Goal: Communication & Community: Answer question/provide support

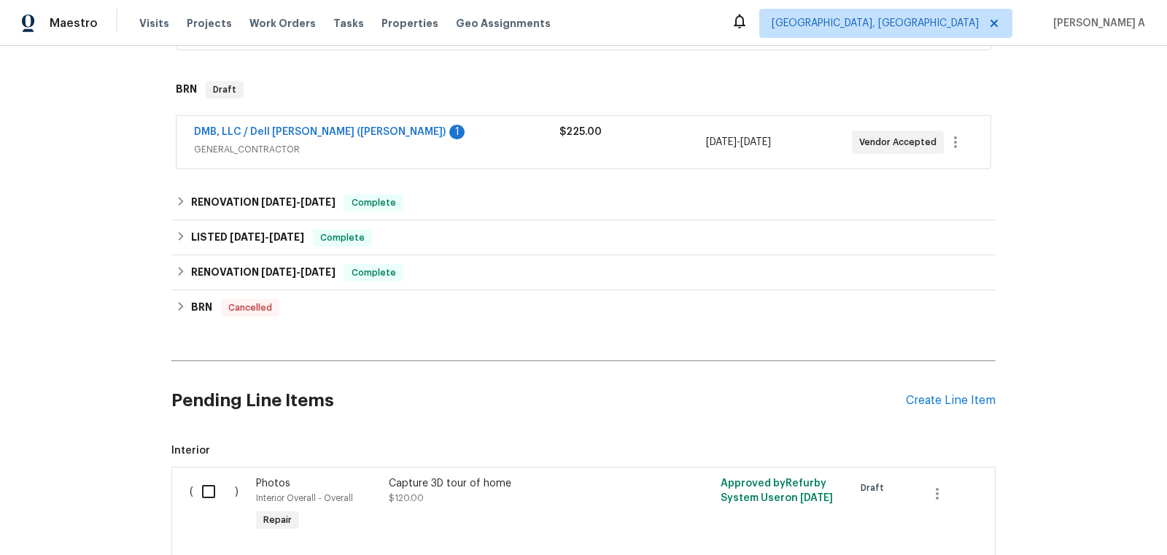
scroll to position [483, 0]
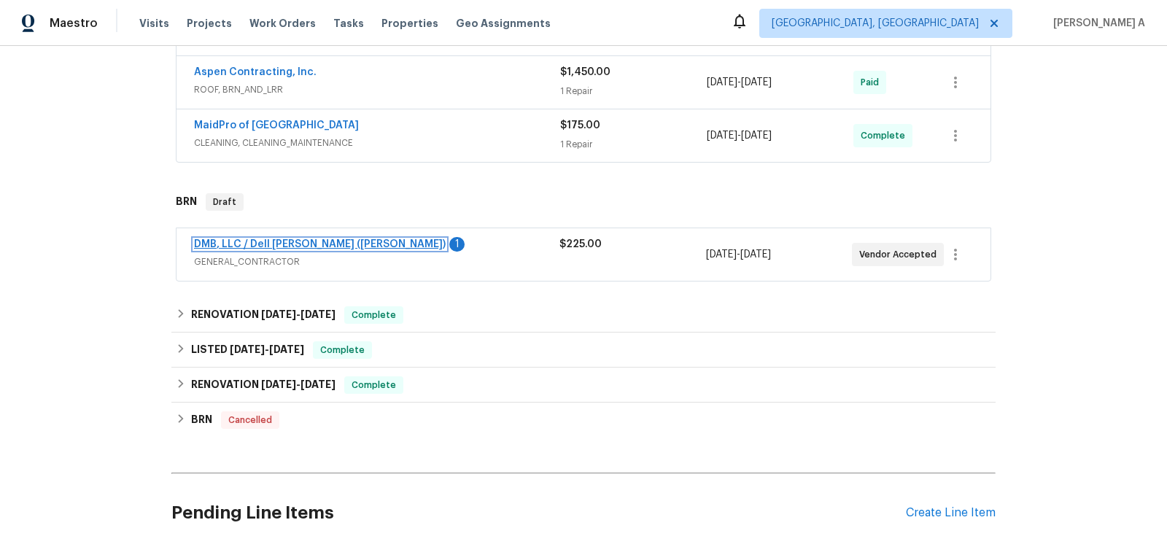
click at [298, 241] on link "DMB, LLC / Dell [PERSON_NAME] ([PERSON_NAME])" at bounding box center [320, 244] width 252 height 10
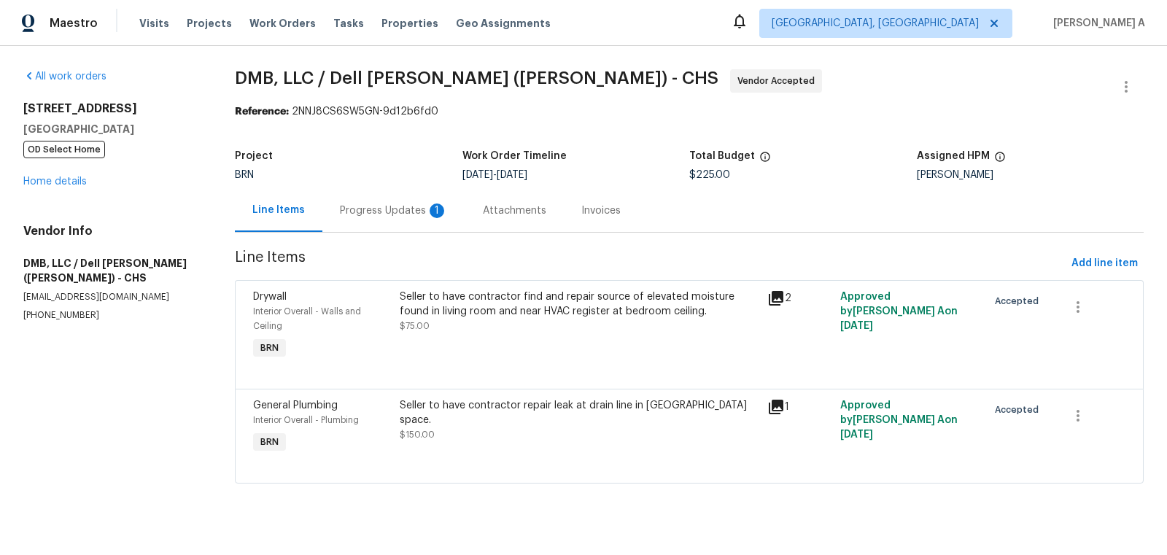
click at [397, 209] on div "Progress Updates 1" at bounding box center [394, 210] width 108 height 15
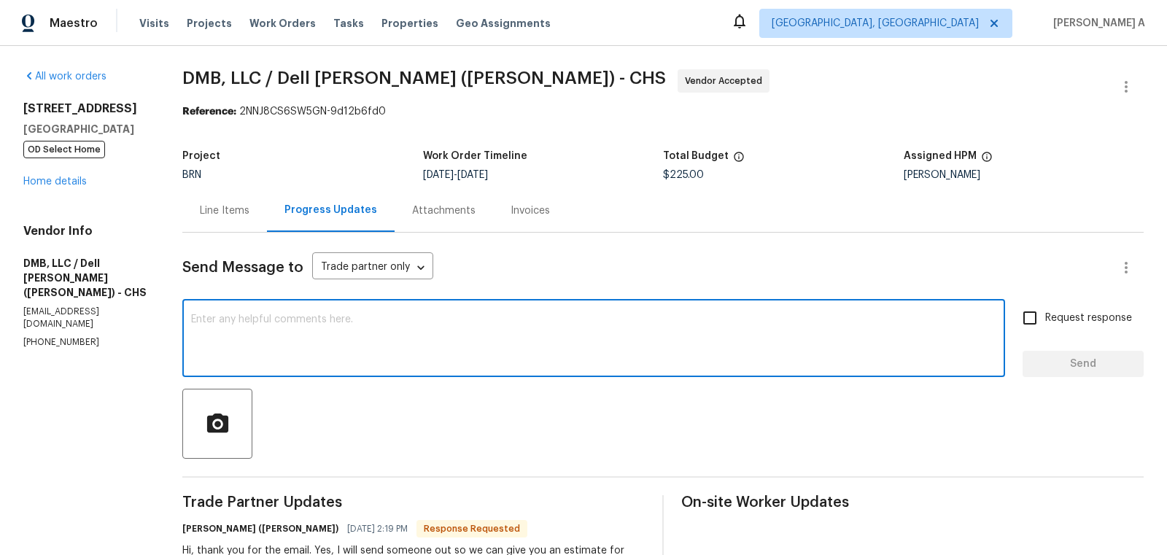
click at [304, 339] on textarea at bounding box center [593, 339] width 805 height 51
type textarea "Thank you!"
click at [1058, 339] on div "Request response Send" at bounding box center [1083, 340] width 121 height 74
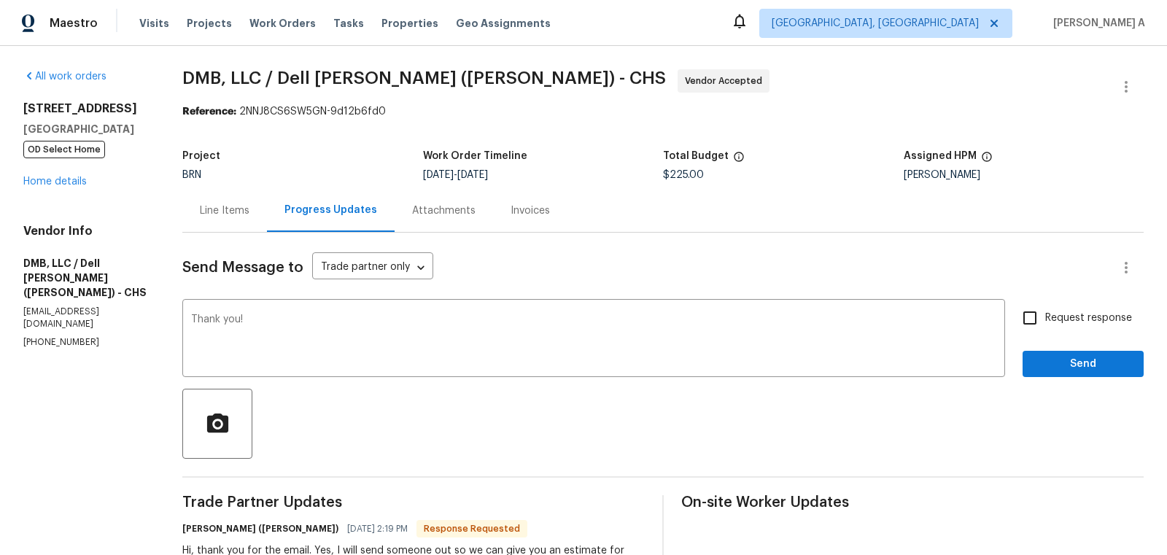
click at [1049, 318] on span "Request response" at bounding box center [1088, 318] width 87 height 15
click at [1045, 318] on input "Request response" at bounding box center [1029, 318] width 31 height 31
checkbox input "true"
click at [1068, 351] on button "Send" at bounding box center [1083, 364] width 121 height 27
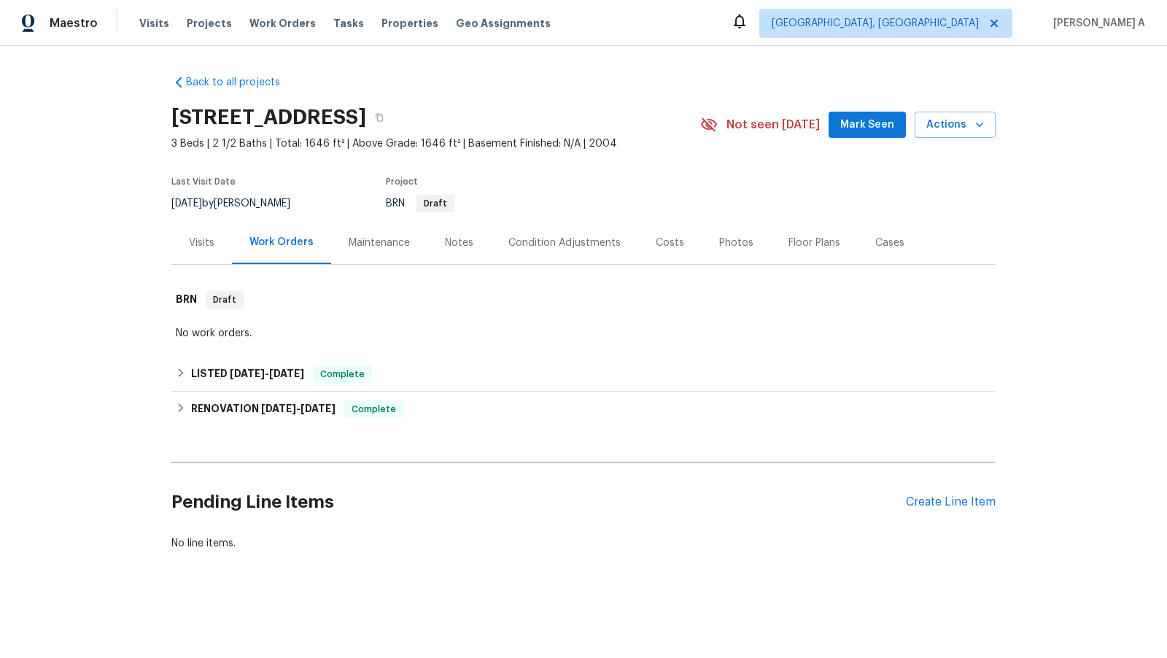
click at [457, 344] on div "Back to all projects [STREET_ADDRESS] 3 Beds | 2 1/2 Baths | Total: 1646 ft² | …" at bounding box center [583, 312] width 824 height 499
click at [452, 360] on div "LISTED 4/10/25 - 4/11/25 Complete" at bounding box center [583, 374] width 824 height 35
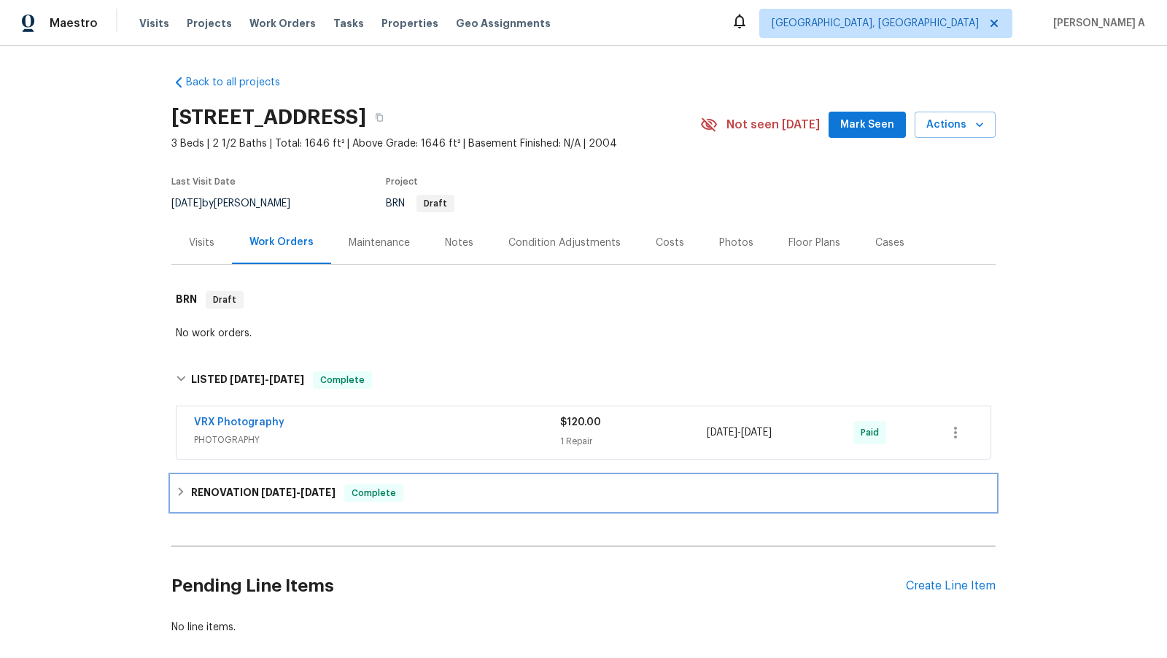
click at [443, 492] on div "RENOVATION 4/1/25 - 4/9/25 Complete" at bounding box center [583, 493] width 815 height 18
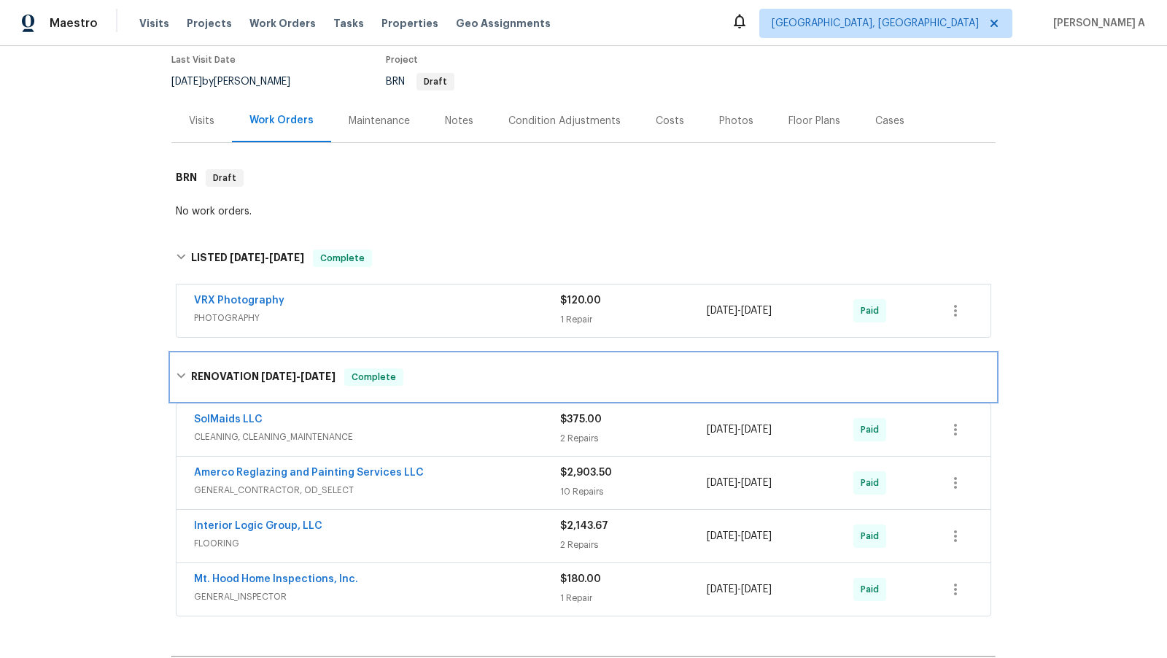
scroll to position [131, 0]
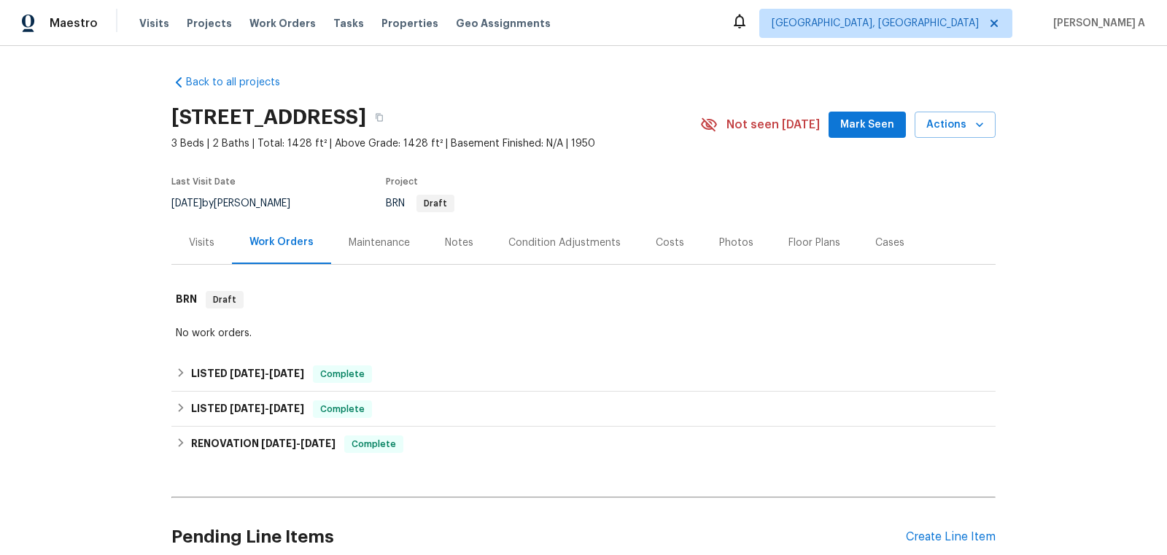
scroll to position [376, 0]
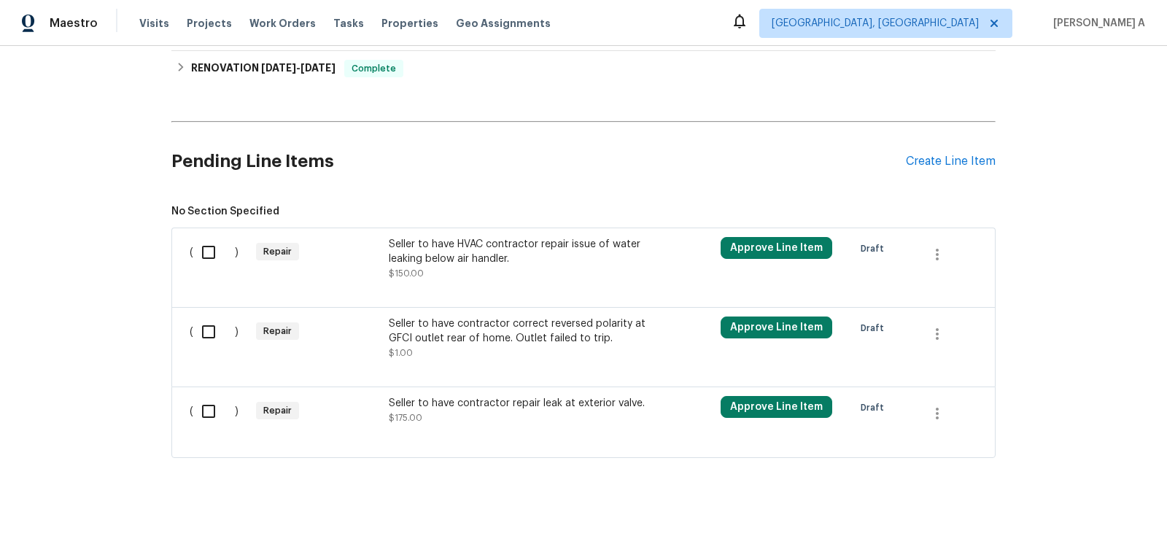
click at [521, 346] on div "Seller to have contractor correct reversed polarity at GFCI outlet rear of home…" at bounding box center [517, 339] width 257 height 44
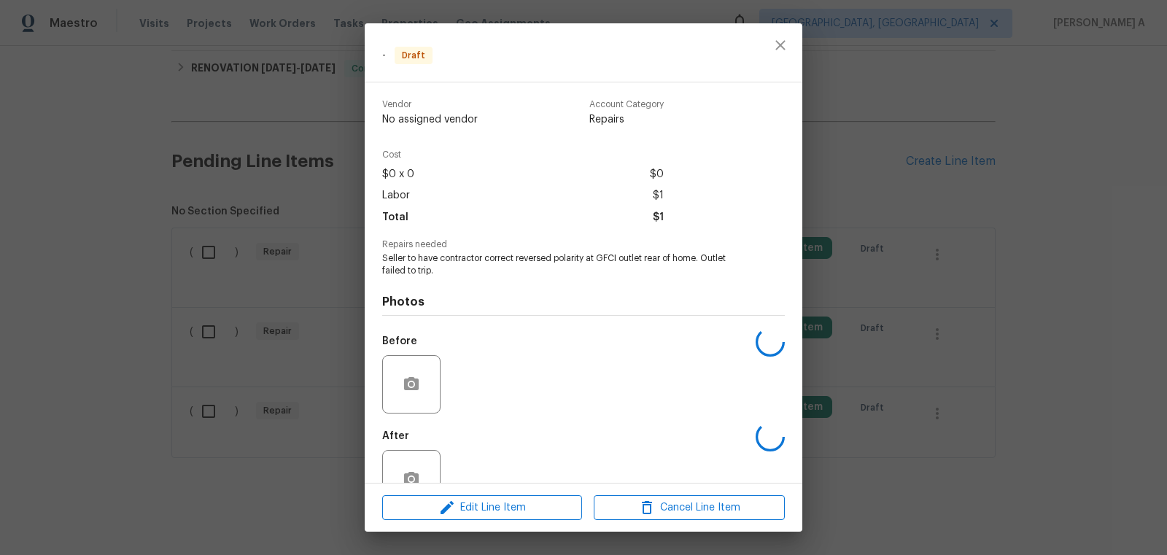
scroll to position [39, 0]
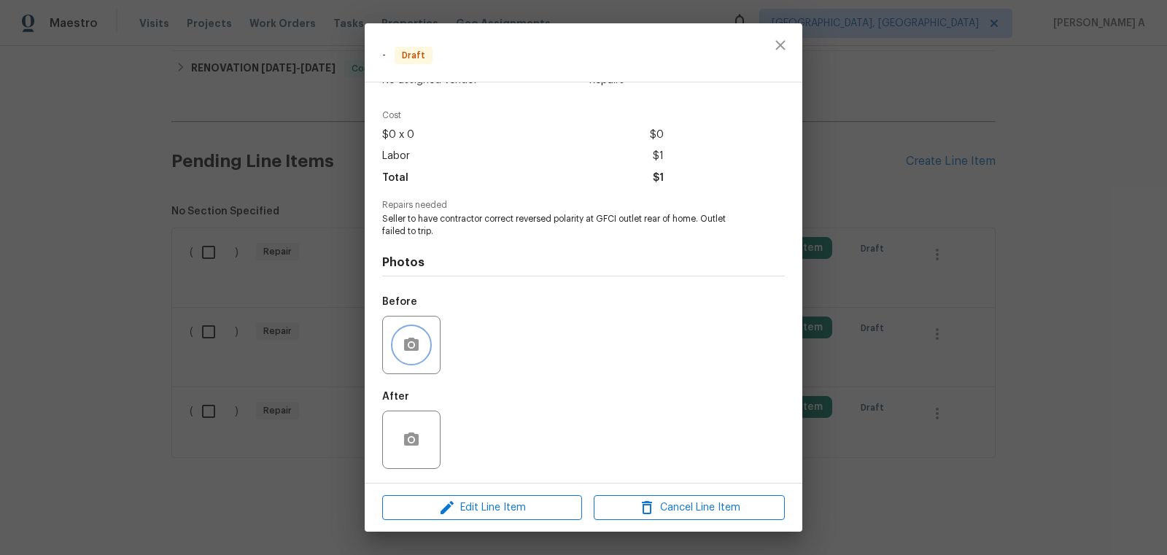
click at [412, 346] on circle "button" at bounding box center [411, 344] width 4 height 4
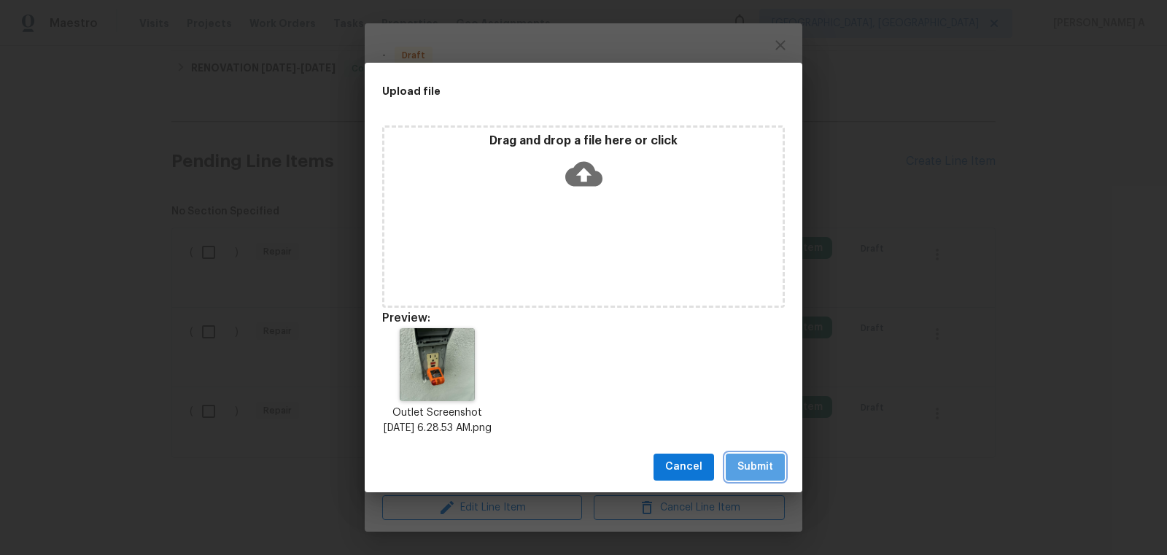
click at [762, 467] on span "Submit" at bounding box center [755, 467] width 36 height 18
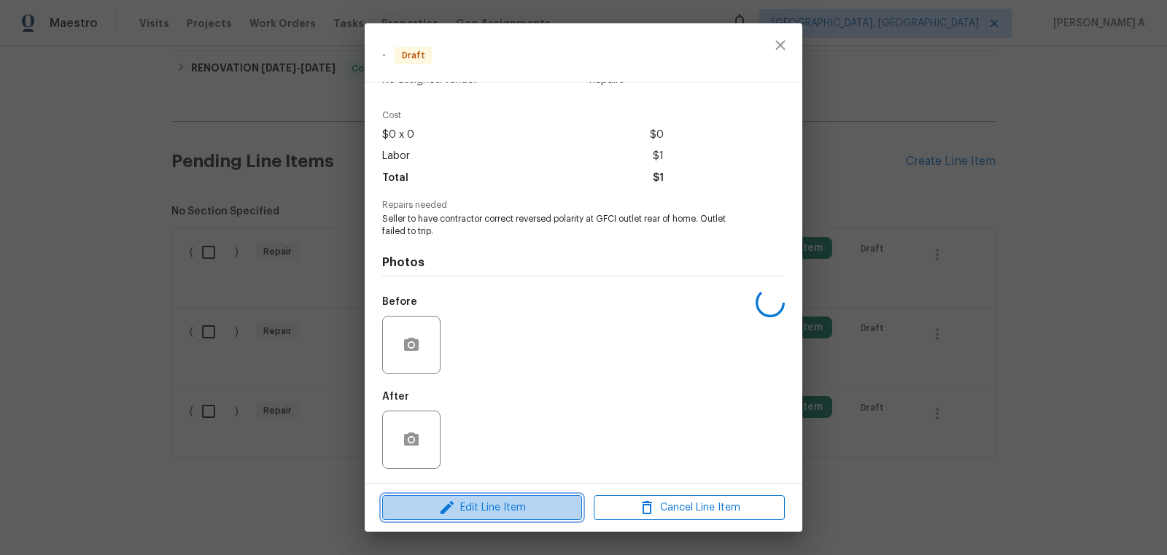
click at [487, 505] on span "Edit Line Item" at bounding box center [482, 508] width 191 height 18
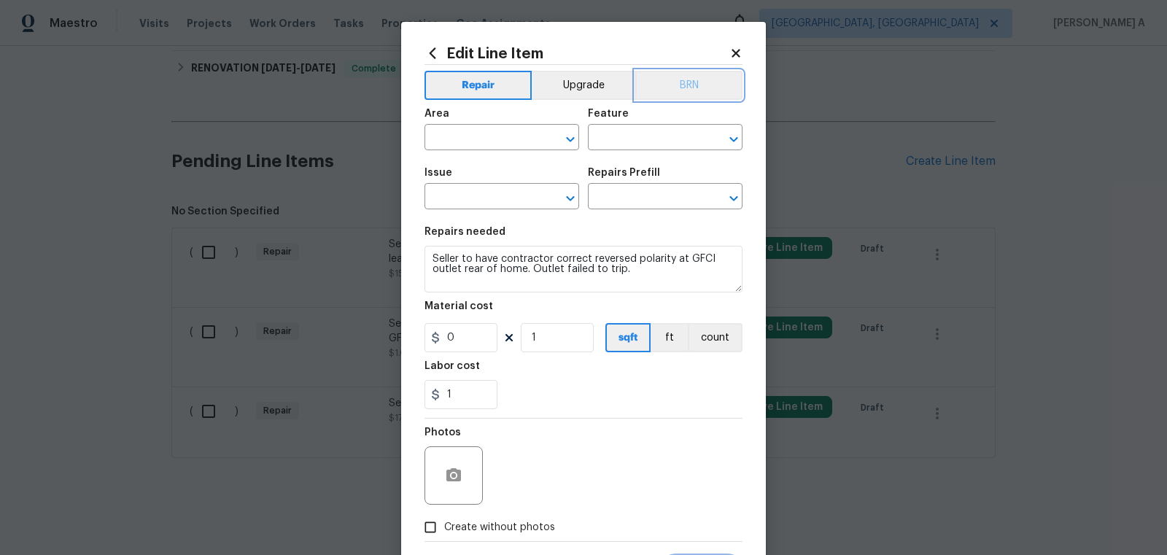
click at [680, 79] on button "BRN" at bounding box center [688, 85] width 107 height 29
click at [446, 140] on input "text" at bounding box center [481, 139] width 114 height 23
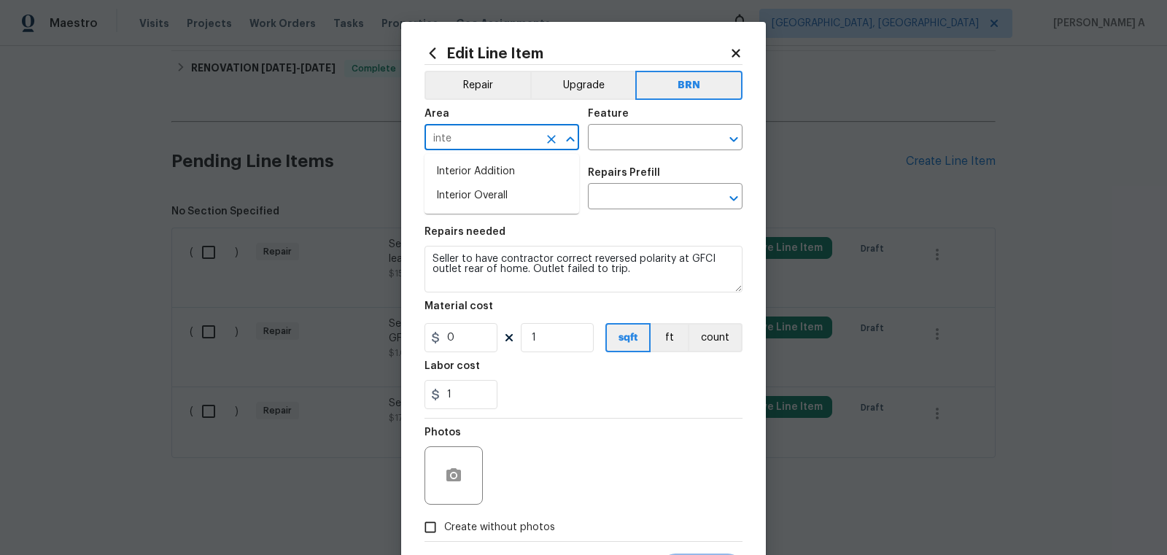
type input "inter"
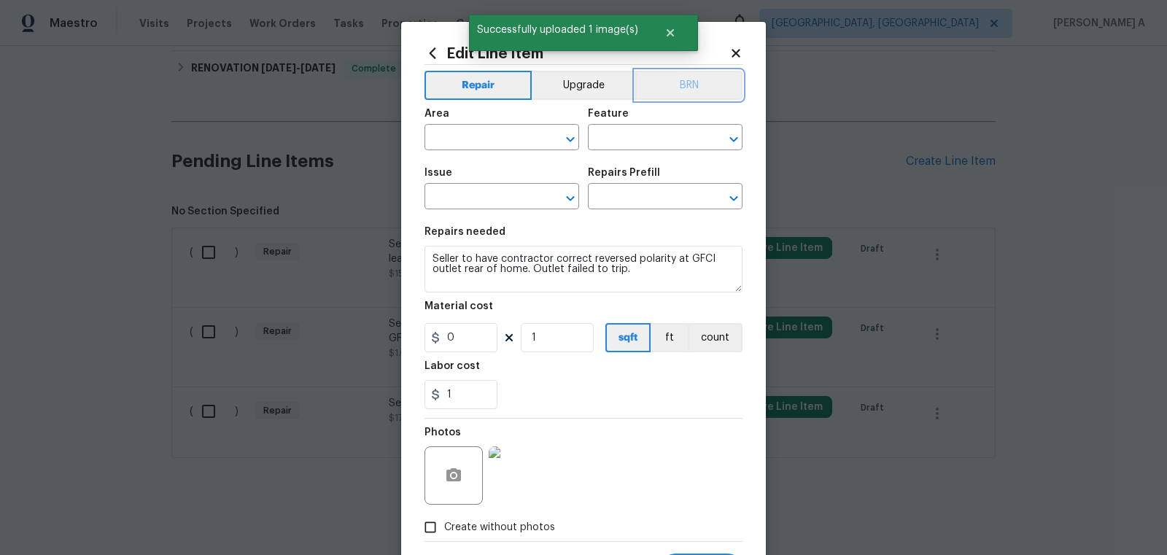
click at [670, 88] on button "BRN" at bounding box center [688, 85] width 107 height 29
click at [485, 152] on span "Area ​" at bounding box center [501, 129] width 155 height 59
click at [487, 146] on input "text" at bounding box center [481, 139] width 114 height 23
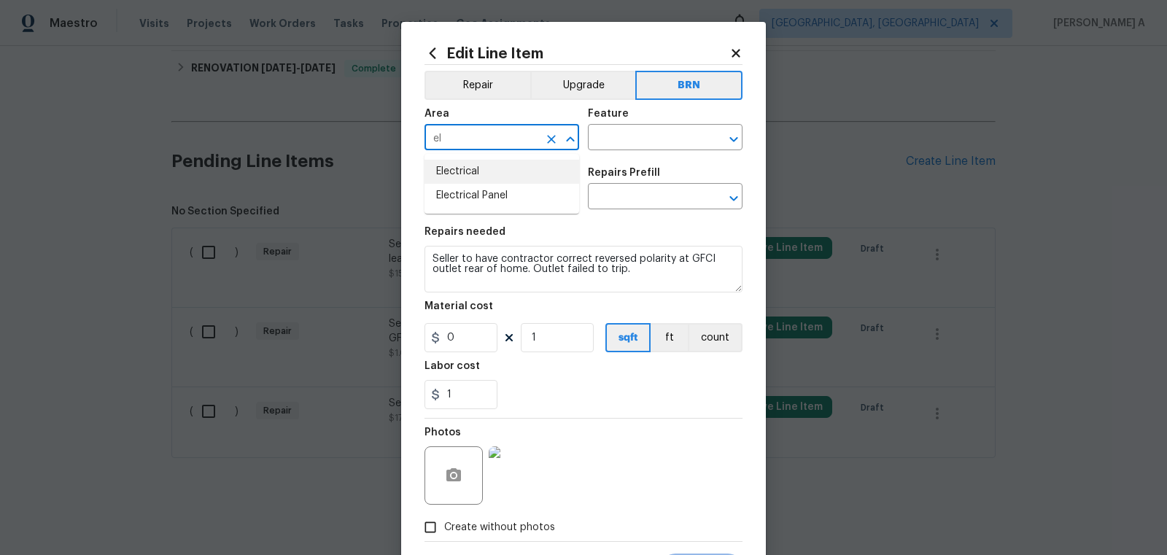
click at [499, 167] on li "Electrical" at bounding box center [501, 172] width 155 height 24
type input "Electrical"
click at [626, 134] on input "text" at bounding box center [645, 139] width 114 height 23
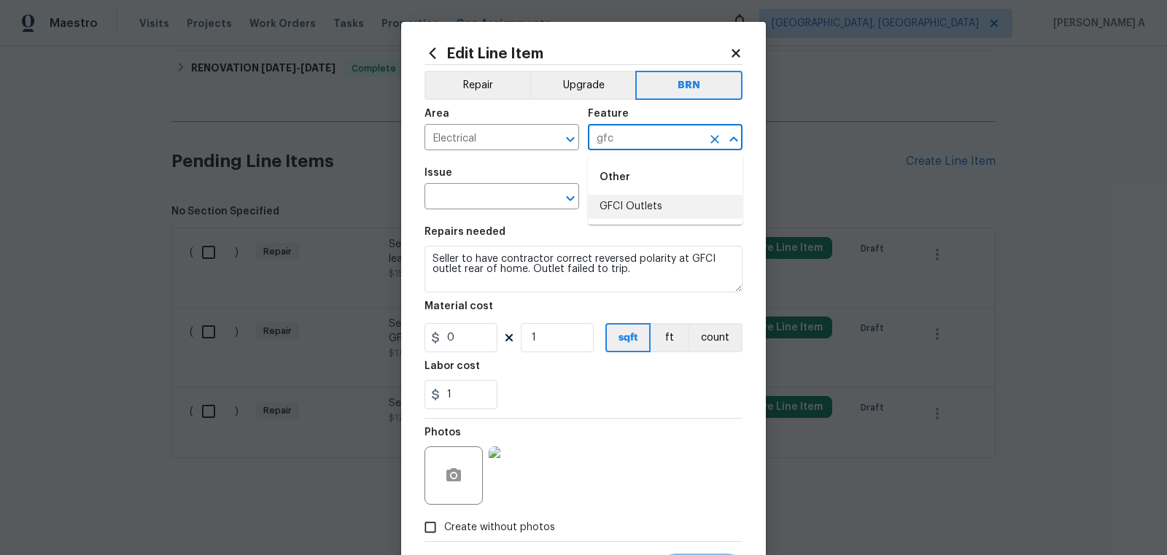
click at [640, 209] on li "GFCI Outlets" at bounding box center [665, 207] width 155 height 24
type input "GFCI Outlets"
click at [487, 206] on input "text" at bounding box center [481, 198] width 114 height 23
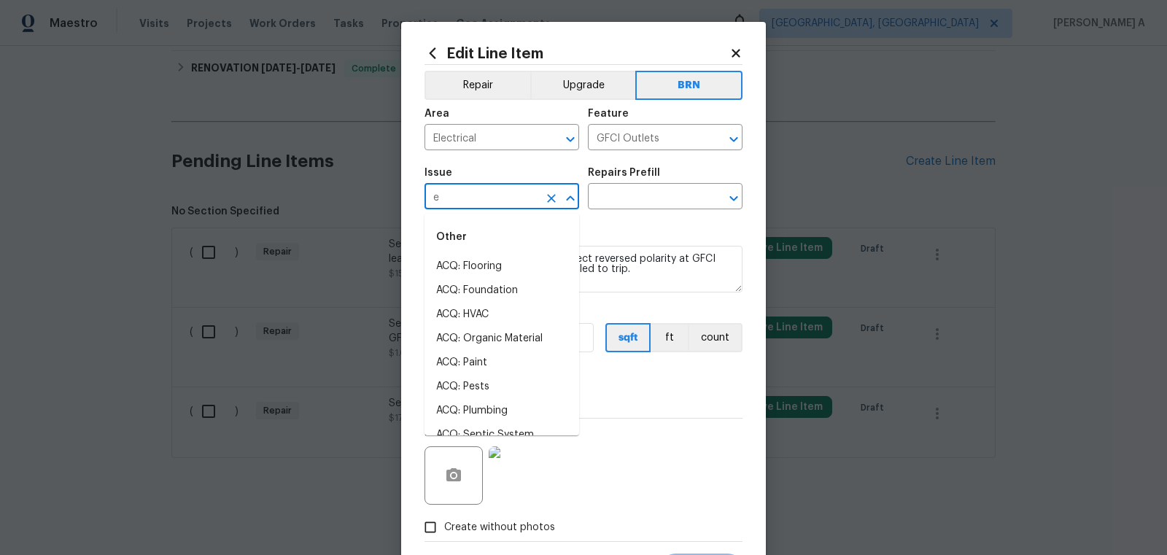
type input "el"
type input "l"
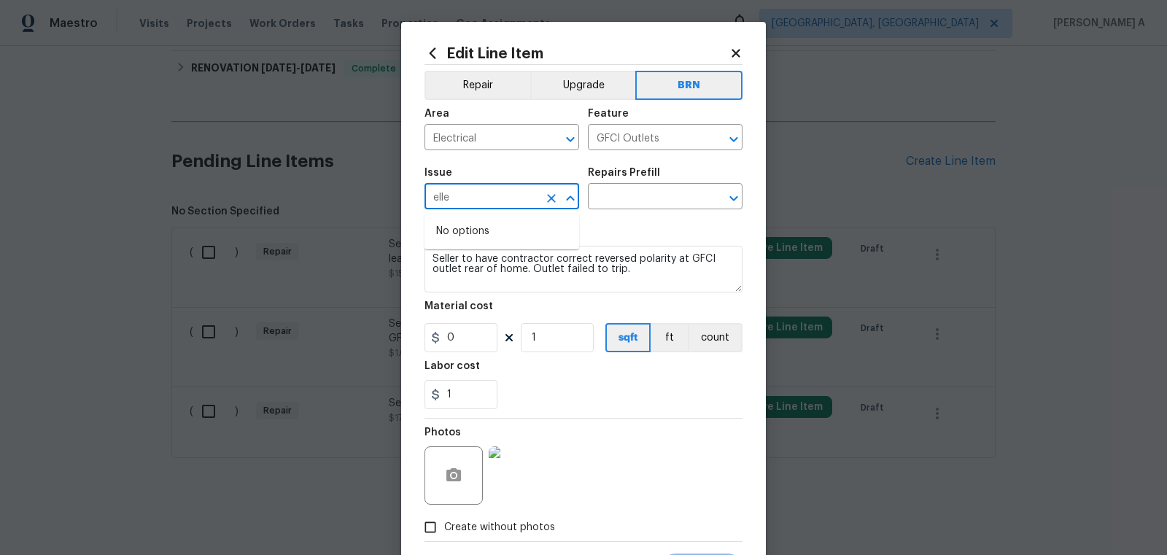
type input "elle"
click at [503, 268] on textarea "Seller to have contractor correct reversed polarity at GFCI outlet rear of home…" at bounding box center [583, 269] width 318 height 47
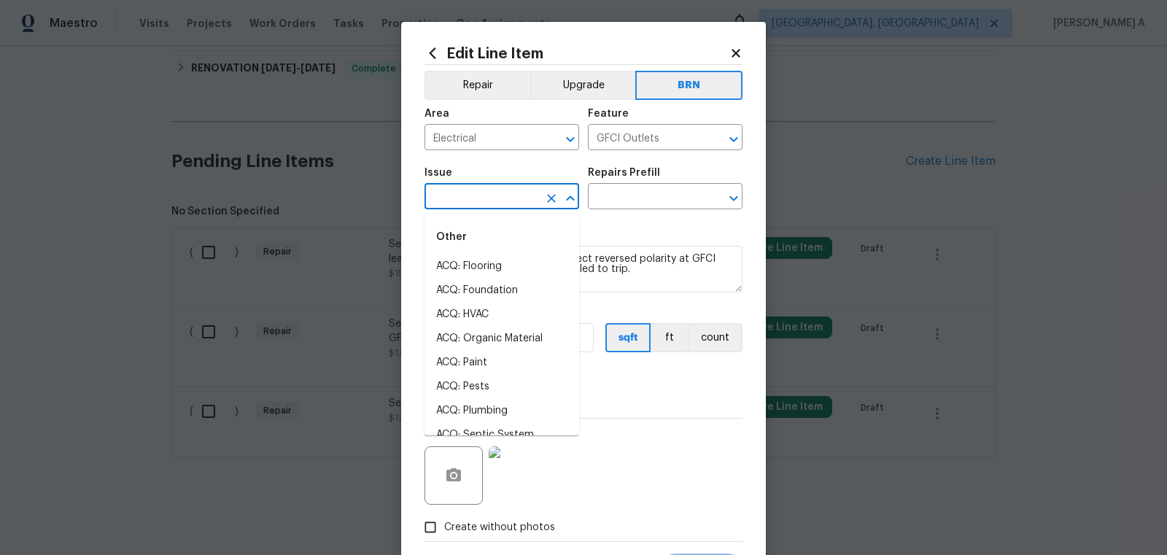
click at [492, 209] on input "text" at bounding box center [481, 198] width 114 height 23
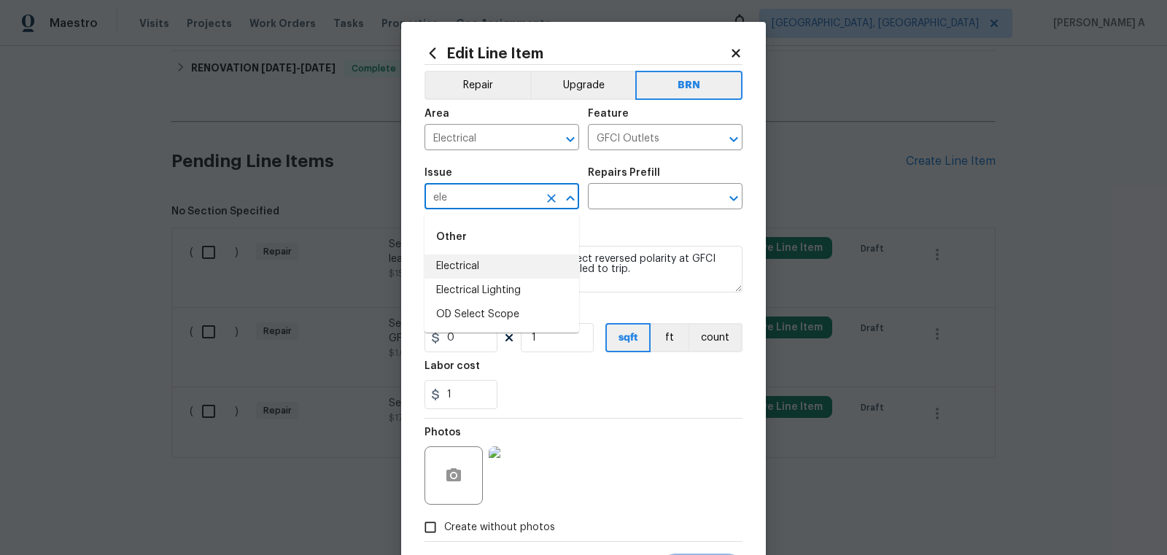
click at [497, 260] on li "Electrical" at bounding box center [501, 267] width 155 height 24
type input "Electrical"
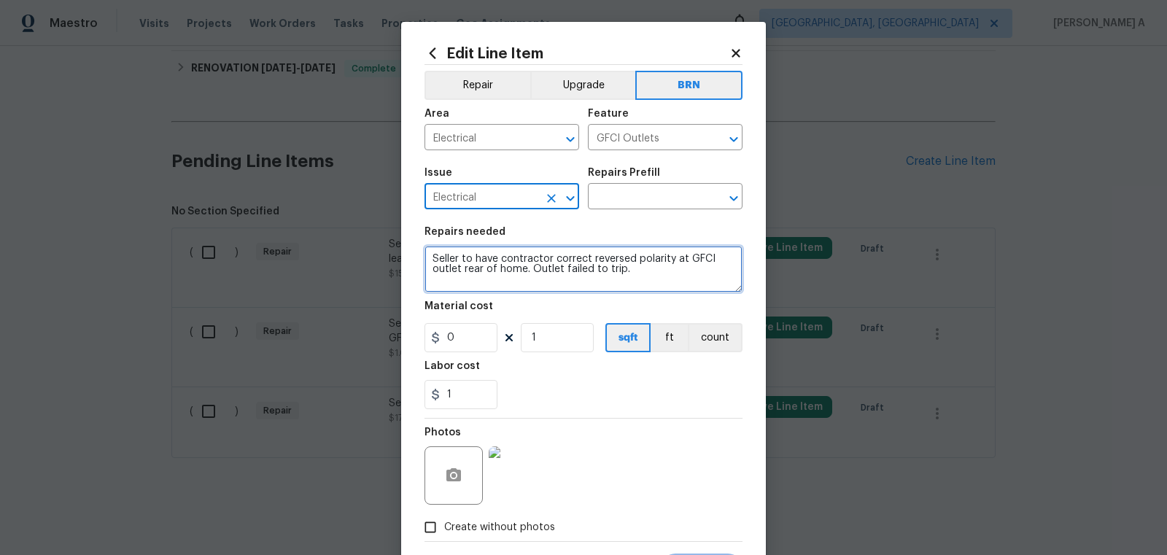
click at [497, 260] on textarea "Seller to have contractor correct reversed polarity at GFCI outlet rear of home…" at bounding box center [583, 269] width 318 height 47
paste textarea
type textarea "Seller to have contractor correct reversed polarity at GFCI outlet rear of home…"
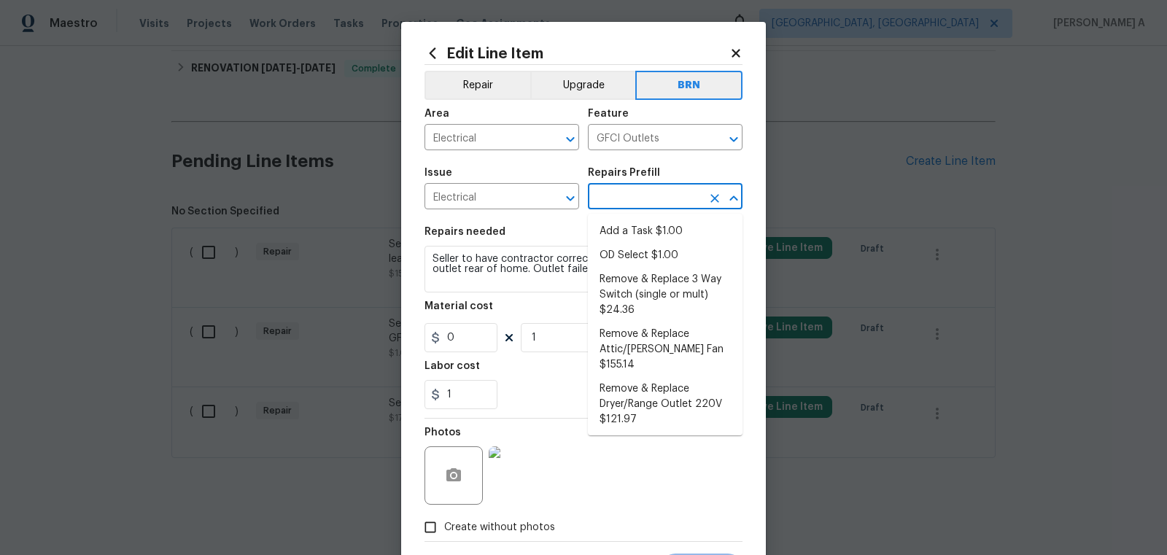
click at [658, 193] on input "text" at bounding box center [645, 198] width 114 height 23
click at [656, 230] on li "Add a Task $1.00" at bounding box center [665, 232] width 155 height 24
type input "Add a Task $1.00"
type textarea "HPM to detail"
type input "1"
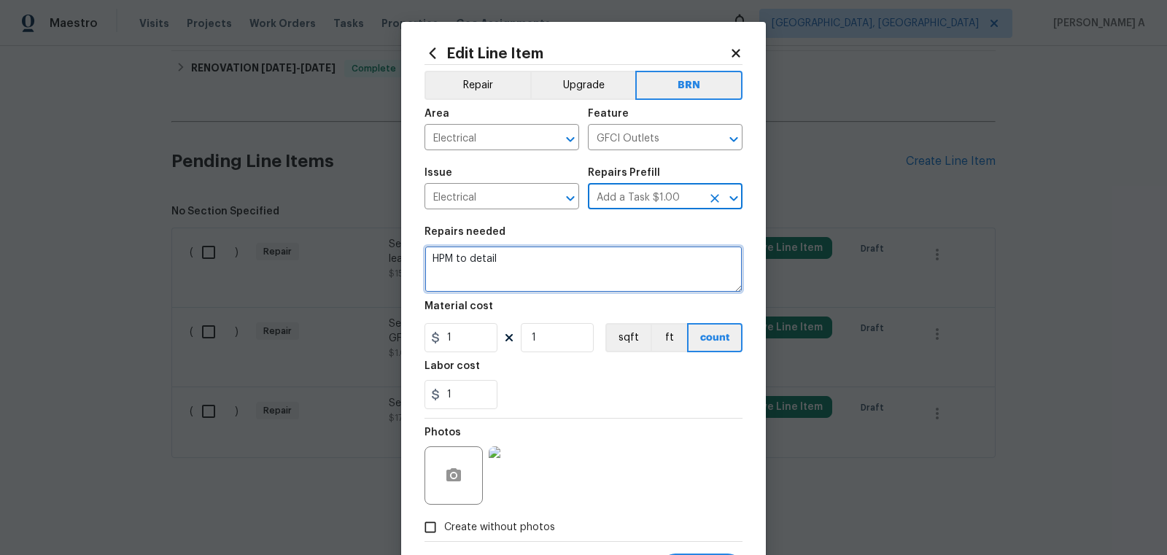
click at [586, 276] on textarea "HPM to detail" at bounding box center [583, 269] width 318 height 47
paste textarea "Seller to have contractor correct reversed polarity at GFCI outlet rear of home…"
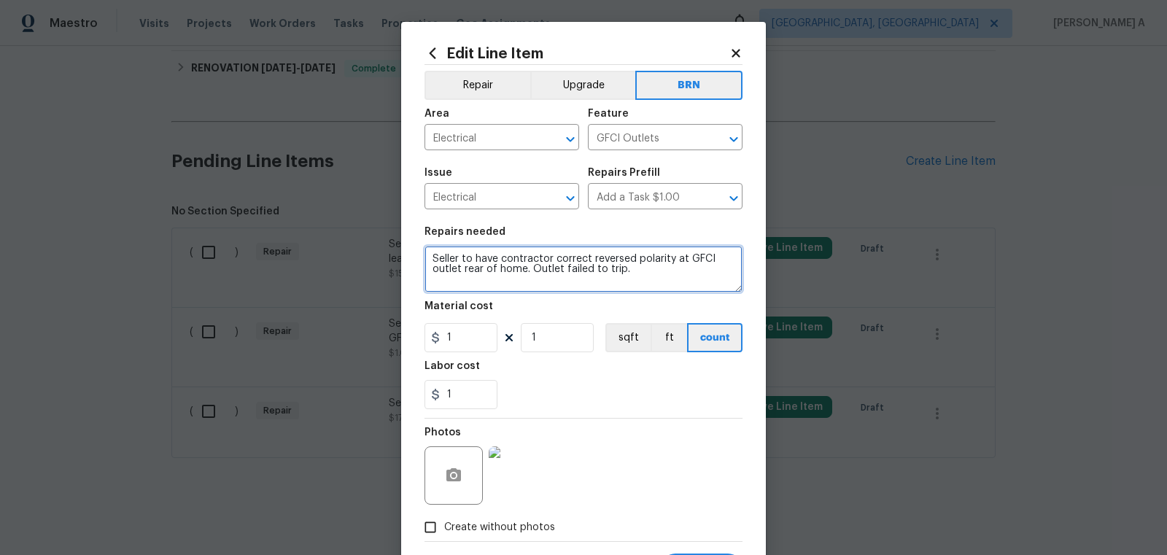
type textarea "Seller to have contractor correct reversed polarity at GFCI outlet rear of home…"
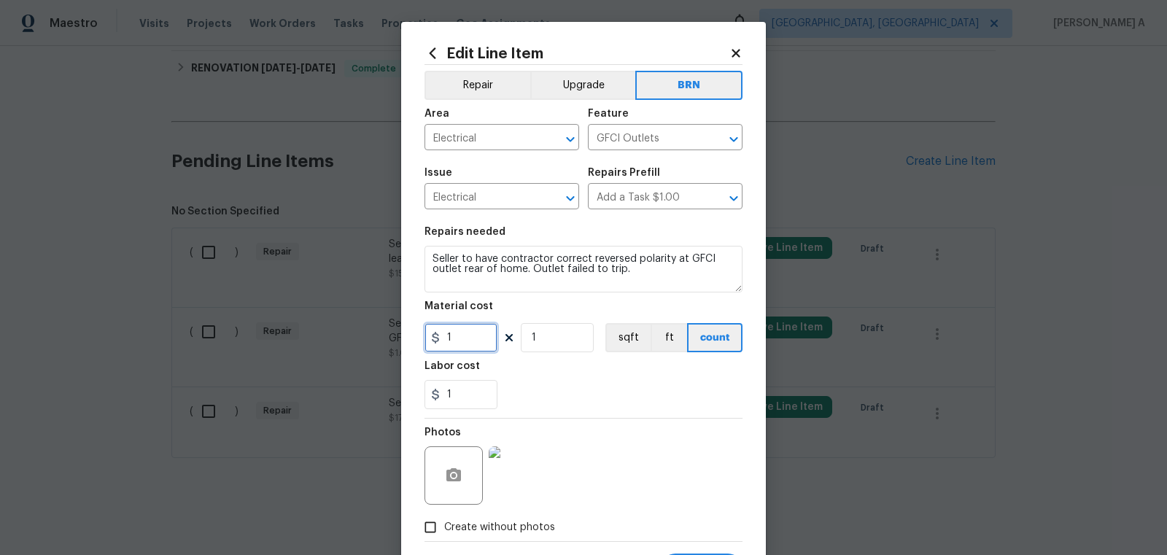
drag, startPoint x: 460, startPoint y: 347, endPoint x: 394, endPoint y: 347, distance: 66.4
click at [394, 347] on div "Edit Line Item Repair Upgrade BRN Area Electrical ​ Feature GFCI Outlets ​ Issu…" at bounding box center [583, 277] width 1167 height 555
type input "0"
click at [522, 406] on div "1" at bounding box center [583, 394] width 318 height 29
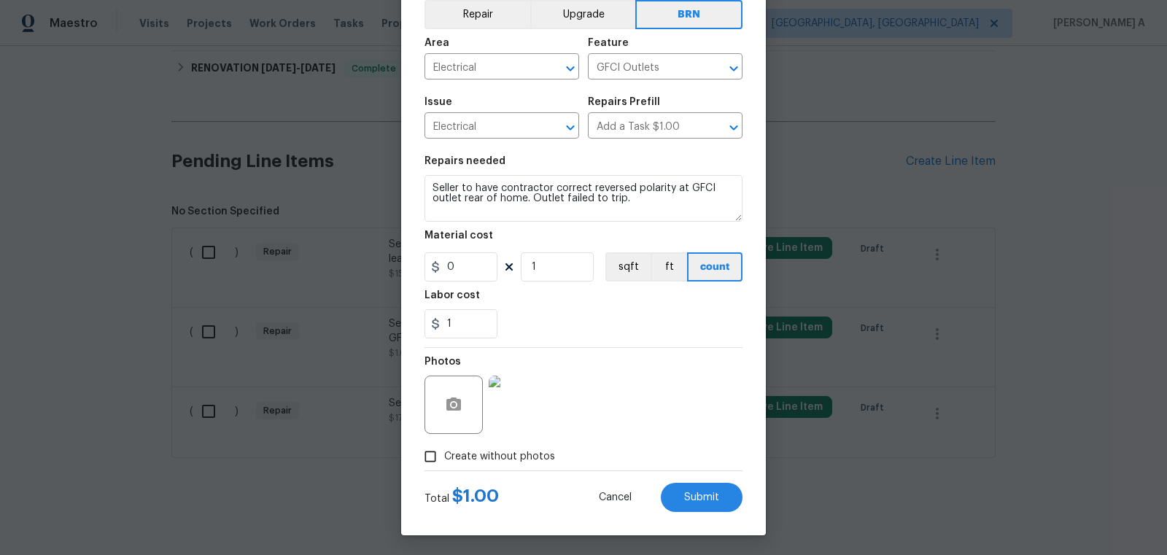
scroll to position [73, 0]
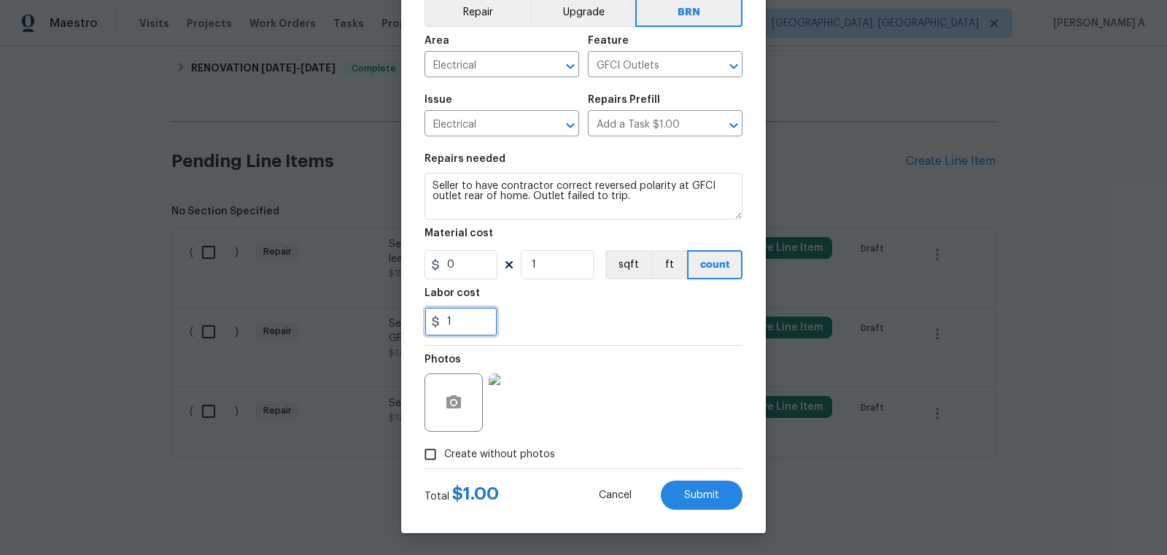
drag, startPoint x: 461, startPoint y: 322, endPoint x: 414, endPoint y: 322, distance: 47.4
click at [414, 322] on div "Edit Line Item Repair Upgrade BRN Area Electrical ​ Feature GFCI Outlets ​ Issu…" at bounding box center [583, 241] width 365 height 584
type input "0"
click at [700, 489] on button "Submit" at bounding box center [702, 495] width 82 height 29
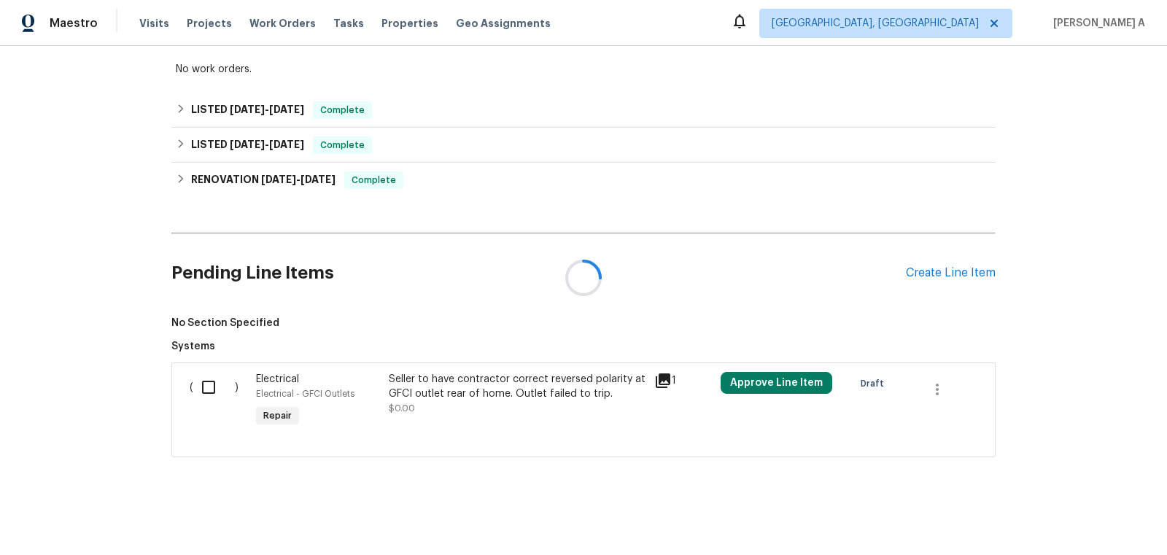
scroll to position [376, 0]
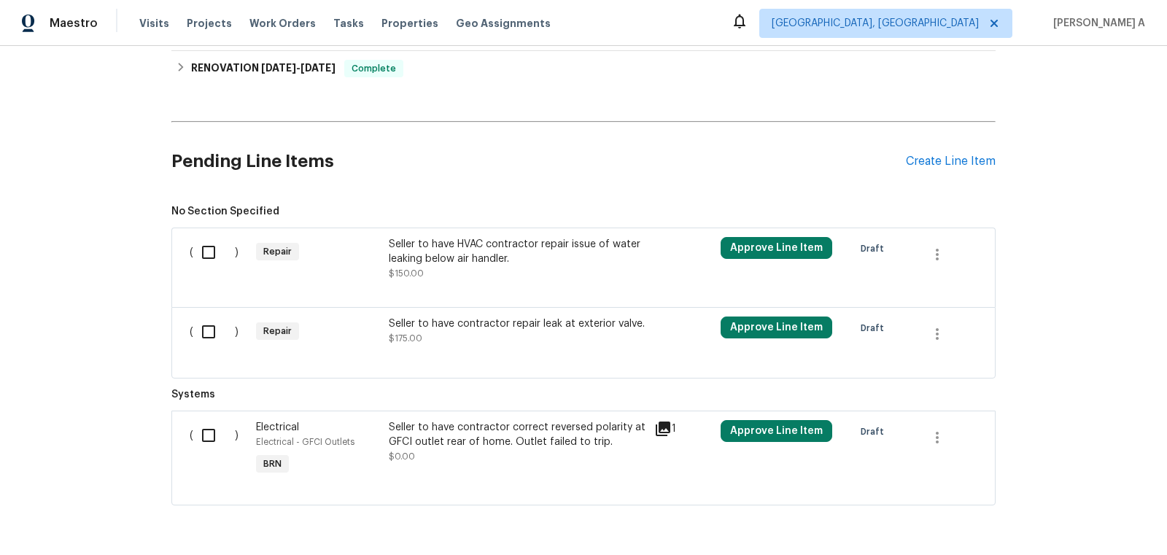
click at [559, 318] on div "Seller to have contractor repair leak at exterior valve." at bounding box center [517, 324] width 257 height 15
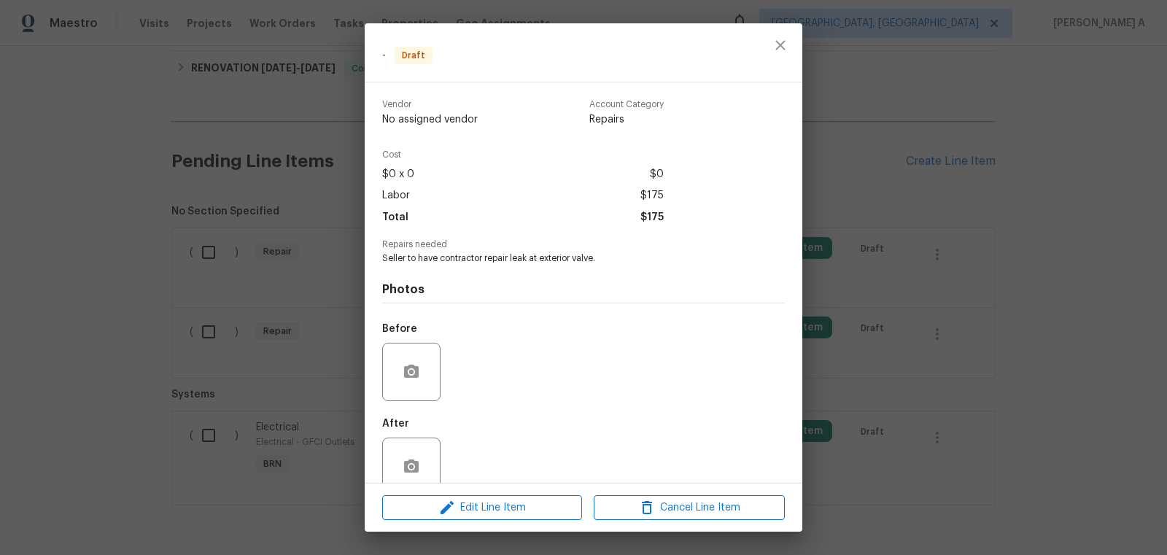
scroll to position [27, 0]
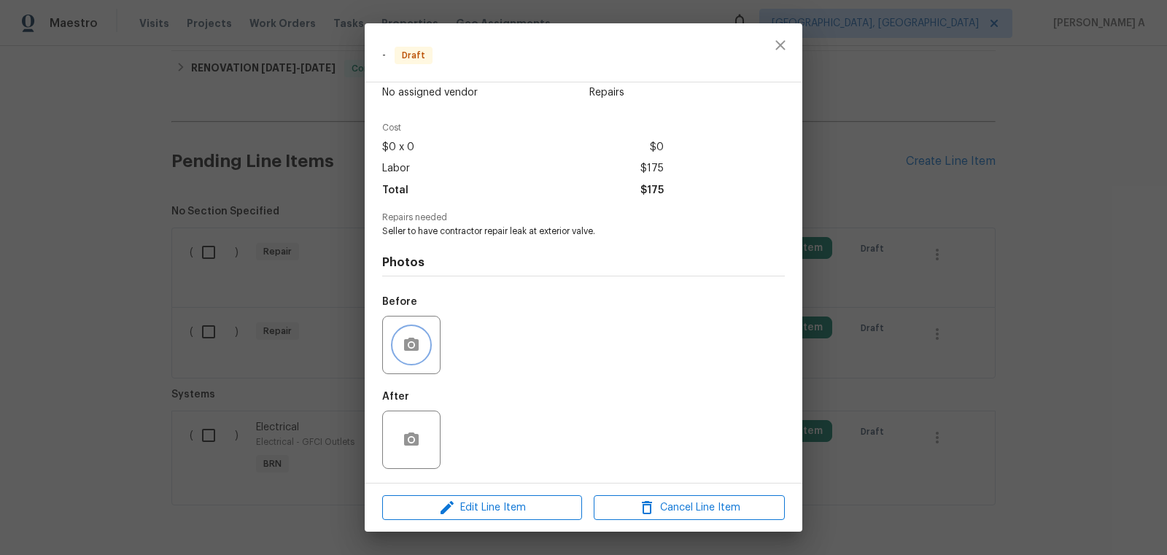
click at [413, 354] on button "button" at bounding box center [411, 344] width 35 height 35
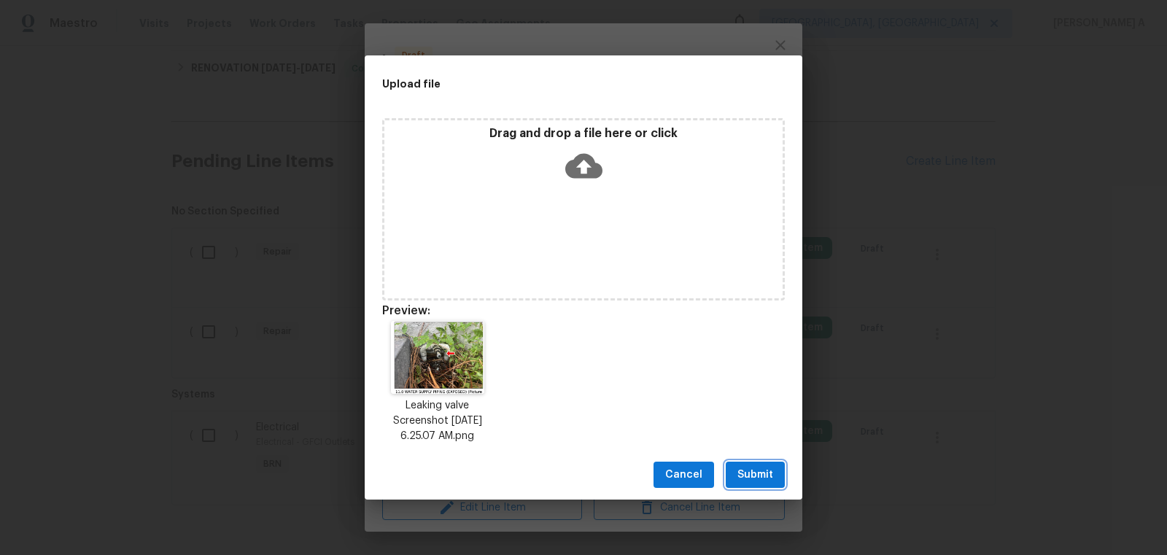
click at [737, 479] on span "Submit" at bounding box center [755, 475] width 36 height 18
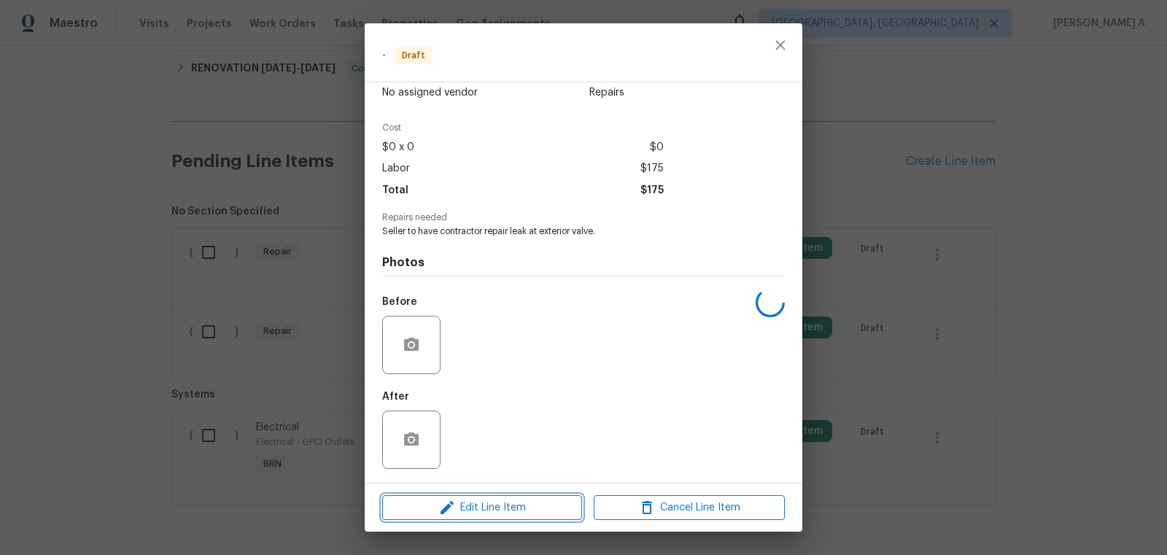
click at [546, 514] on span "Edit Line Item" at bounding box center [482, 508] width 191 height 18
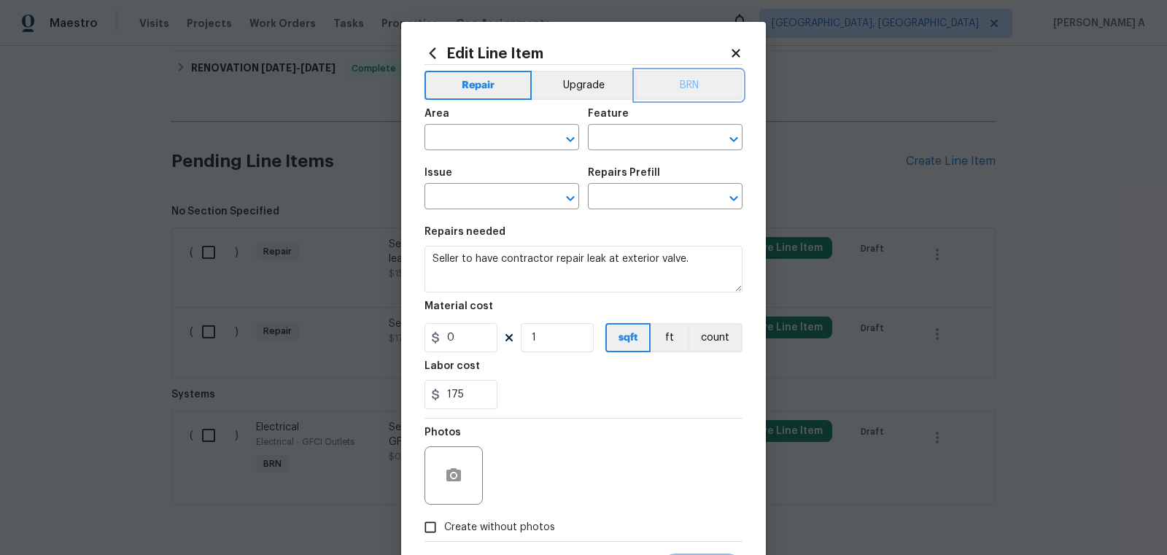
click at [693, 85] on button "BRN" at bounding box center [688, 85] width 107 height 29
click at [690, 90] on button "BRN" at bounding box center [688, 85] width 107 height 29
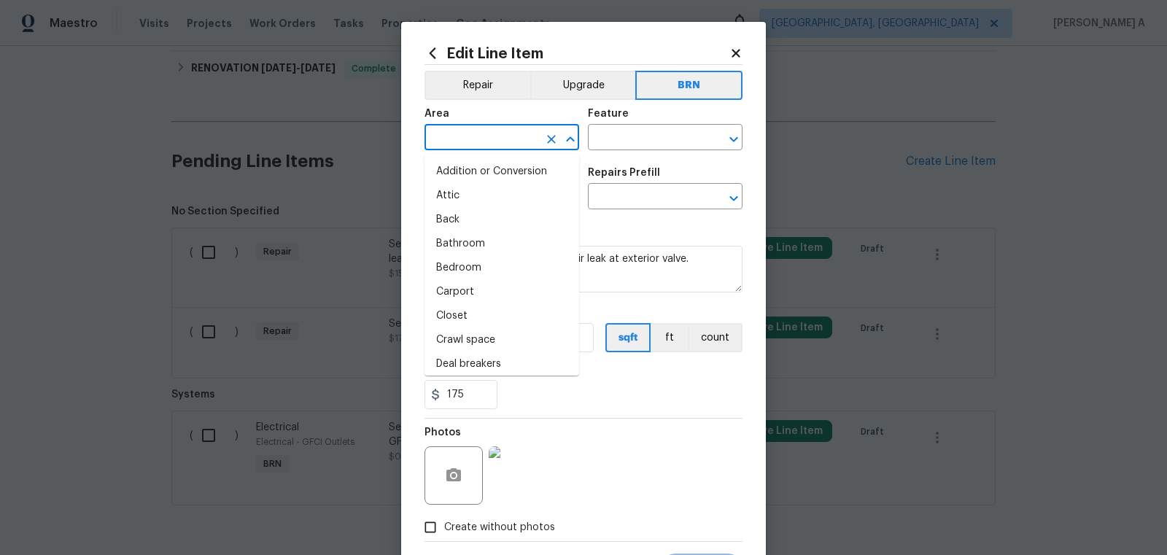
click at [490, 138] on input "text" at bounding box center [481, 139] width 114 height 23
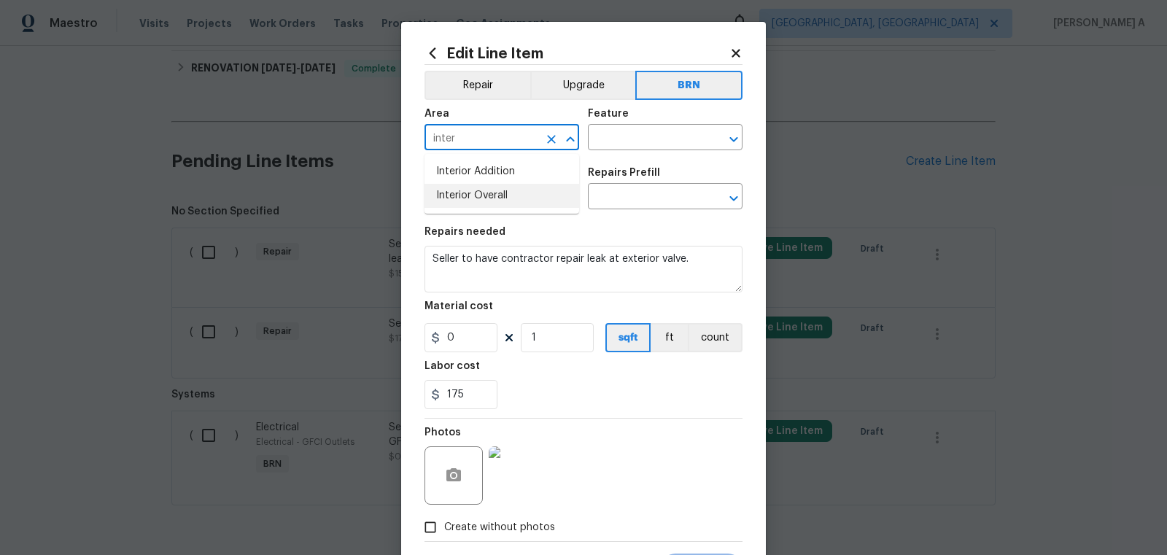
click at [502, 188] on li "Interior Overall" at bounding box center [501, 196] width 155 height 24
type input "Interior Overall"
click at [548, 135] on icon "Clear" at bounding box center [551, 139] width 9 height 9
click at [512, 172] on li "Plumbing" at bounding box center [501, 172] width 155 height 24
type input "Plumbing"
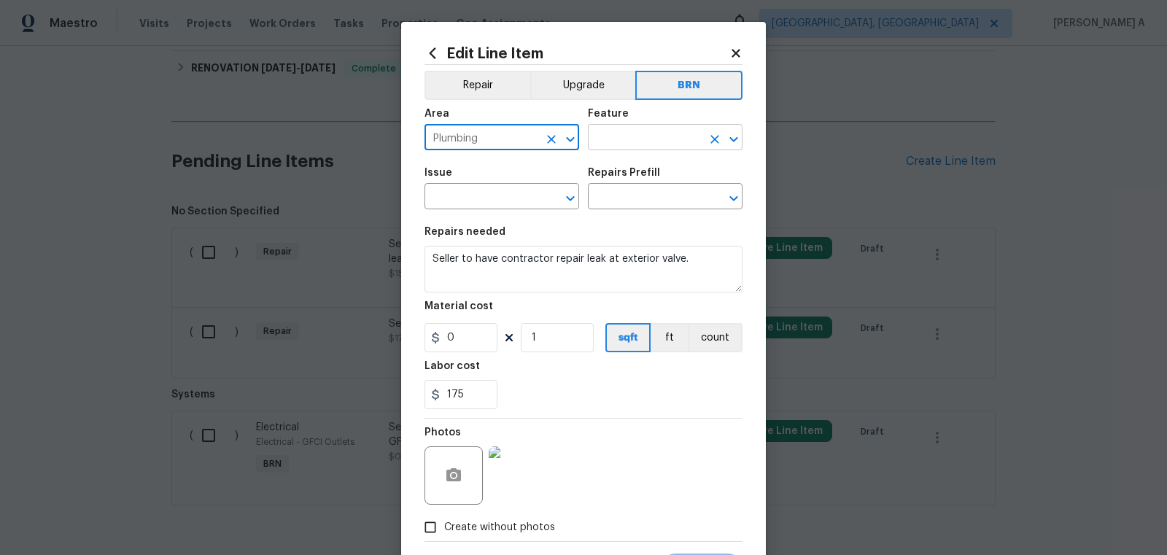
click at [631, 129] on input "text" at bounding box center [645, 139] width 114 height 23
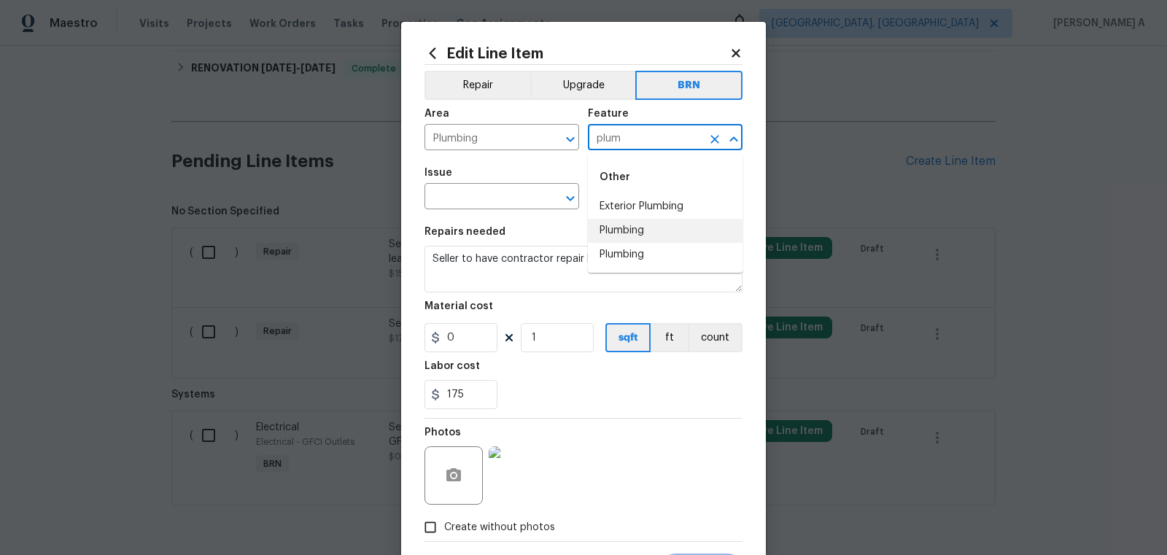
click at [626, 239] on li "Plumbing" at bounding box center [665, 231] width 155 height 24
type input "Plumbing"
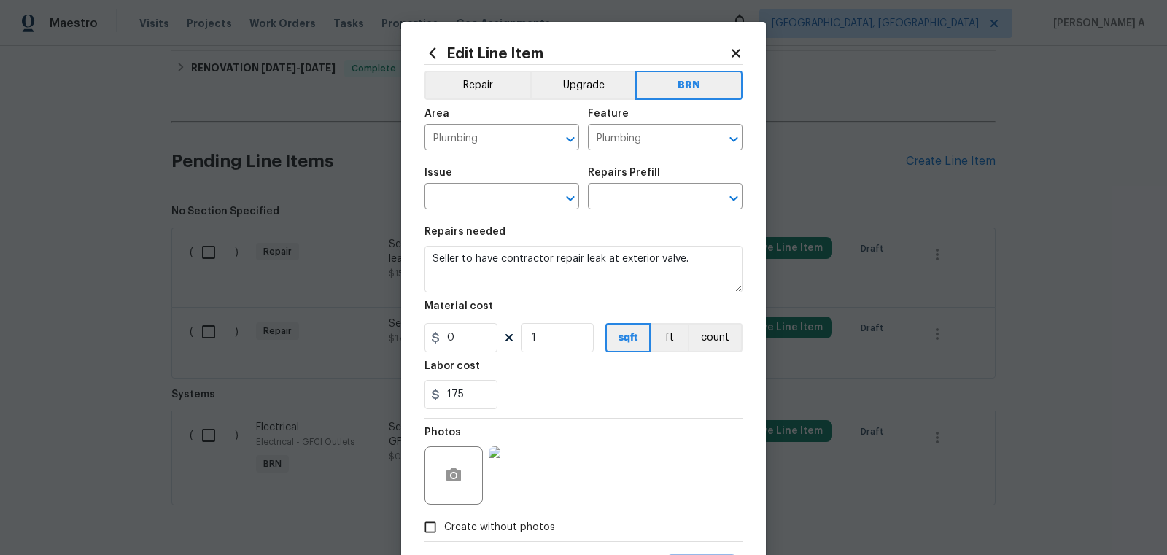
click at [460, 211] on span "Issue ​" at bounding box center [501, 188] width 155 height 59
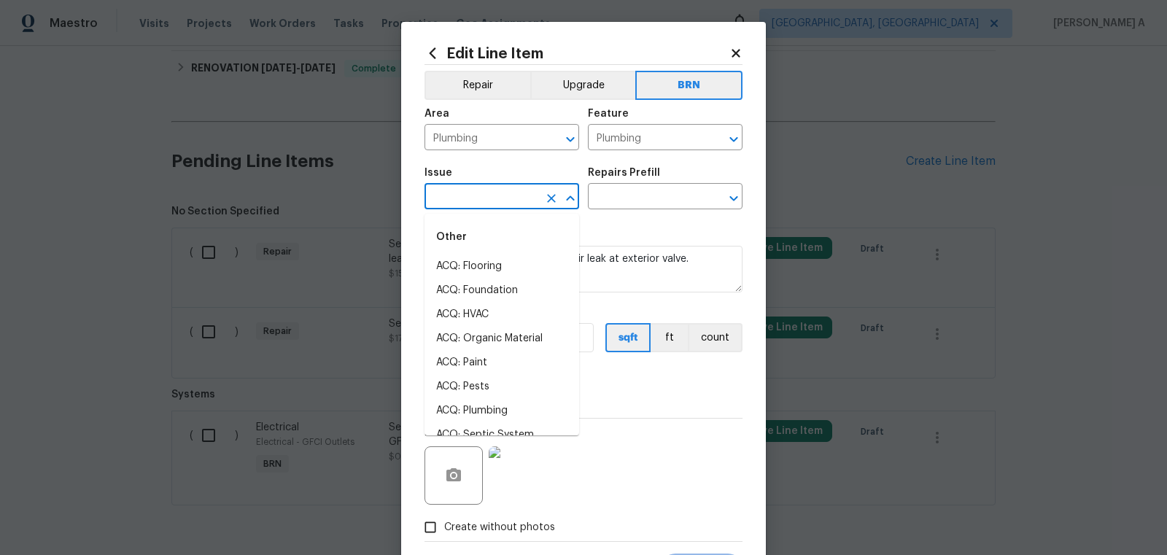
click at [460, 208] on input "text" at bounding box center [481, 198] width 114 height 23
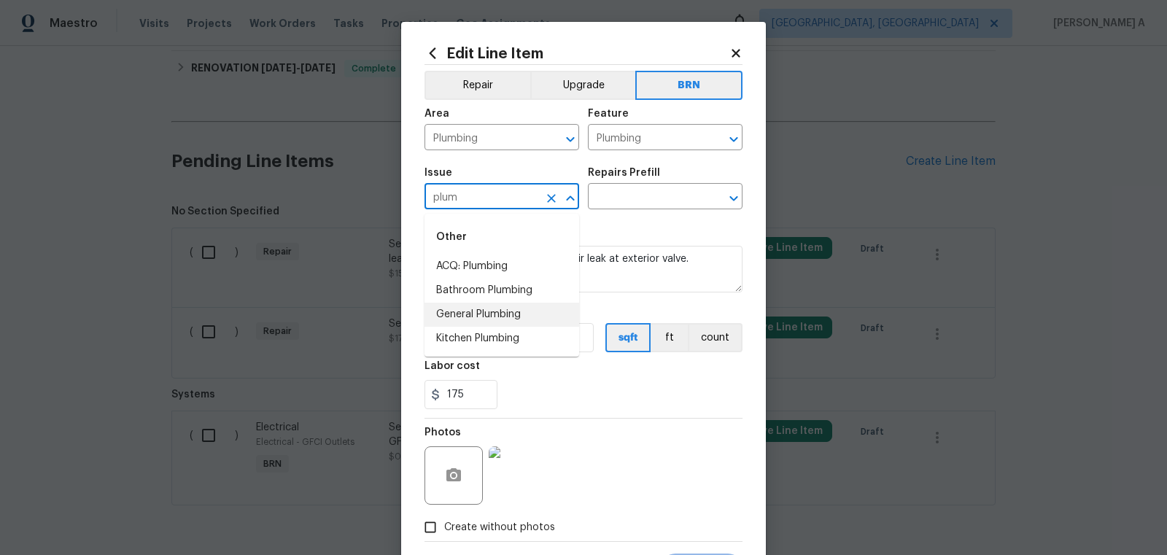
click at [493, 315] on li "General Plumbing" at bounding box center [501, 315] width 155 height 24
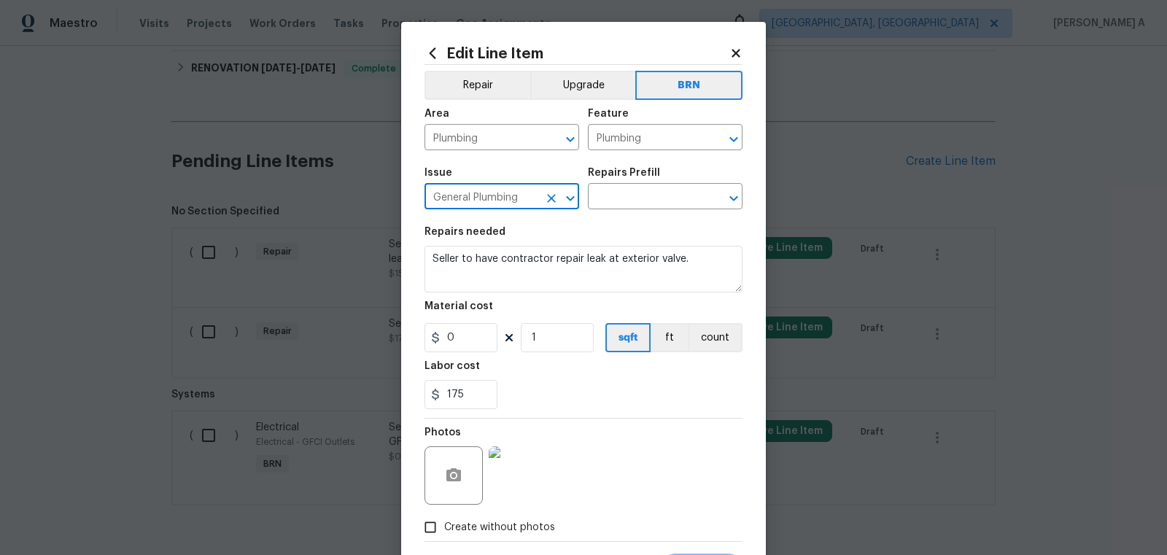
type input "General Plumbing"
click at [502, 273] on textarea "Seller to have contractor repair leak at exterior valve." at bounding box center [583, 269] width 318 height 47
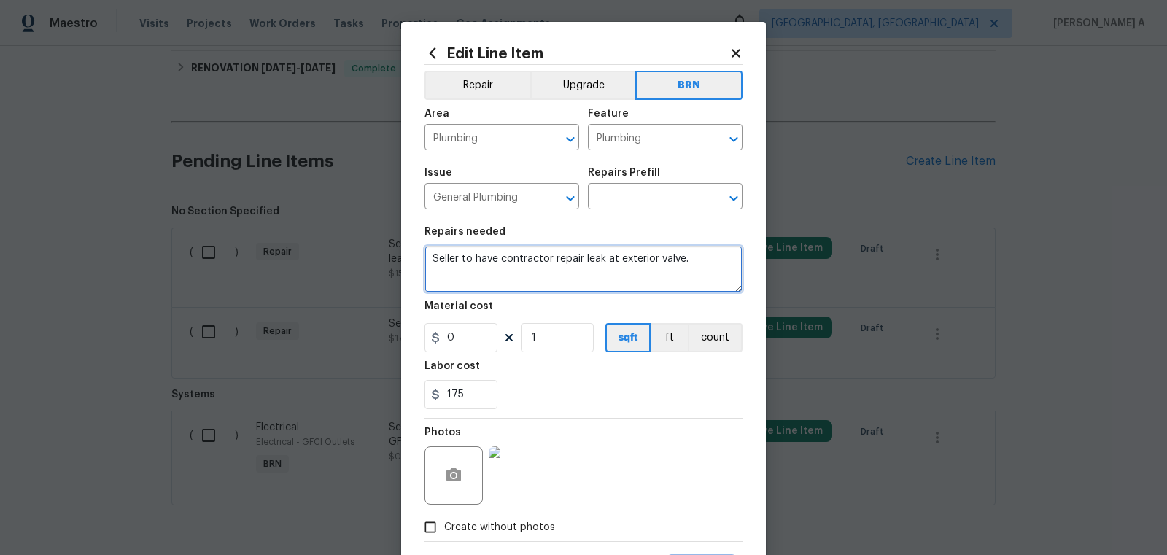
click at [502, 273] on textarea "Seller to have contractor repair leak at exterior valve." at bounding box center [583, 269] width 318 height 47
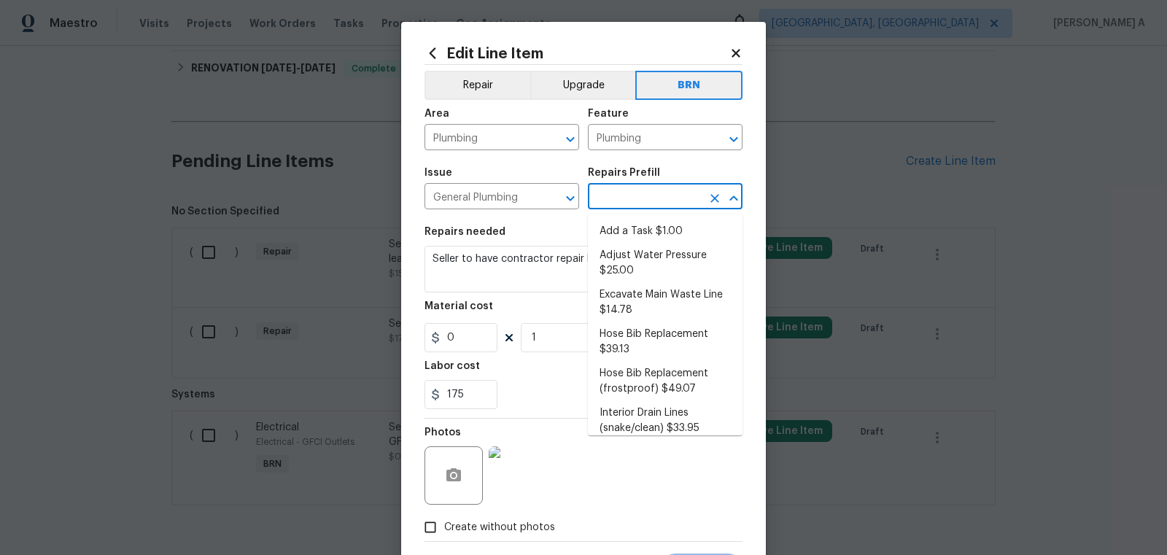
click at [611, 206] on input "text" at bounding box center [645, 198] width 114 height 23
click at [625, 235] on li "Add a Task $1.00" at bounding box center [665, 232] width 155 height 24
type input "Add a Task $1.00"
type textarea "HPM to detail"
type input "1"
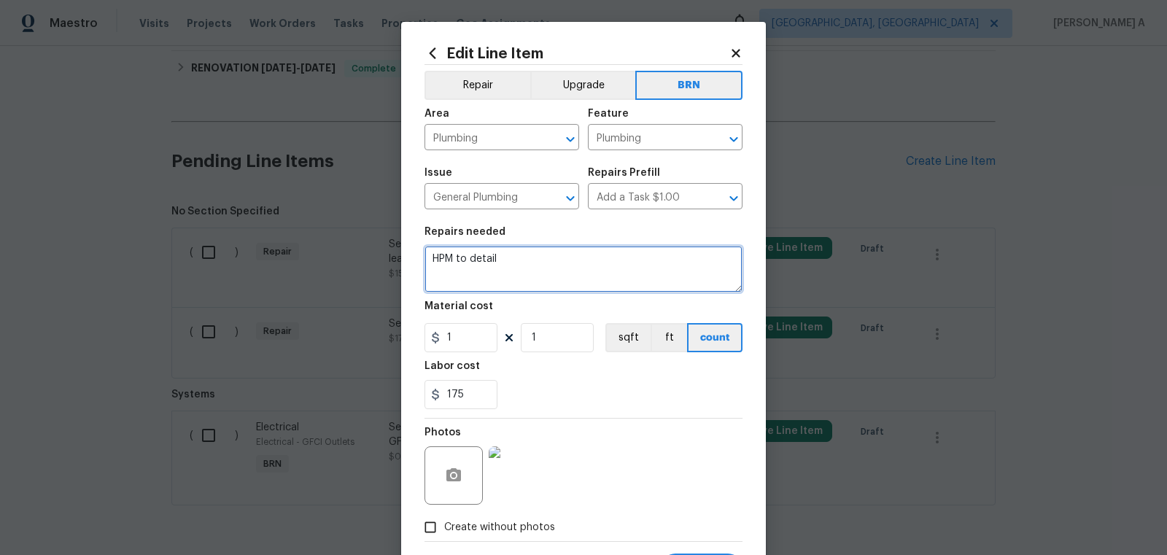
click at [604, 263] on textarea "HPM to detail" at bounding box center [583, 269] width 318 height 47
paste textarea "Seller to have contractor repair leak at exterior valve."
type textarea "Seller to have contractor repair leak at exterior valve."
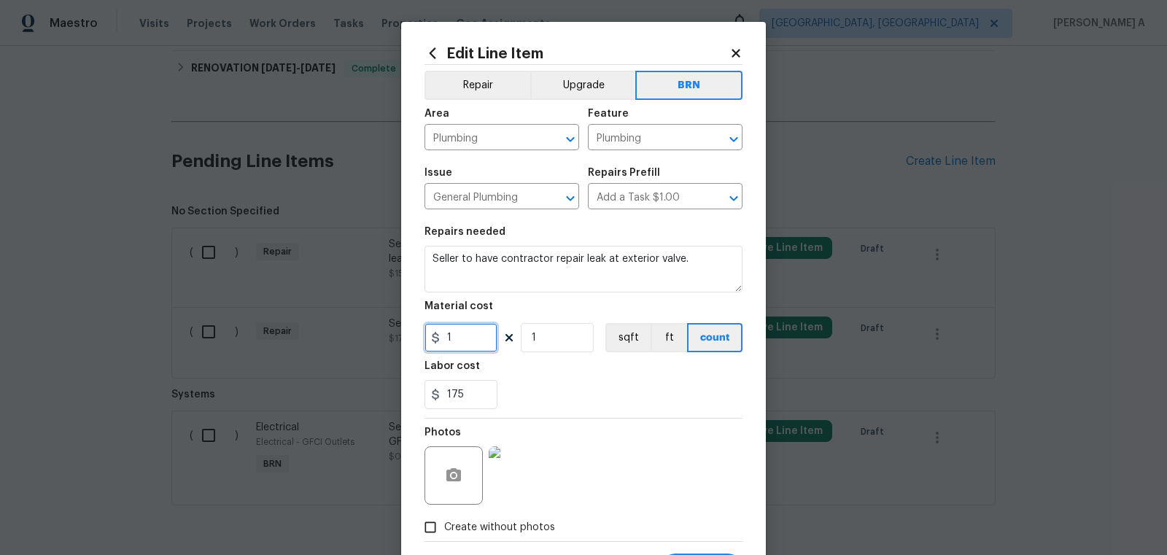
drag, startPoint x: 465, startPoint y: 337, endPoint x: 388, endPoint y: 337, distance: 77.3
click at [388, 337] on div "Edit Line Item Repair Upgrade BRN Area Plumbing ​ Feature Plumbing ​ Issue Gene…" at bounding box center [583, 277] width 1167 height 555
type input "0"
click at [576, 379] on div "Labor cost" at bounding box center [583, 370] width 318 height 19
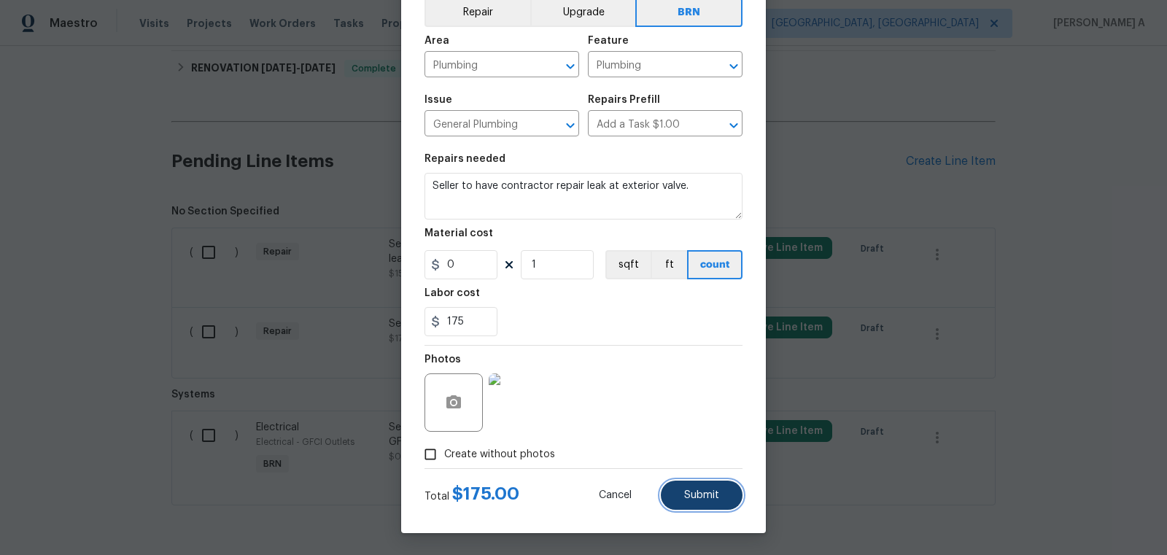
click at [706, 491] on span "Submit" at bounding box center [701, 495] width 35 height 11
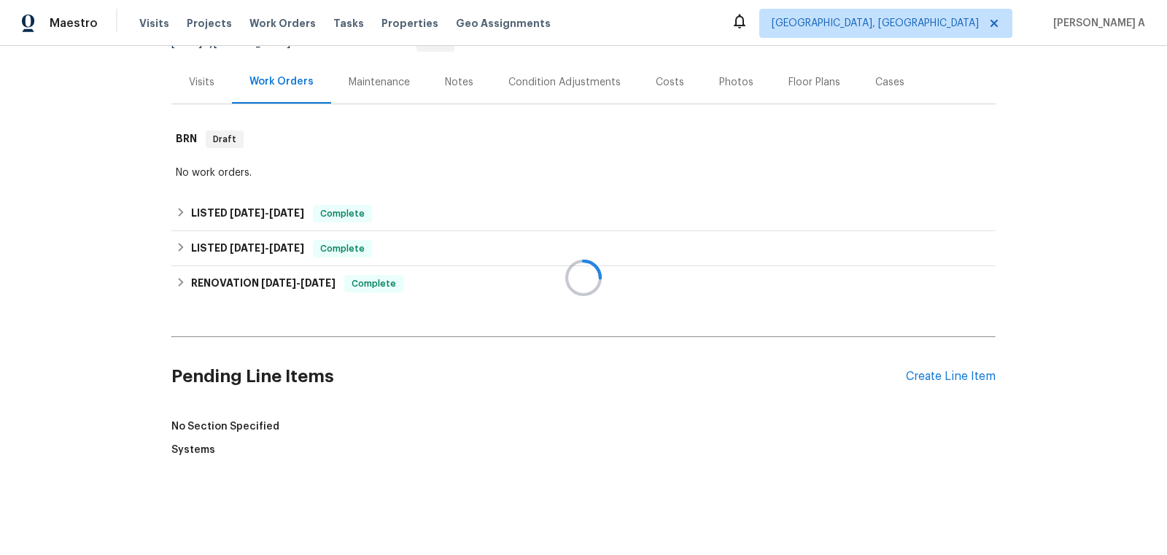
scroll to position [376, 0]
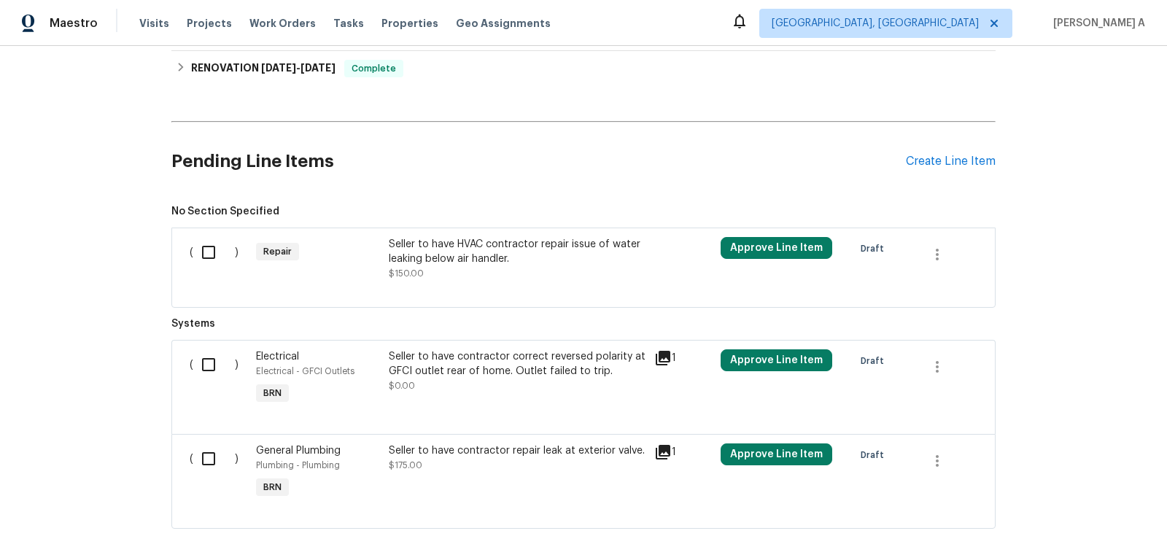
click at [495, 245] on div "Seller to have HVAC contractor repair issue of water leaking below air handler." at bounding box center [517, 251] width 257 height 29
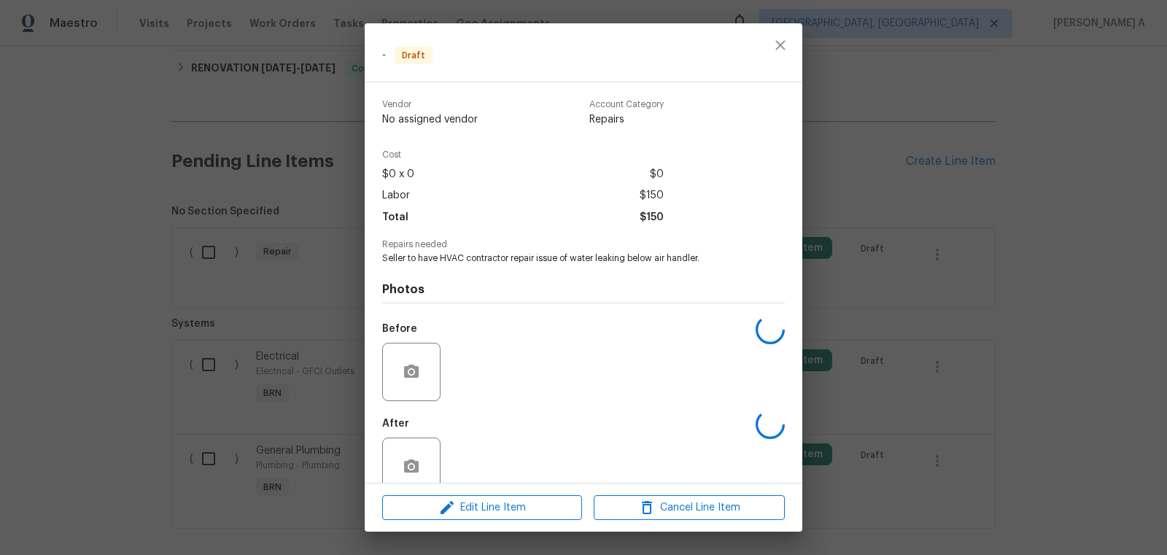
scroll to position [27, 0]
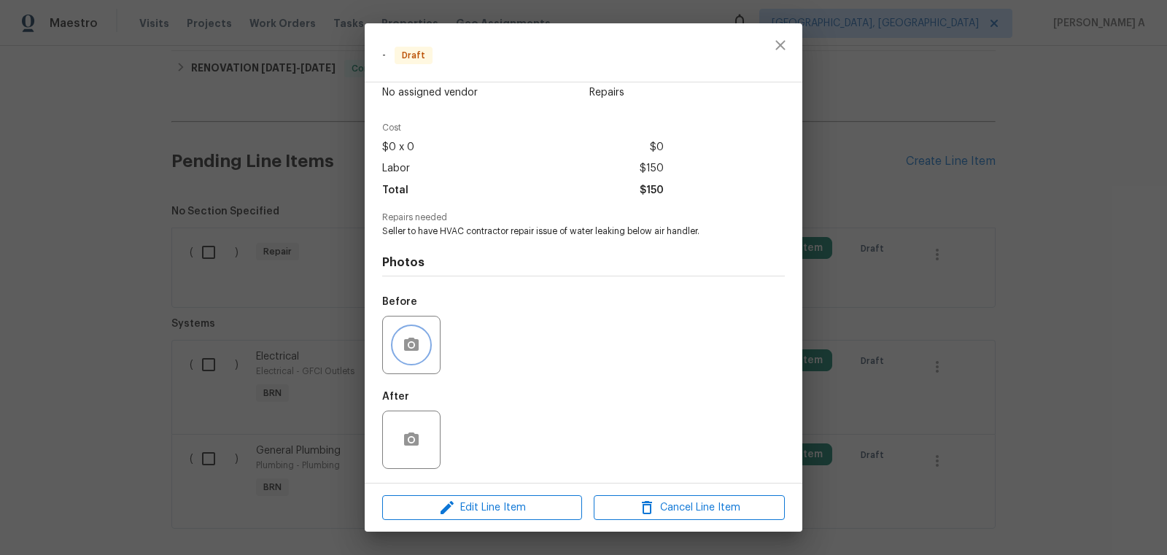
click at [407, 334] on button "button" at bounding box center [411, 344] width 35 height 35
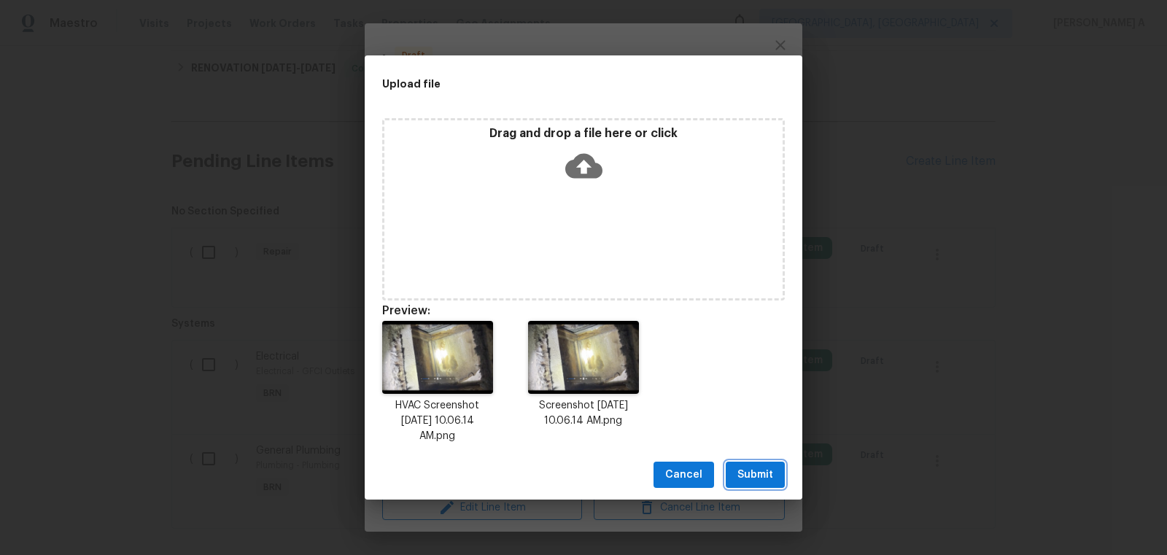
click at [764, 479] on span "Submit" at bounding box center [755, 475] width 36 height 18
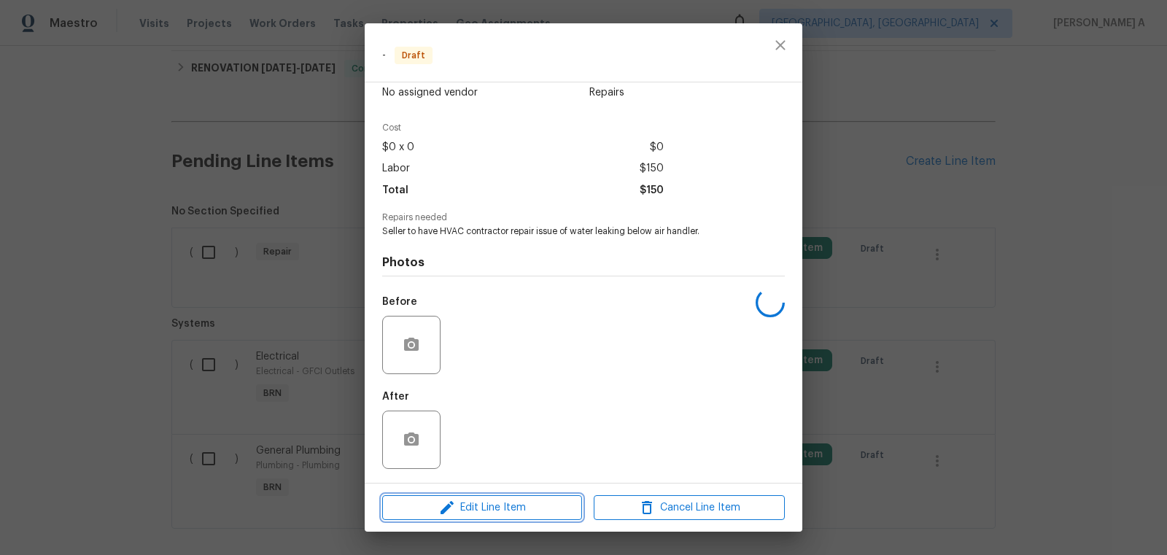
click at [546, 508] on span "Edit Line Item" at bounding box center [482, 508] width 191 height 18
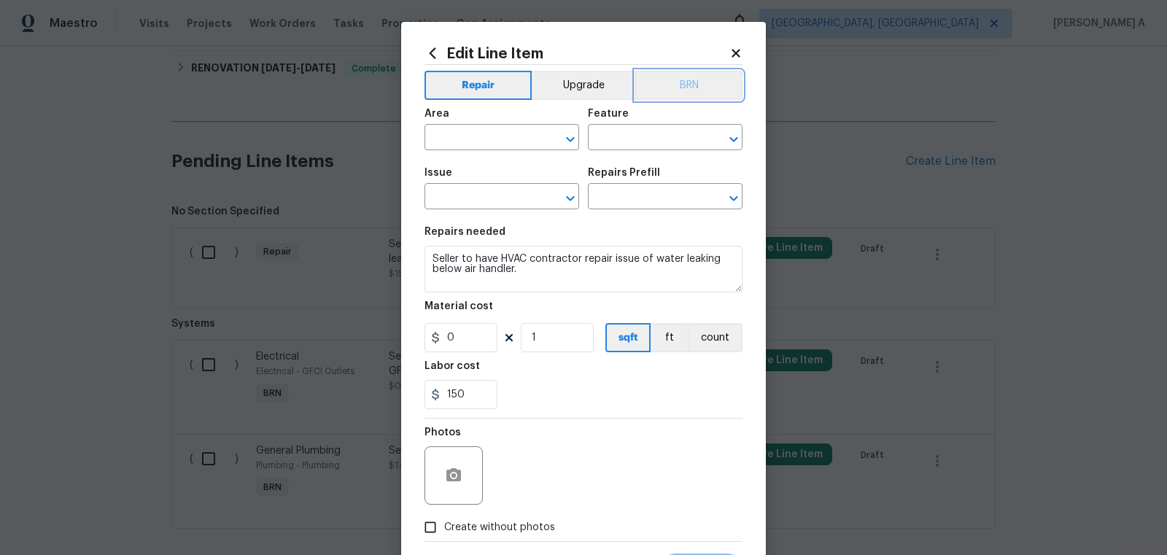
click at [695, 82] on button "BRN" at bounding box center [688, 85] width 107 height 29
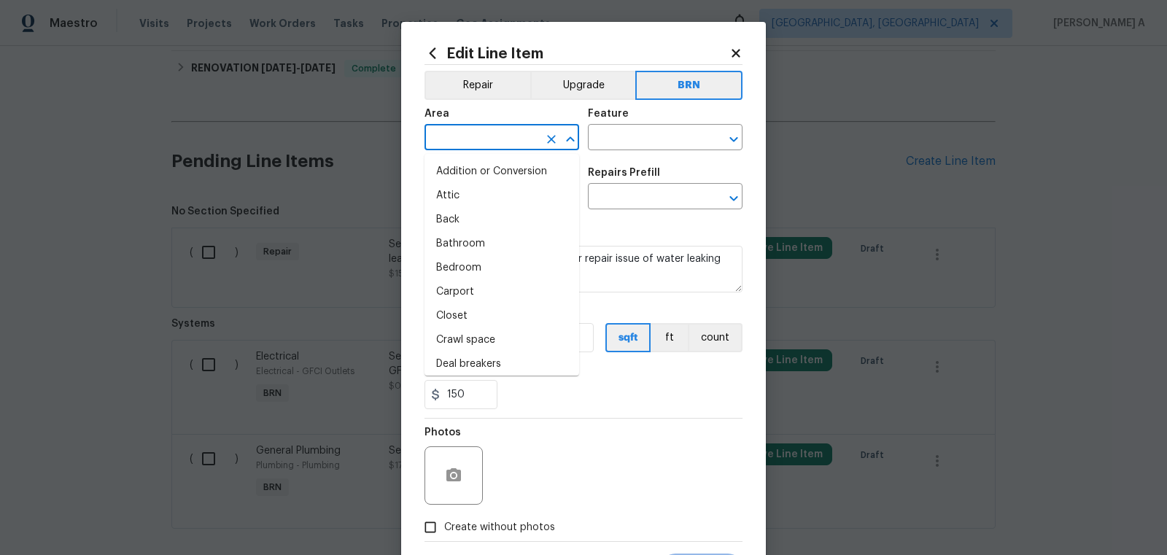
click at [474, 136] on input "text" at bounding box center [481, 139] width 114 height 23
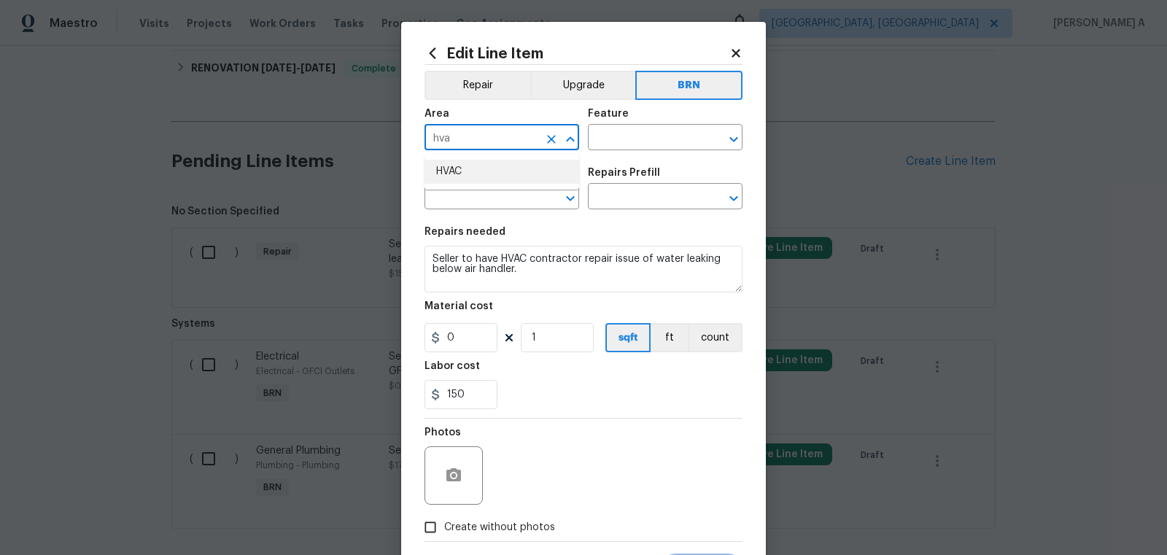
click at [490, 176] on li "HVAC" at bounding box center [501, 172] width 155 height 24
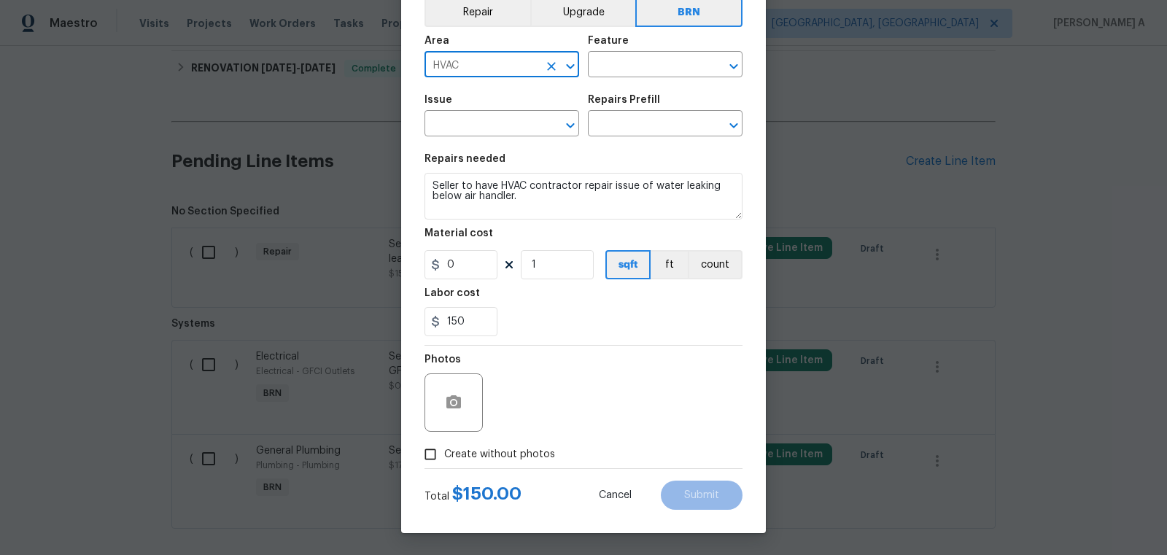
scroll to position [0, 0]
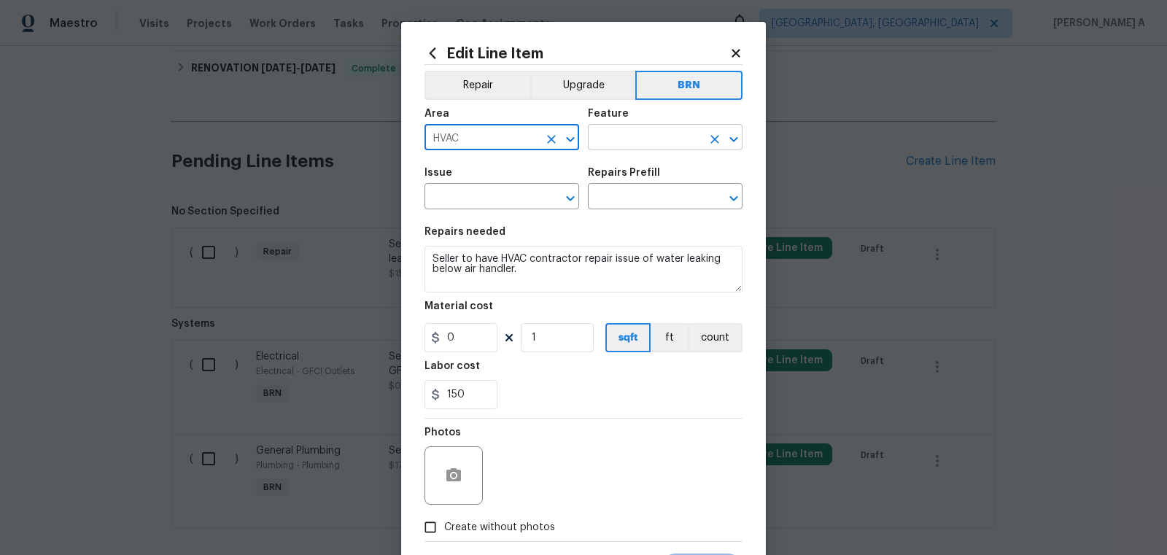
type input "HVAC"
click at [643, 130] on input "text" at bounding box center [645, 139] width 114 height 23
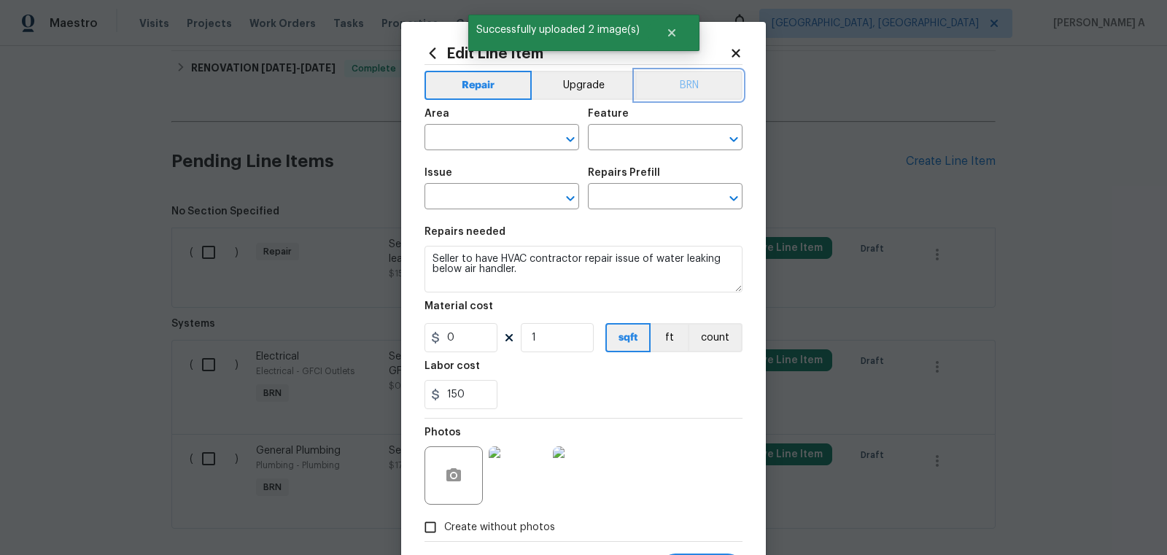
click at [675, 82] on button "BRN" at bounding box center [688, 85] width 107 height 29
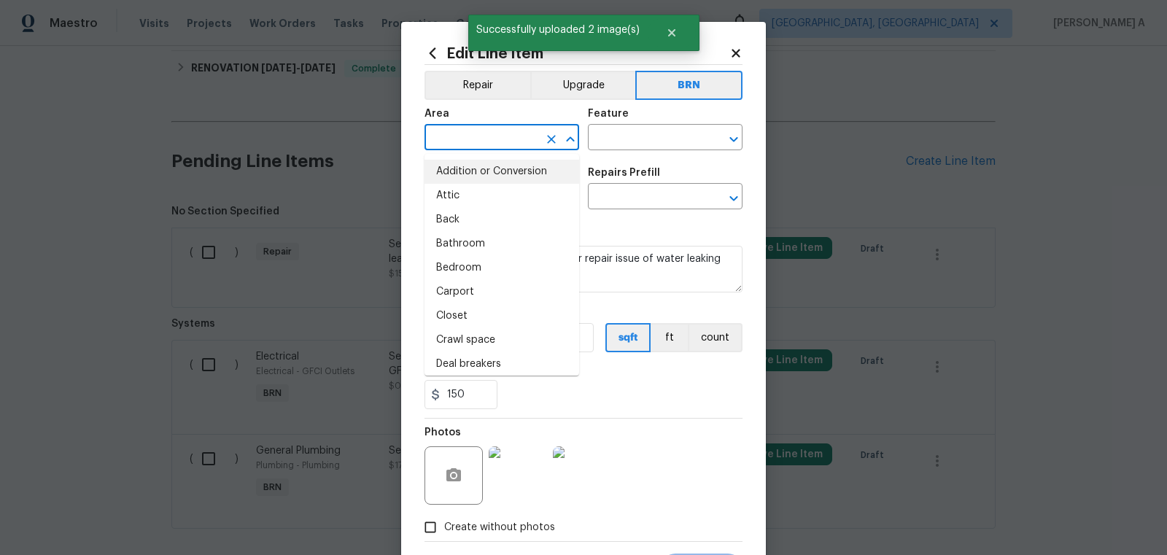
click at [512, 137] on input "text" at bounding box center [481, 139] width 114 height 23
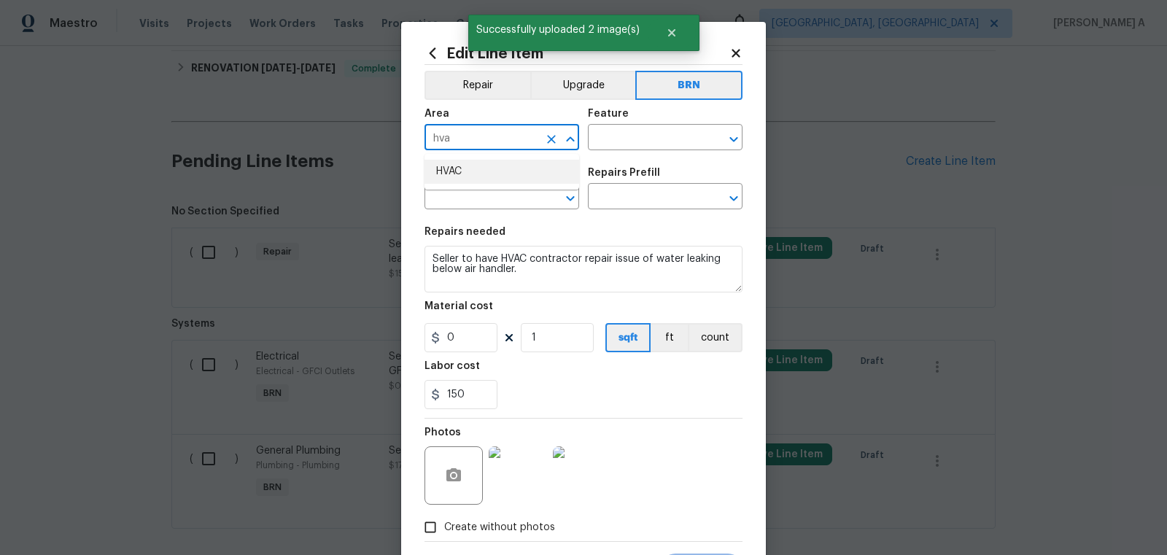
click at [513, 160] on li "HVAC" at bounding box center [501, 172] width 155 height 24
type input "HVAC"
click at [627, 145] on input "text" at bounding box center [645, 139] width 114 height 23
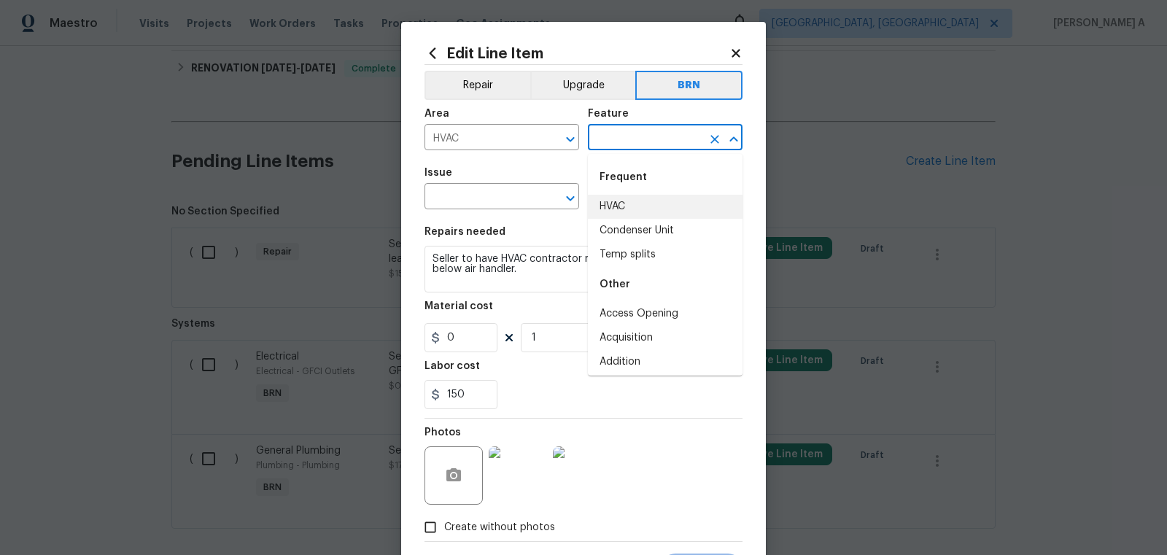
click at [632, 211] on li "HVAC" at bounding box center [665, 207] width 155 height 24
type input "HVAC"
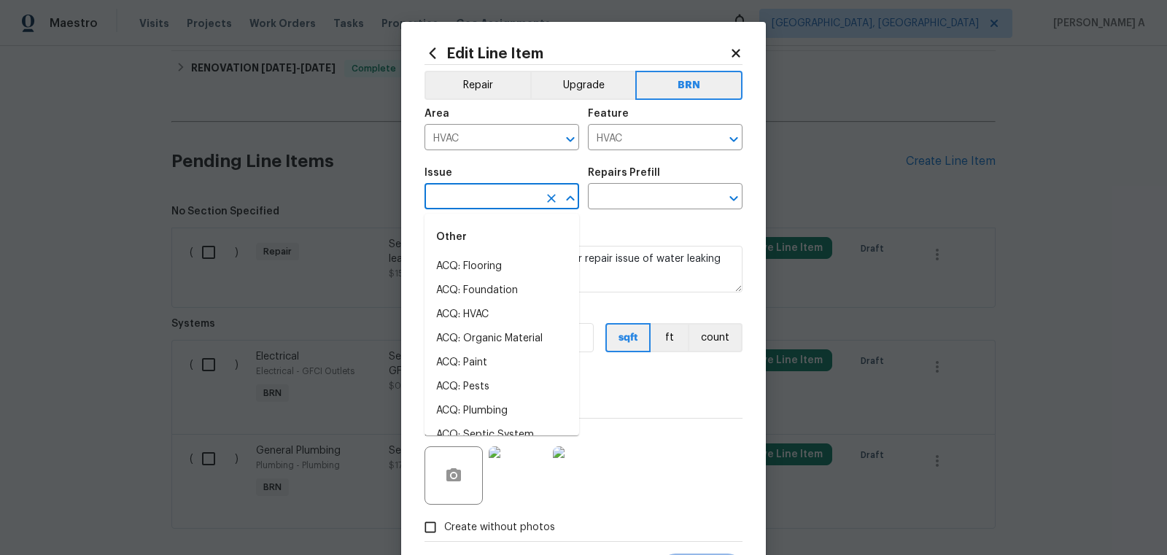
click at [483, 197] on input "text" at bounding box center [481, 198] width 114 height 23
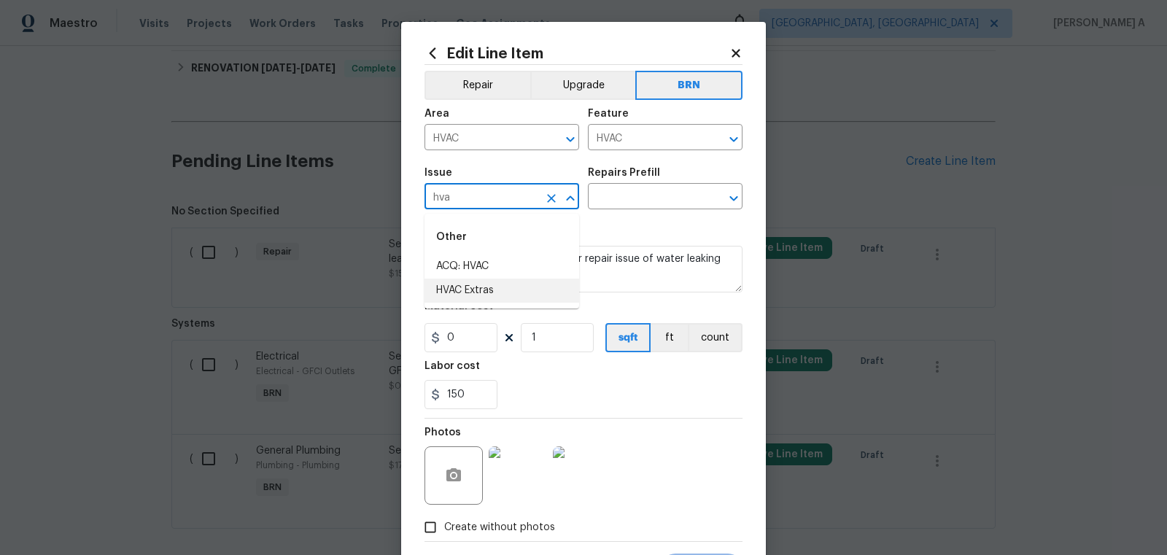
click at [486, 282] on li "HVAC Extras" at bounding box center [501, 291] width 155 height 24
type input "HVAC Extras"
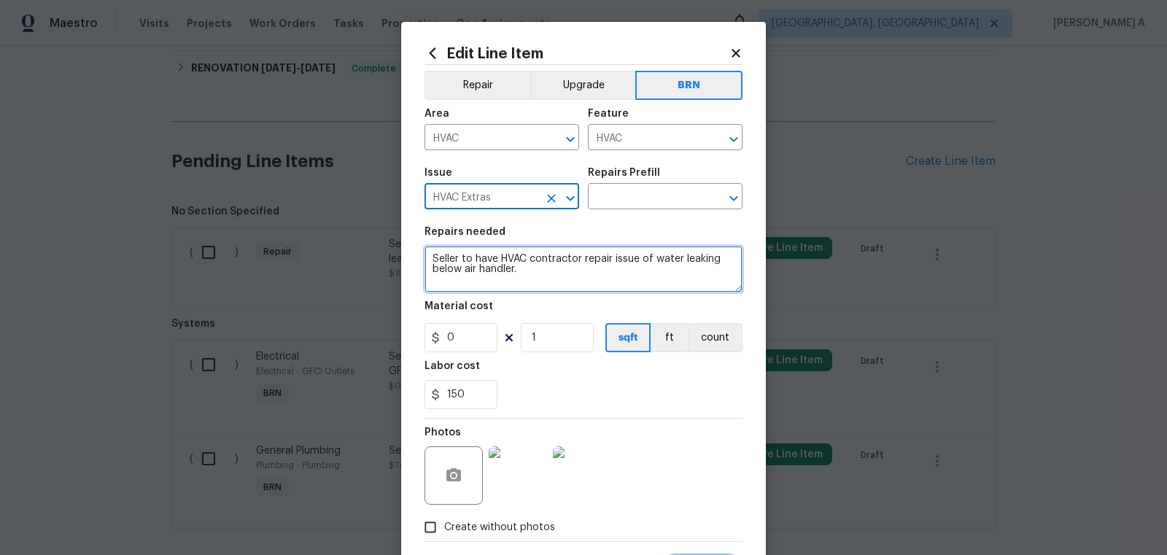
click at [486, 274] on textarea "Seller to have HVAC contractor repair issue of water leaking below air handler." at bounding box center [583, 269] width 318 height 47
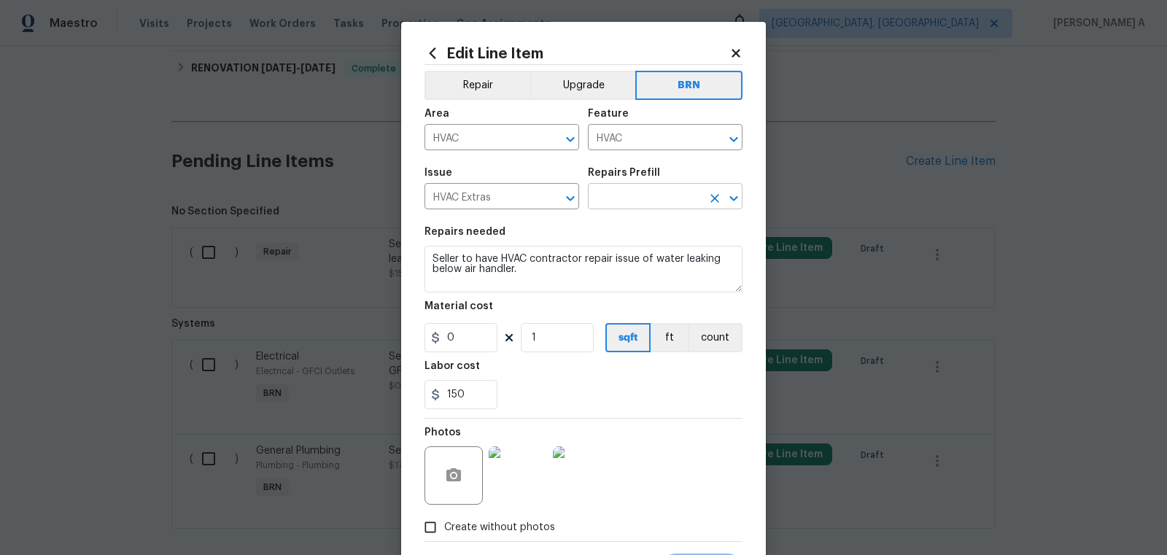
click at [635, 193] on input "text" at bounding box center [645, 198] width 114 height 23
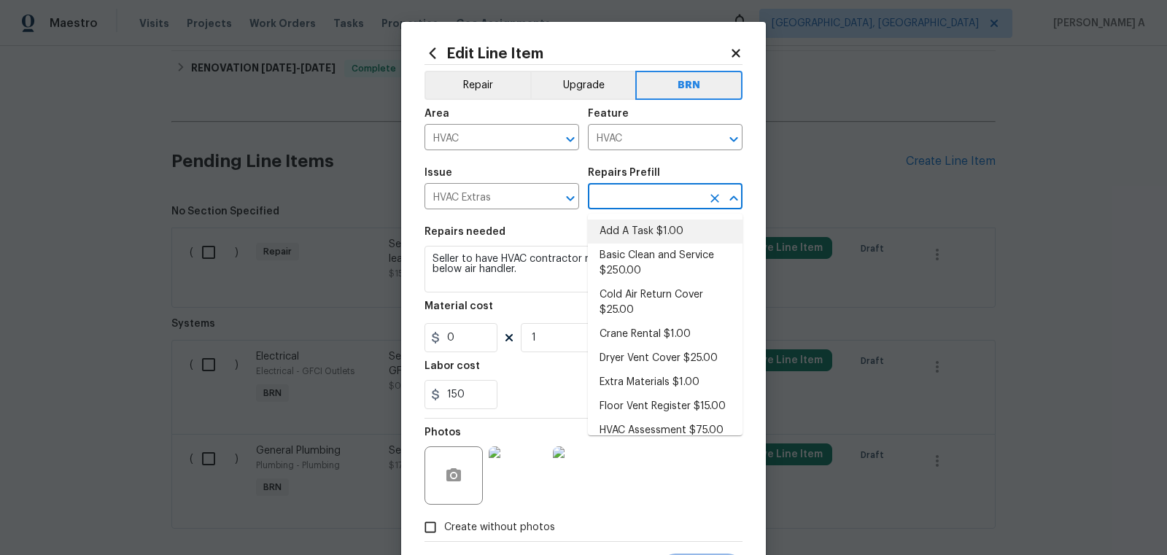
click at [635, 228] on li "Add A Task $1.00" at bounding box center [665, 232] width 155 height 24
type textarea "HPM to detail"
type input "Add A Task $1.00"
type input "1"
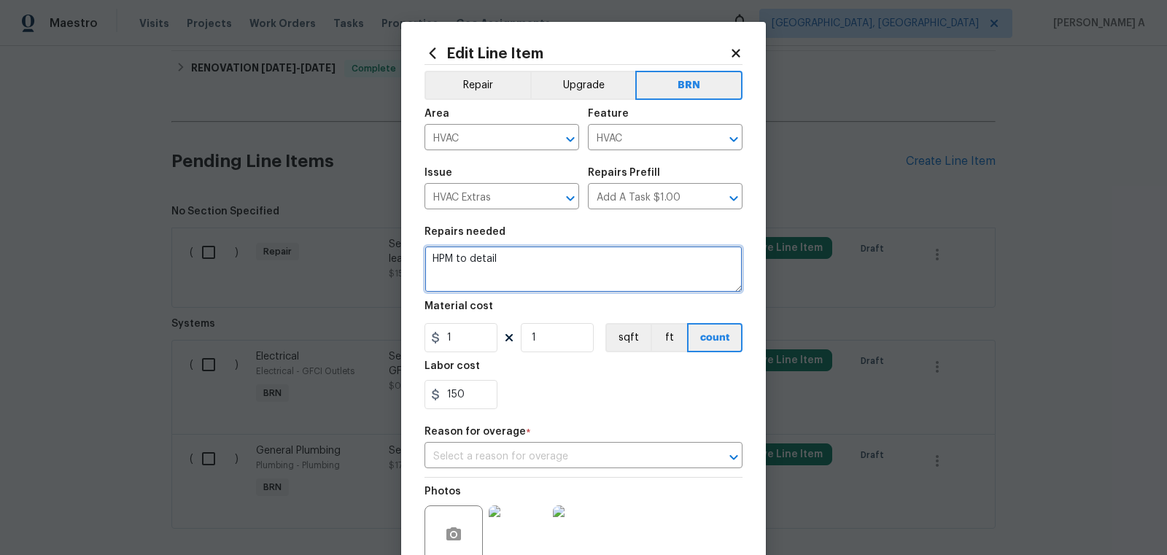
click at [551, 284] on textarea "HPM to detail" at bounding box center [583, 269] width 318 height 47
paste textarea "Seller to have HVAC contractor repair issue of water leaking below air handler."
type textarea "Seller to have HVAC contractor repair issue of water leaking below air handler."
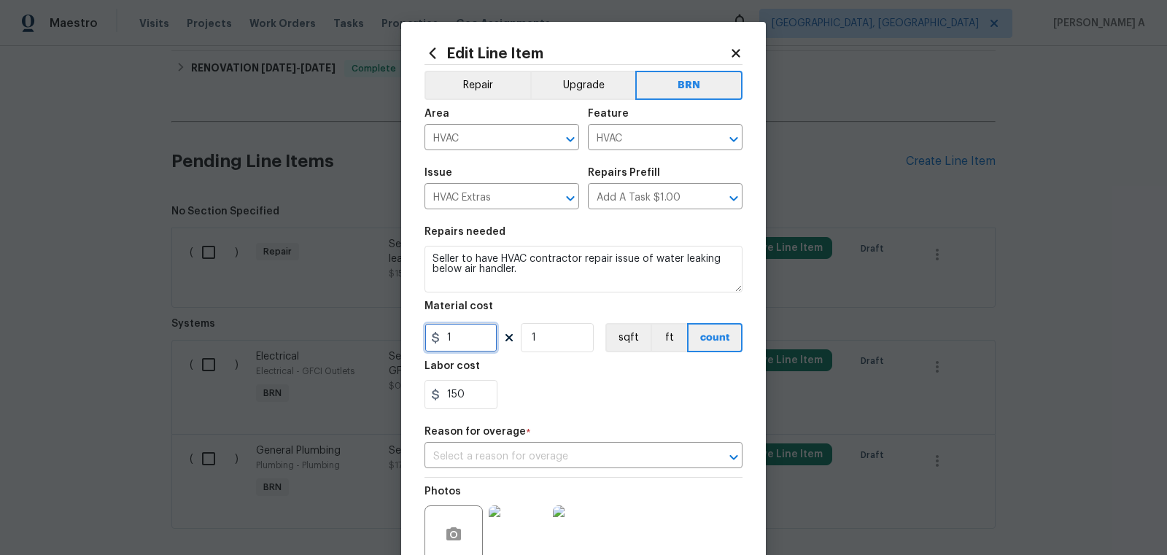
drag, startPoint x: 450, startPoint y: 341, endPoint x: 390, endPoint y: 338, distance: 59.8
click at [389, 338] on div "Edit Line Item Repair Upgrade BRN Area HVAC ​ Feature HVAC ​ Issue HVAC Extras …" at bounding box center [583, 277] width 1167 height 555
type input "0"
click at [565, 384] on div "150" at bounding box center [583, 394] width 318 height 29
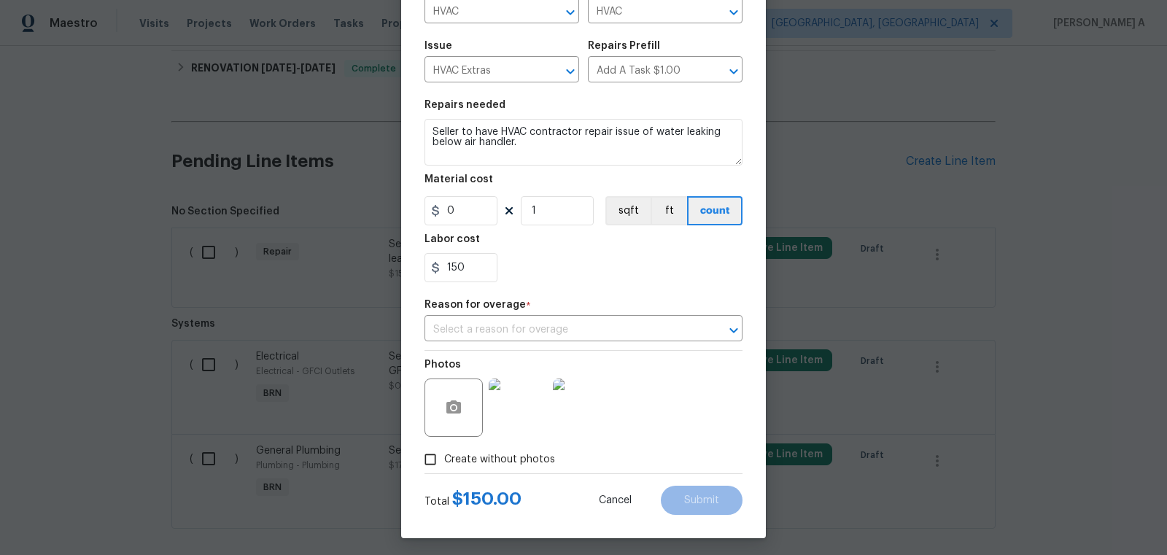
scroll to position [132, 0]
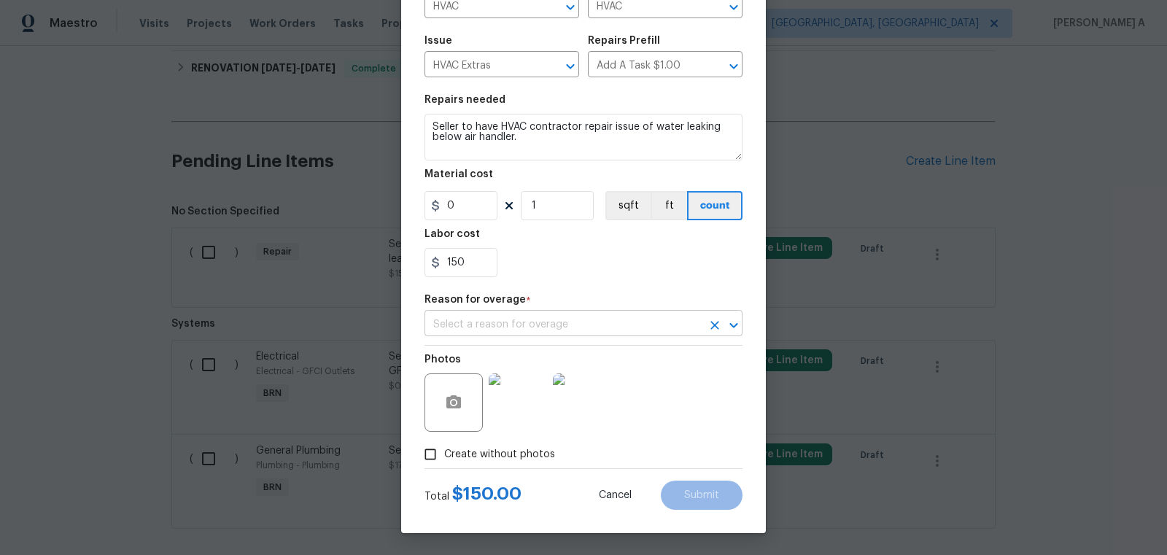
click at [551, 322] on input "text" at bounding box center [562, 325] width 277 height 23
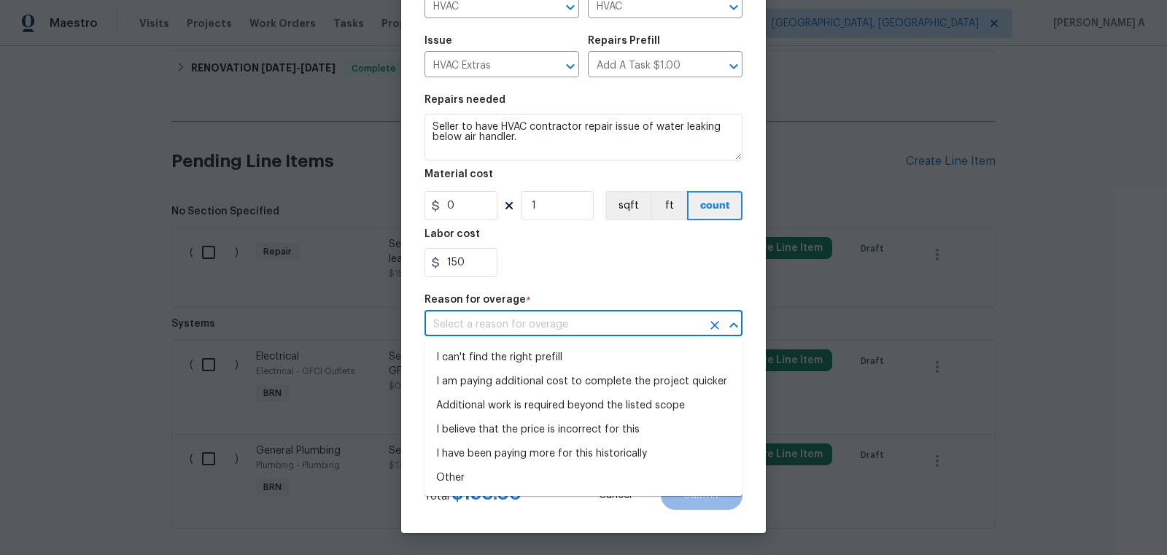
click at [553, 353] on li "I can't find the right prefill" at bounding box center [583, 358] width 318 height 24
type input "I can't find the right prefill"
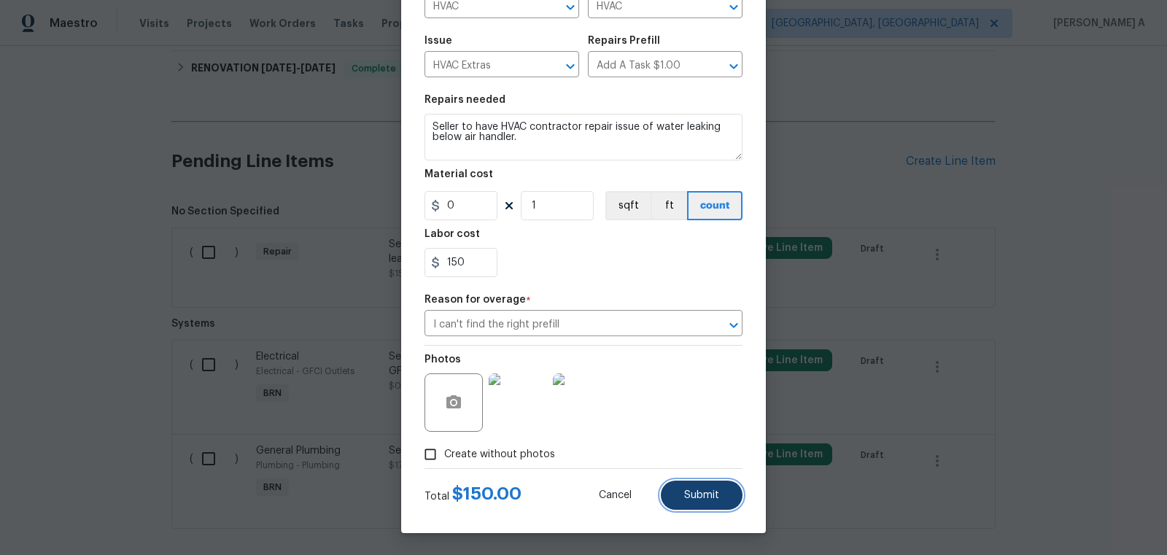
click at [714, 502] on button "Submit" at bounding box center [702, 495] width 82 height 29
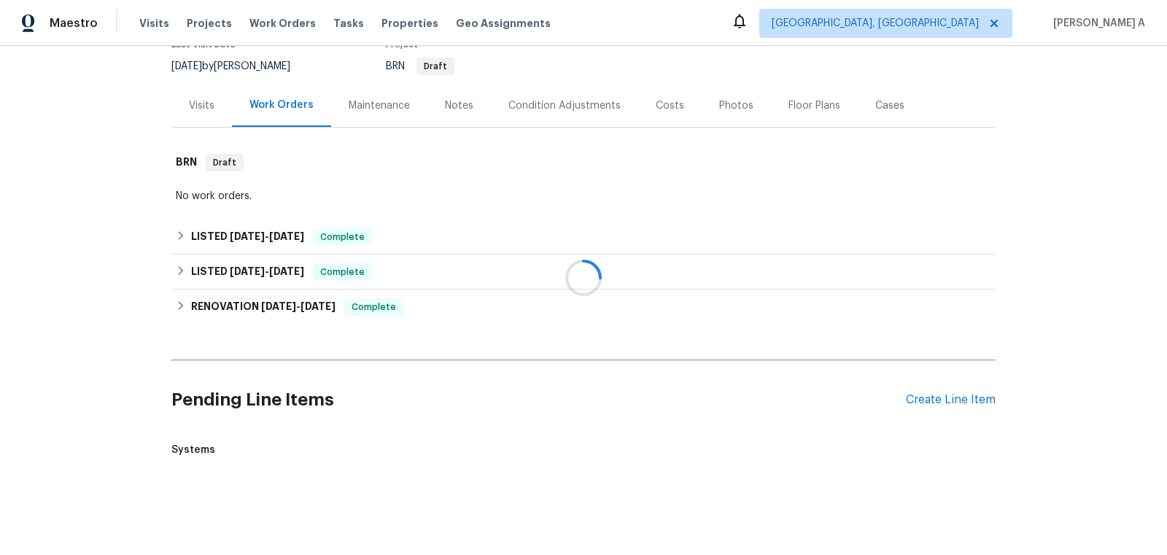
scroll to position [376, 0]
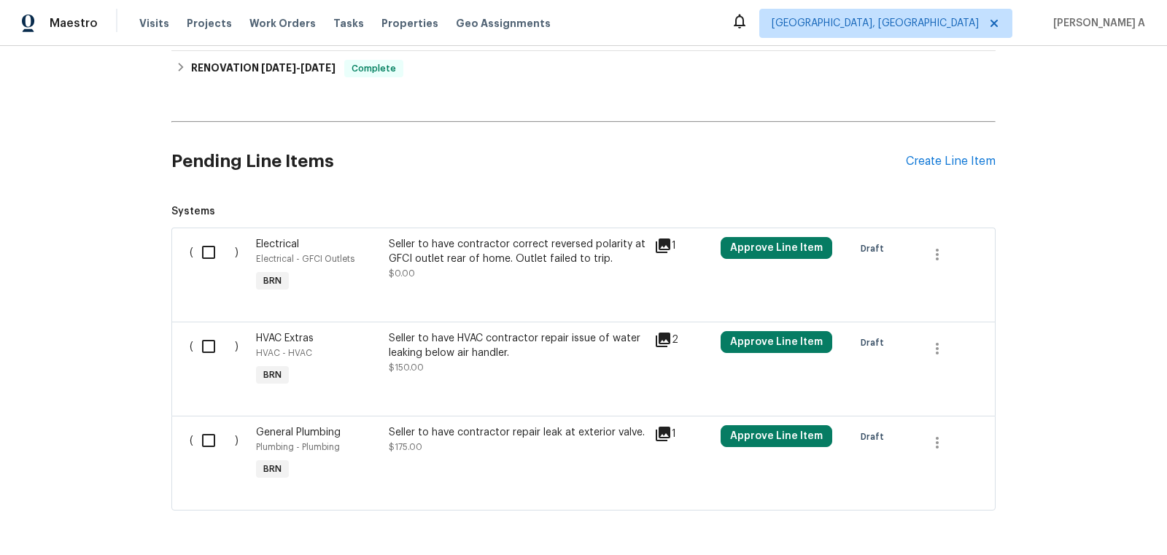
click at [213, 257] on input "checkbox" at bounding box center [214, 252] width 42 height 31
checkbox input "true"
click at [1095, 525] on span "Create Work Order" at bounding box center [1083, 519] width 97 height 18
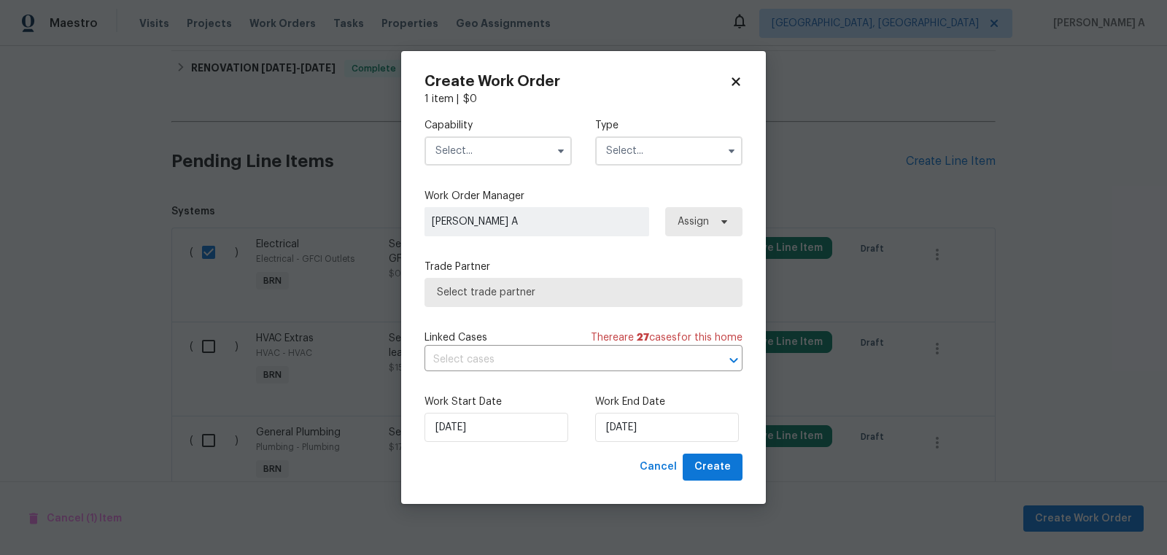
click at [494, 150] on input "text" at bounding box center [497, 150] width 147 height 29
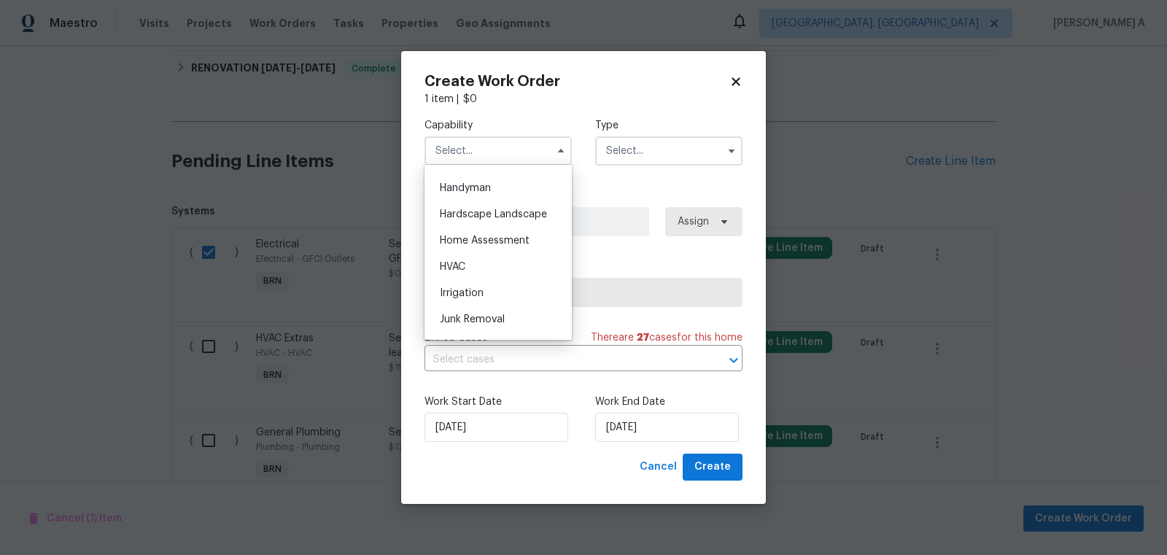
scroll to position [798, 0]
click at [494, 257] on div "HVAC" at bounding box center [498, 265] width 140 height 26
type input "HVAC"
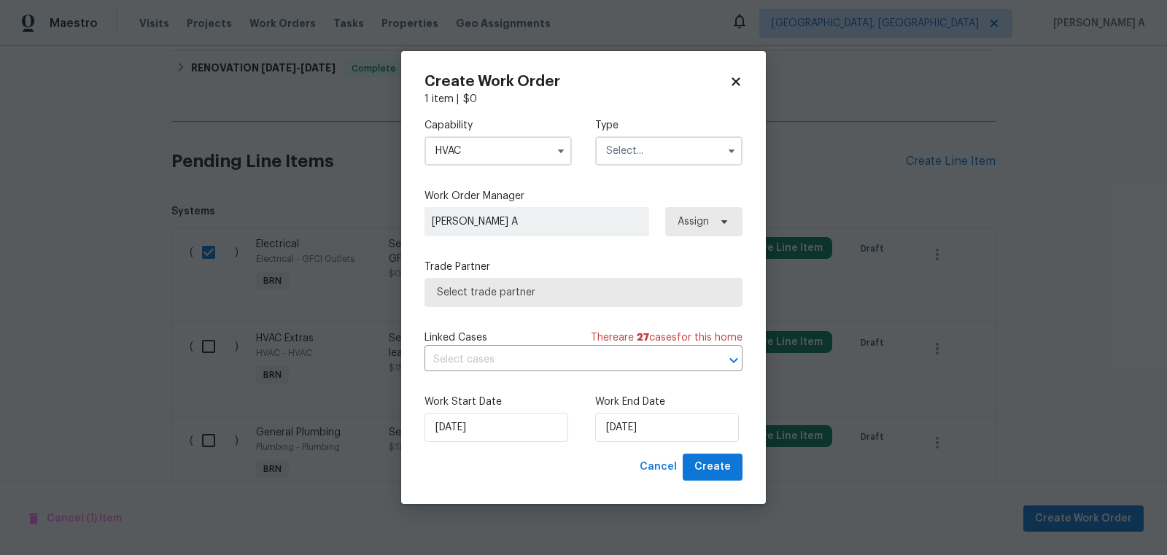
click at [661, 155] on input "text" at bounding box center [668, 150] width 147 height 29
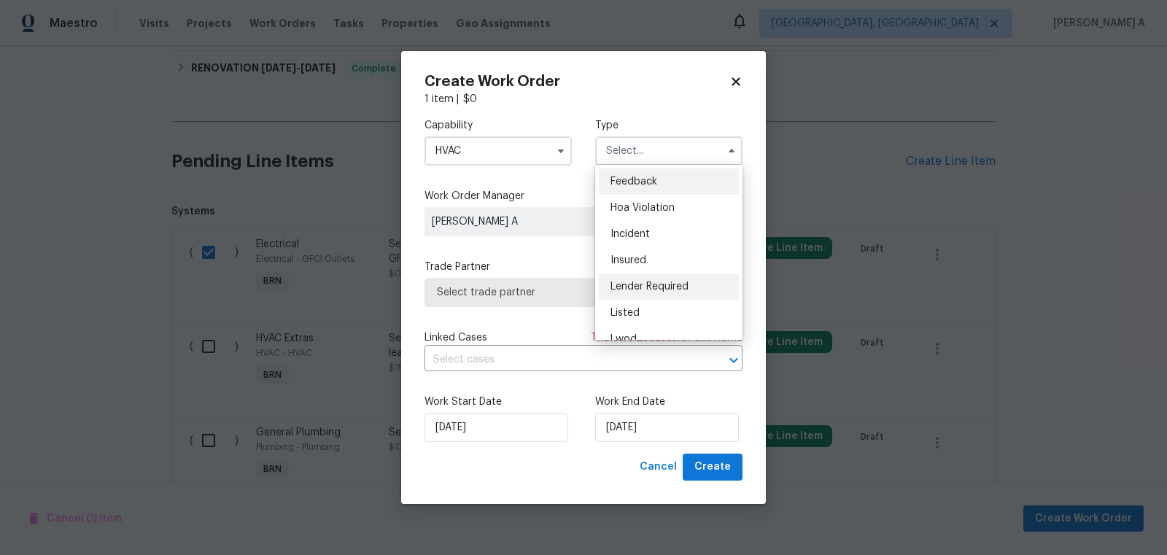
scroll to position [173, 0]
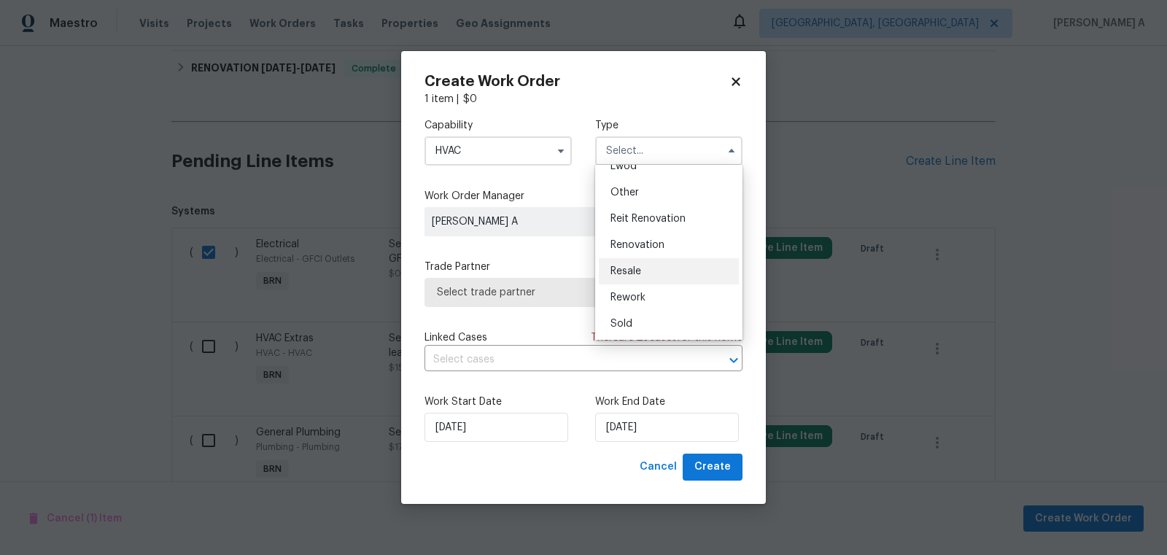
click at [653, 271] on div "Resale" at bounding box center [669, 271] width 140 height 26
type input "Resale"
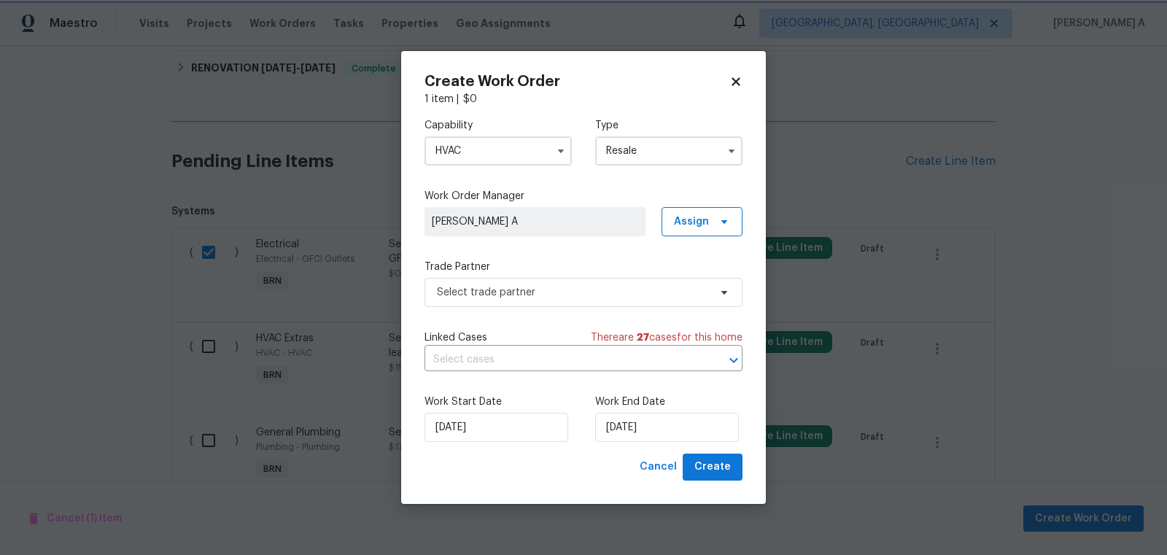
scroll to position [0, 0]
click at [604, 279] on span "Select trade partner" at bounding box center [583, 292] width 318 height 29
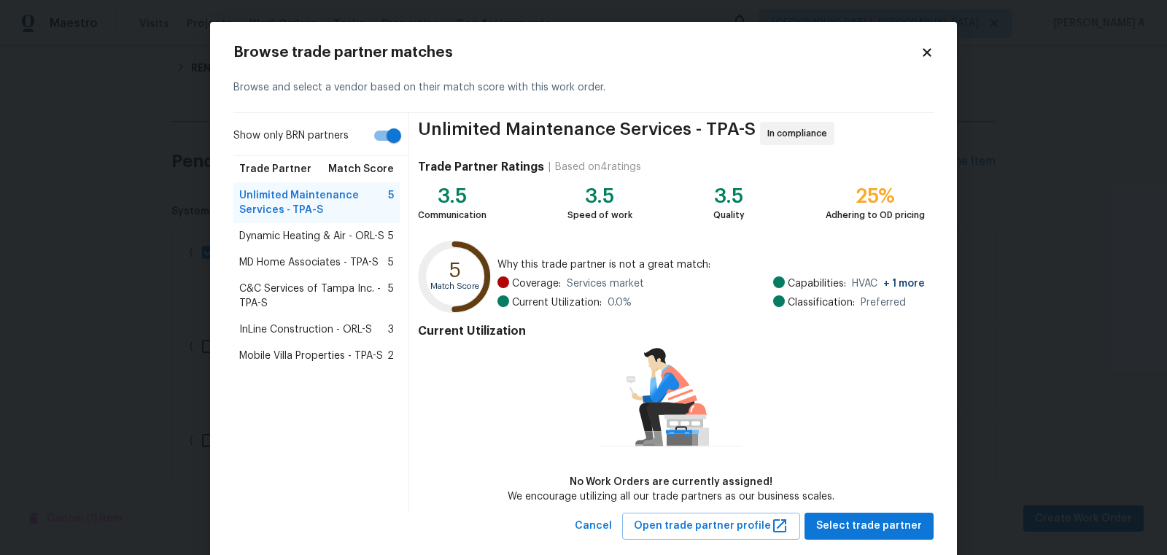
click at [926, 53] on icon at bounding box center [927, 52] width 8 height 8
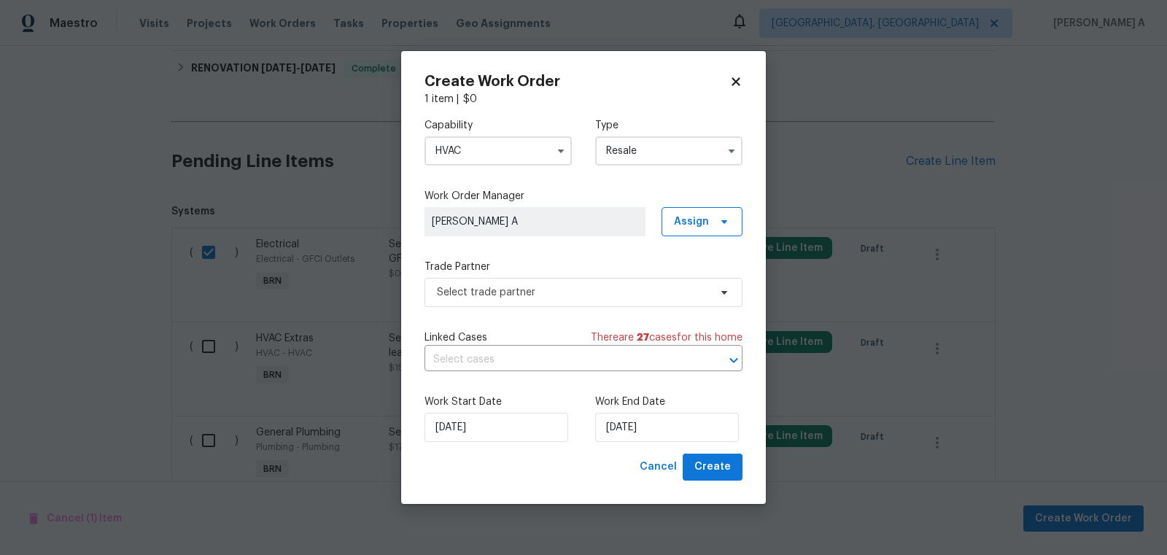
click at [731, 74] on div "Create Work Order" at bounding box center [583, 81] width 318 height 15
click at [736, 79] on icon at bounding box center [736, 82] width 8 height 8
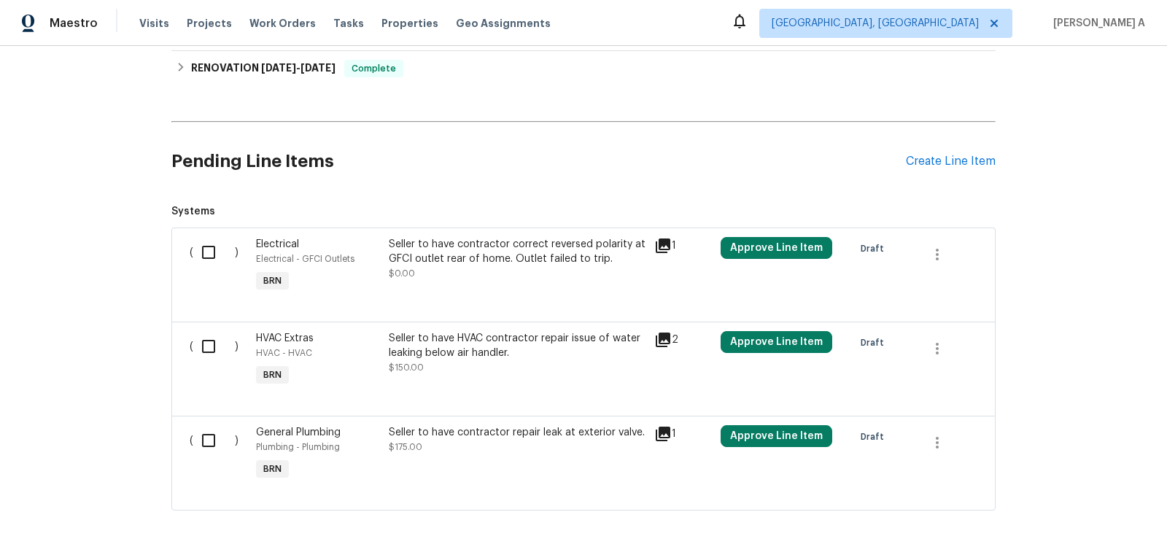
click at [198, 256] on input "checkbox" at bounding box center [214, 252] width 42 height 31
checkbox input "true"
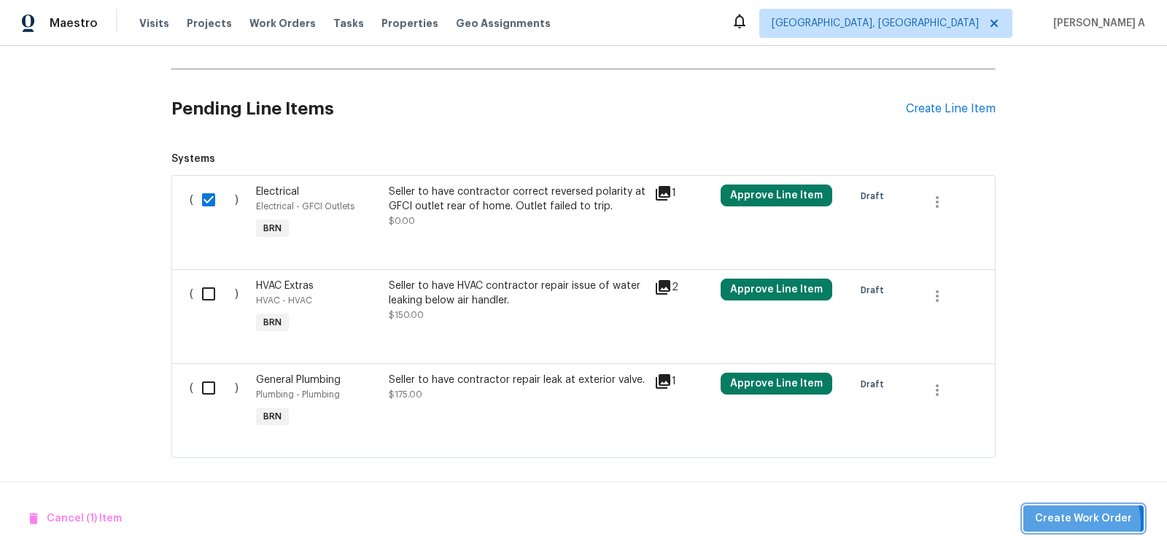
click at [1066, 524] on span "Create Work Order" at bounding box center [1083, 519] width 97 height 18
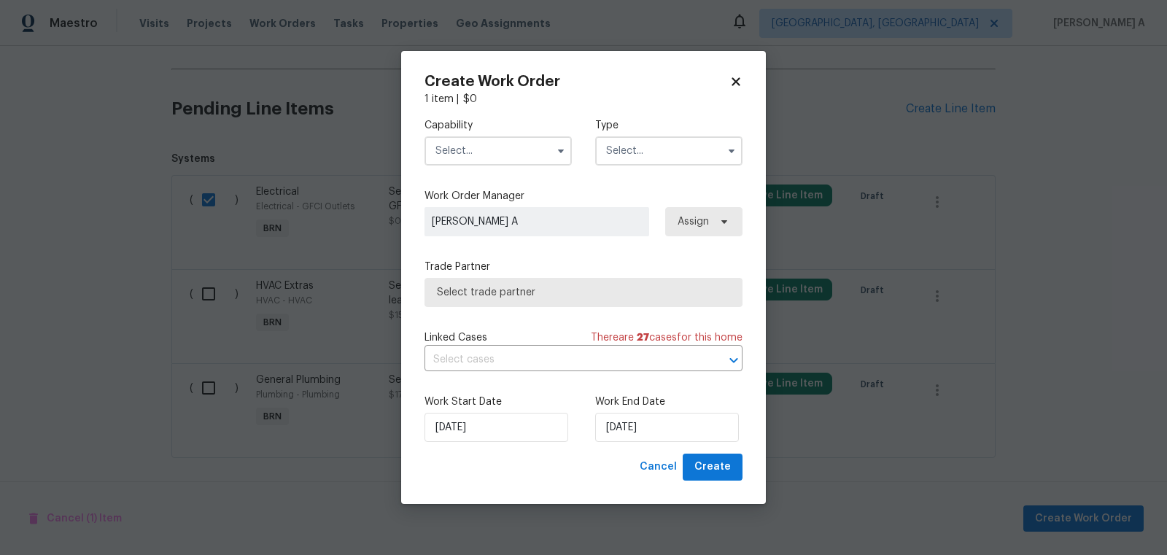
click at [501, 160] on input "text" at bounding box center [497, 150] width 147 height 29
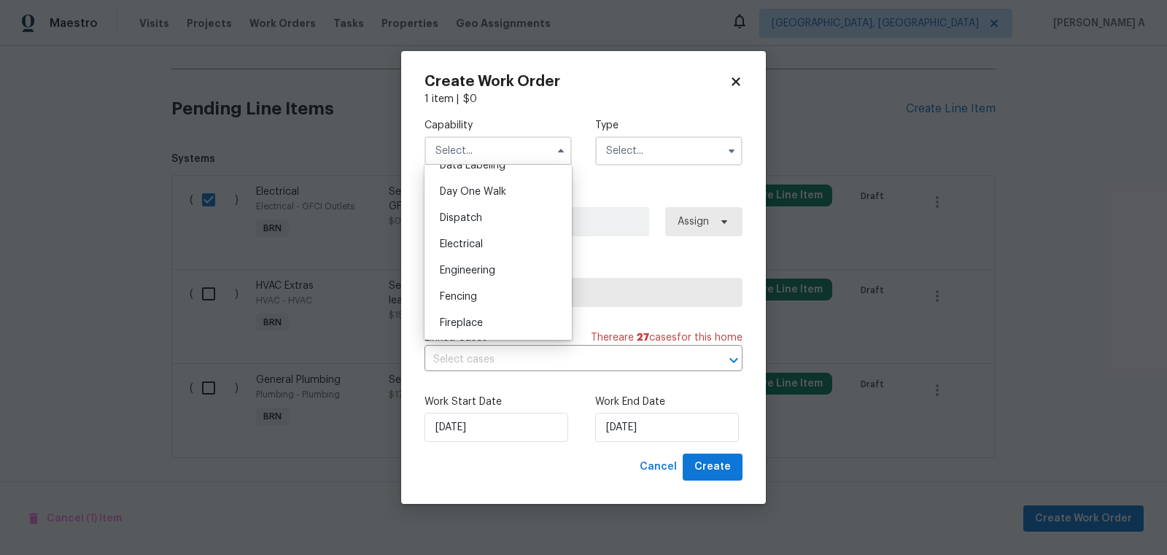
scroll to position [395, 0]
click at [492, 241] on div "Electrical" at bounding box center [498, 248] width 140 height 26
type input "Electrical"
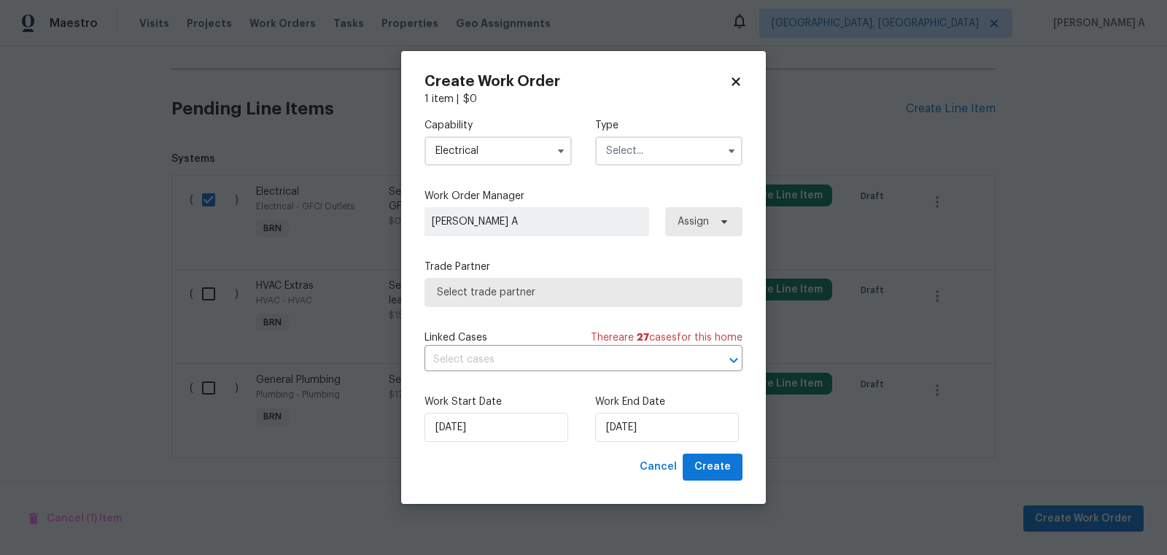
click at [656, 164] on input "text" at bounding box center [668, 150] width 147 height 29
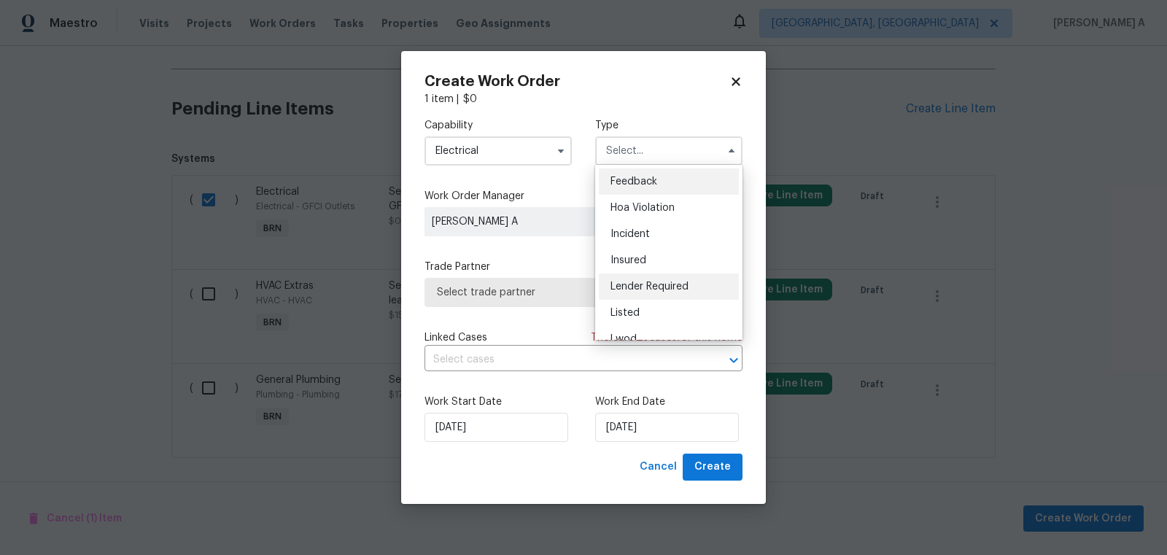
scroll to position [173, 0]
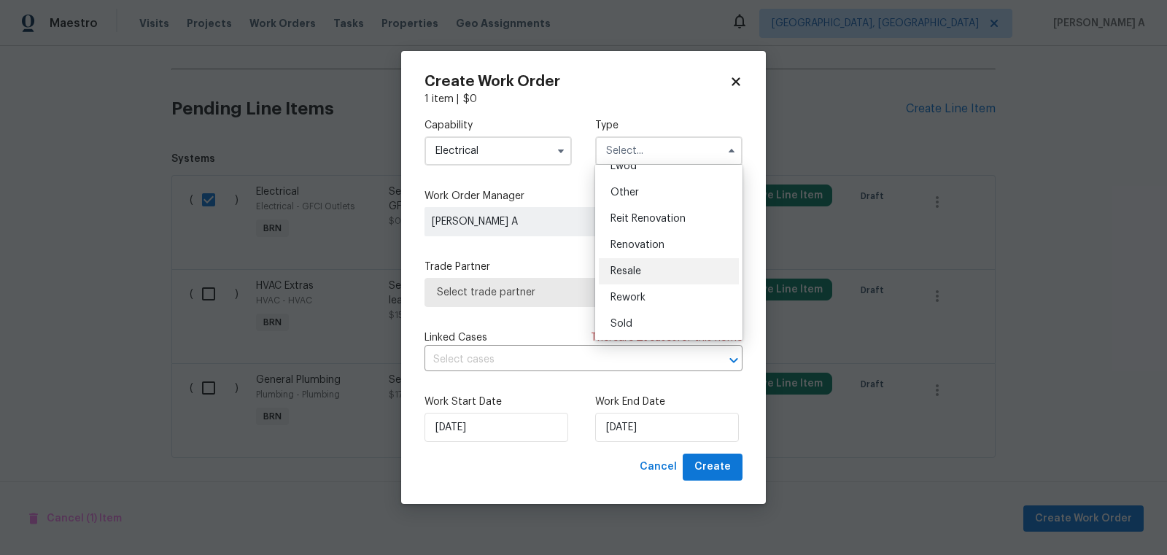
click at [661, 280] on div "Resale" at bounding box center [669, 271] width 140 height 26
type input "Resale"
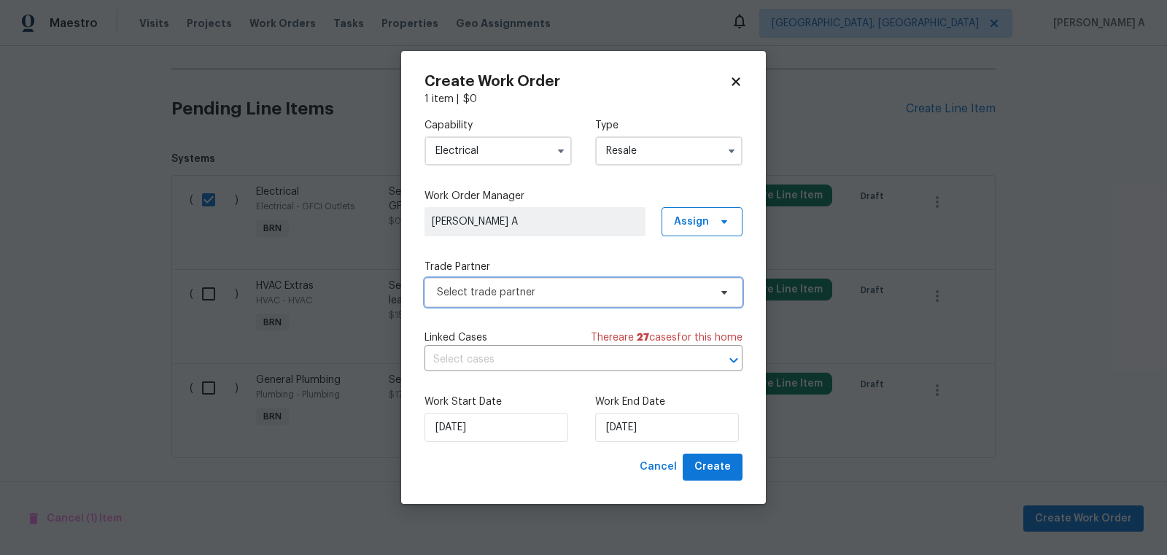
click at [613, 293] on span "Select trade partner" at bounding box center [573, 292] width 272 height 15
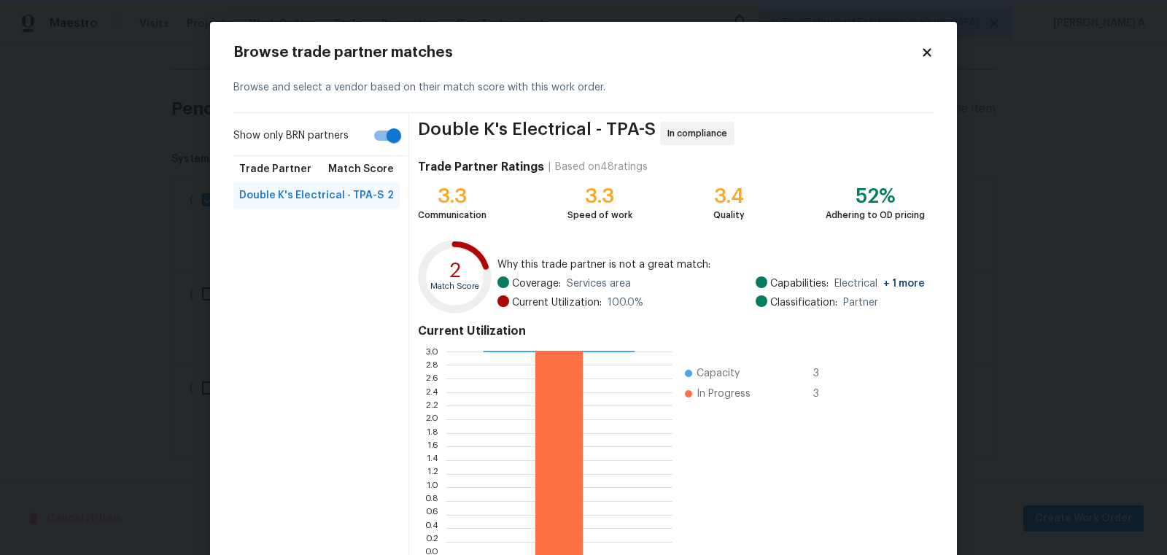
scroll to position [88, 0]
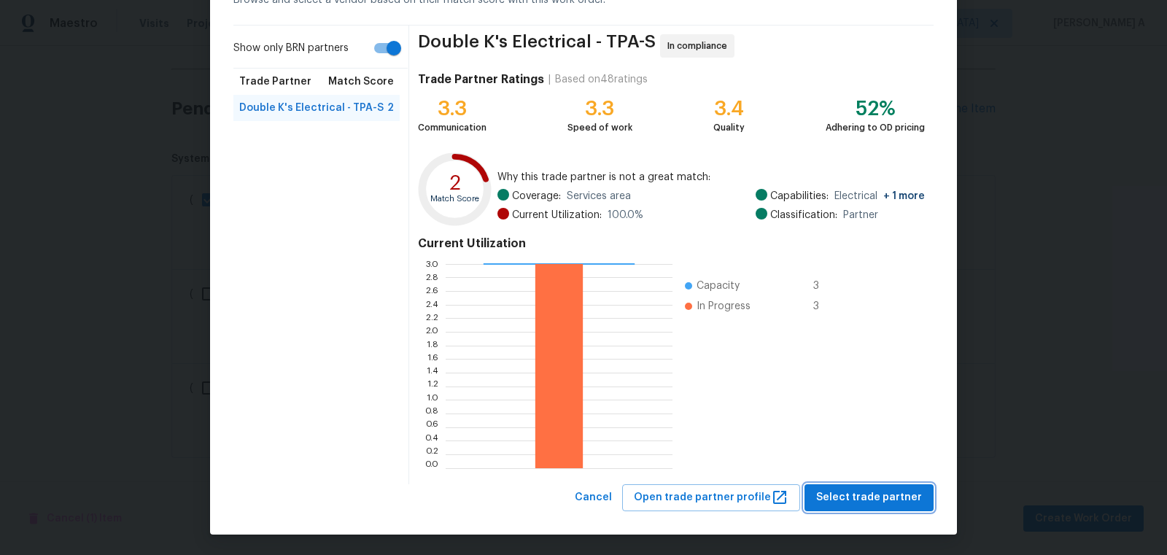
click at [895, 497] on span "Select trade partner" at bounding box center [869, 498] width 106 height 18
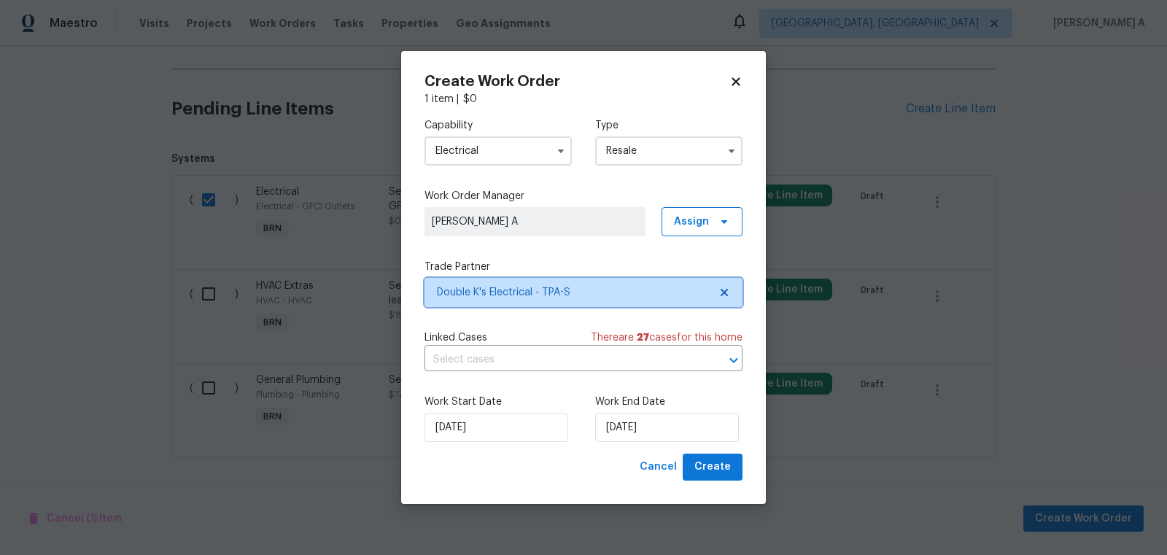
scroll to position [0, 0]
click at [529, 346] on div "Linked Cases There are 27 case s for this home ​" at bounding box center [583, 350] width 318 height 41
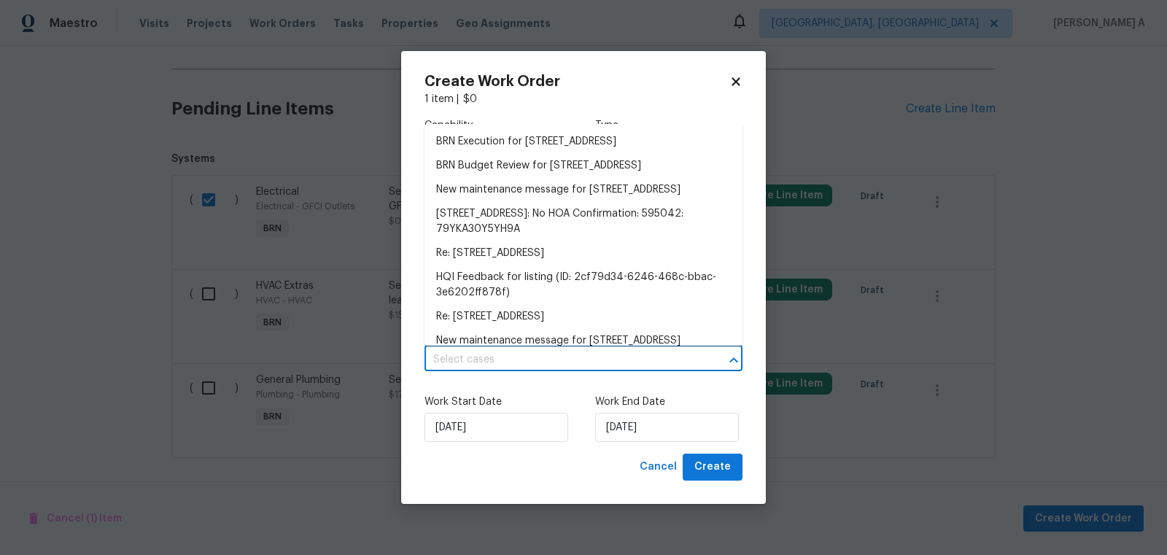
click at [529, 354] on input "text" at bounding box center [562, 360] width 277 height 23
click at [529, 140] on li "BRN Execution for 5201 72nd Way N, Saint Petersburg, FL 33709" at bounding box center [583, 142] width 318 height 24
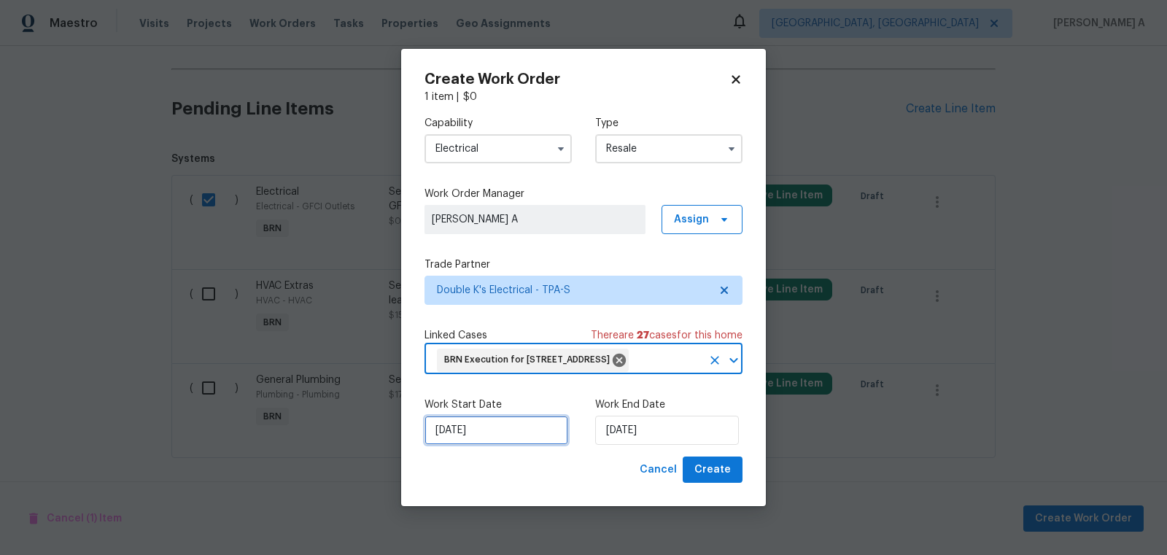
click at [459, 445] on input "[DATE]" at bounding box center [496, 430] width 144 height 29
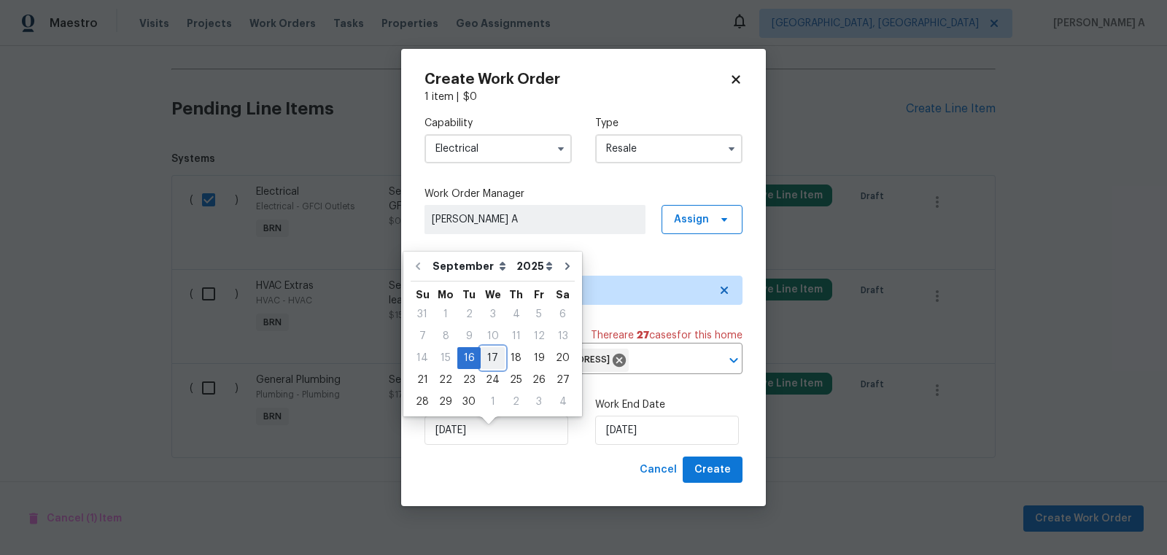
click at [489, 356] on div "17" at bounding box center [493, 358] width 24 height 20
type input "[DATE]"
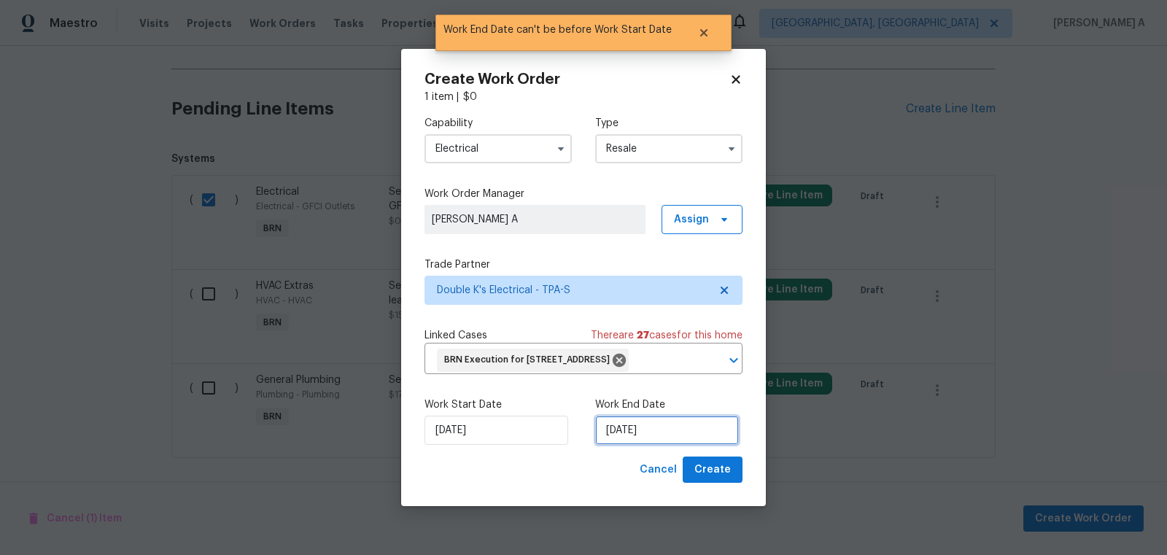
click at [653, 445] on input "[DATE]" at bounding box center [667, 430] width 144 height 29
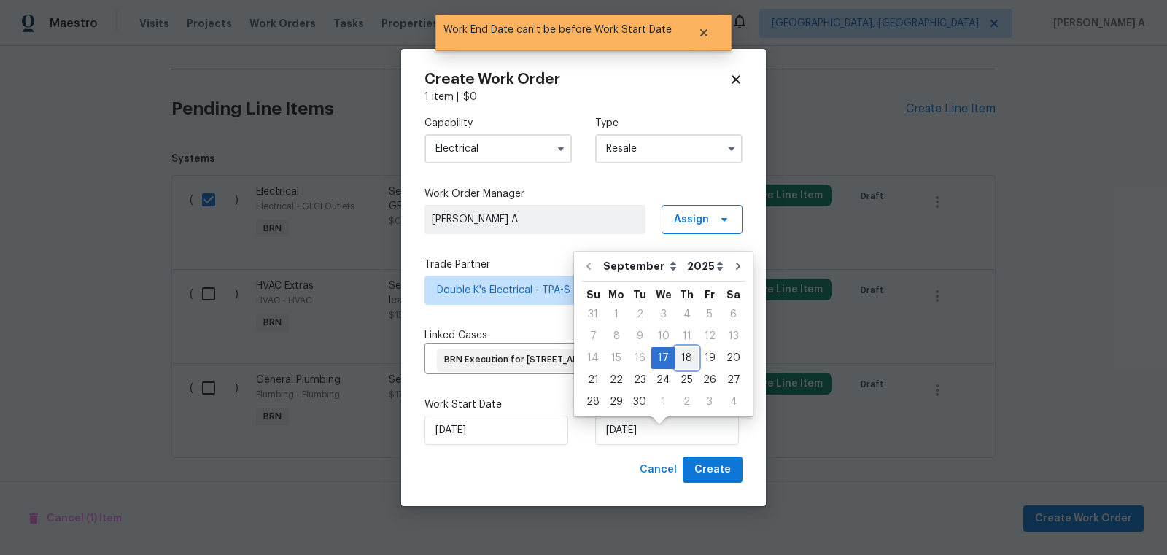
click at [688, 354] on div "18" at bounding box center [686, 358] width 23 height 20
type input "[DATE]"
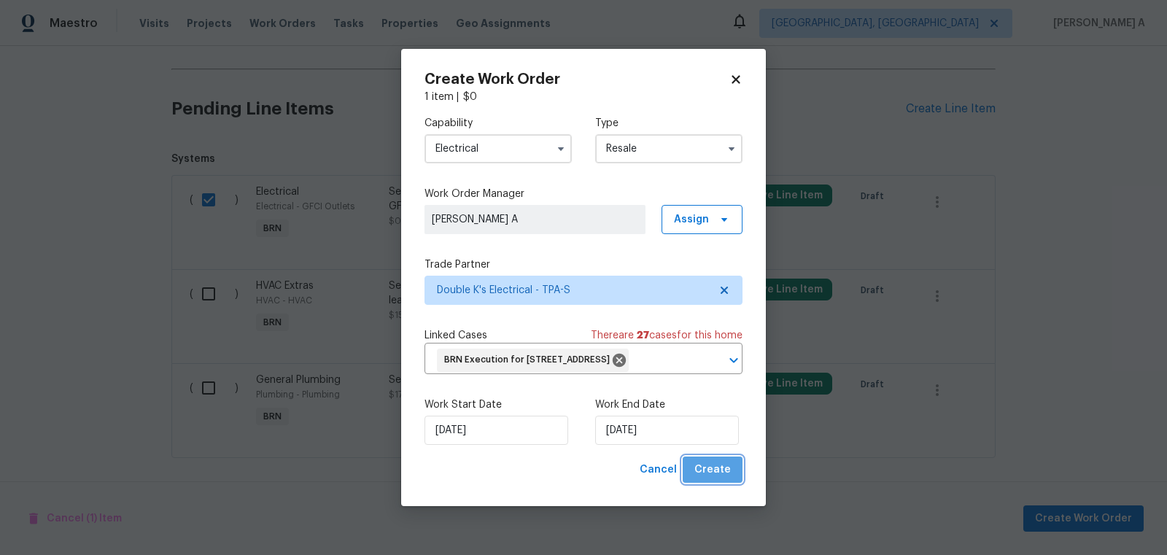
click at [718, 479] on span "Create" at bounding box center [712, 470] width 36 height 18
checkbox input "false"
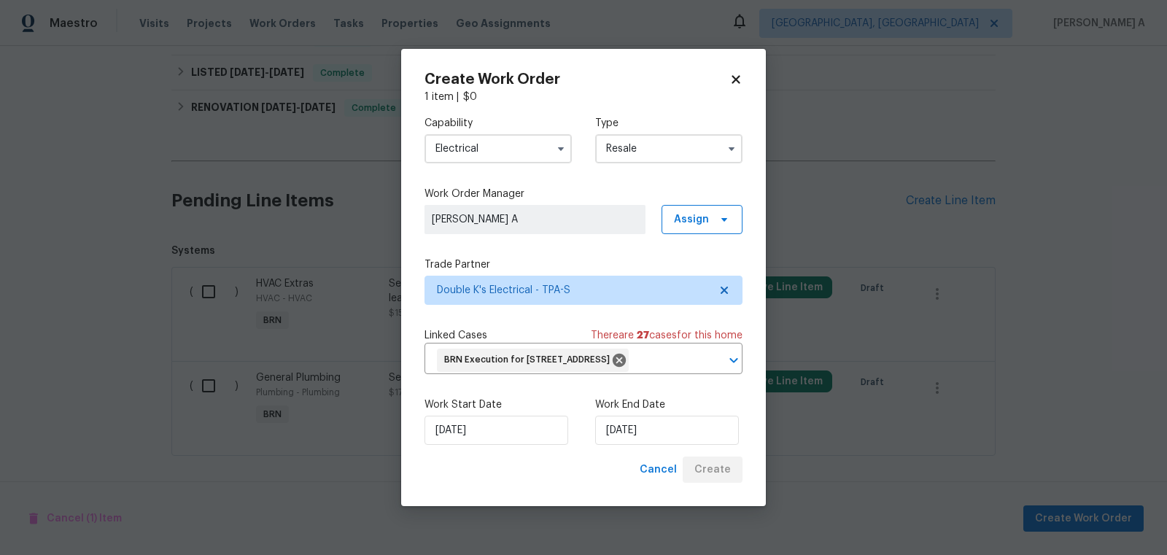
scroll to position [373, 0]
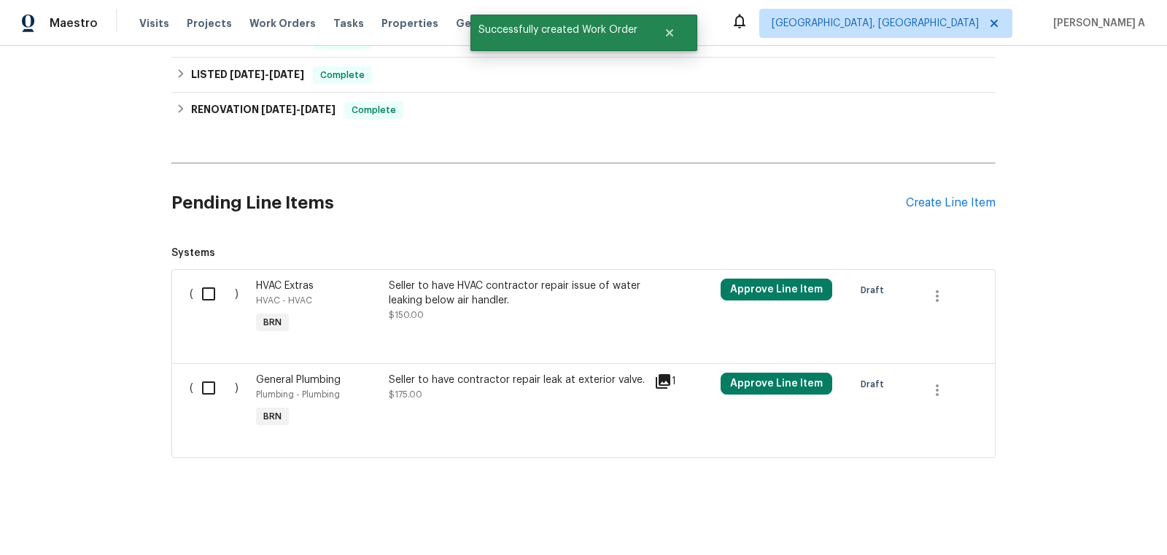
click at [215, 286] on input "checkbox" at bounding box center [214, 294] width 42 height 31
checkbox input "true"
click at [1095, 523] on span "Create Work Order" at bounding box center [1083, 519] width 97 height 18
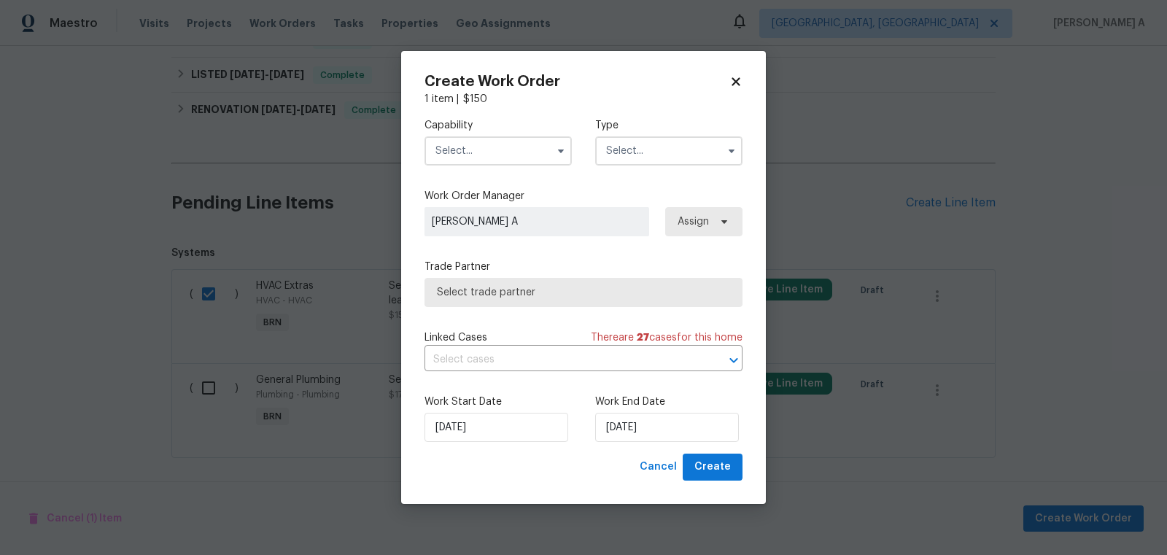
click at [500, 158] on input "text" at bounding box center [497, 150] width 147 height 29
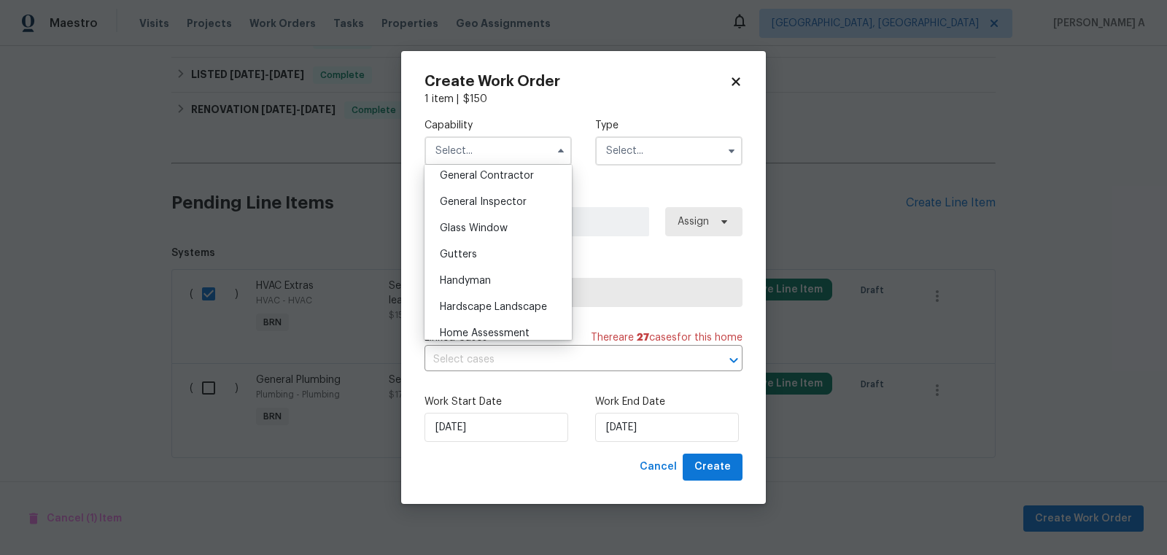
scroll to position [751, 0]
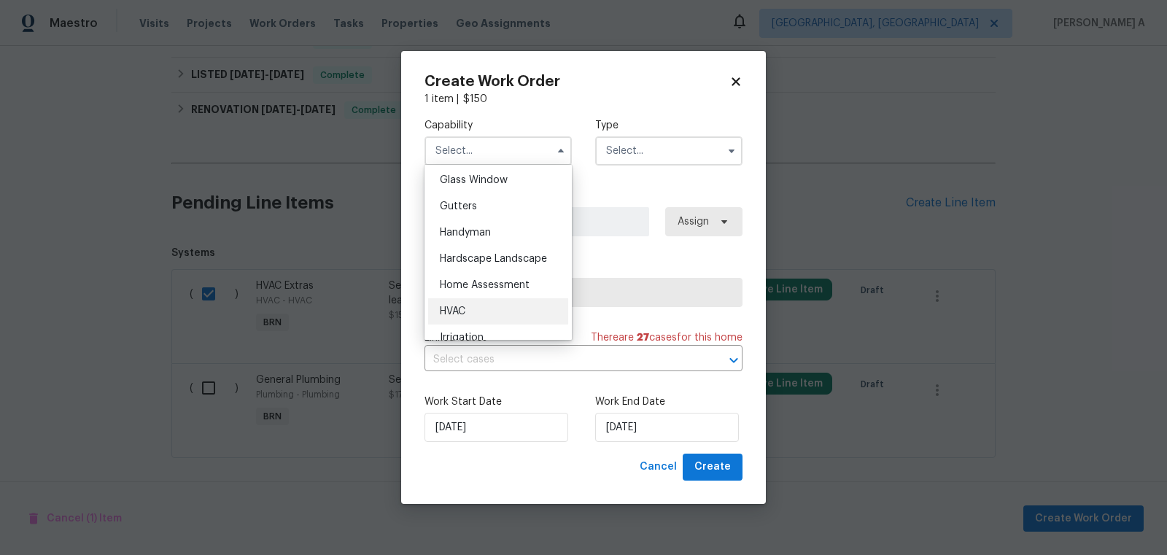
click at [485, 312] on div "HVAC" at bounding box center [498, 311] width 140 height 26
type input "HVAC"
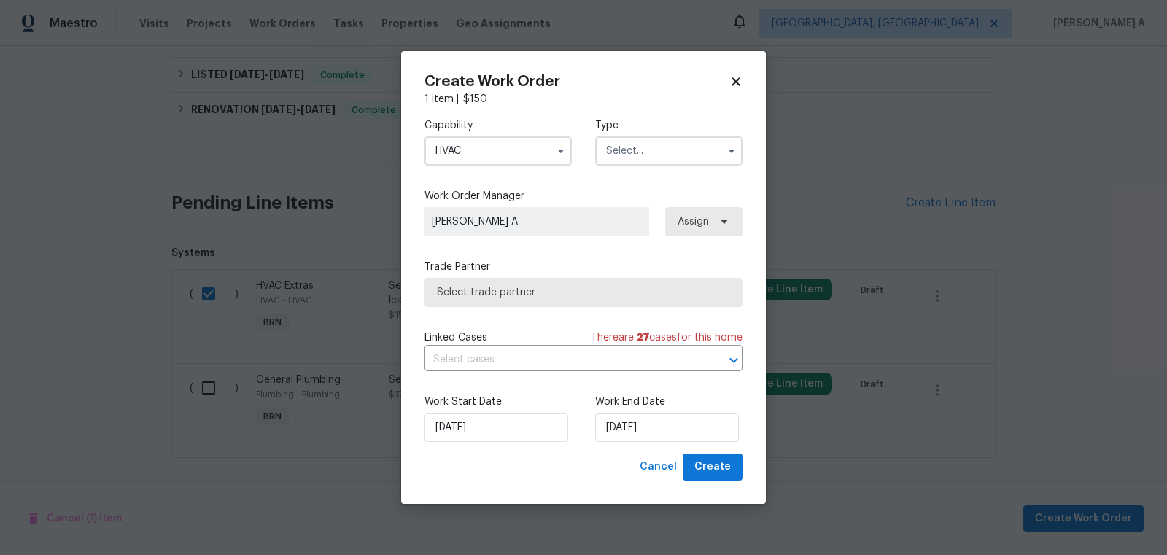
click at [667, 157] on input "text" at bounding box center [668, 150] width 147 height 29
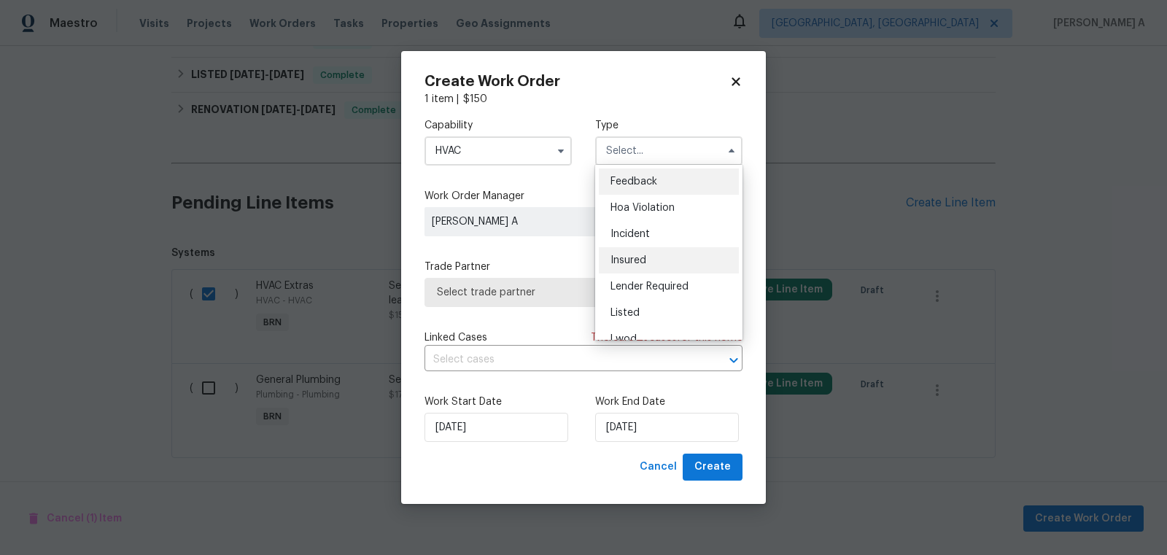
scroll to position [173, 0]
click at [647, 265] on div "Resale" at bounding box center [669, 271] width 140 height 26
type input "Resale"
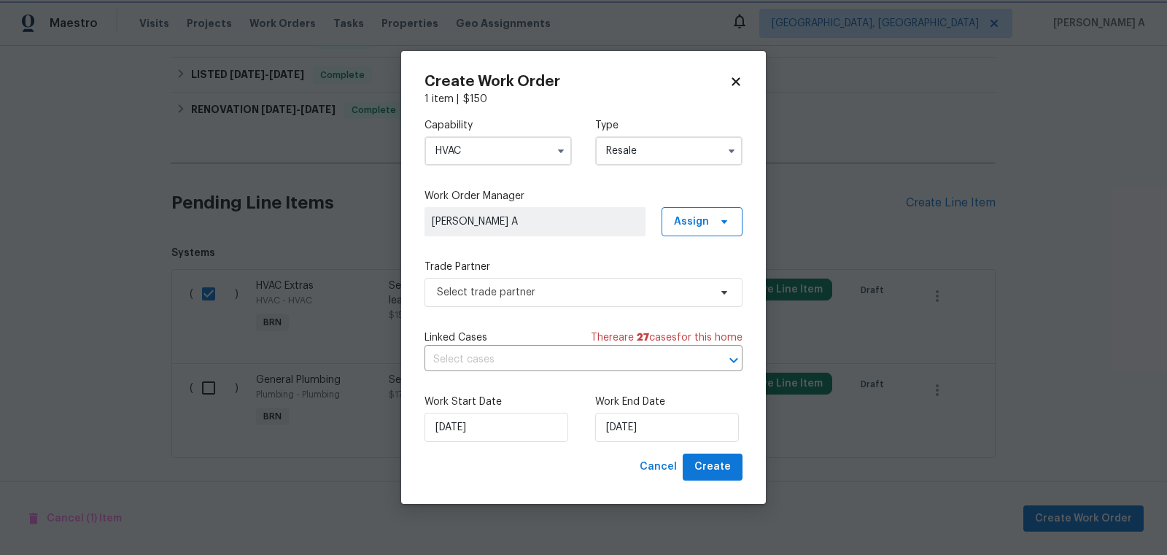
scroll to position [0, 0]
click at [536, 284] on span "Select trade partner" at bounding box center [583, 292] width 318 height 29
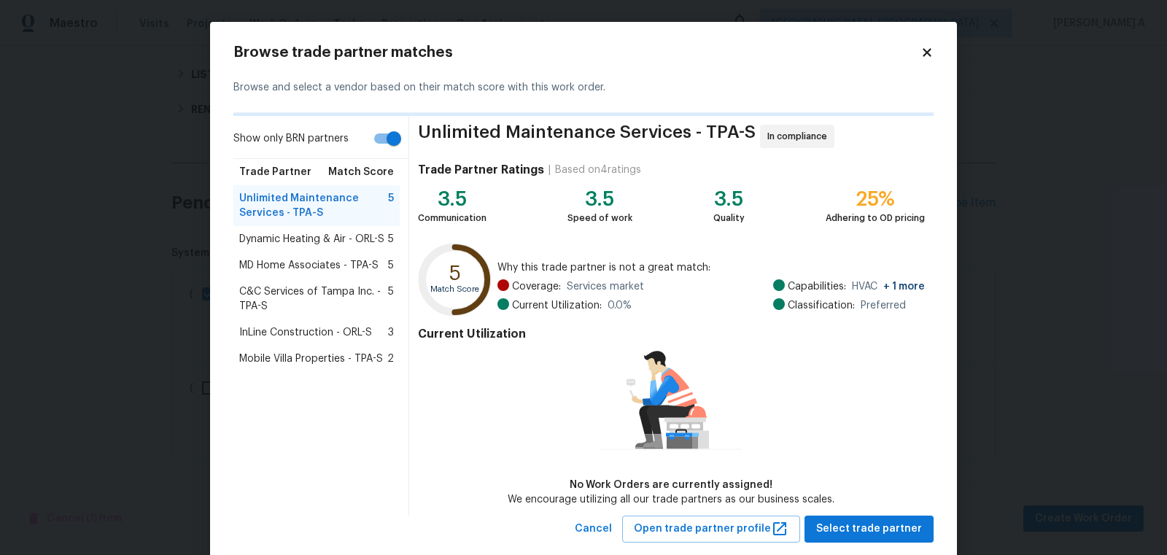
scroll to position [31, 0]
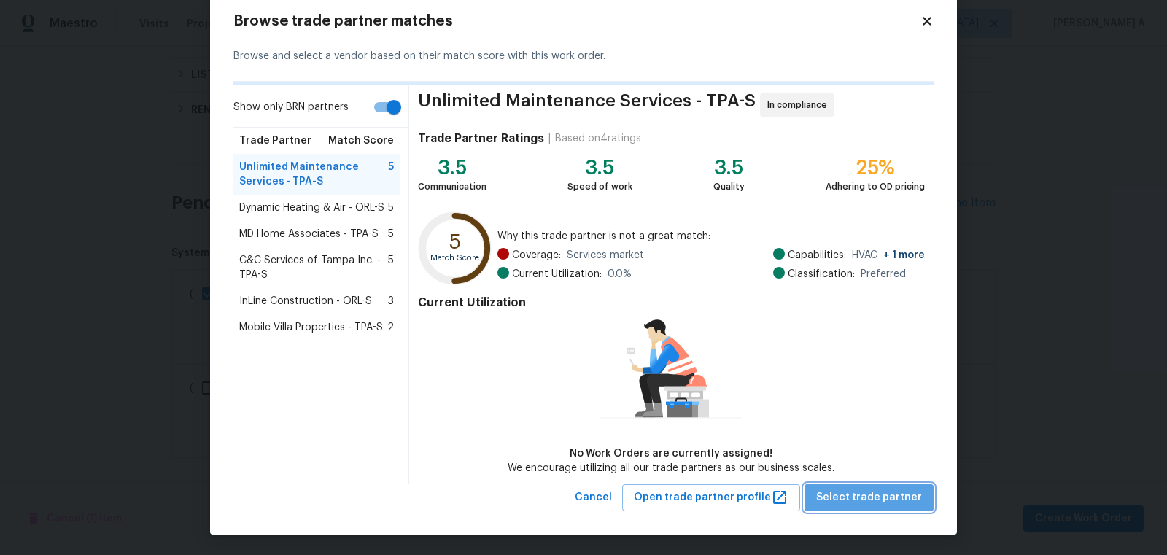
click at [880, 497] on span "Select trade partner" at bounding box center [869, 498] width 106 height 18
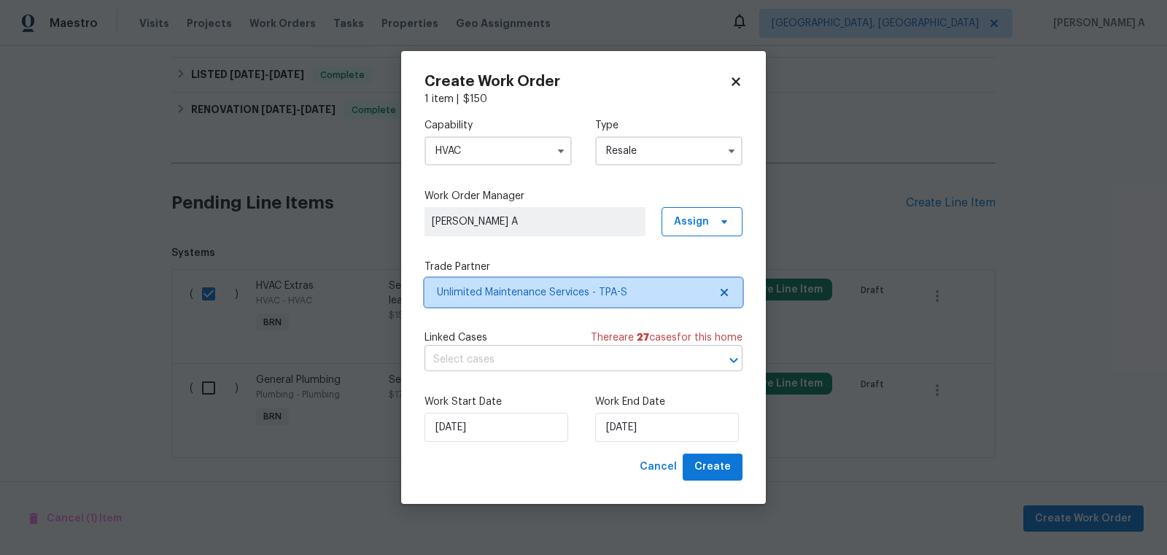
scroll to position [0, 0]
click at [530, 362] on input "text" at bounding box center [562, 360] width 277 height 23
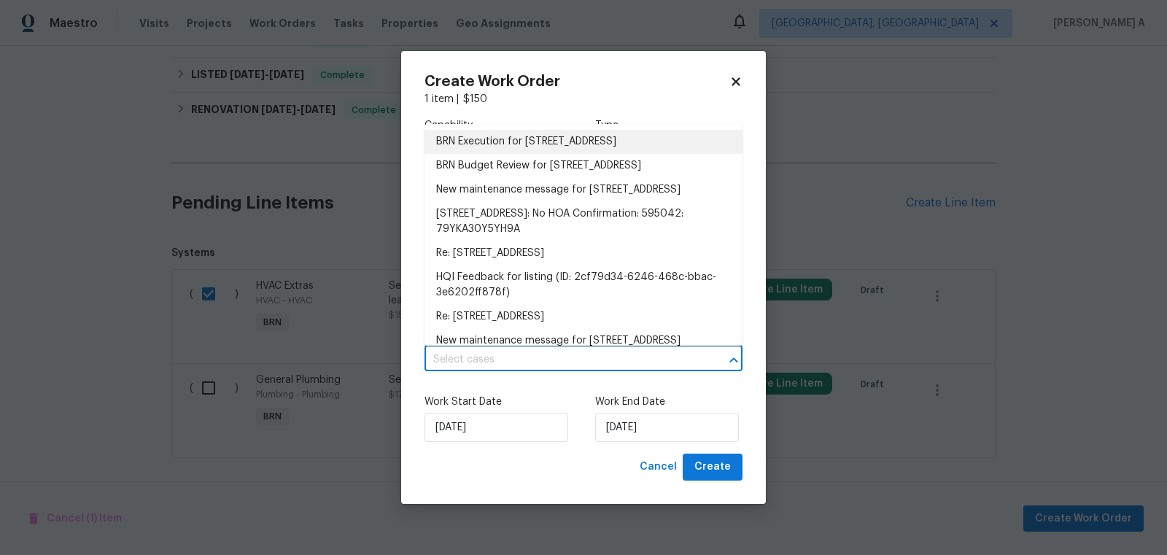
click at [511, 150] on li "BRN Execution for 5201 72nd Way N, Saint Petersburg, FL 33709" at bounding box center [583, 142] width 318 height 24
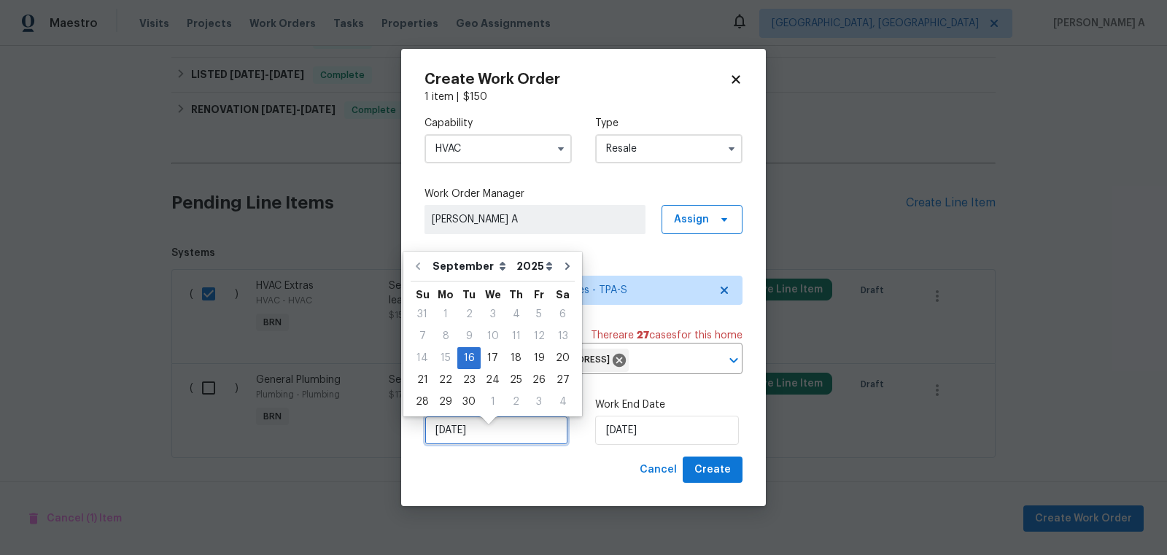
click at [466, 437] on input "[DATE]" at bounding box center [496, 430] width 144 height 29
click at [484, 353] on div "17" at bounding box center [493, 358] width 24 height 20
type input "[DATE]"
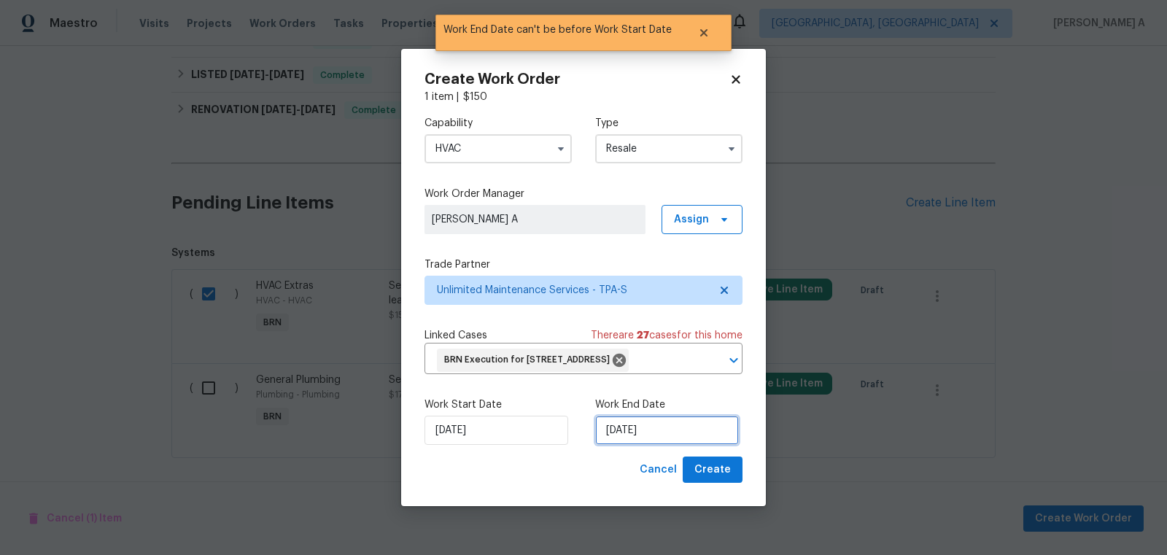
click at [640, 445] on input "[DATE]" at bounding box center [667, 430] width 144 height 29
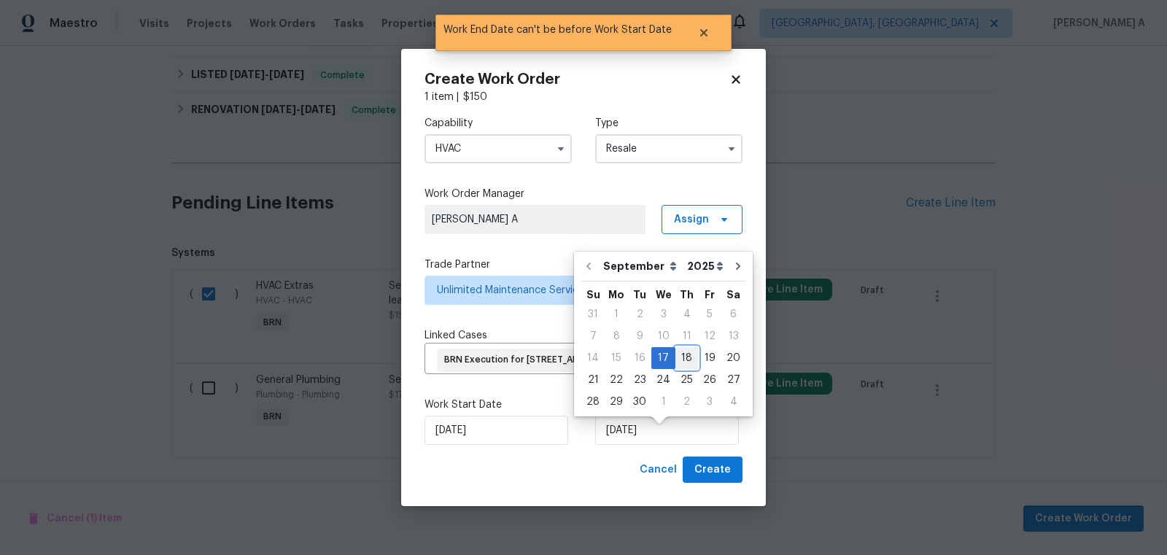
click at [680, 361] on div "18" at bounding box center [686, 358] width 23 height 20
type input "[DATE]"
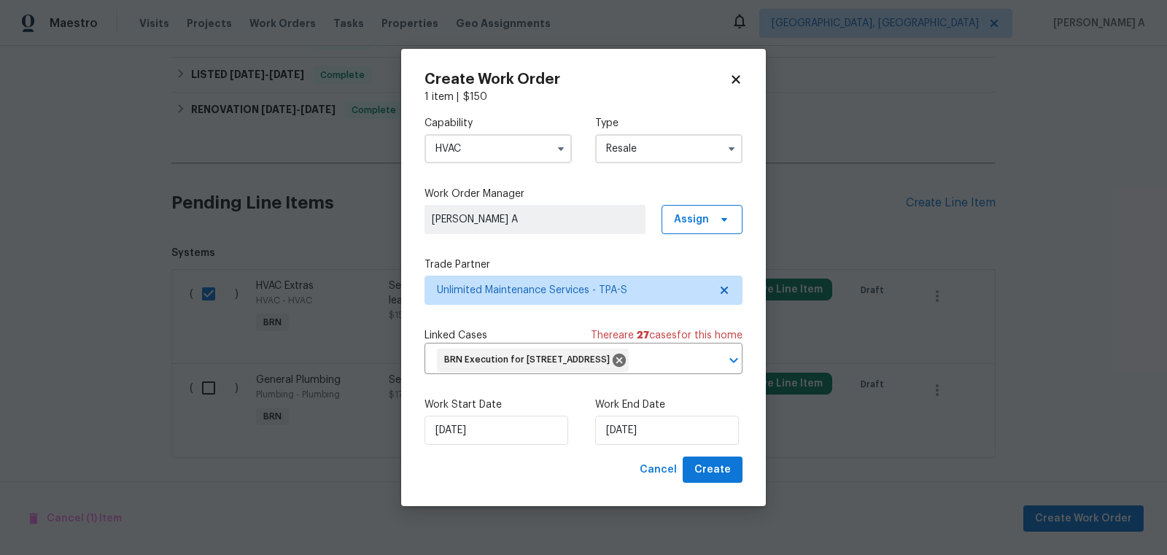
click at [733, 75] on icon at bounding box center [736, 79] width 8 height 8
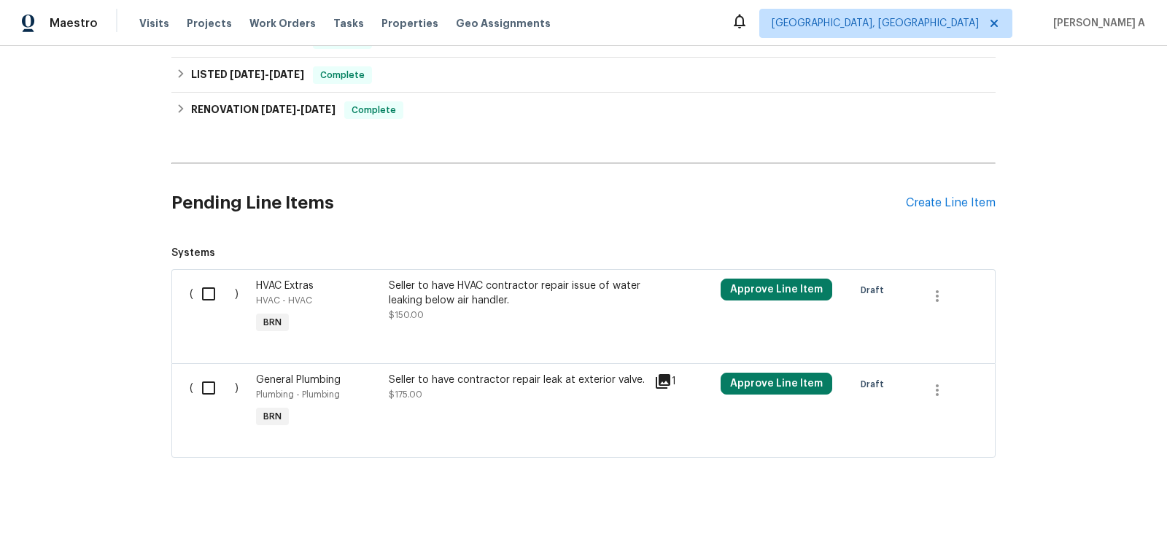
click at [204, 283] on input "checkbox" at bounding box center [214, 294] width 42 height 31
checkbox input "true"
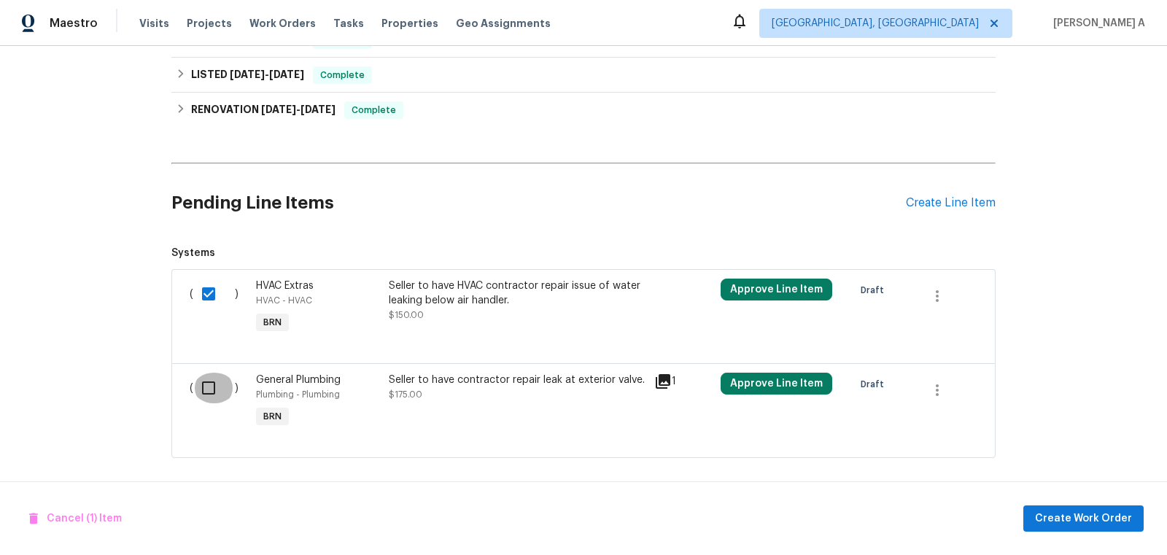
click at [205, 376] on input "checkbox" at bounding box center [214, 388] width 42 height 31
checkbox input "true"
click at [1082, 520] on span "Create Work Order" at bounding box center [1083, 519] width 97 height 18
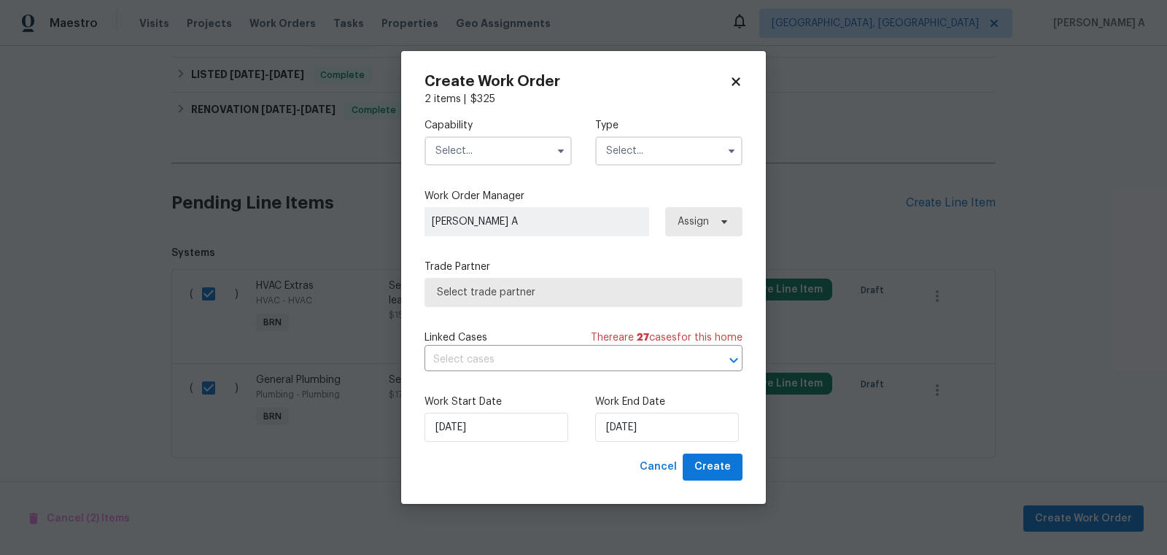
click at [505, 150] on input "text" at bounding box center [497, 150] width 147 height 29
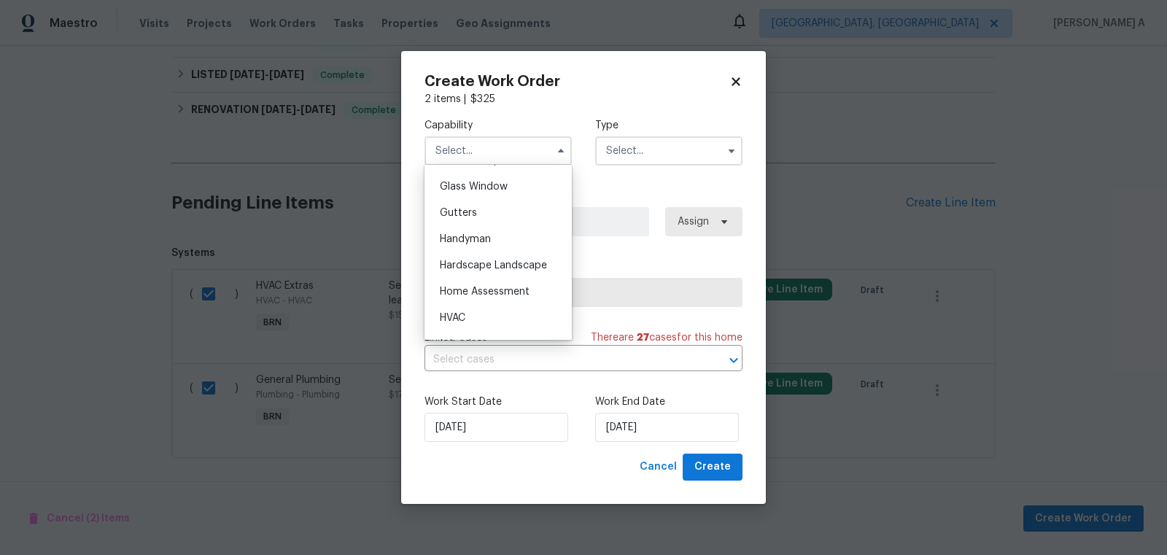
scroll to position [756, 0]
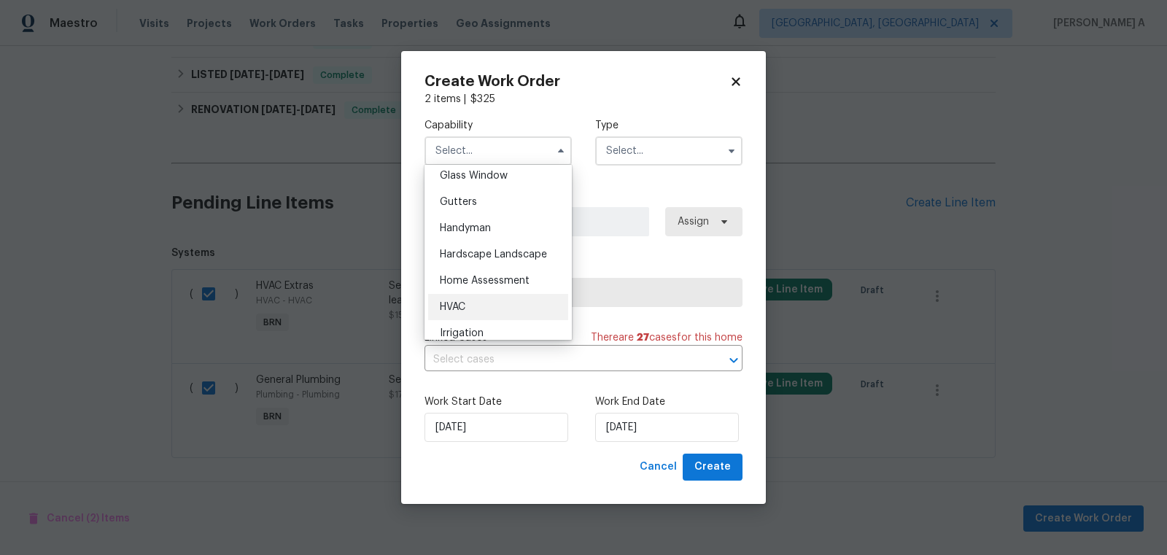
click at [467, 300] on div "HVAC" at bounding box center [498, 307] width 140 height 26
type input "HVAC"
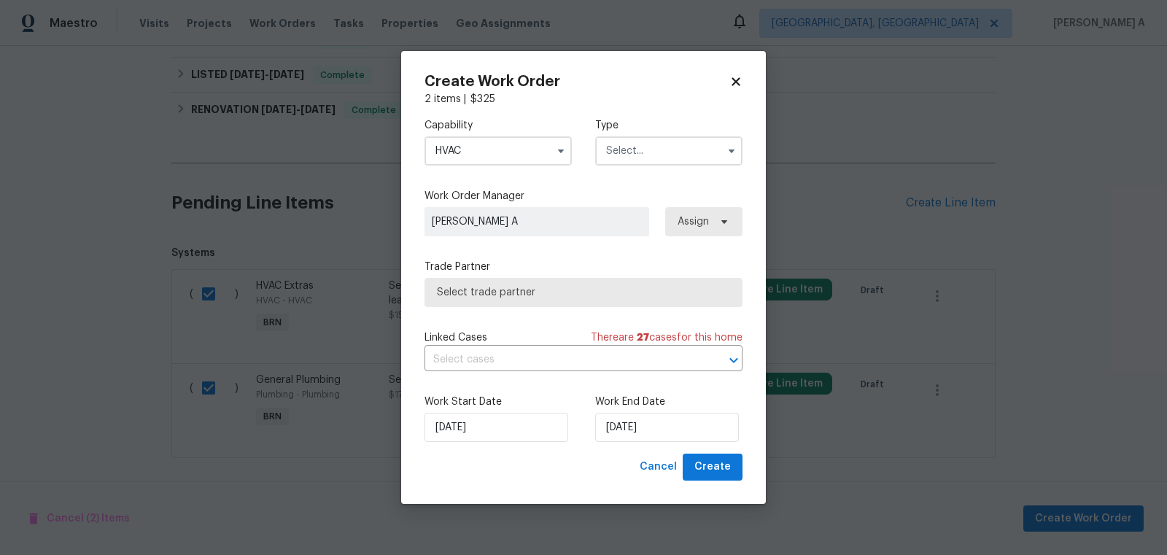
click at [632, 150] on input "text" at bounding box center [668, 150] width 147 height 29
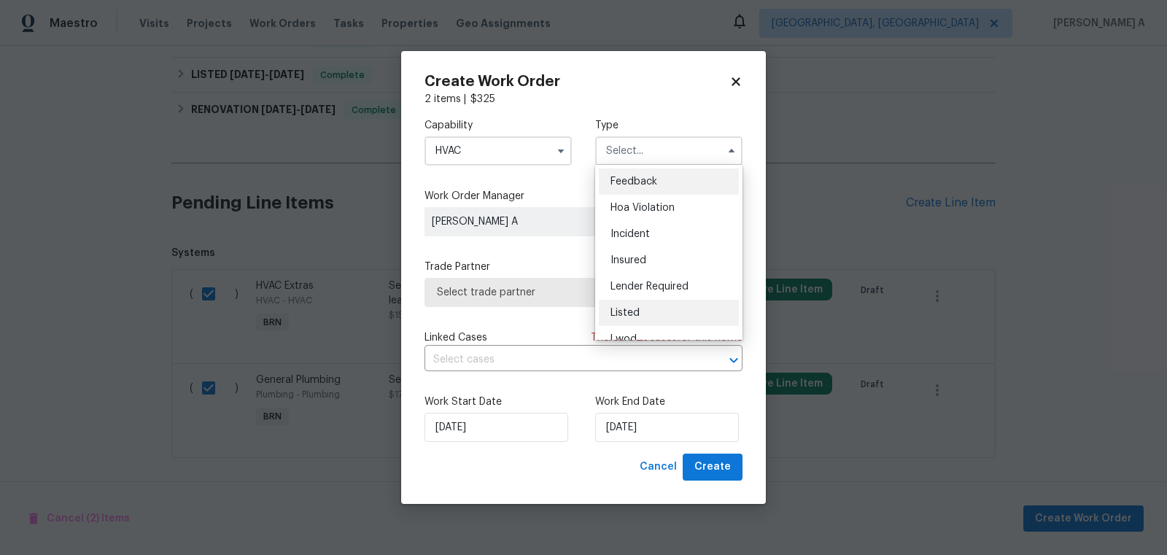
scroll to position [173, 0]
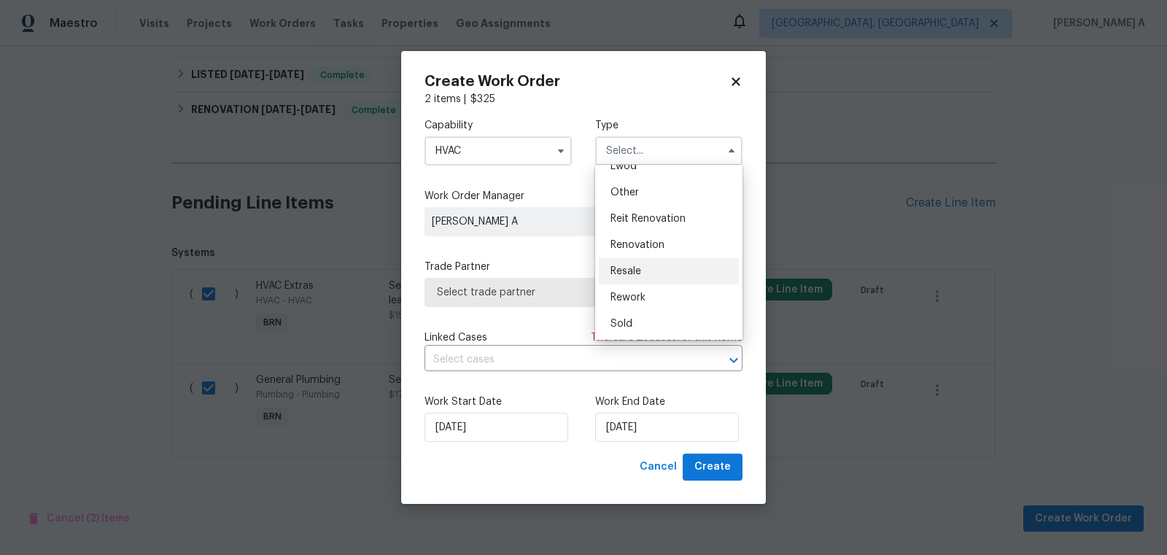
click at [656, 273] on div "Resale" at bounding box center [669, 271] width 140 height 26
type input "Resale"
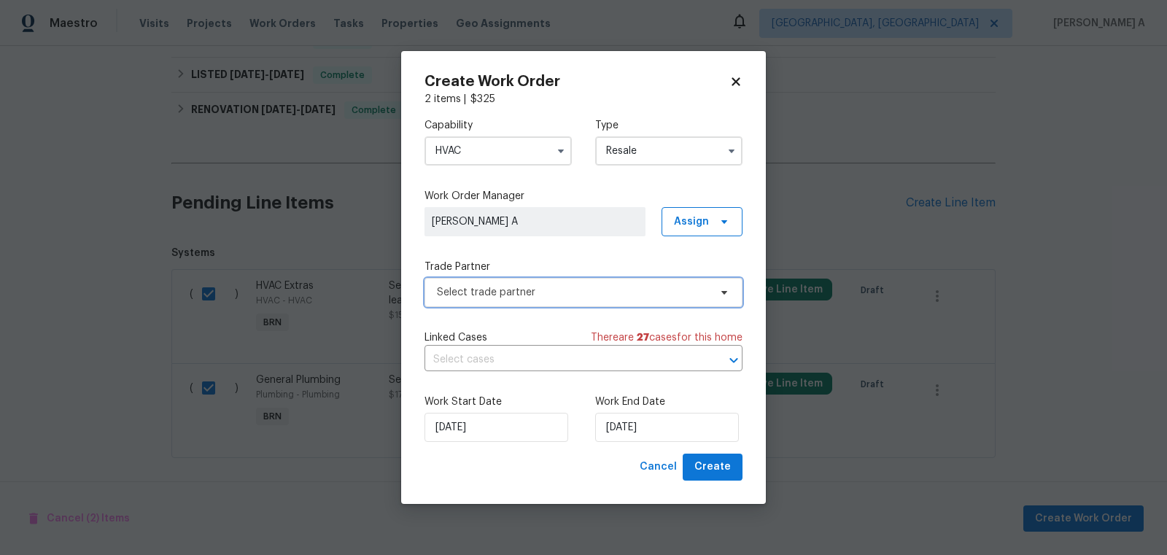
click at [579, 285] on span "Select trade partner" at bounding box center [573, 292] width 272 height 15
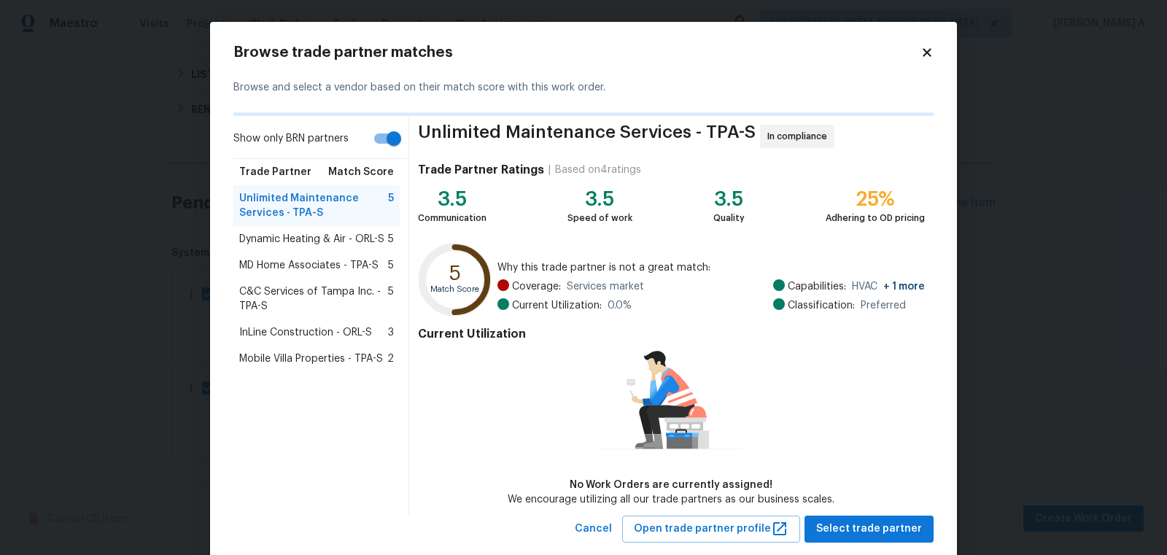
click at [311, 358] on span "Mobile Villa Properties - TPA-S" at bounding box center [311, 359] width 144 height 15
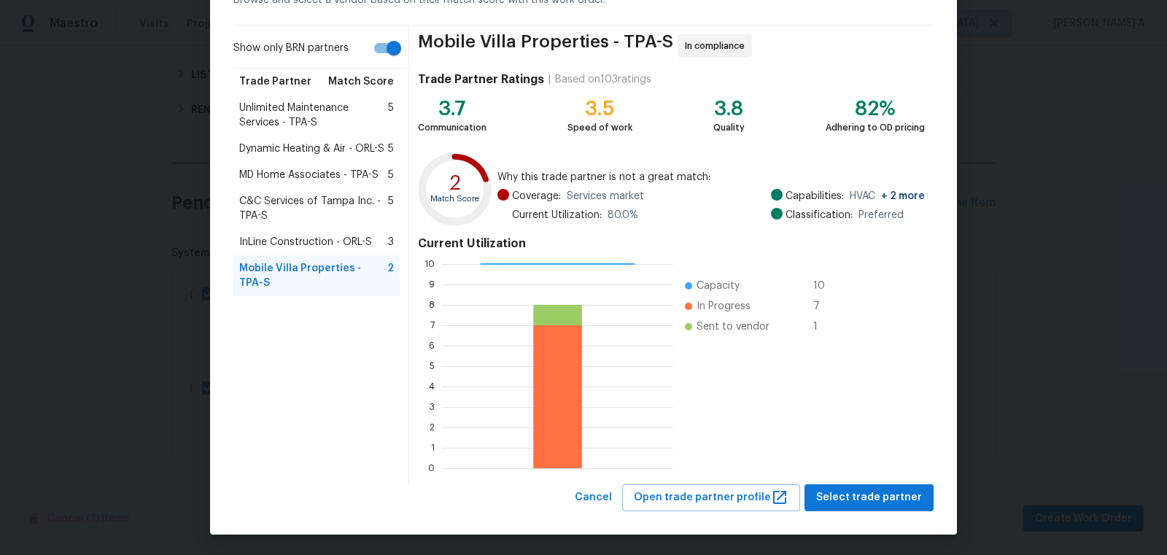
scroll to position [84, 0]
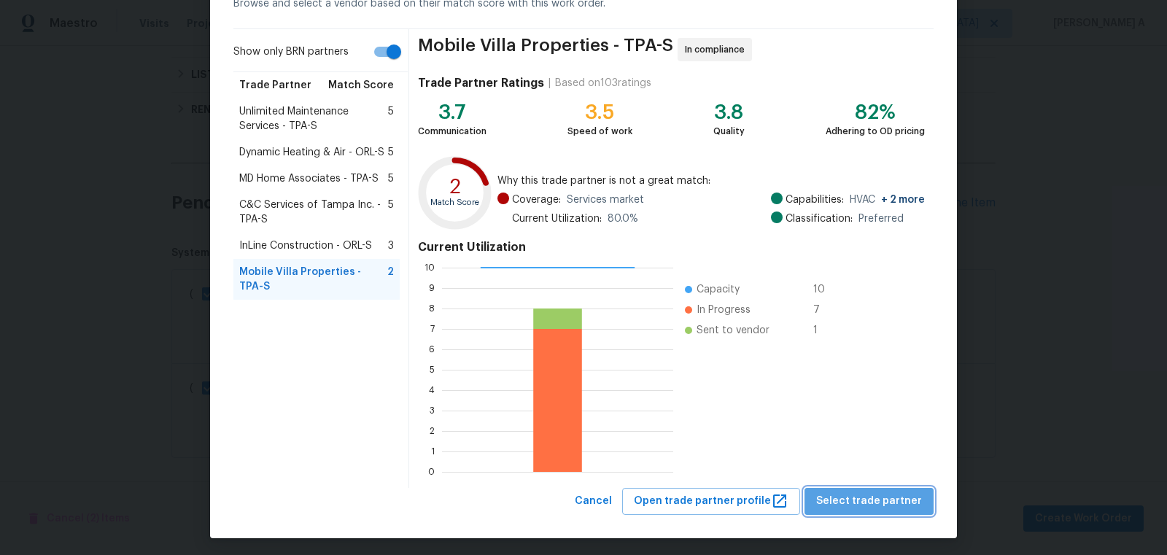
click at [909, 511] on button "Select trade partner" at bounding box center [868, 501] width 129 height 27
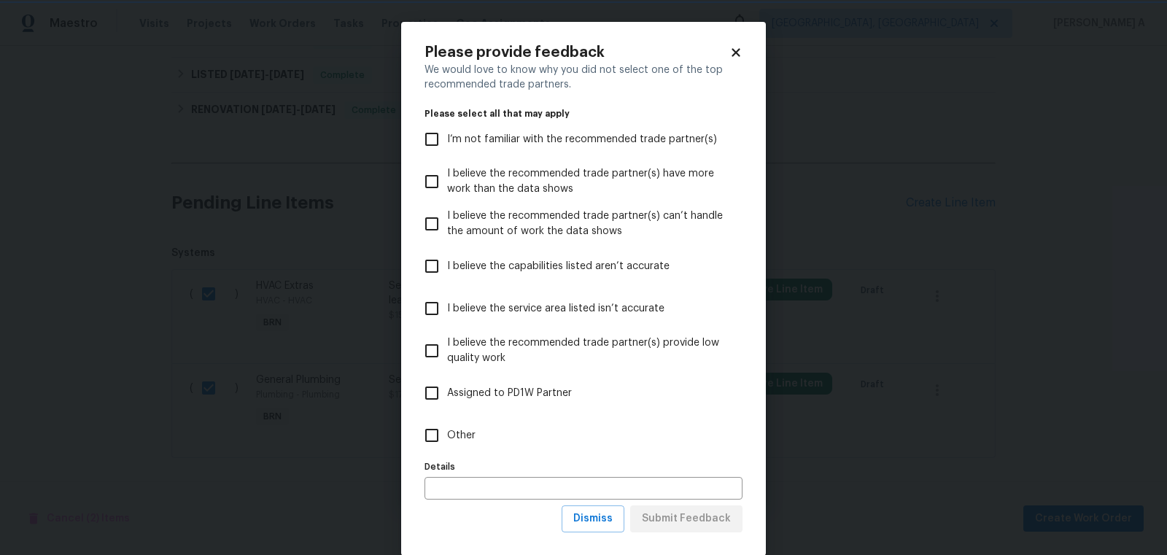
scroll to position [0, 0]
click at [590, 521] on span "Dismiss" at bounding box center [592, 519] width 39 height 18
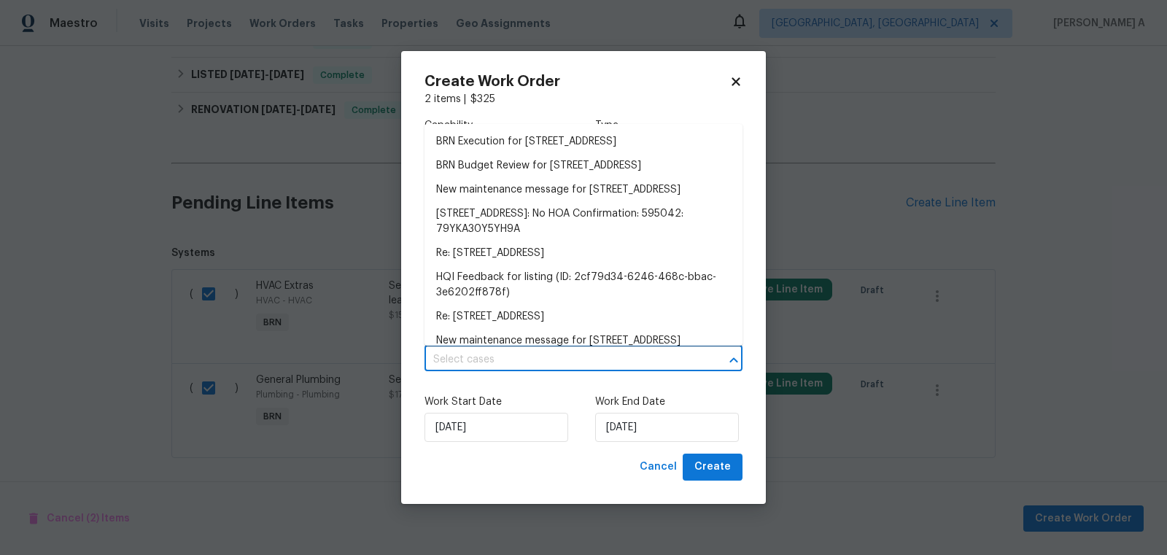
click at [476, 352] on input "text" at bounding box center [562, 360] width 277 height 23
click at [480, 145] on li "BRN Execution for 5201 72nd Way N, Saint Petersburg, FL 33709" at bounding box center [583, 142] width 318 height 24
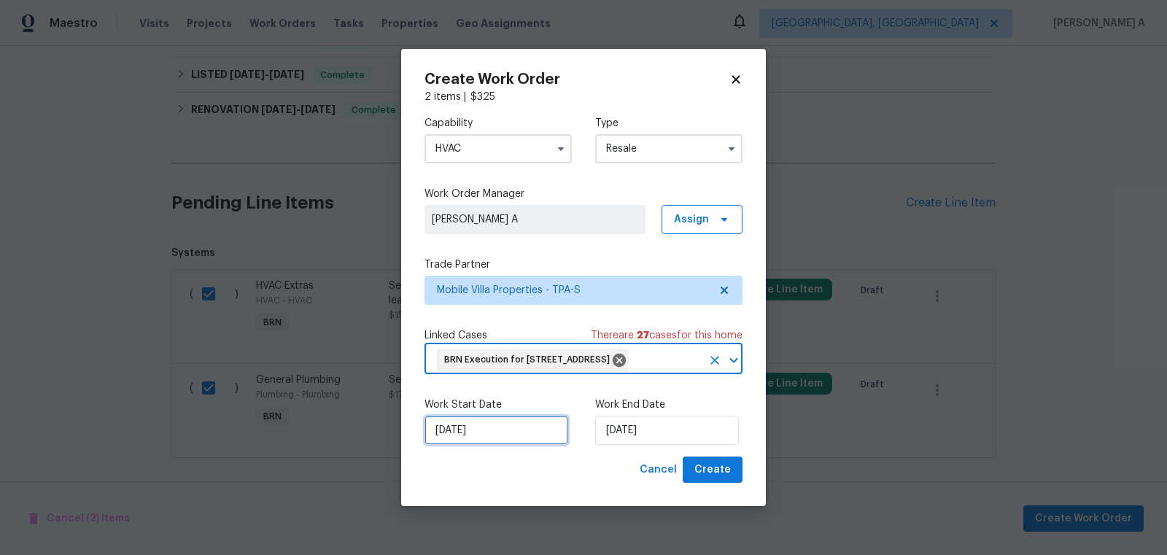
click at [491, 439] on input "[DATE]" at bounding box center [496, 430] width 144 height 29
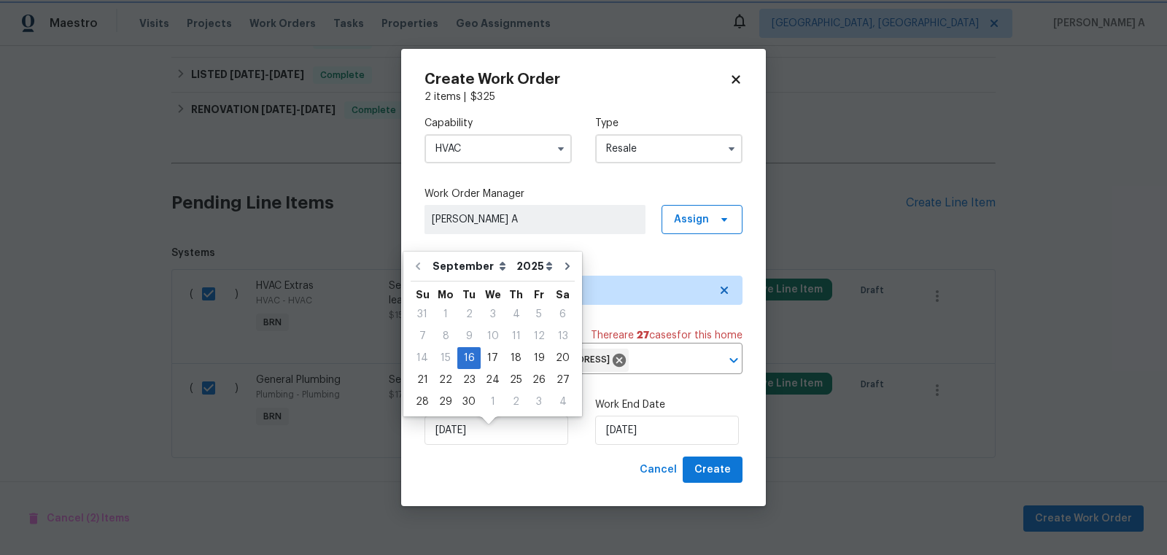
click at [517, 473] on div "Cancel Create" at bounding box center [583, 470] width 318 height 27
click at [489, 445] on input "[DATE]" at bounding box center [496, 430] width 144 height 29
click at [487, 363] on div "17" at bounding box center [493, 358] width 24 height 20
type input "[DATE]"
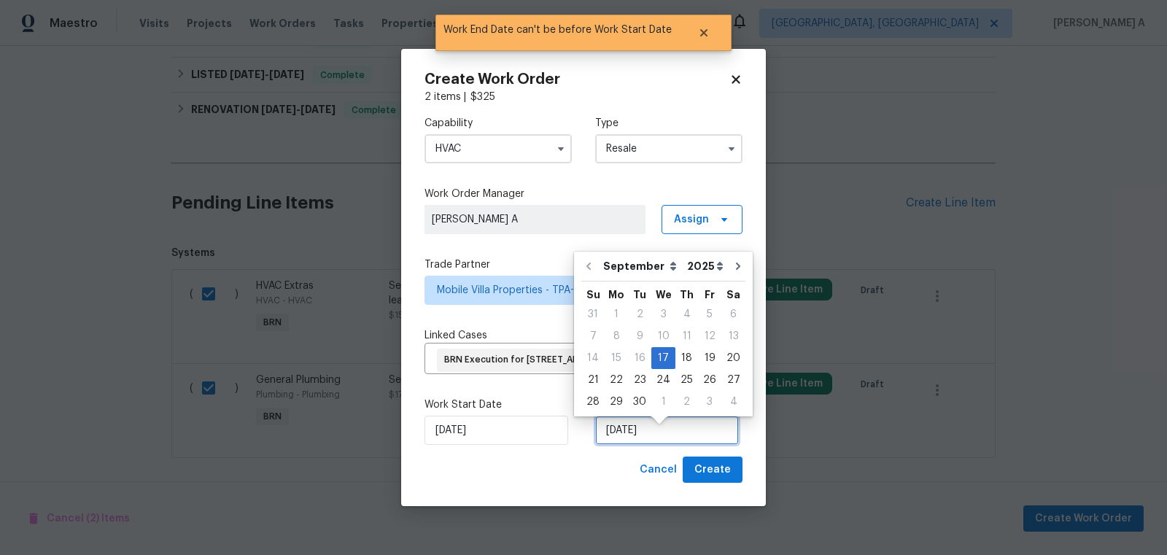
click at [649, 437] on input "[DATE]" at bounding box center [667, 430] width 144 height 29
click at [681, 351] on div "18" at bounding box center [686, 358] width 23 height 20
type input "[DATE]"
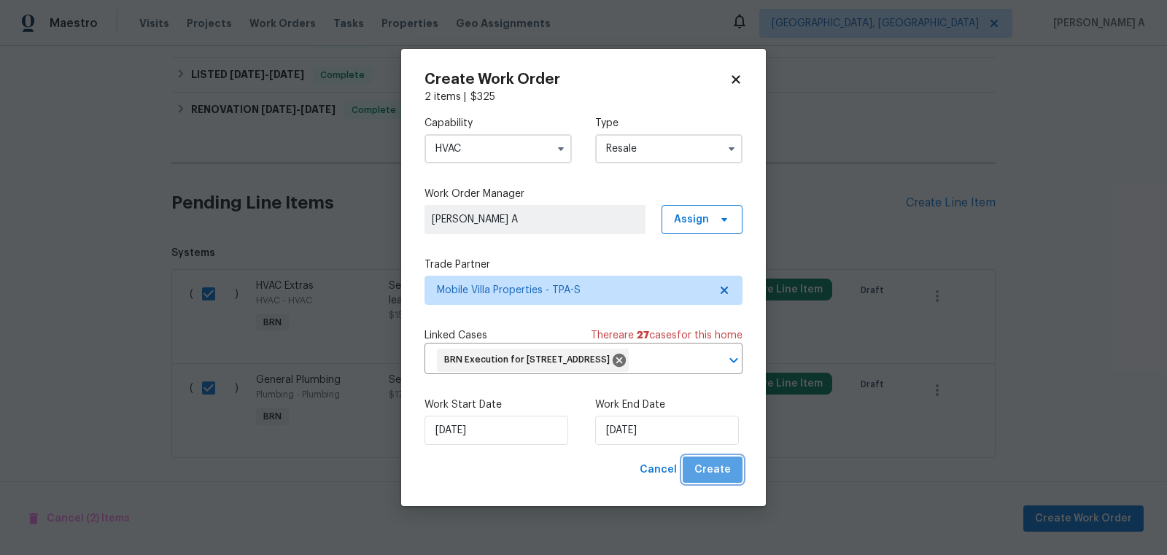
click at [722, 472] on button "Create" at bounding box center [713, 470] width 60 height 27
checkbox input "false"
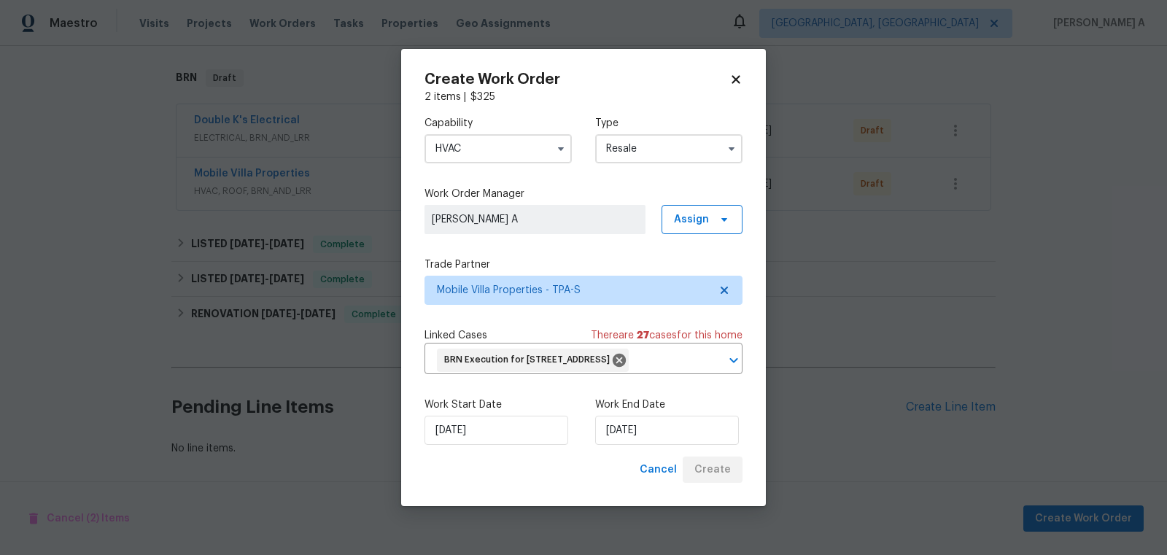
scroll to position [219, 0]
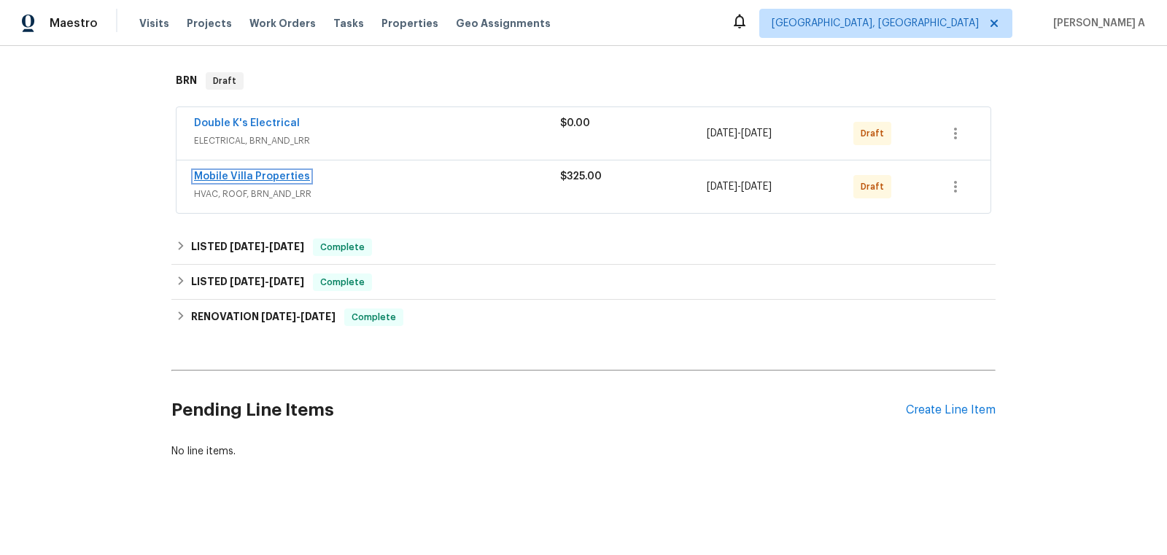
click at [277, 177] on link "Mobile Villa Properties" at bounding box center [252, 176] width 116 height 10
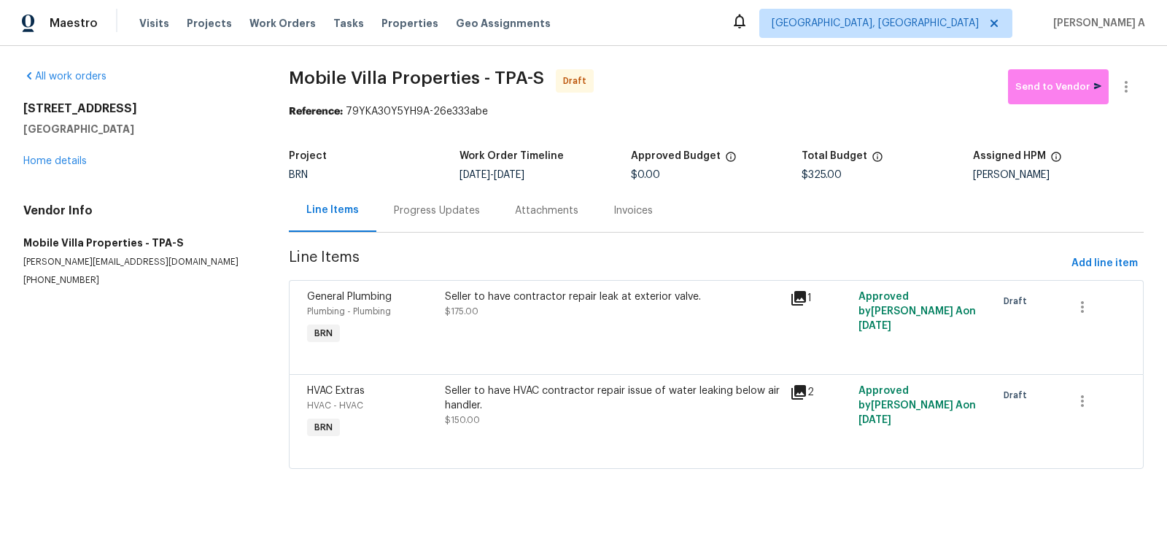
click at [414, 200] on div "Progress Updates" at bounding box center [436, 210] width 121 height 43
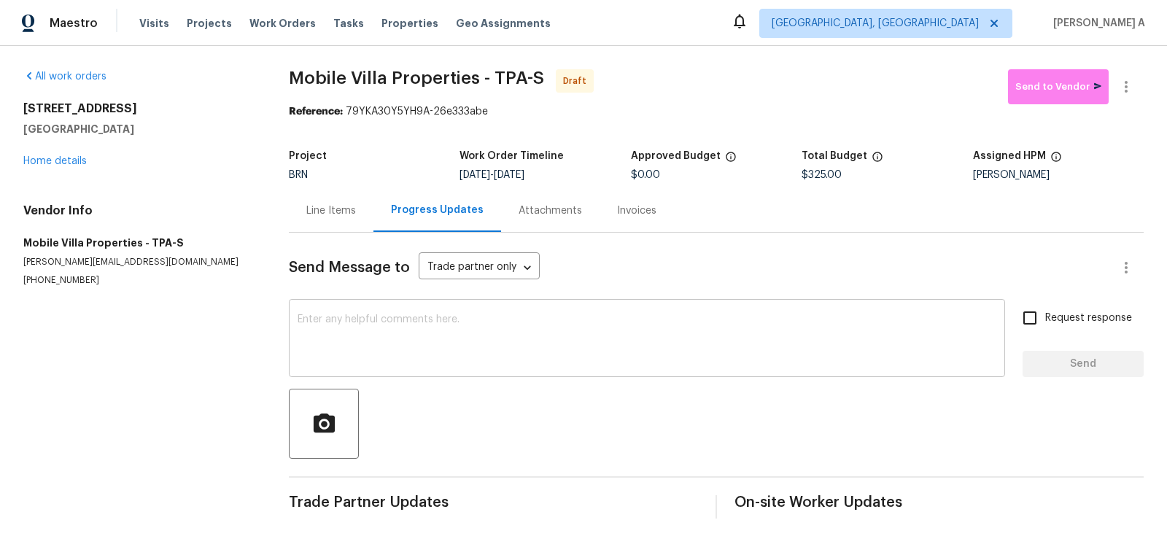
click at [325, 336] on textarea at bounding box center [647, 339] width 699 height 51
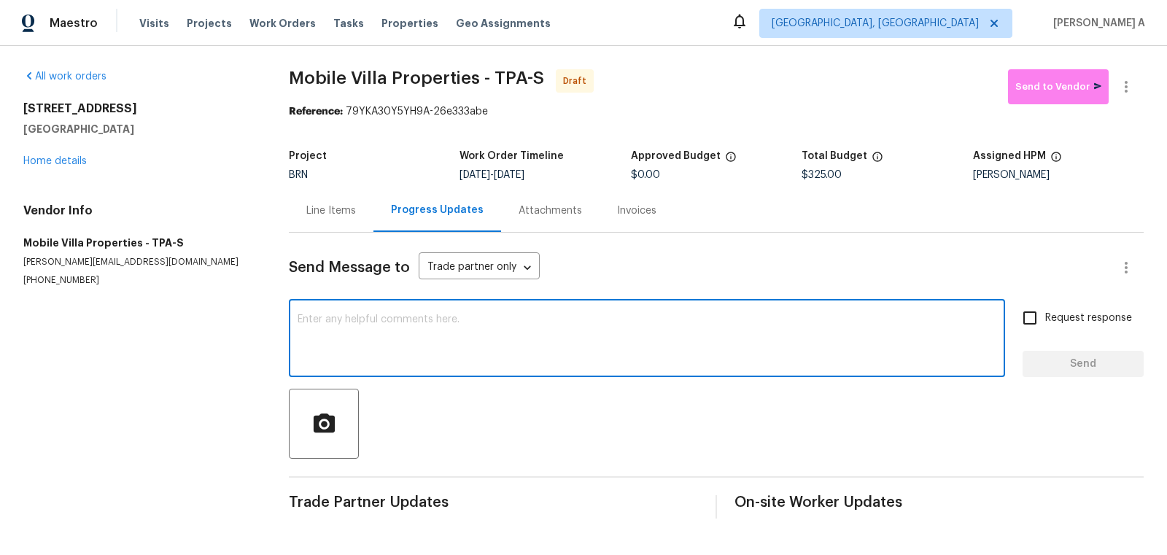
paste textarea "Hi, I'm Akshay from Opendoor. Just wanted to check if you received the workorde…"
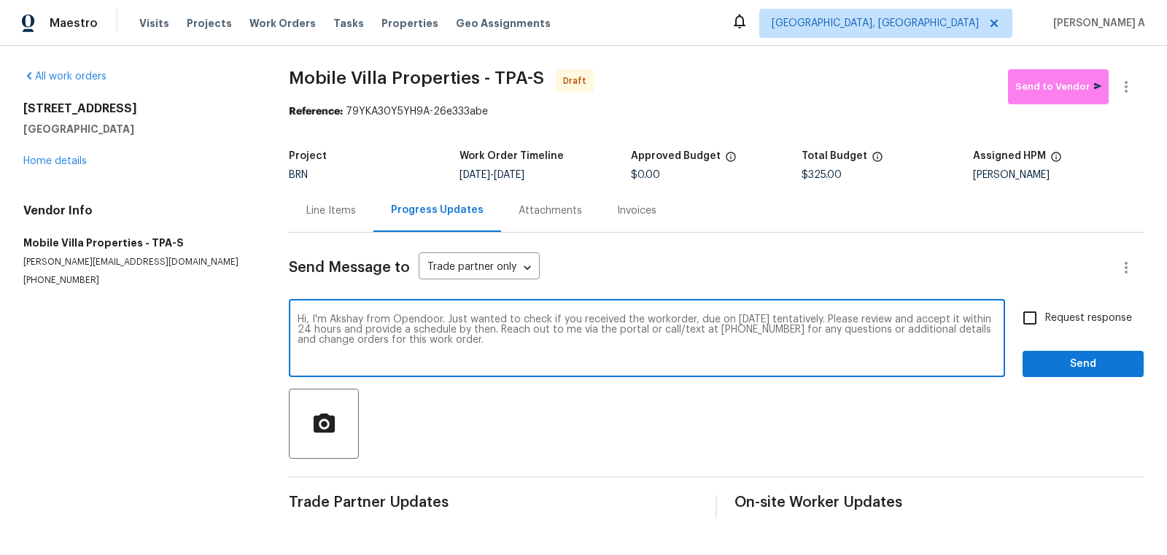
type textarea "Hi, I'm Akshay from Opendoor. Just wanted to check if you received the workorde…"
click at [1033, 318] on input "Request response" at bounding box center [1029, 318] width 31 height 31
checkbox input "true"
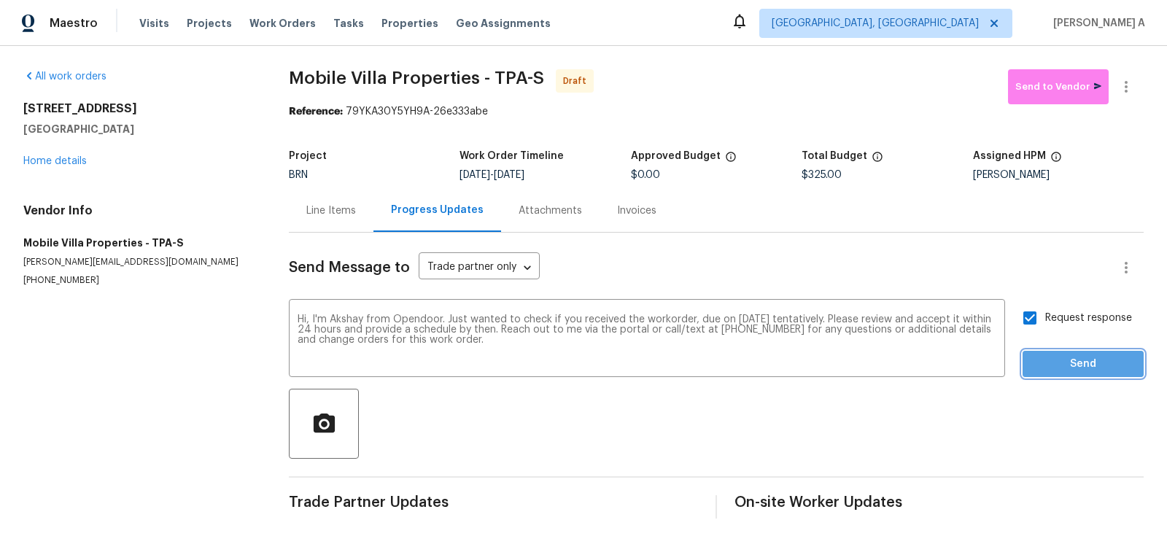
click at [1079, 369] on span "Send" at bounding box center [1083, 364] width 98 height 18
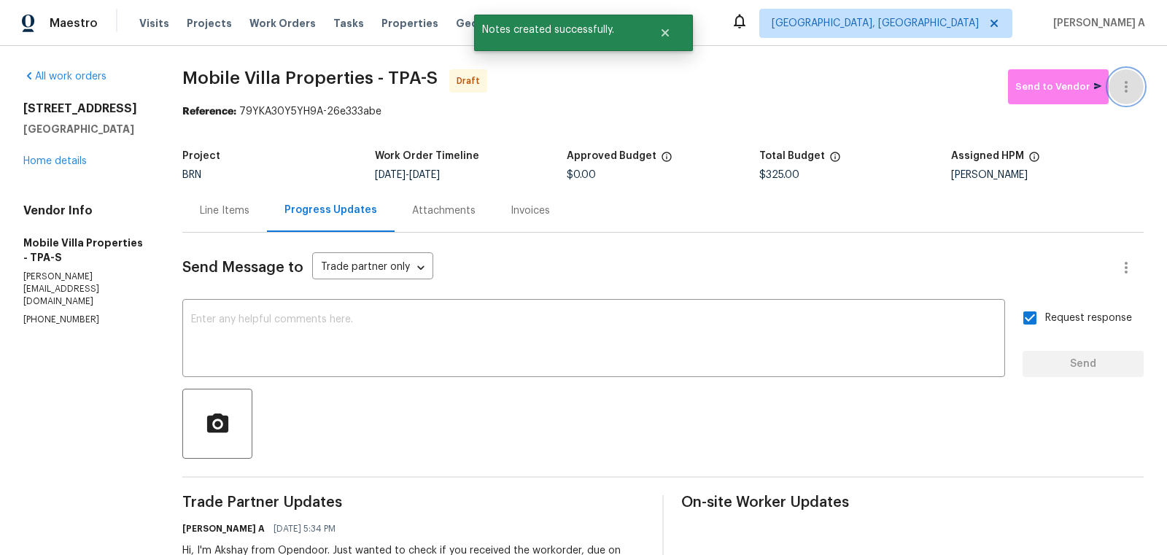
click at [1129, 80] on icon "button" at bounding box center [1126, 87] width 18 height 18
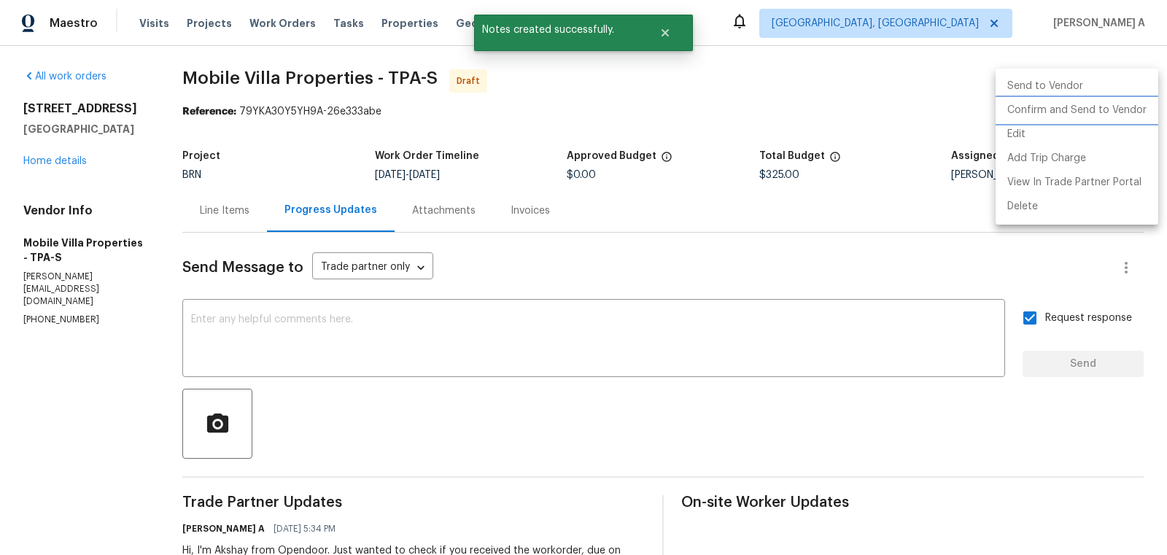
click at [1136, 109] on li "Confirm and Send to Vendor" at bounding box center [1077, 110] width 163 height 24
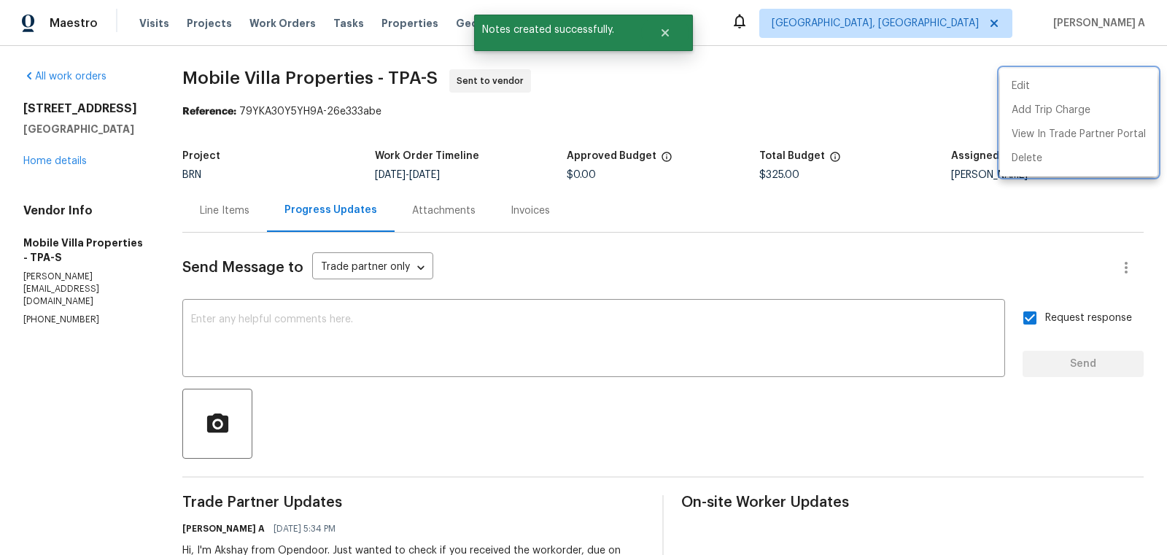
click at [192, 206] on div at bounding box center [583, 277] width 1167 height 555
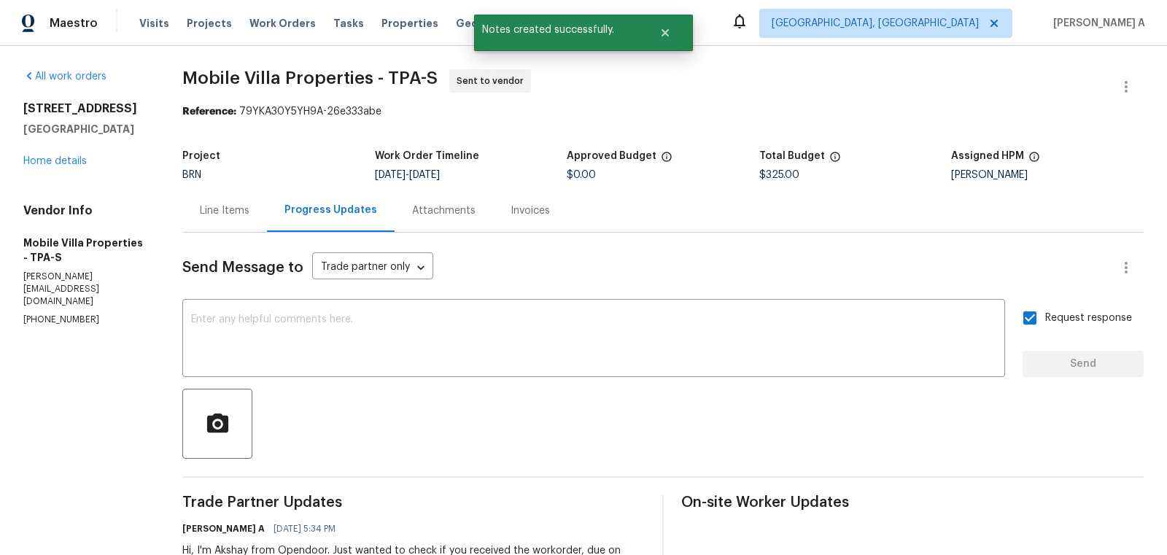
click at [238, 208] on div "Line Items" at bounding box center [225, 210] width 50 height 15
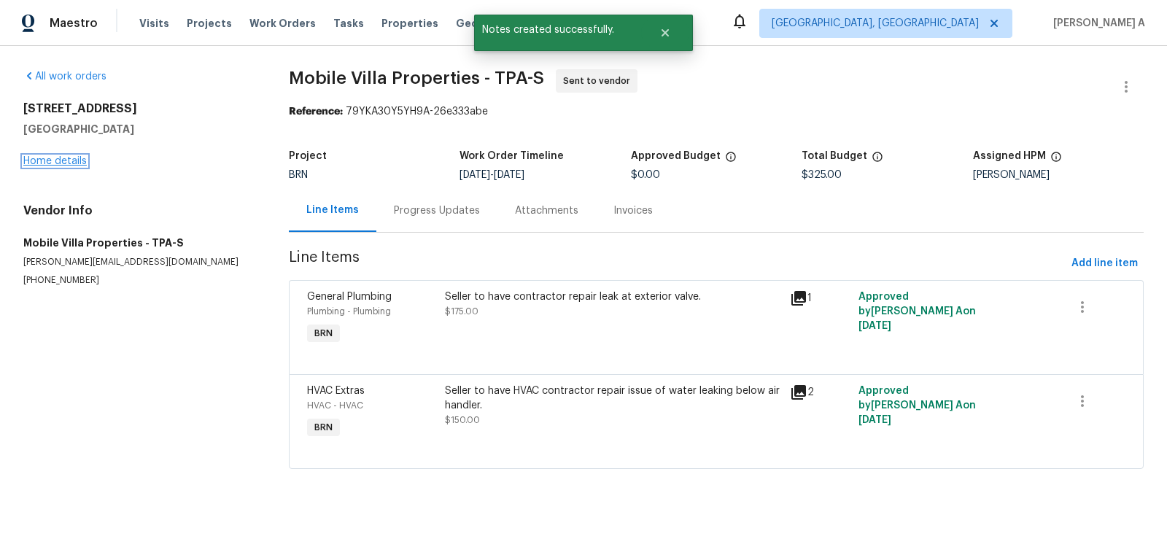
click at [58, 158] on link "Home details" at bounding box center [54, 161] width 63 height 10
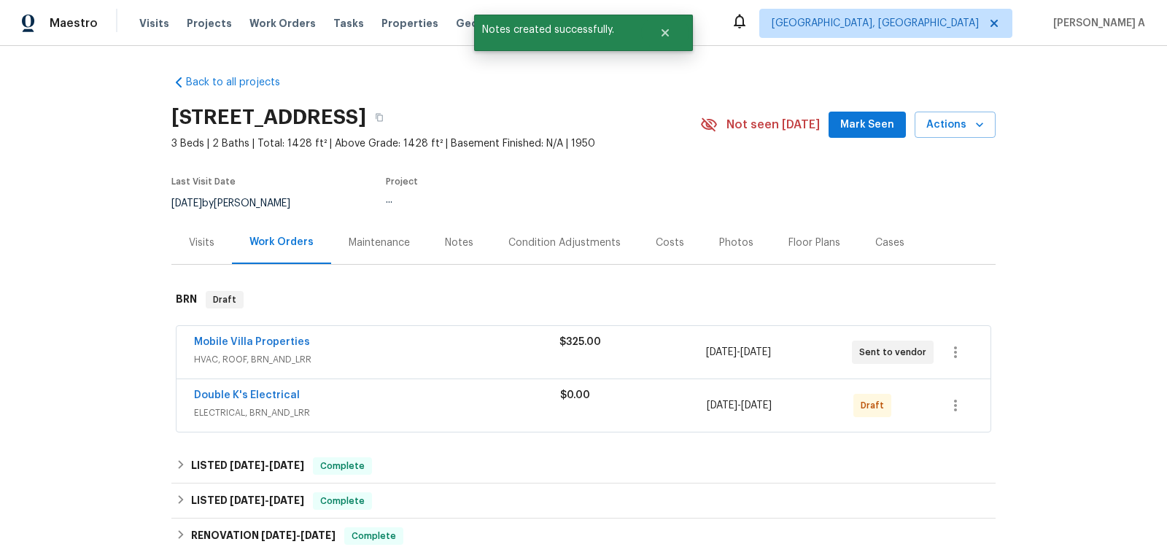
scroll to position [56, 0]
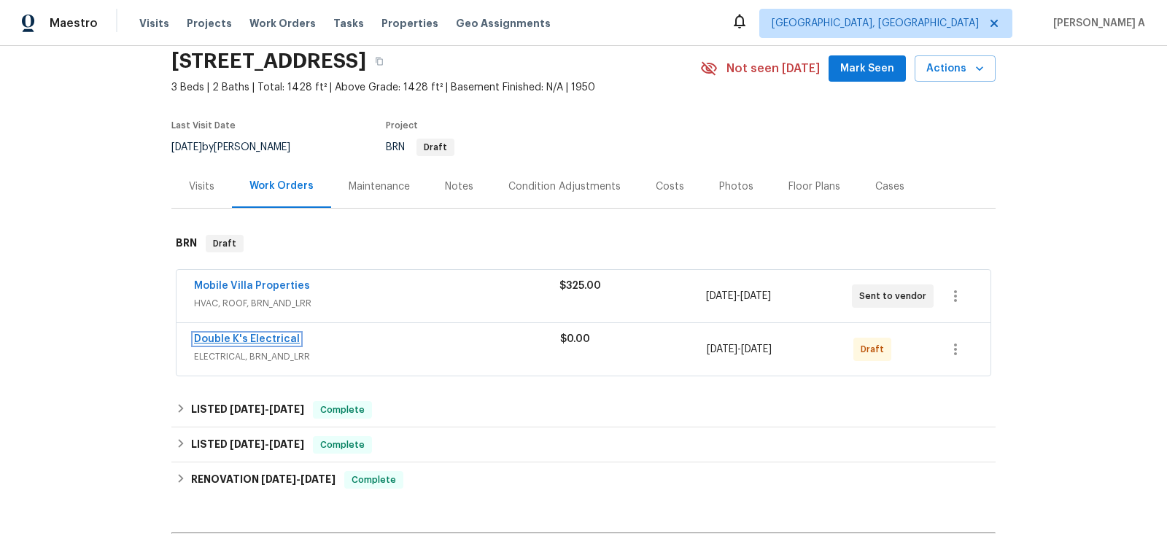
click at [241, 335] on link "Double K's Electrical" at bounding box center [247, 339] width 106 height 10
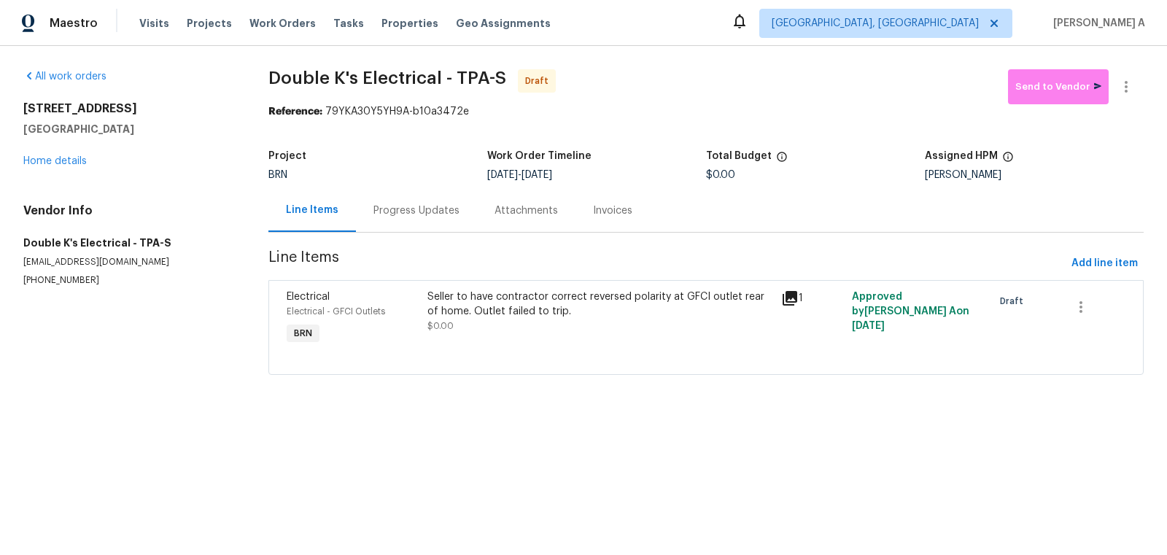
click at [418, 209] on div "Progress Updates" at bounding box center [416, 210] width 86 height 15
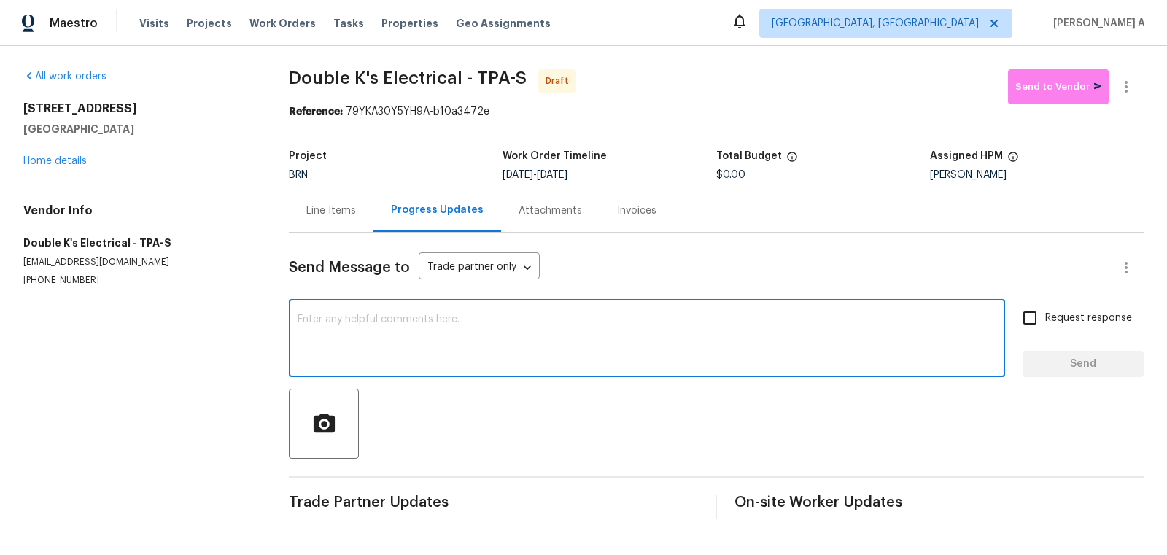
click at [473, 337] on textarea at bounding box center [647, 339] width 699 height 51
paste textarea "Hi, I'm Akshay from Opendoor. Just wanted to check if you received the workorde…"
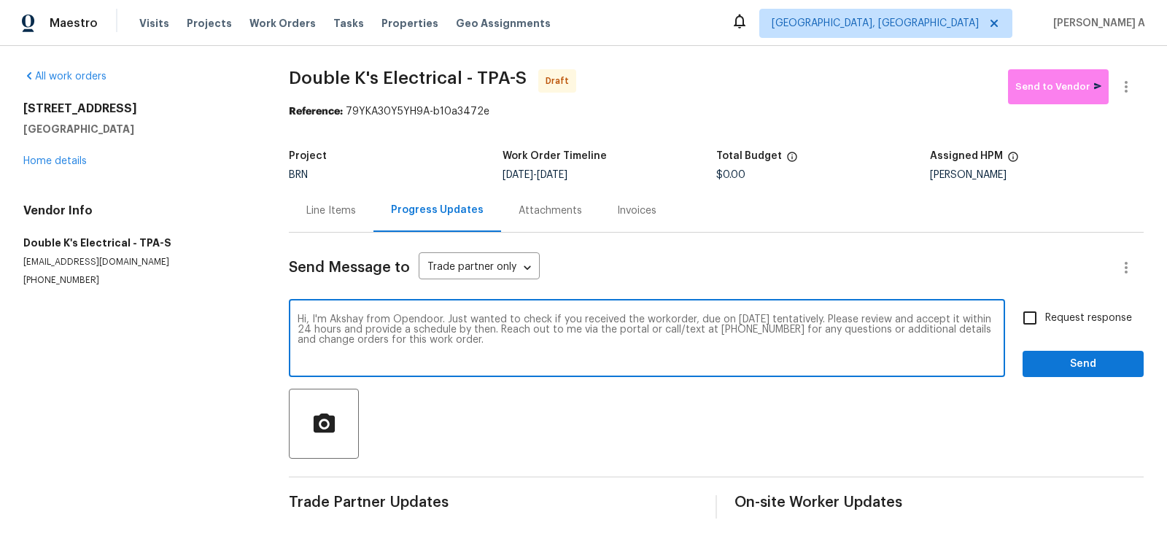
type textarea "Hi, I'm Akshay from Opendoor. Just wanted to check if you received the workorde…"
click at [1050, 325] on span "Request response" at bounding box center [1088, 318] width 87 height 15
click at [1045, 325] on input "Request response" at bounding box center [1029, 318] width 31 height 31
checkbox input "true"
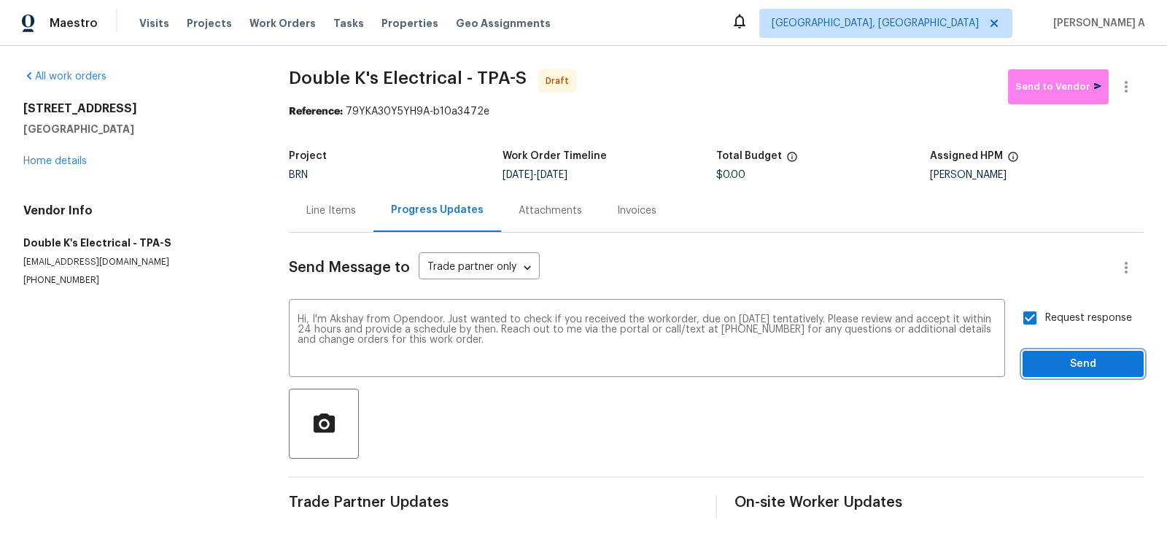
click at [1086, 356] on span "Send" at bounding box center [1083, 364] width 98 height 18
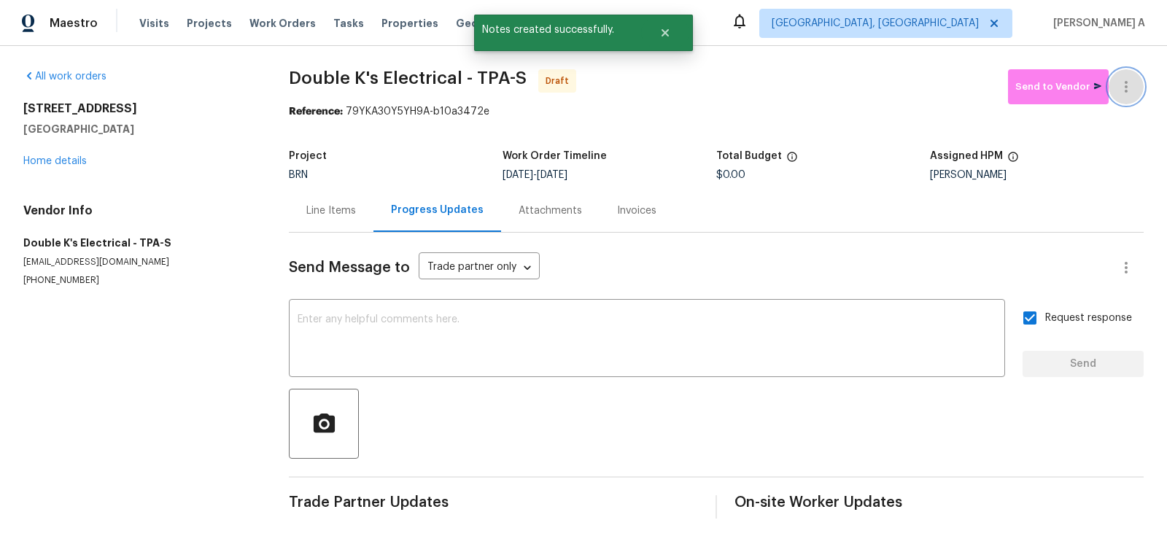
click at [1127, 77] on button "button" at bounding box center [1126, 86] width 35 height 35
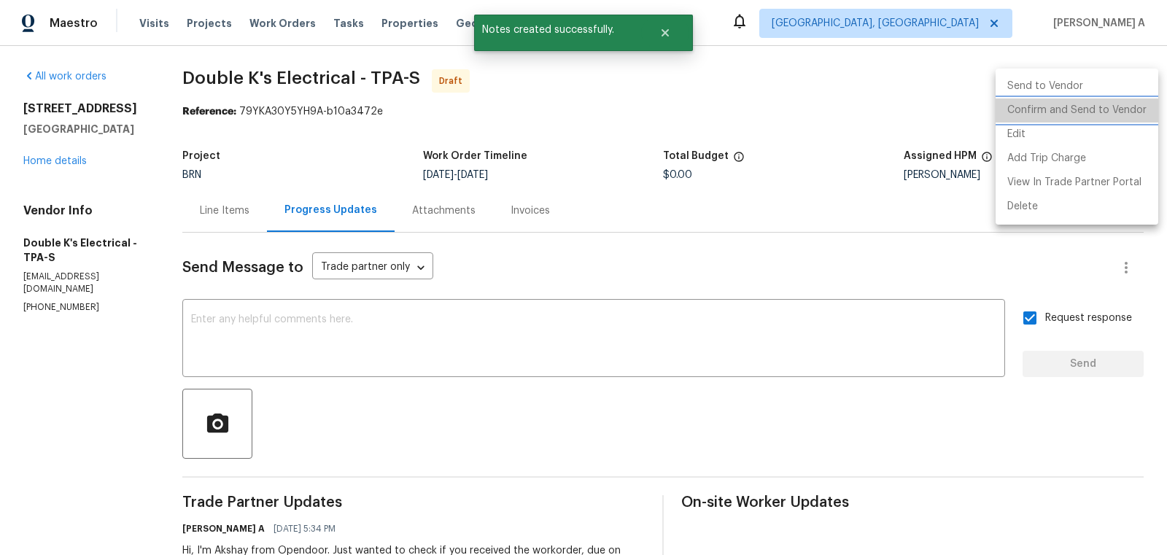
click at [1130, 108] on li "Confirm and Send to Vendor" at bounding box center [1077, 110] width 163 height 24
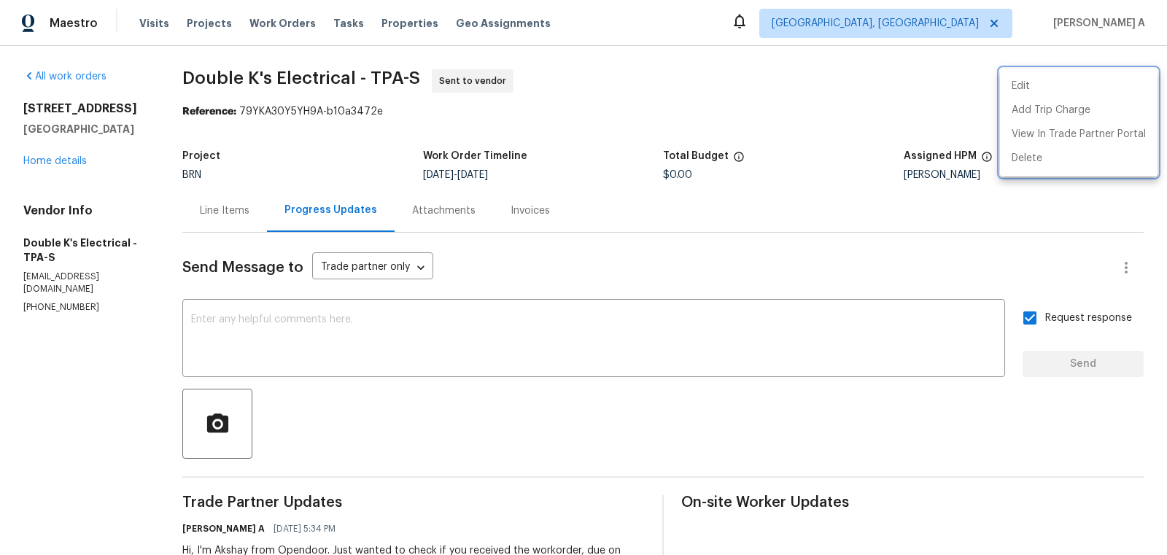
click at [385, 187] on div at bounding box center [583, 277] width 1167 height 555
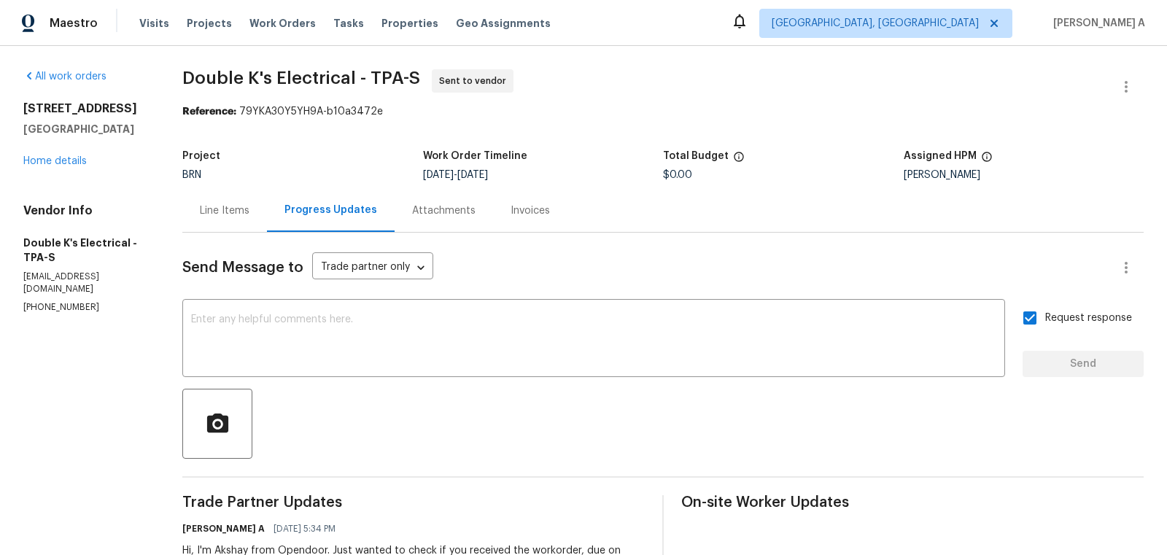
click at [233, 197] on div "Line Items" at bounding box center [224, 210] width 85 height 43
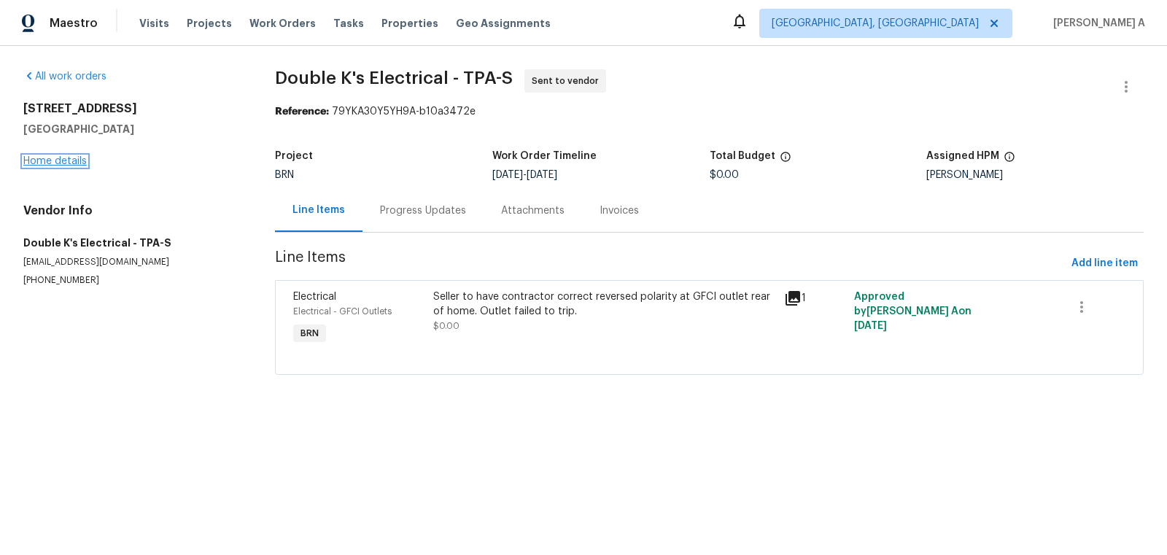
click at [55, 158] on link "Home details" at bounding box center [54, 161] width 63 height 10
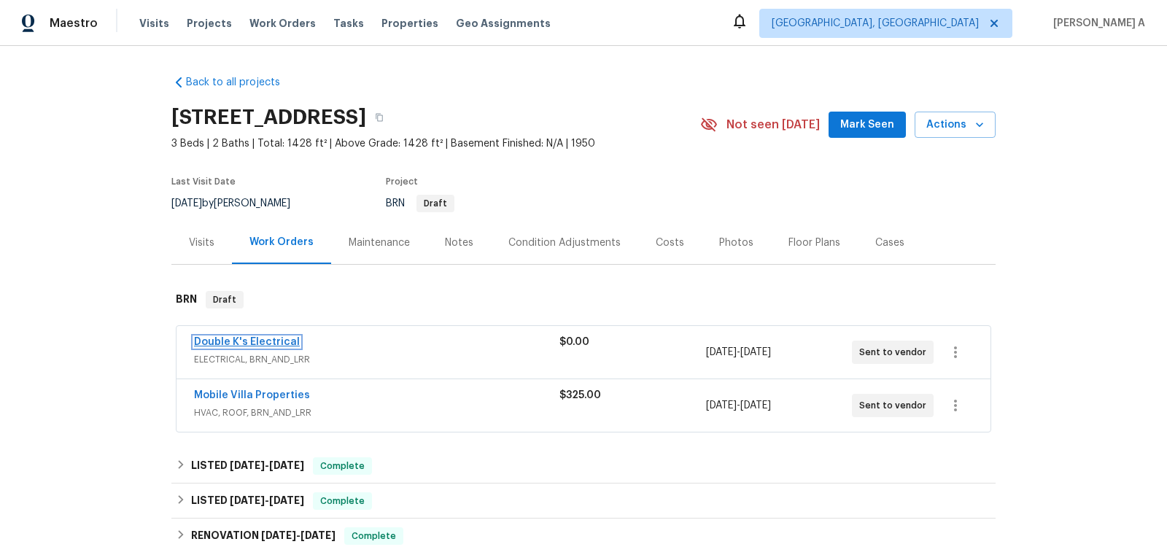
click at [270, 341] on link "Double K's Electrical" at bounding box center [247, 342] width 106 height 10
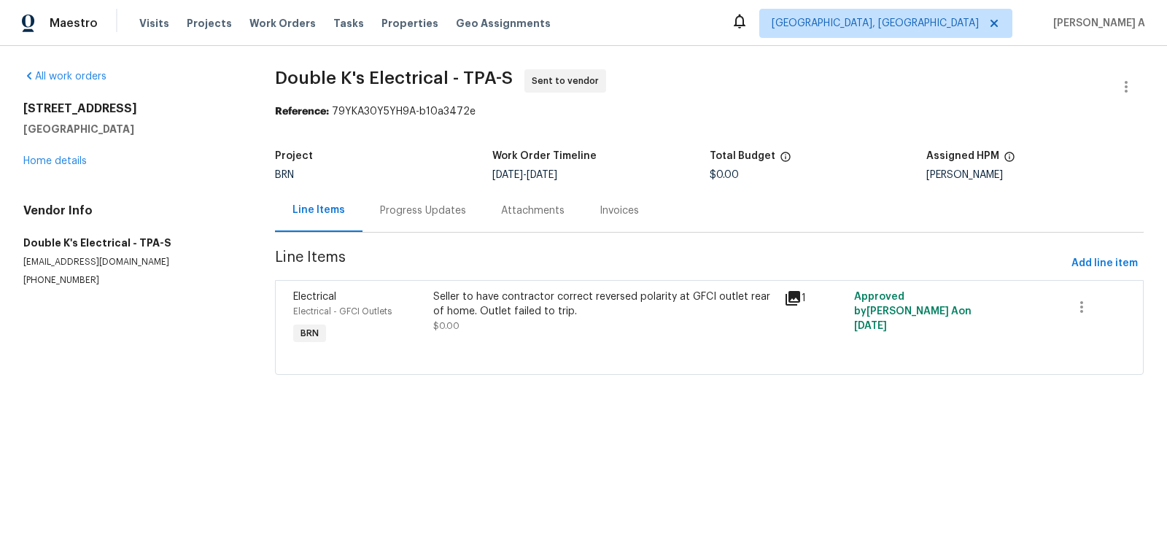
click at [395, 183] on div "Project BRN Work Order Timeline 9/17/2025 - 9/18/2025 Total Budget $0.00 Assign…" at bounding box center [709, 165] width 869 height 47
click at [419, 218] on div "Progress Updates" at bounding box center [422, 210] width 121 height 43
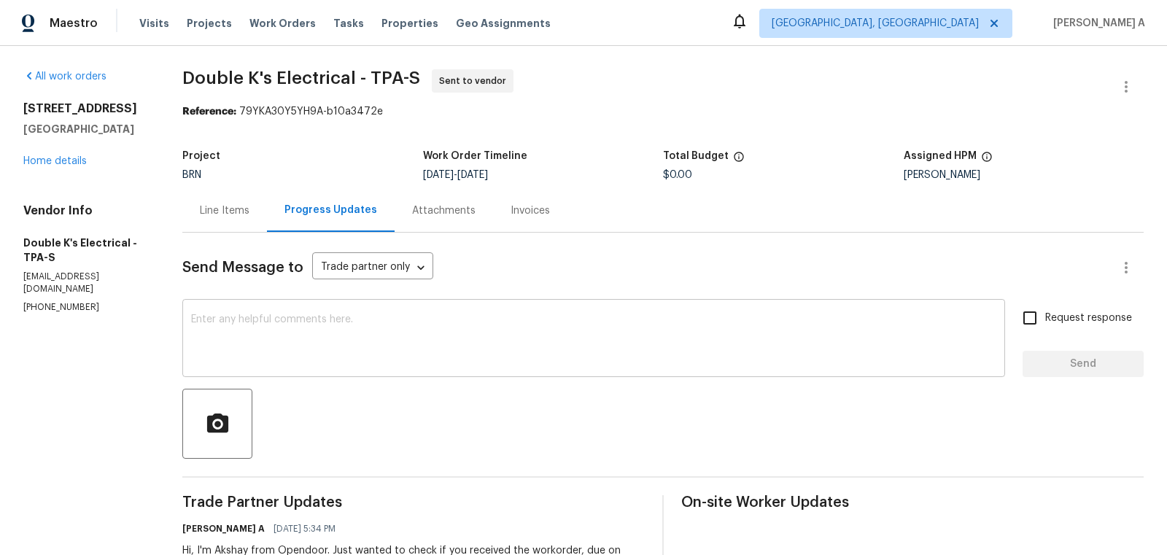
scroll to position [88, 0]
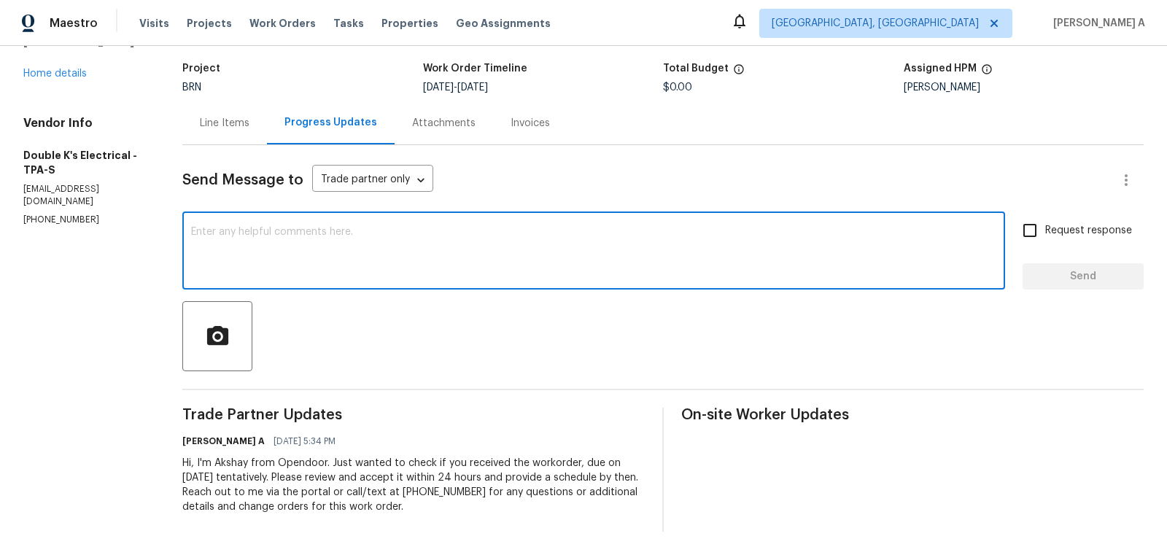
click at [435, 256] on textarea at bounding box center [593, 252] width 805 height 51
type textarea "This is a rework for the proper"
click at [58, 81] on div "5201 72nd Way N Saint Petersburg, FL 33709 Home details" at bounding box center [85, 47] width 124 height 67
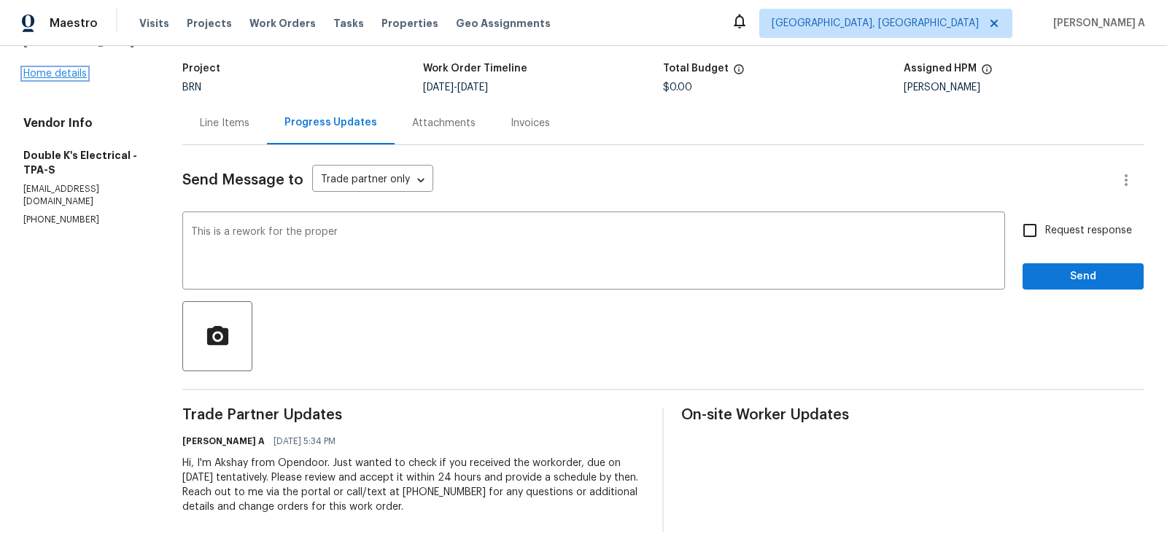
click at [58, 79] on link "Home details" at bounding box center [54, 74] width 63 height 10
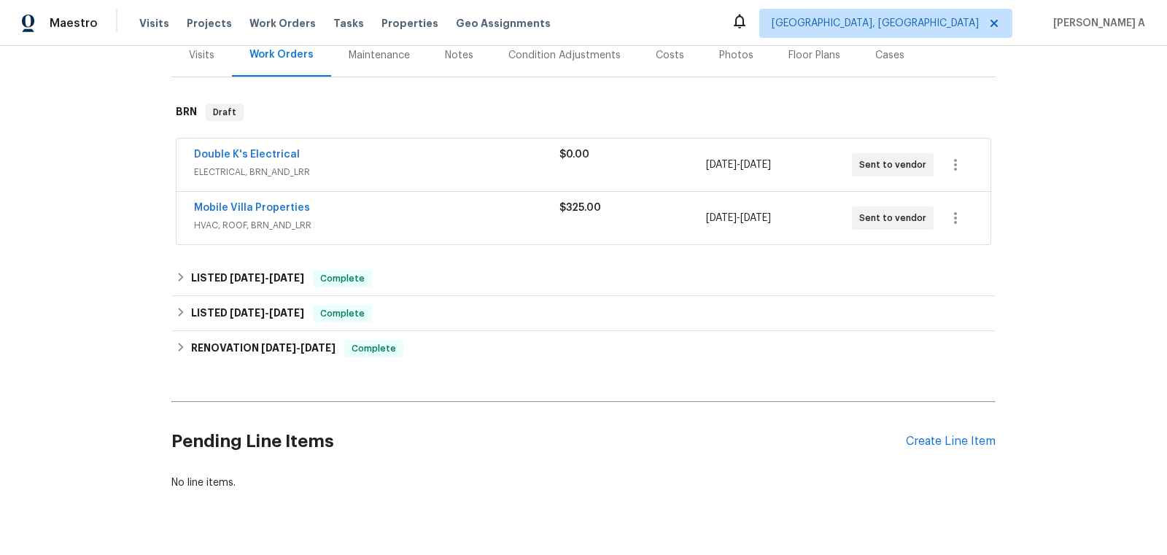
scroll to position [182, 0]
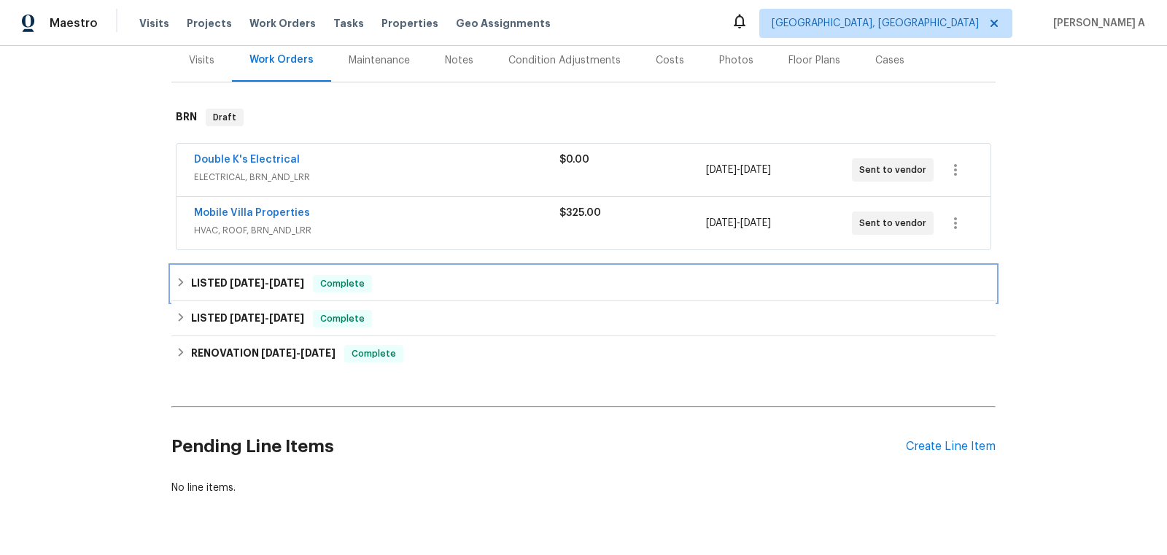
click at [306, 271] on div "LISTED [DATE] - [DATE] Complete" at bounding box center [583, 283] width 824 height 35
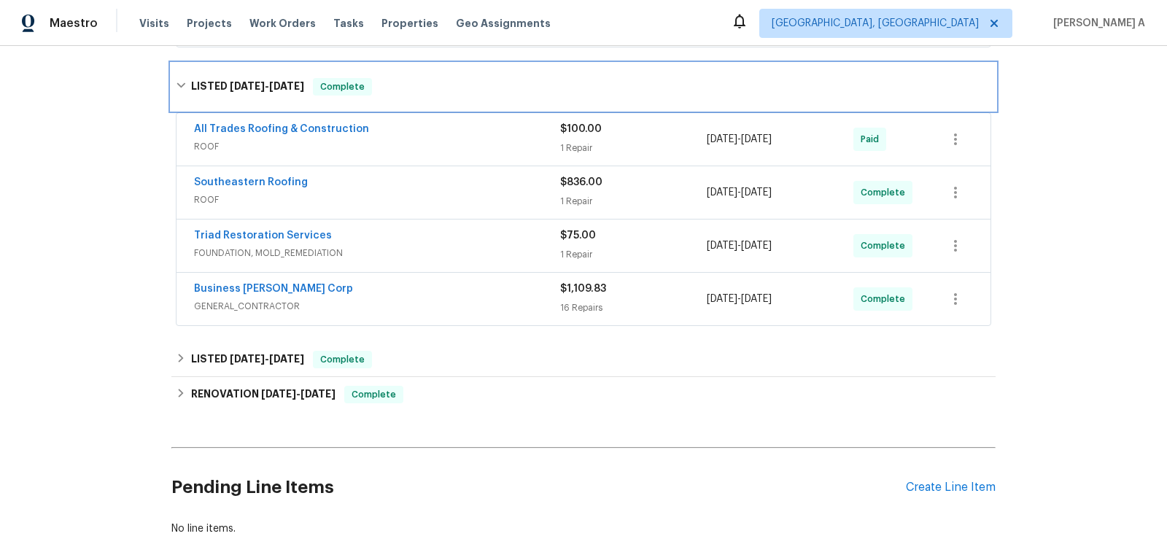
scroll to position [459, 0]
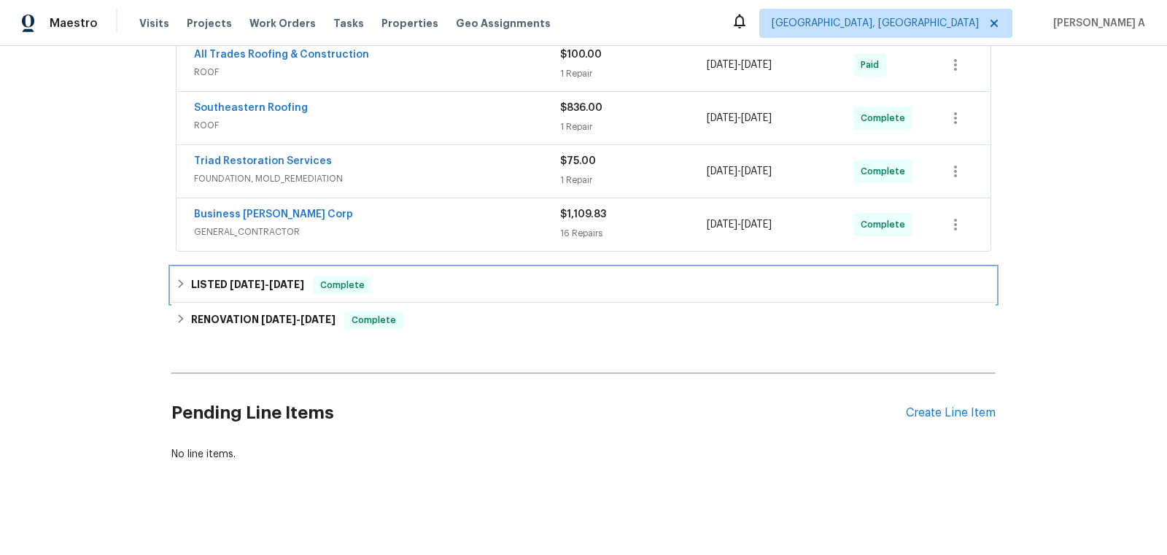
click at [329, 276] on div "Complete" at bounding box center [342, 285] width 59 height 18
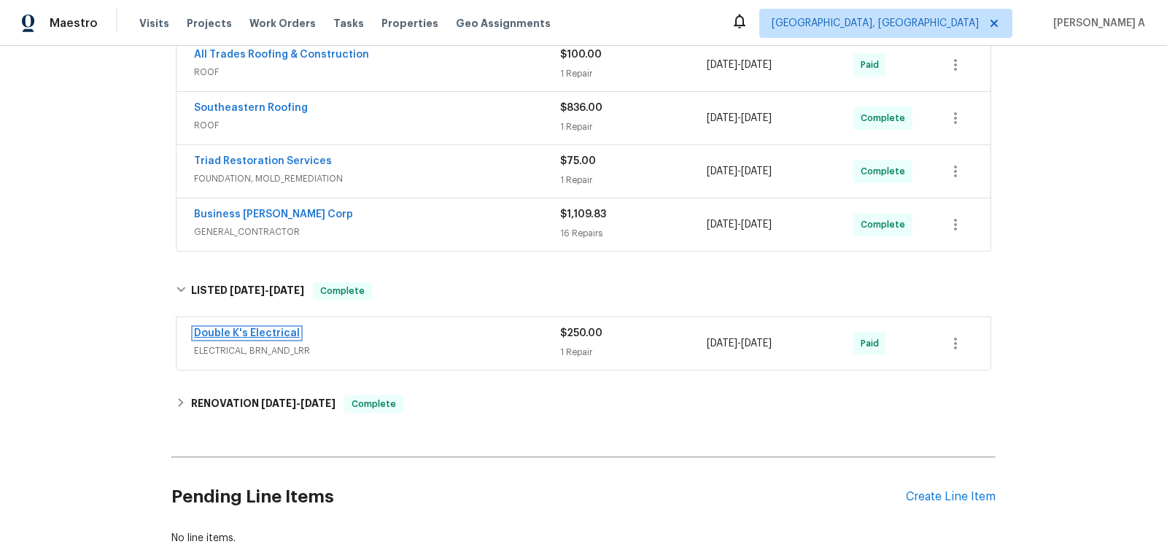
click at [272, 328] on link "Double K's Electrical" at bounding box center [247, 333] width 106 height 10
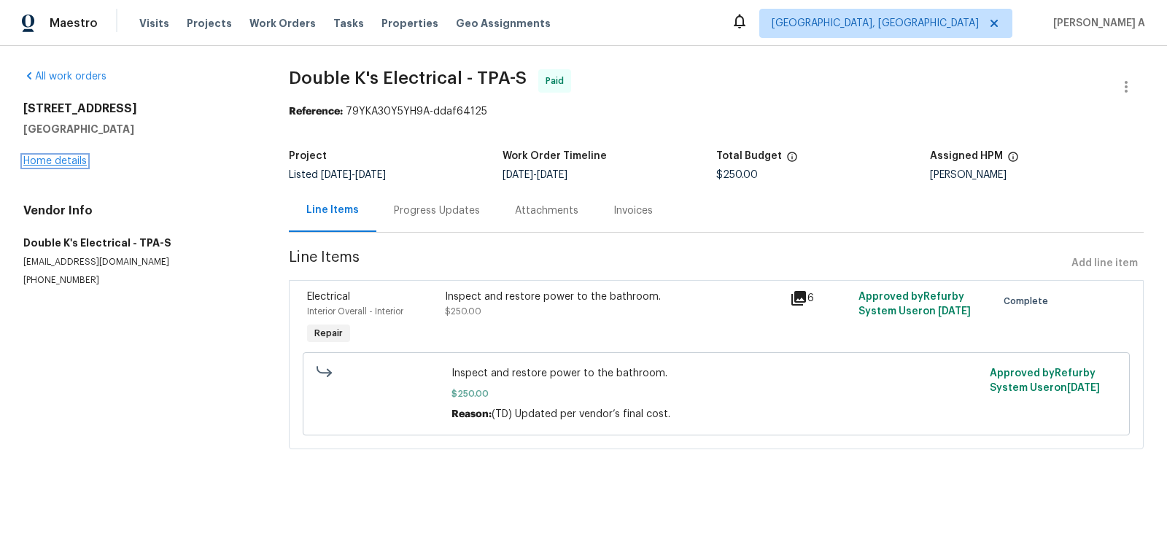
click at [71, 158] on link "Home details" at bounding box center [54, 161] width 63 height 10
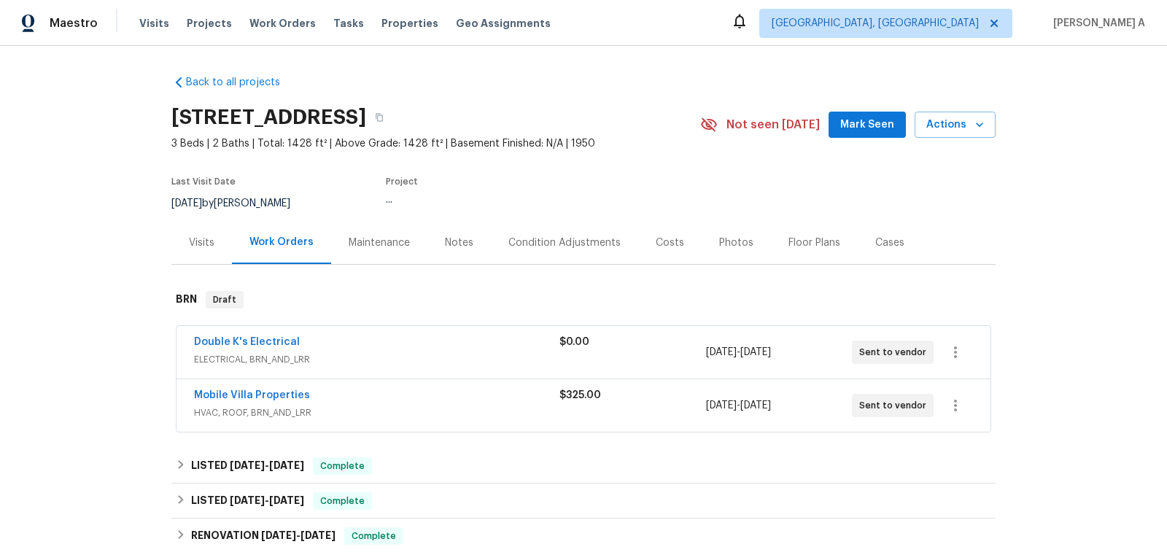
scroll to position [219, 0]
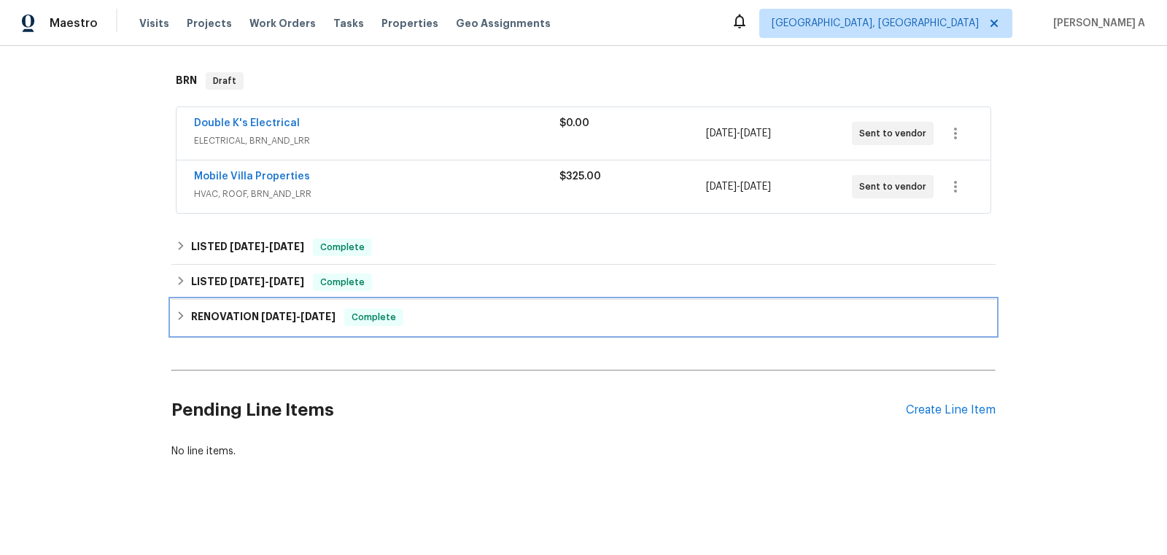
click at [354, 318] on span "Complete" at bounding box center [374, 317] width 56 height 15
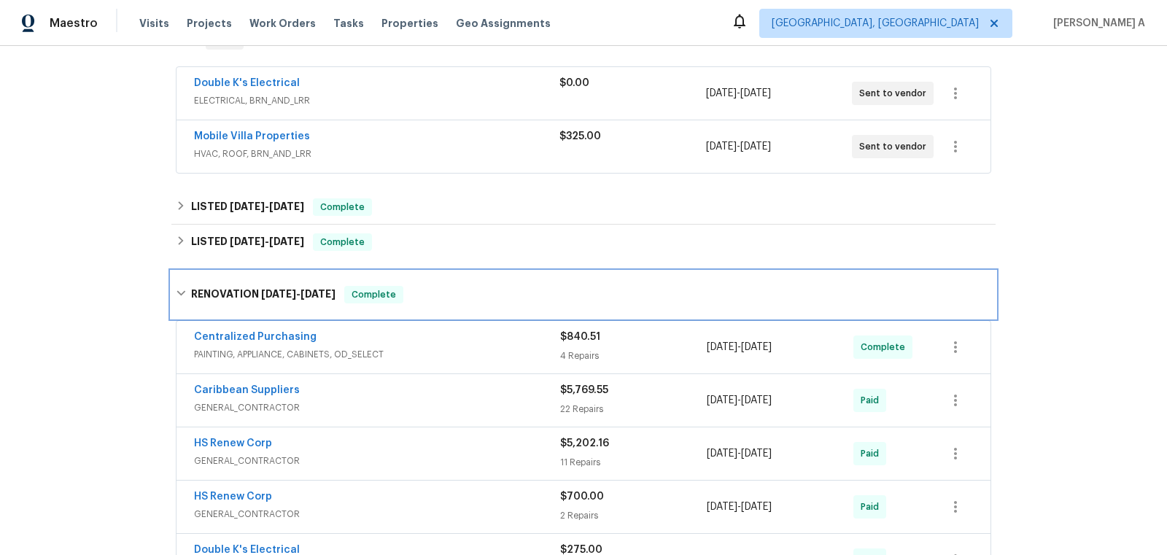
scroll to position [0, 0]
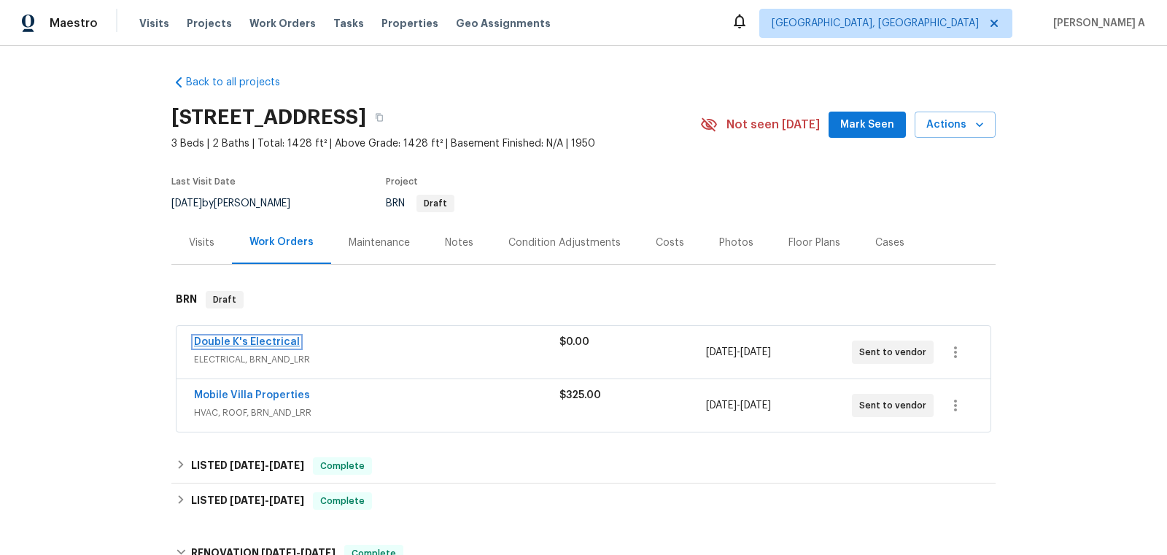
click at [230, 341] on link "Double K's Electrical" at bounding box center [247, 342] width 106 height 10
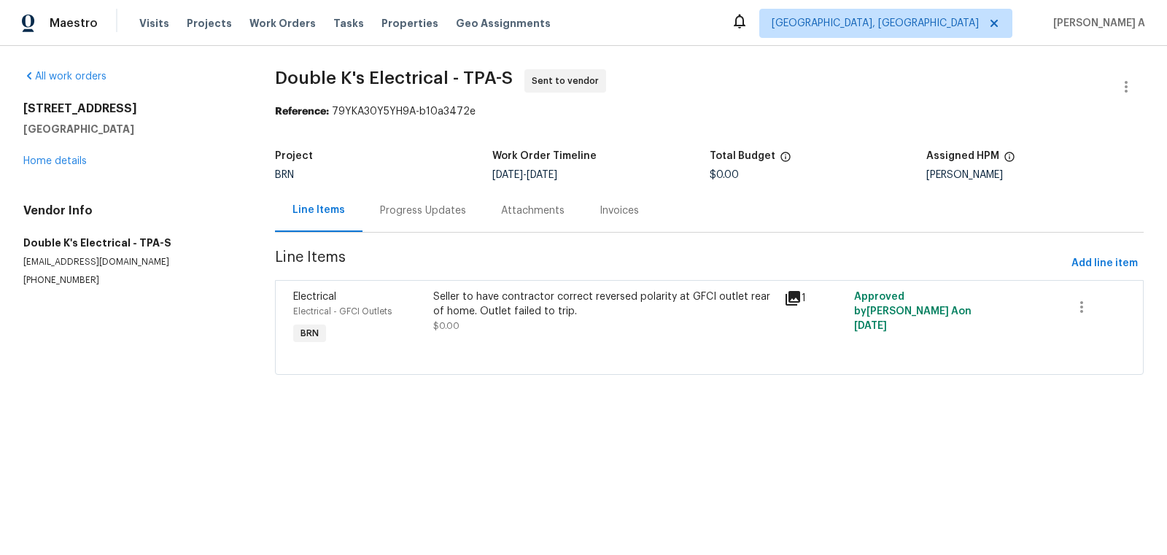
click at [367, 212] on div "Progress Updates" at bounding box center [422, 210] width 121 height 43
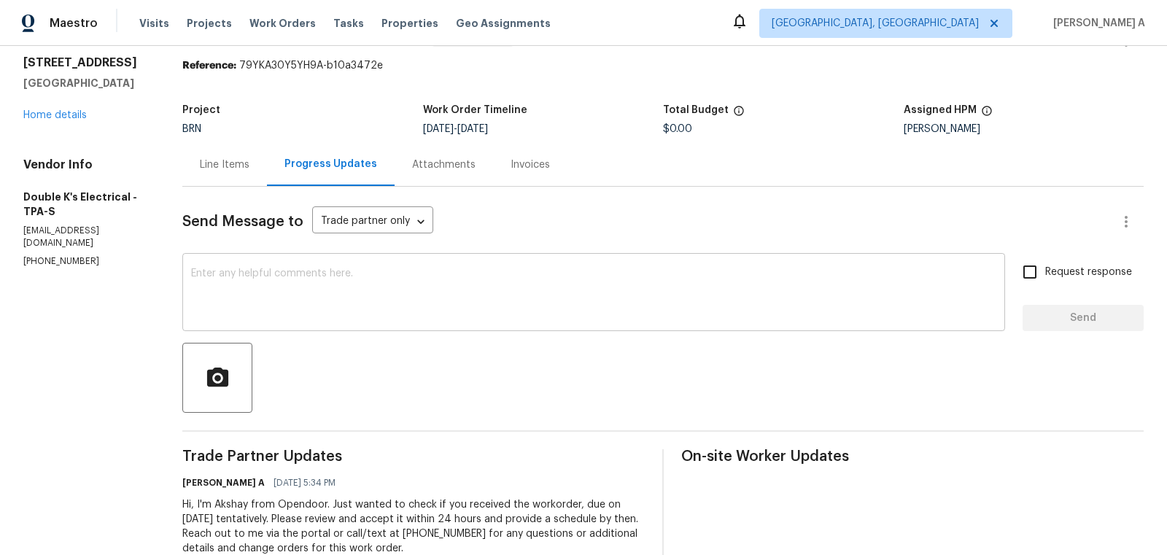
scroll to position [38, 0]
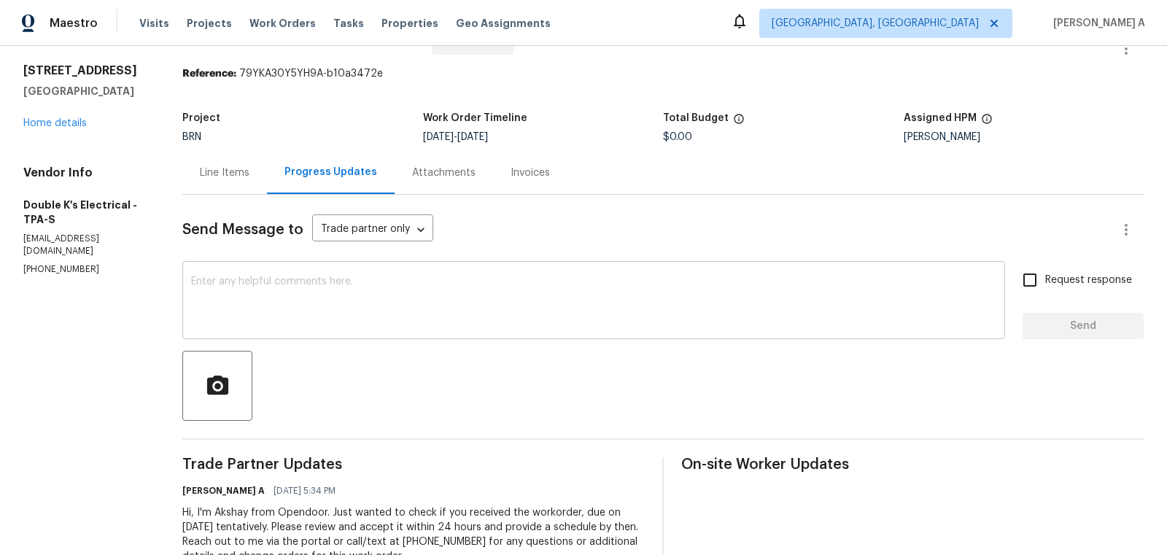
click at [382, 337] on div "x ​" at bounding box center [593, 302] width 823 height 74
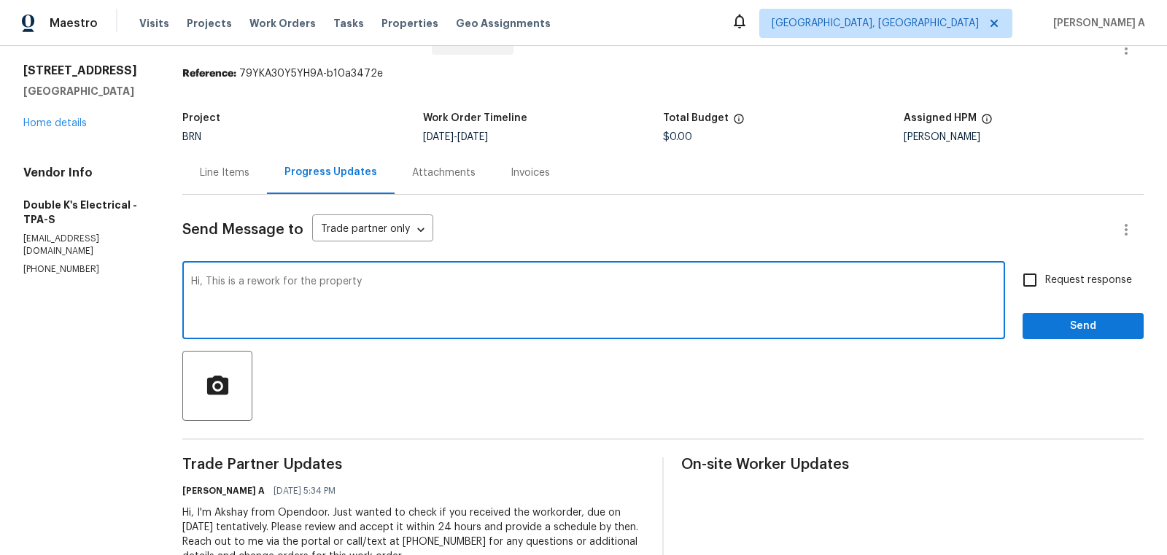
type textarea "Hi, This is a rework for the property."
click at [382, 326] on textarea "Hi, This is a rework for the property." at bounding box center [593, 301] width 805 height 51
click at [212, 178] on div "Line Items" at bounding box center [225, 173] width 50 height 15
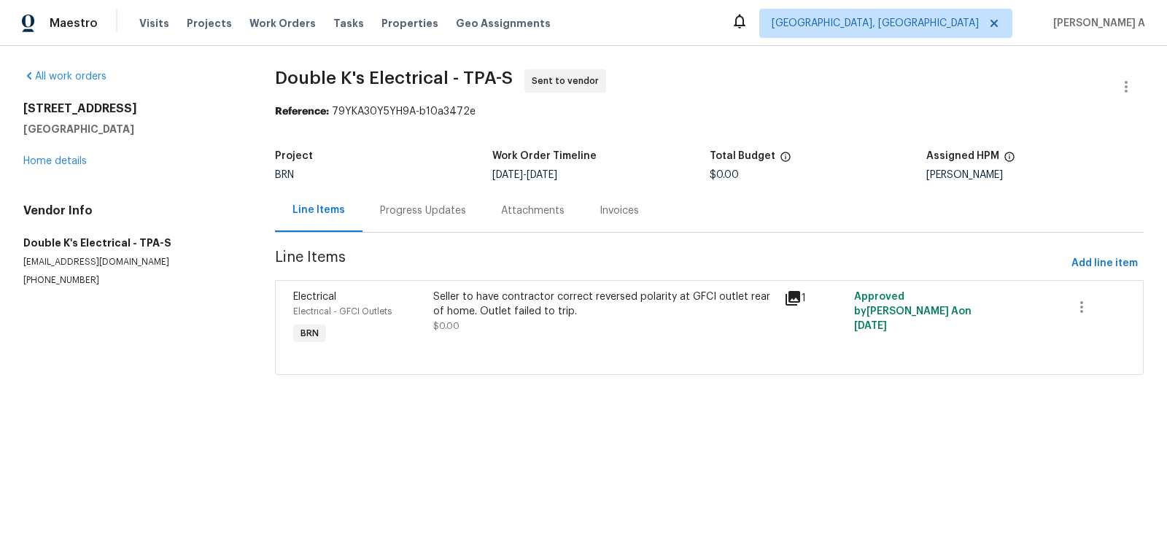
click at [396, 210] on div "Progress Updates" at bounding box center [423, 210] width 86 height 15
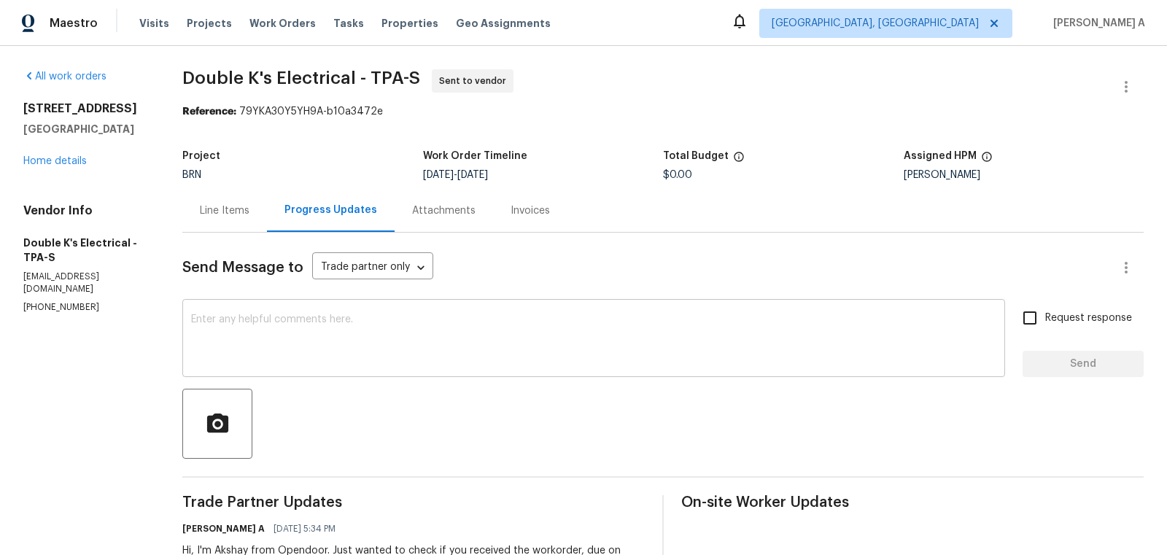
click at [346, 348] on textarea at bounding box center [593, 339] width 805 height 51
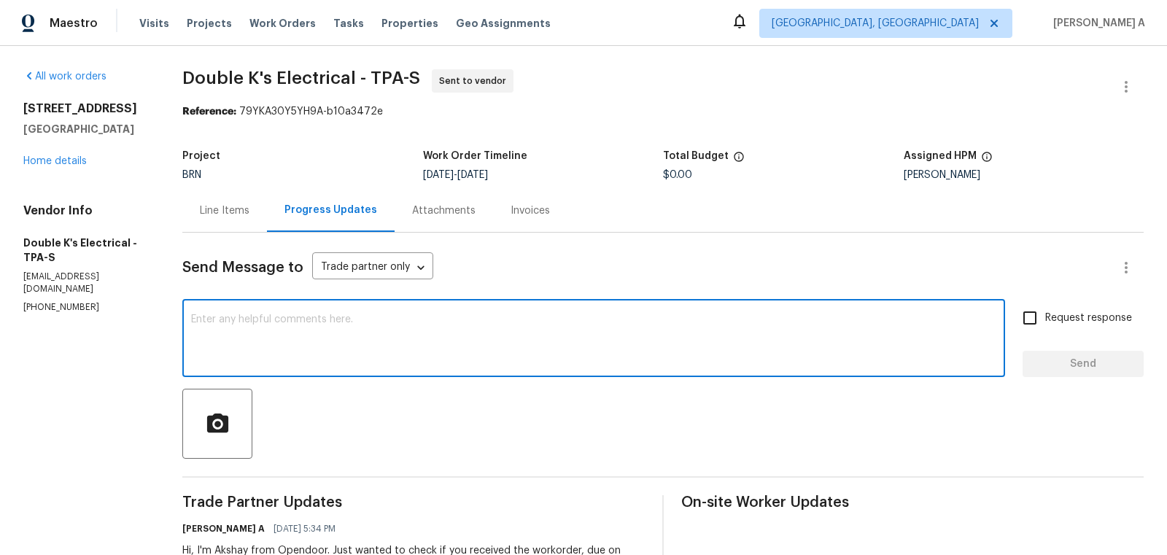
paste textarea "Hi, This is a rework for the property."
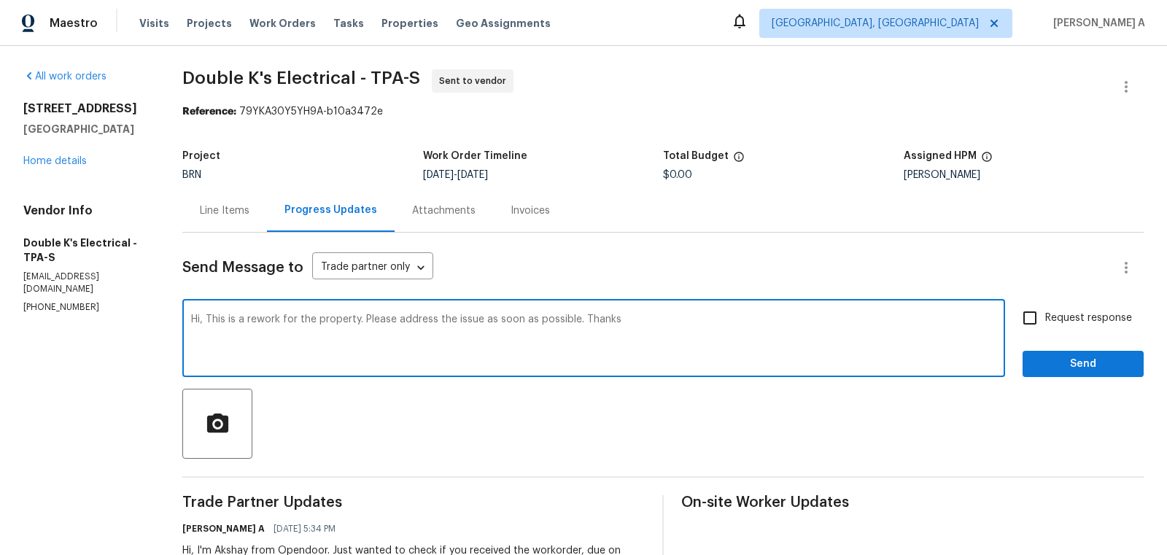
type textarea "Hi, This is a rework for the property. Please address the issue as soon as poss…"
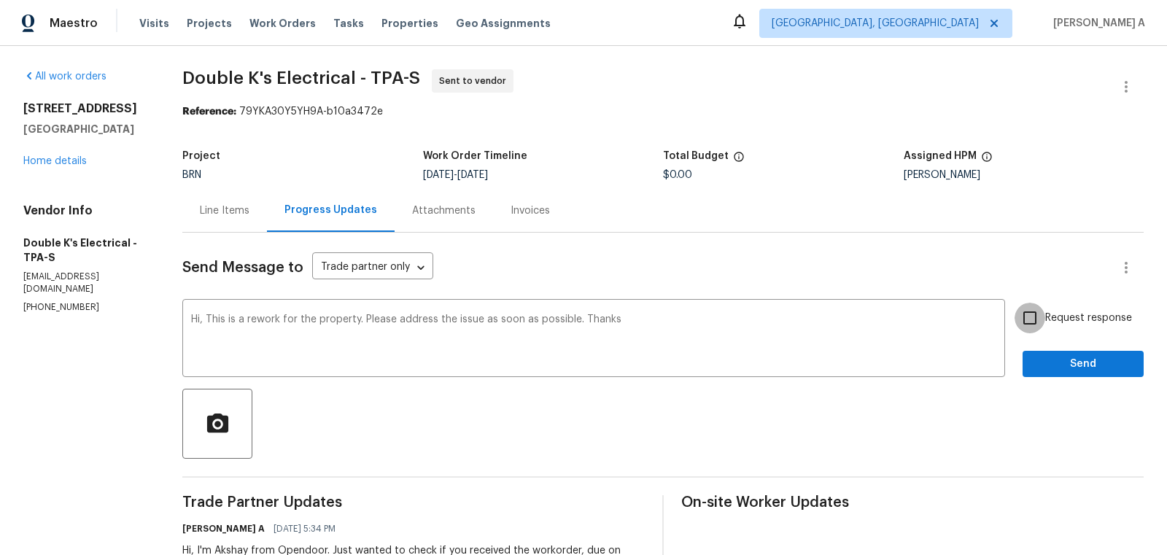
click at [1041, 331] on input "Request response" at bounding box center [1029, 318] width 31 height 31
checkbox input "true"
click at [1071, 362] on span "Send" at bounding box center [1083, 364] width 98 height 18
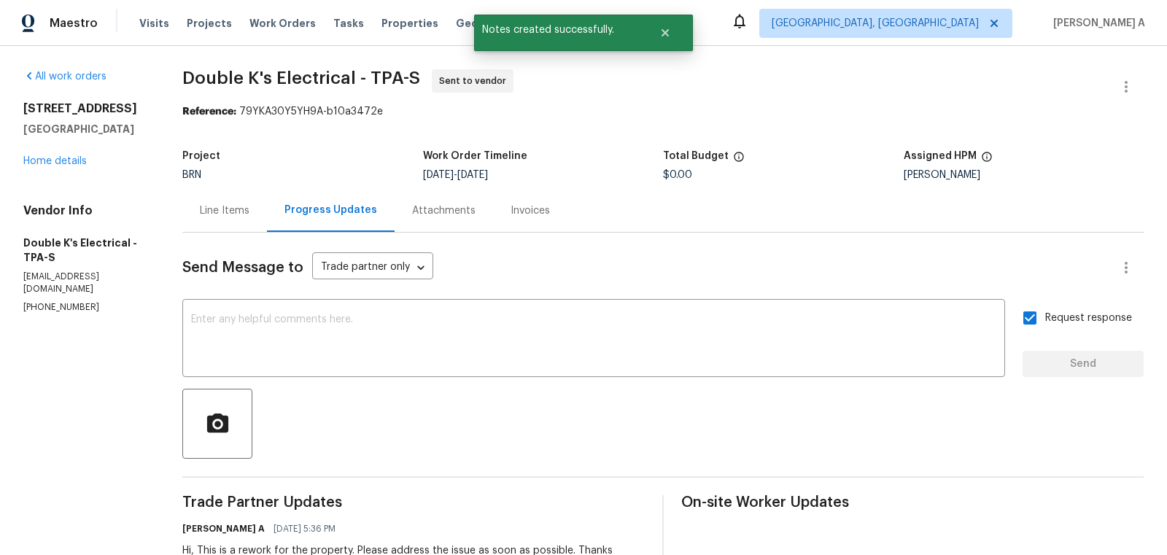
click at [236, 211] on div "Line Items" at bounding box center [225, 210] width 50 height 15
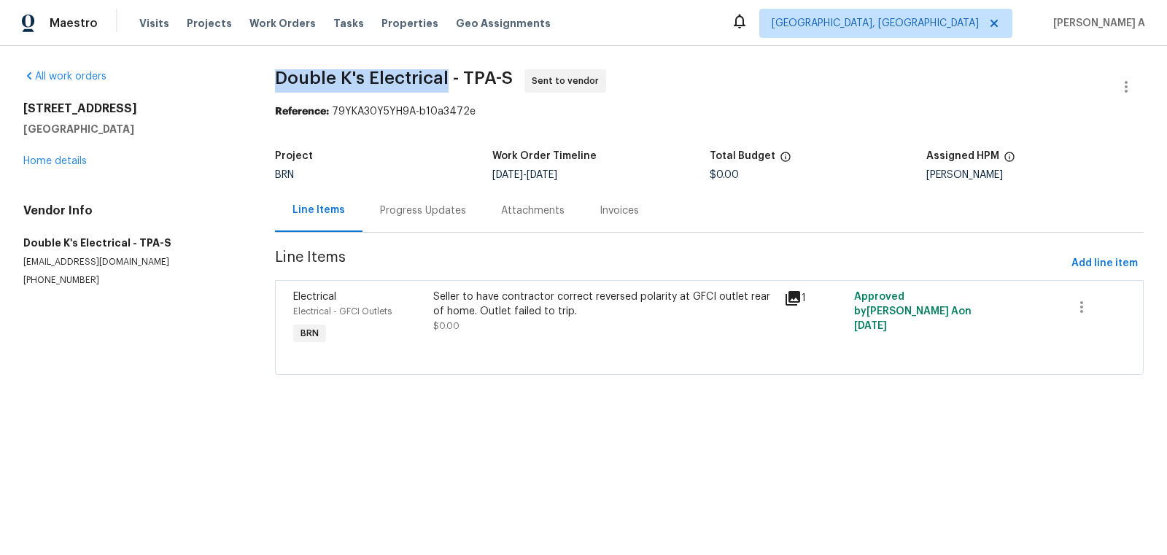
drag, startPoint x: 270, startPoint y: 77, endPoint x: 441, endPoint y: 75, distance: 170.7
click at [441, 75] on div "All work orders 5201 72nd Way N Saint Petersburg, FL 33709 Home details Vendor …" at bounding box center [583, 231] width 1167 height 370
copy span "Double K's Electrical"
click at [71, 159] on link "Home details" at bounding box center [54, 161] width 63 height 10
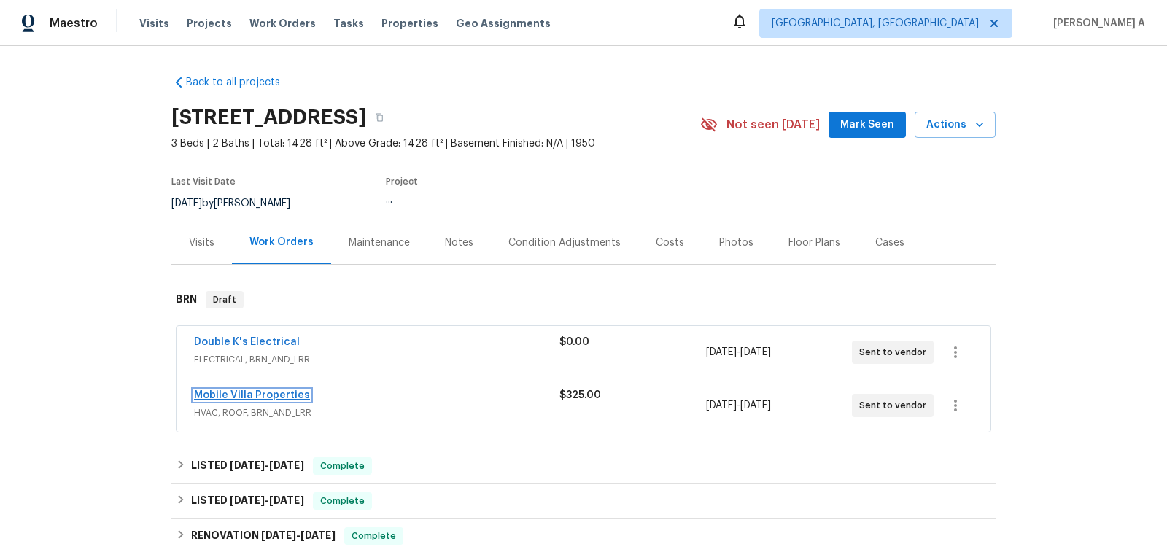
click at [255, 393] on link "Mobile Villa Properties" at bounding box center [252, 395] width 116 height 10
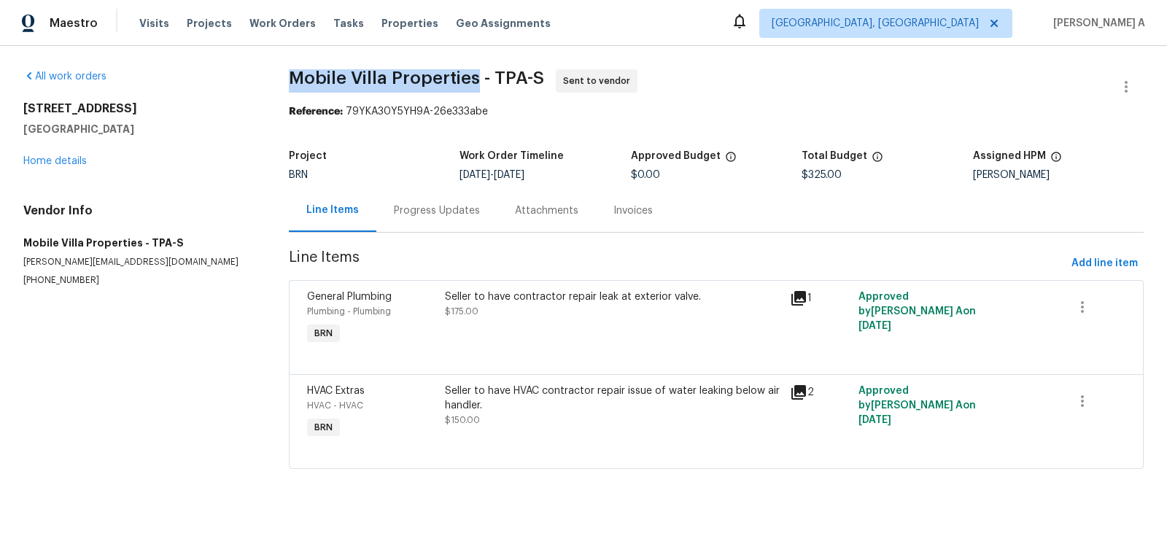
copy span "Mobile Villa Properties"
drag, startPoint x: 282, startPoint y: 76, endPoint x: 473, endPoint y: 75, distance: 191.1
click at [473, 75] on div "All work orders 5201 72nd Way N Saint Petersburg, FL 33709 Home details Vendor …" at bounding box center [583, 278] width 1167 height 464
click at [442, 212] on div "Progress Updates" at bounding box center [437, 210] width 86 height 15
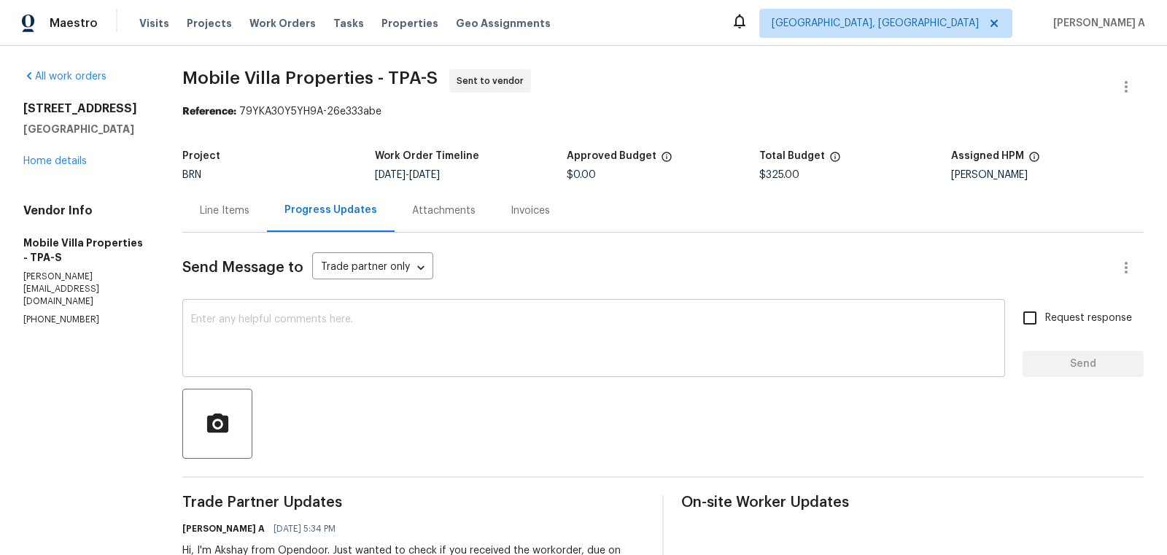
scroll to position [88, 0]
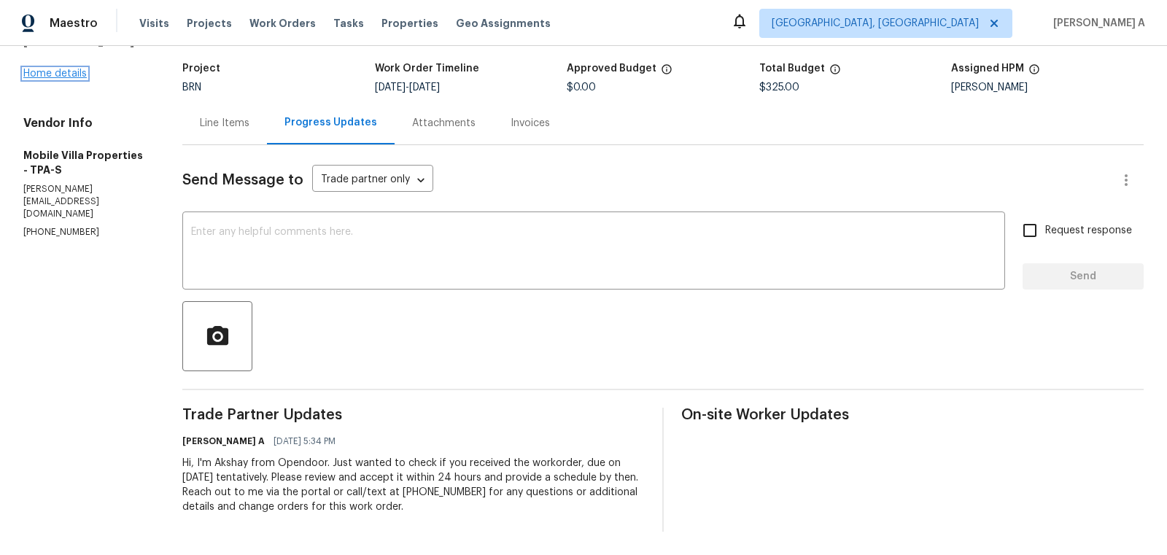
click at [72, 79] on link "Home details" at bounding box center [54, 74] width 63 height 10
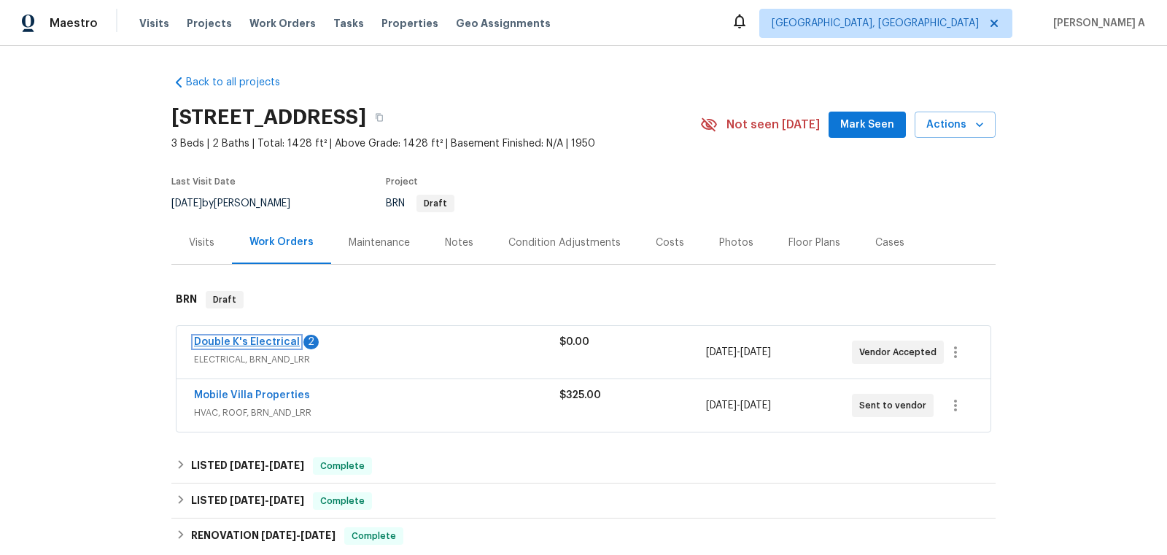
click at [269, 338] on link "Double K's Electrical" at bounding box center [247, 342] width 106 height 10
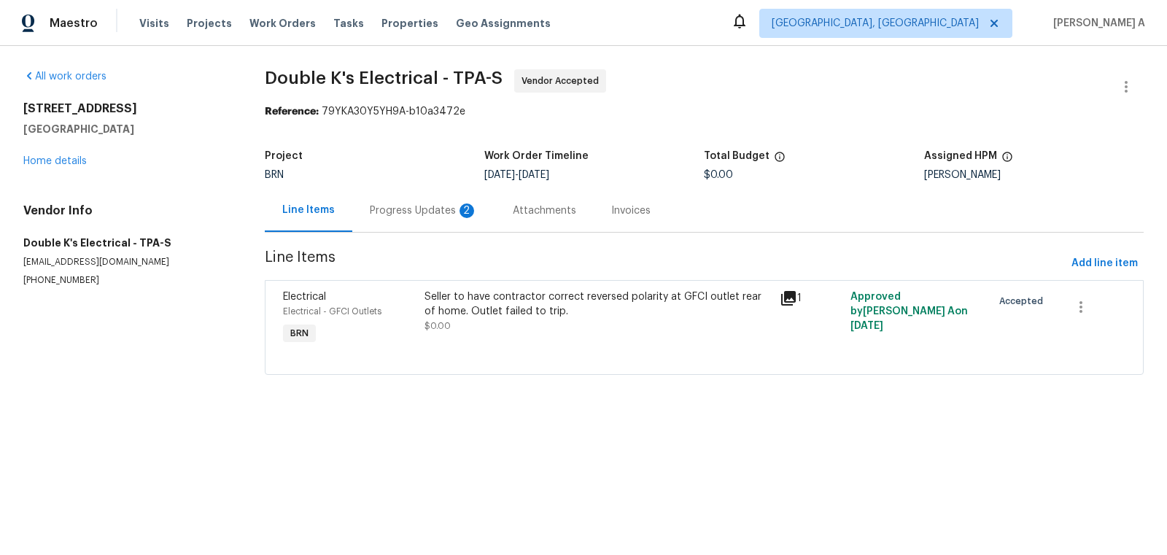
click at [397, 204] on div "Progress Updates 2" at bounding box center [424, 210] width 108 height 15
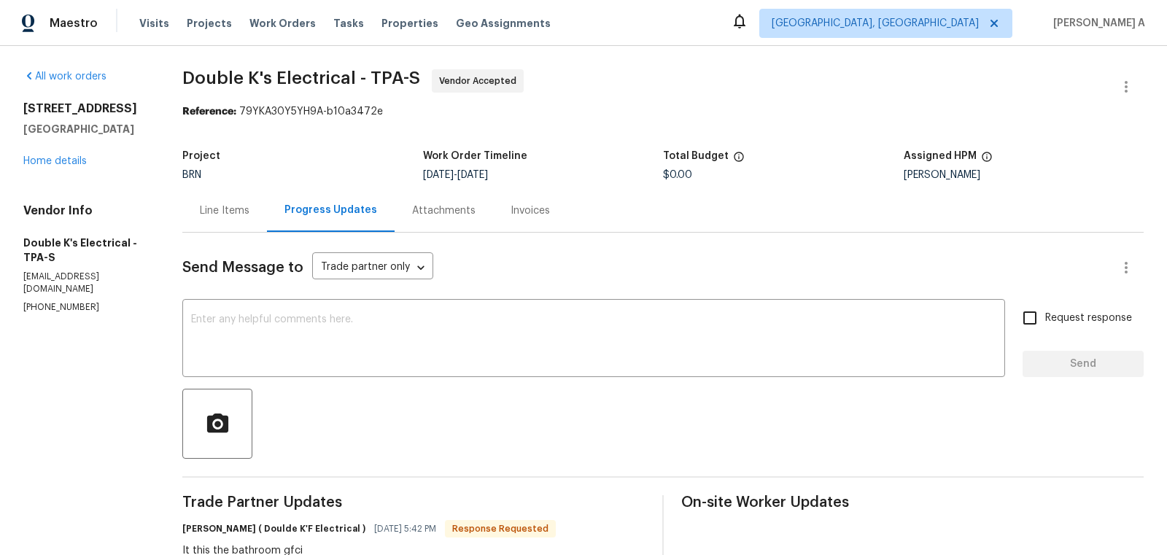
click at [214, 207] on div "Line Items" at bounding box center [225, 210] width 50 height 15
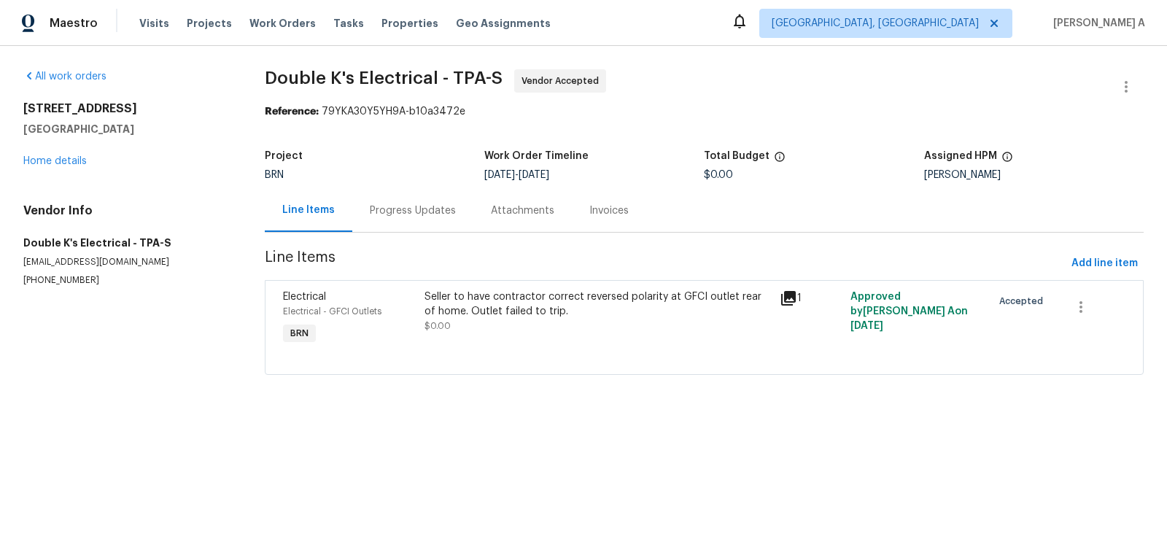
click at [501, 322] on div "Seller to have contractor correct reversed polarity at GFCI outlet rear of home…" at bounding box center [597, 312] width 346 height 44
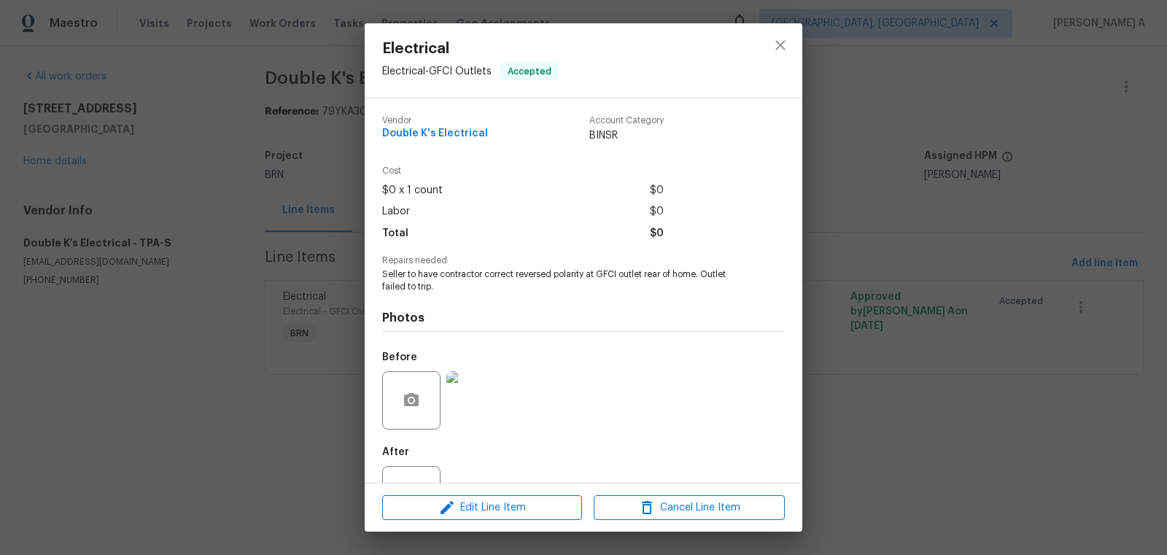
scroll to position [55, 0]
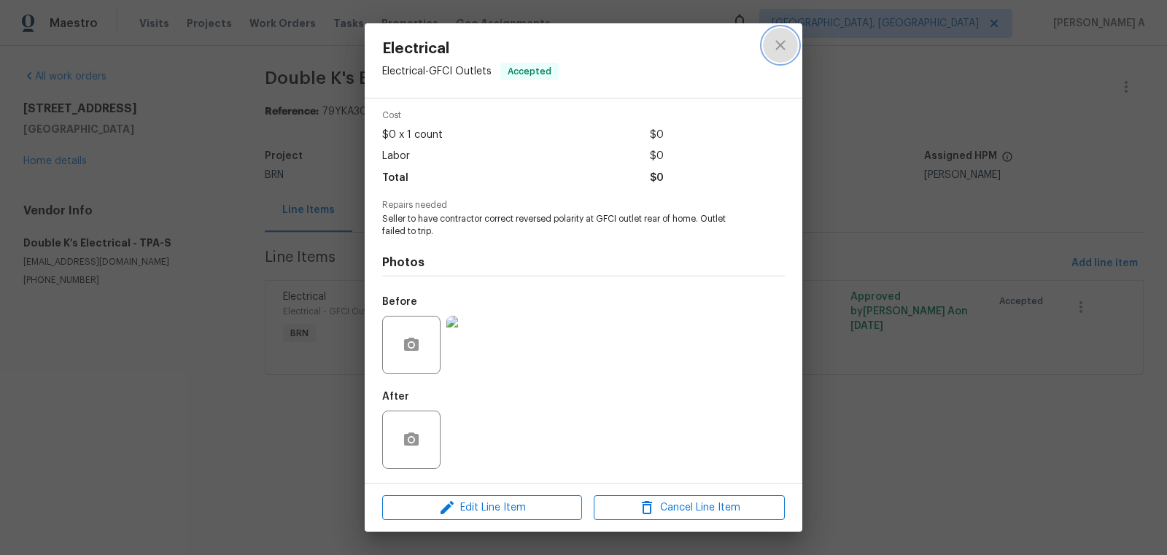
click at [785, 49] on icon "close" at bounding box center [781, 45] width 18 height 18
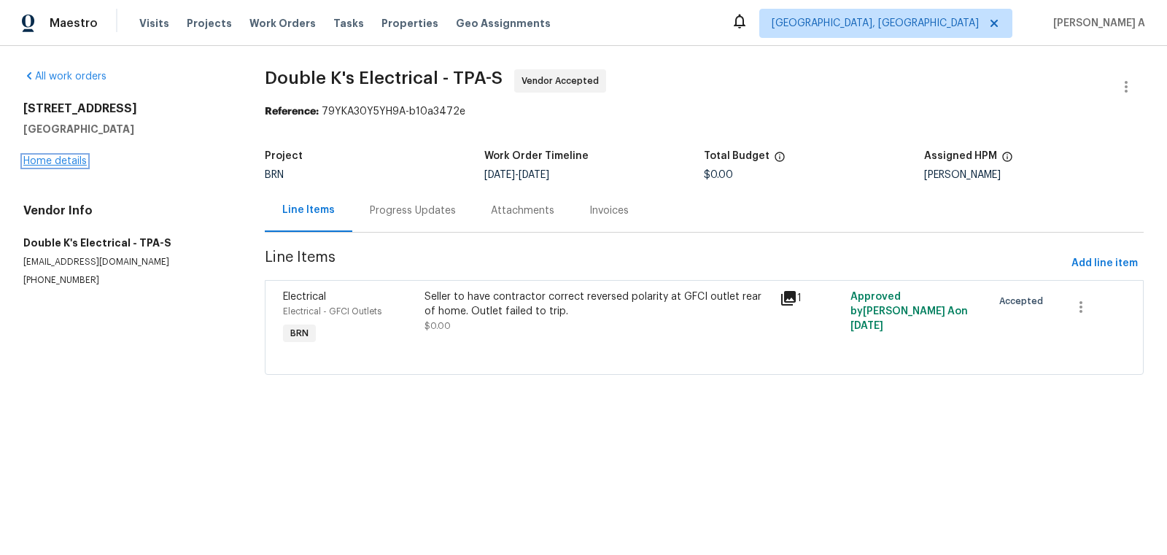
click at [56, 157] on link "Home details" at bounding box center [54, 161] width 63 height 10
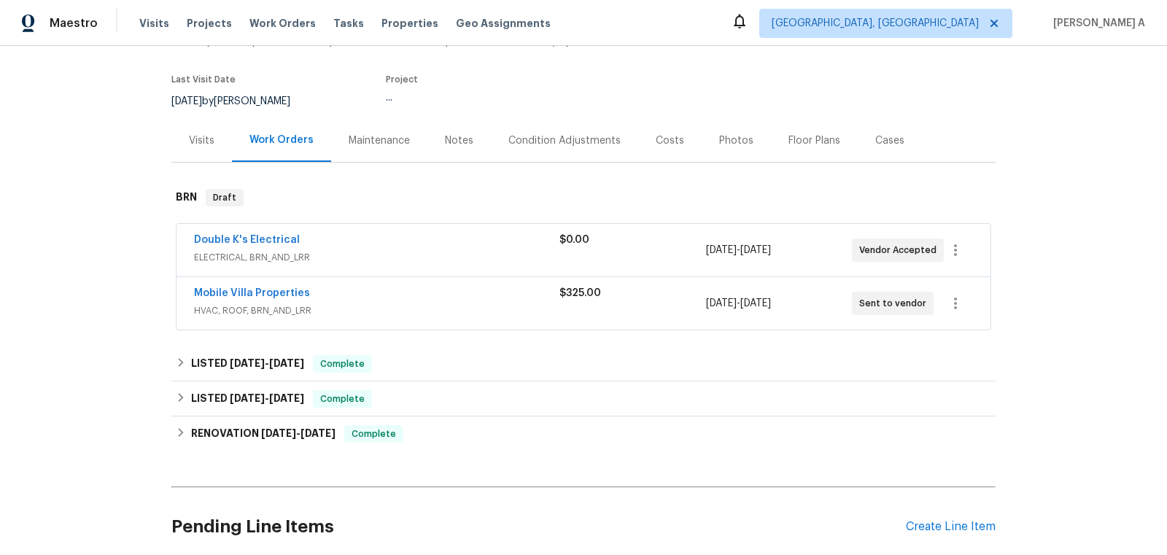
scroll to position [219, 0]
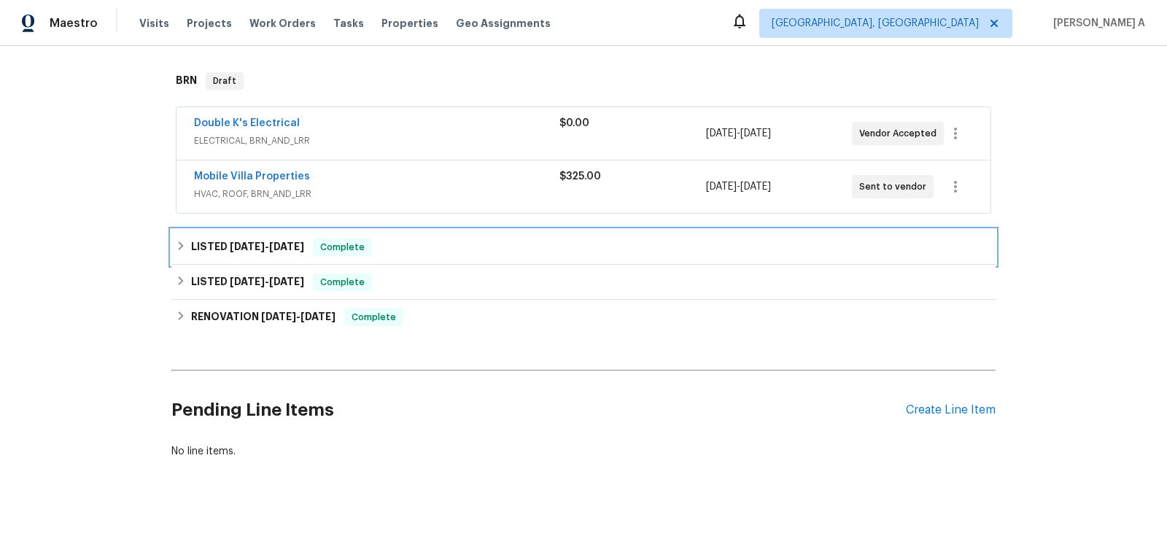
click at [284, 258] on div "LISTED [DATE] - [DATE] Complete" at bounding box center [583, 247] width 824 height 35
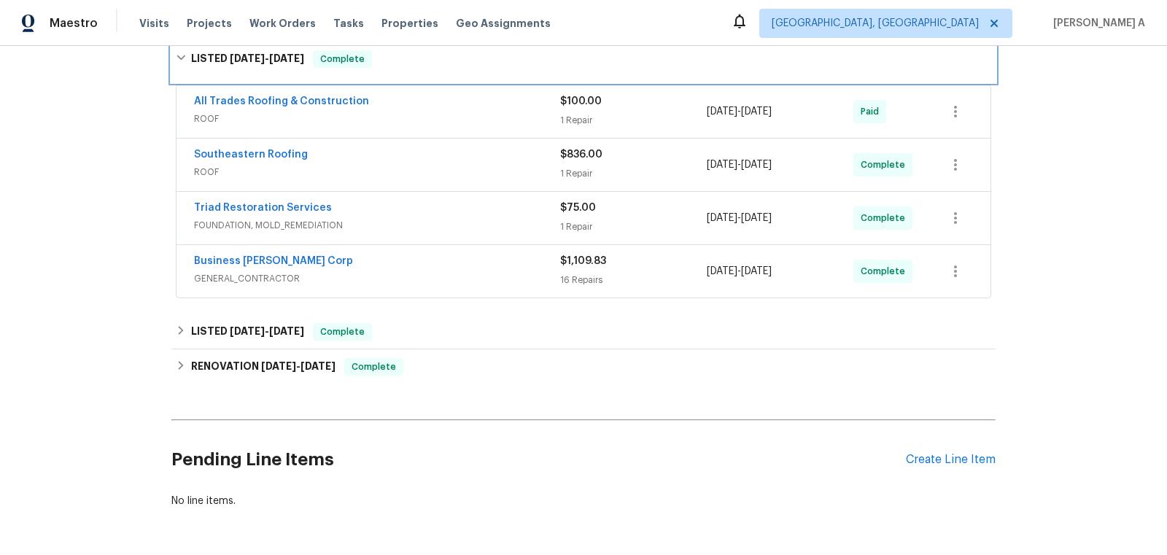
scroll to position [424, 0]
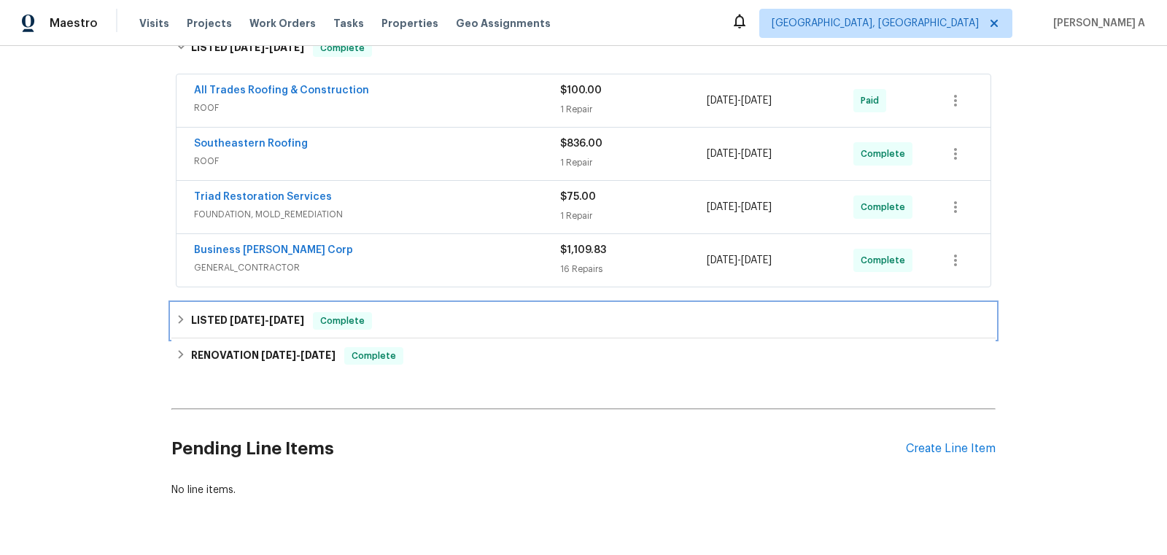
click at [365, 319] on span "Complete" at bounding box center [342, 321] width 56 height 15
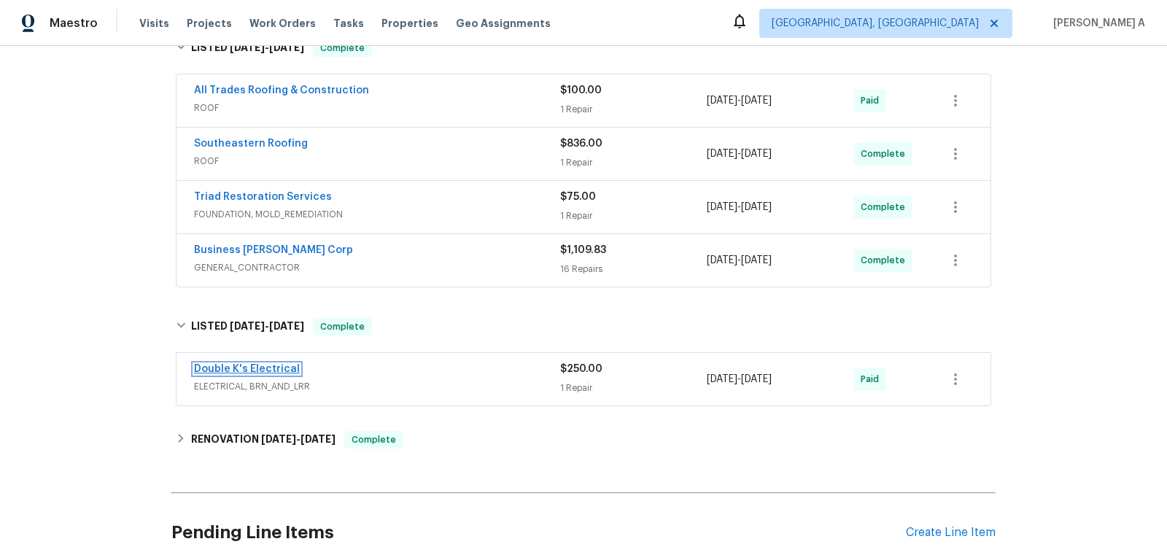
click at [239, 364] on link "Double K's Electrical" at bounding box center [247, 369] width 106 height 10
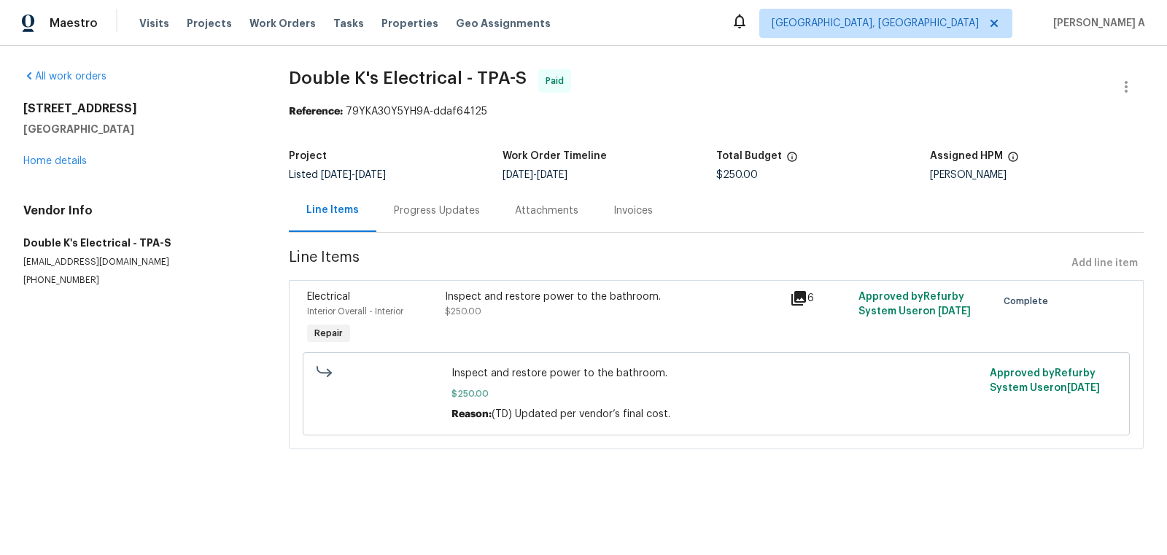
click at [575, 309] on div "Inspect and restore power to the bathroom. $250.00" at bounding box center [613, 304] width 336 height 29
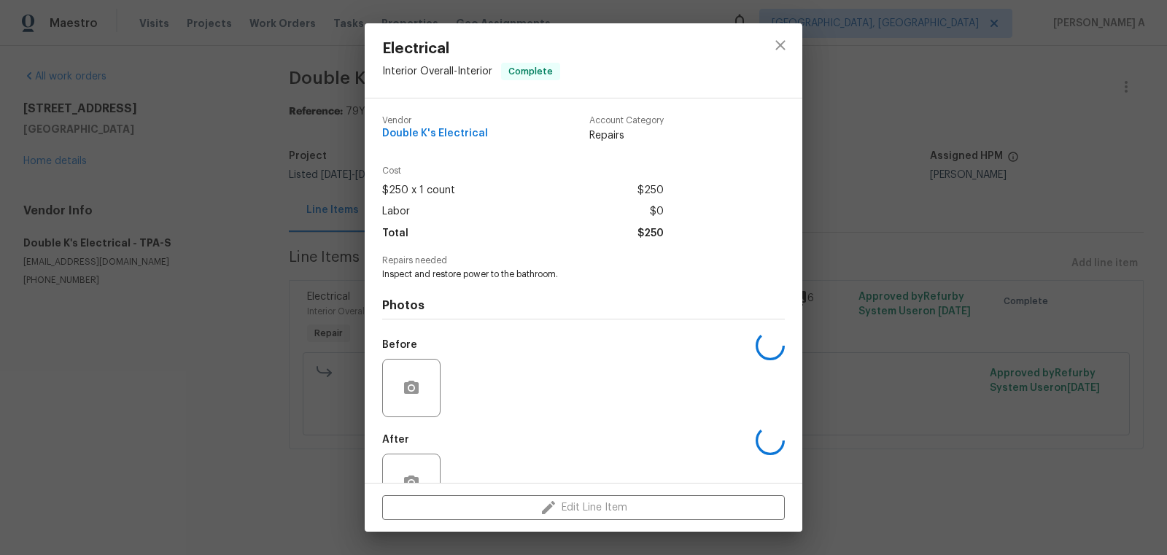
scroll to position [44, 0]
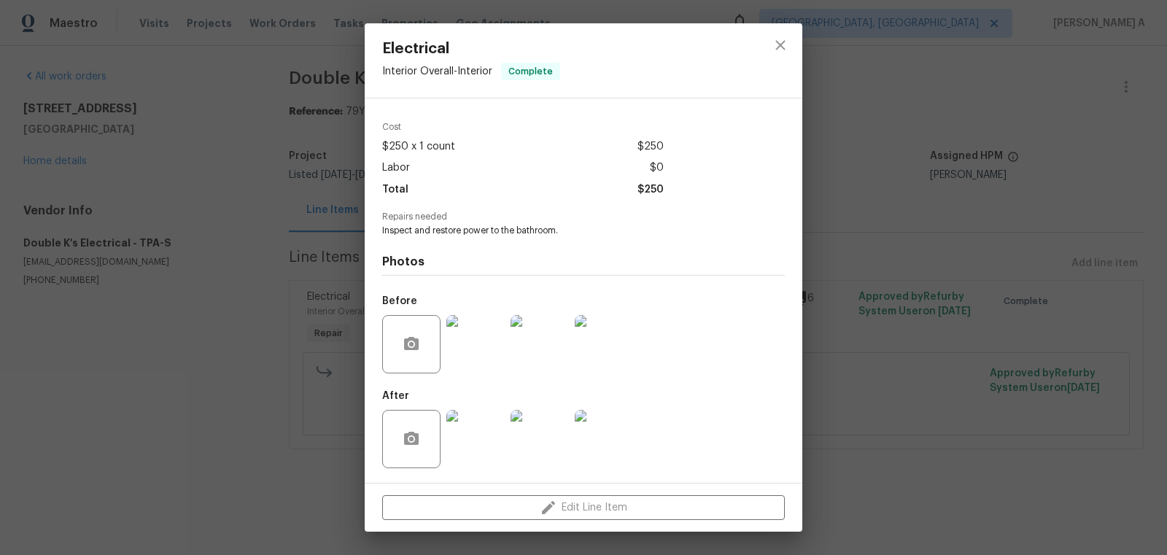
click at [545, 341] on img at bounding box center [540, 344] width 58 height 58
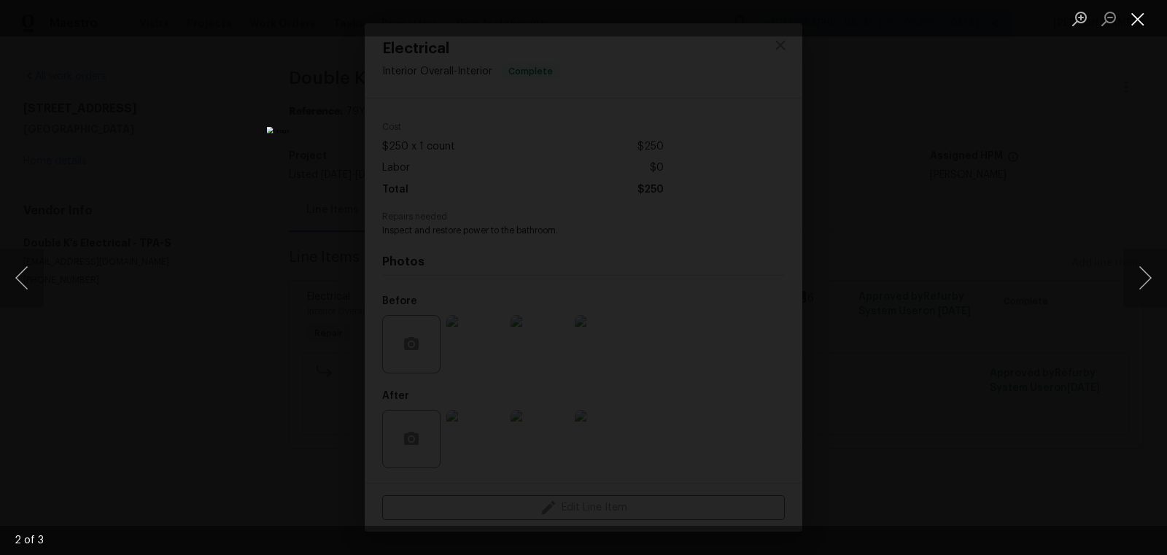
click at [1138, 15] on button "Close lightbox" at bounding box center [1137, 19] width 29 height 26
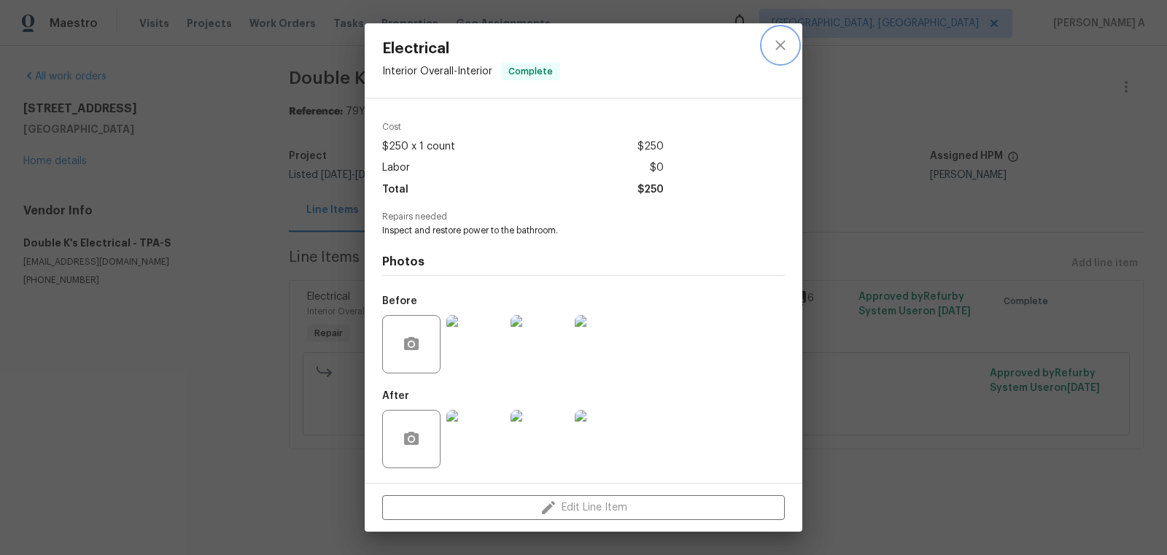
click at [780, 48] on icon "close" at bounding box center [781, 45] width 18 height 18
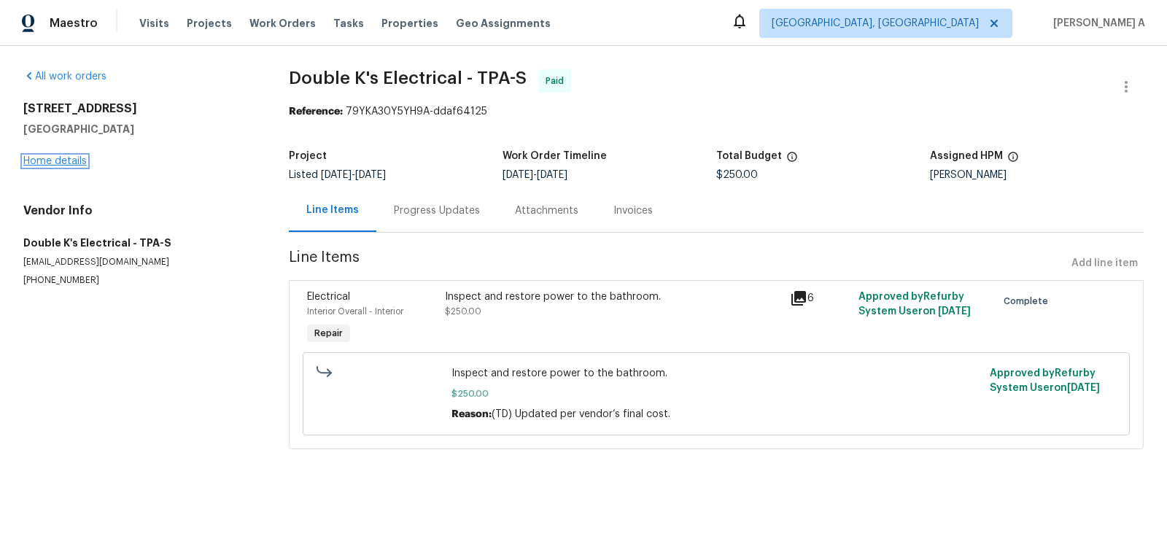
click at [49, 160] on link "Home details" at bounding box center [54, 161] width 63 height 10
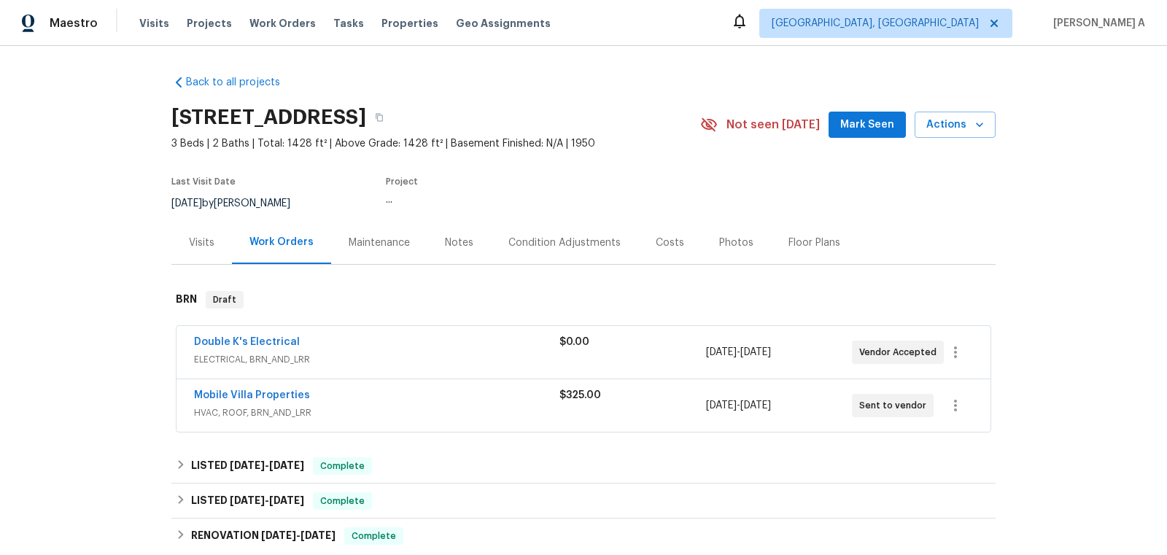
click at [49, 160] on div "Back to all projects [STREET_ADDRESS] 3 Beds | 2 Baths | Total: 1428 ft² | Abov…" at bounding box center [583, 300] width 1167 height 509
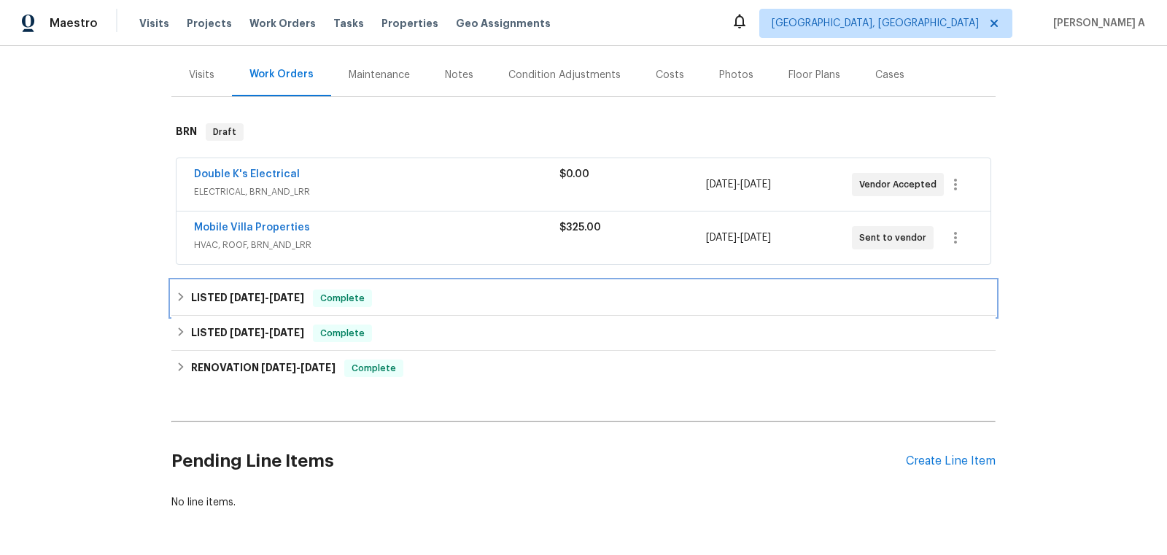
click at [284, 299] on span "[DATE]" at bounding box center [286, 297] width 35 height 10
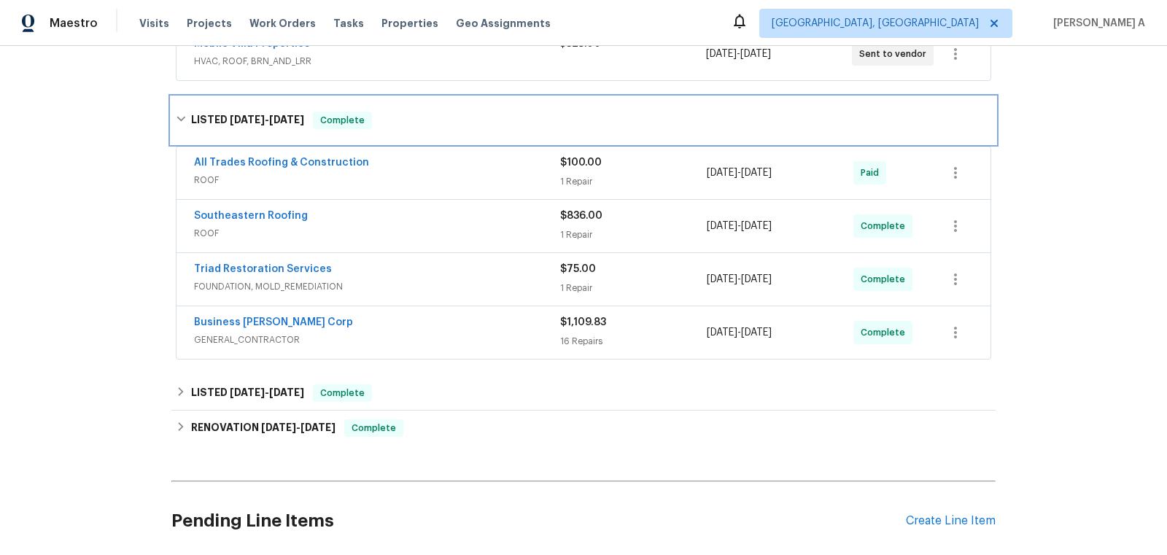
scroll to position [362, 0]
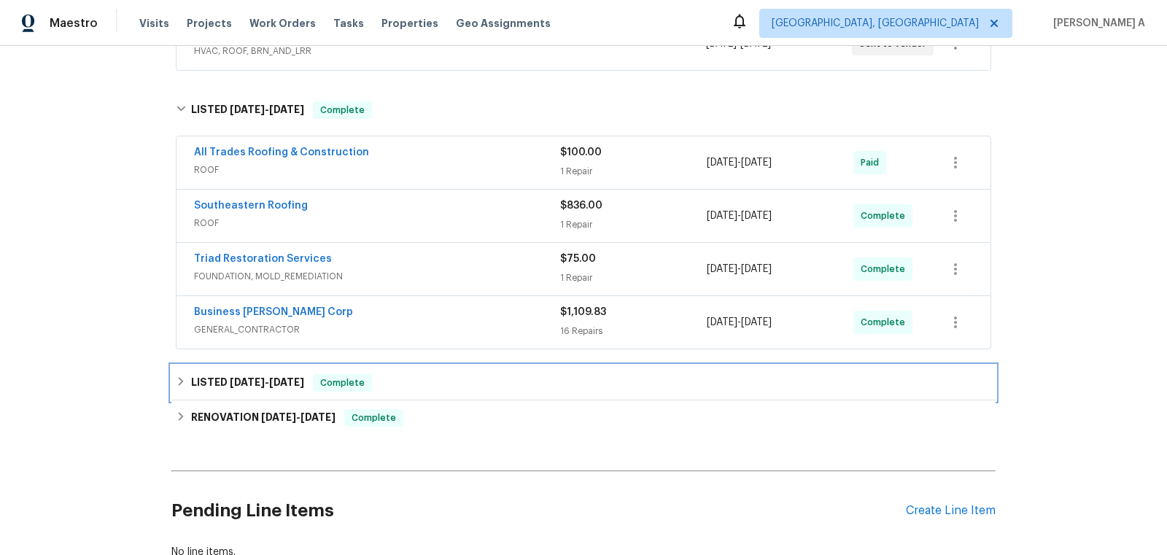
click at [295, 381] on span "[DATE]" at bounding box center [286, 382] width 35 height 10
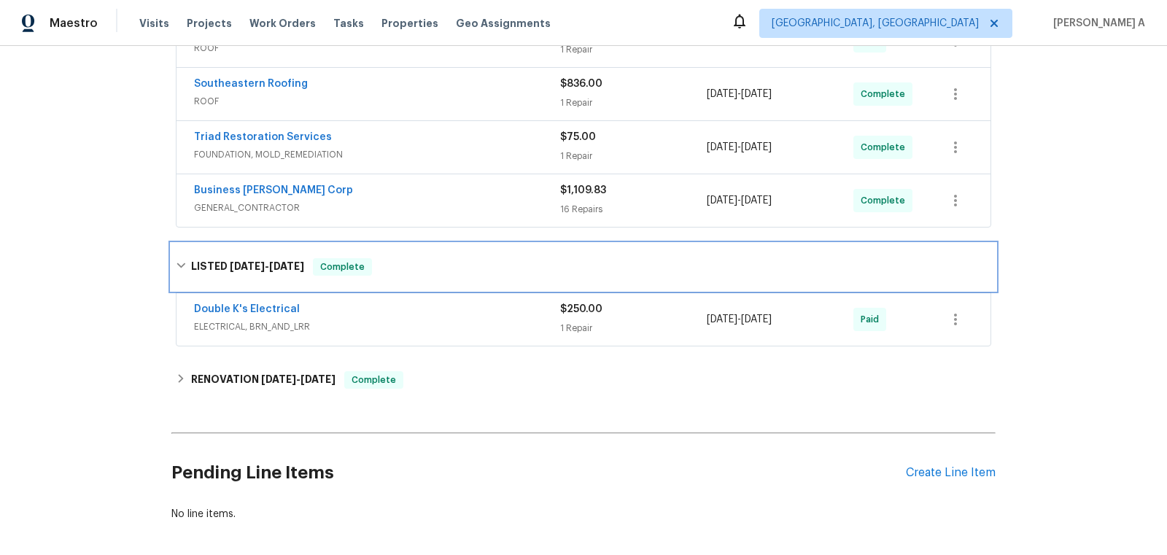
scroll to position [491, 0]
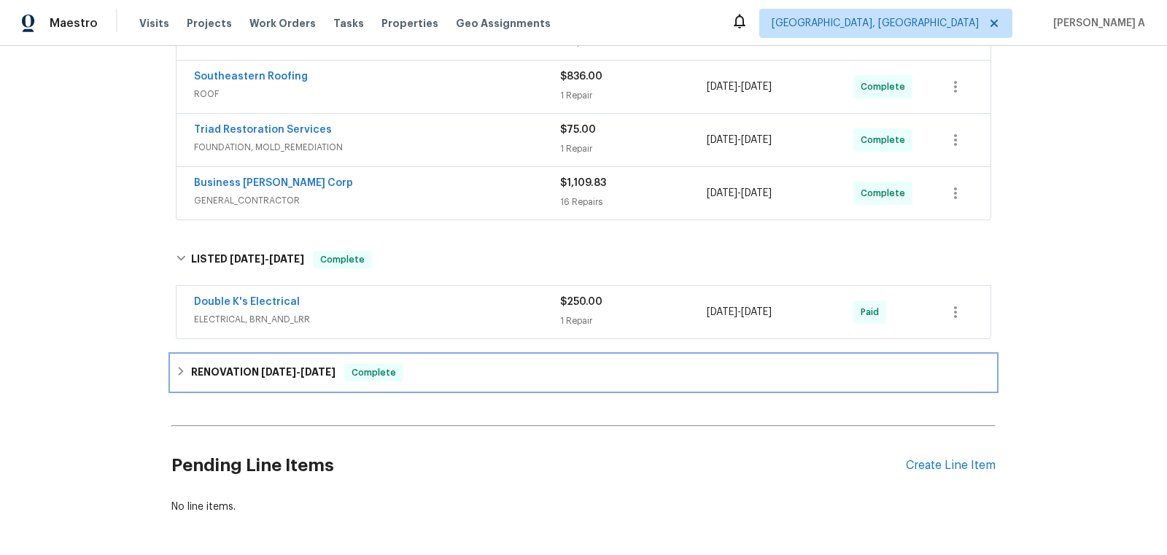
click at [277, 367] on span "[DATE]" at bounding box center [278, 372] width 35 height 10
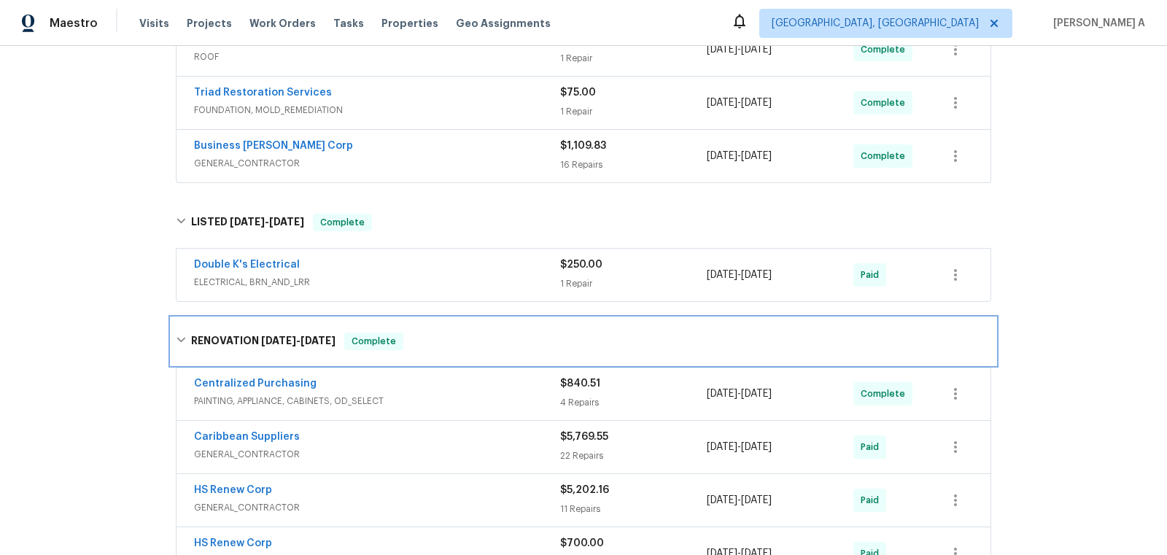
scroll to position [529, 0]
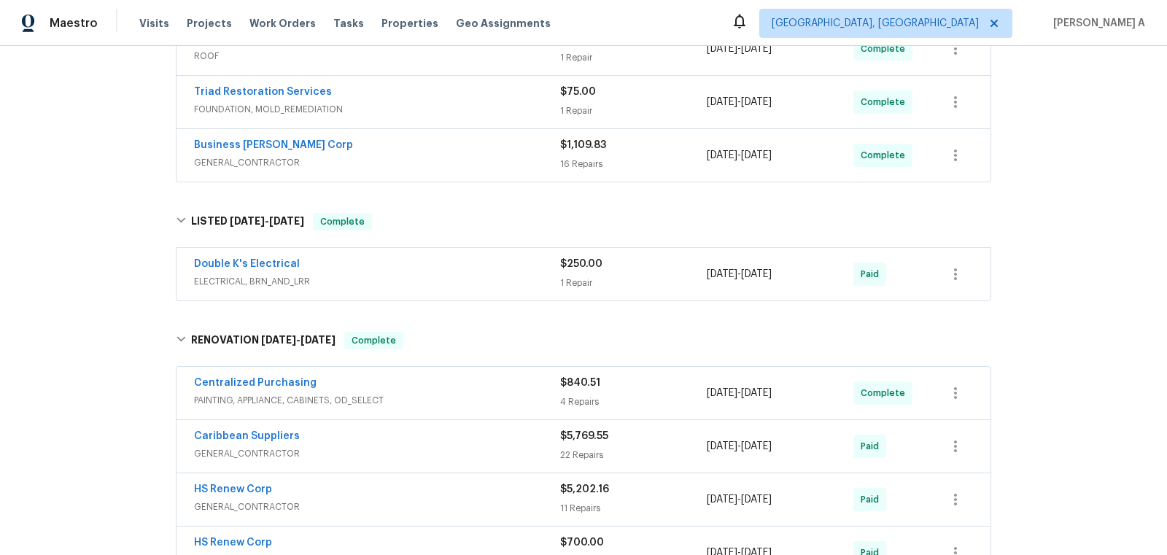
click at [326, 274] on span "ELECTRICAL, BRN_AND_LRR" at bounding box center [377, 281] width 366 height 15
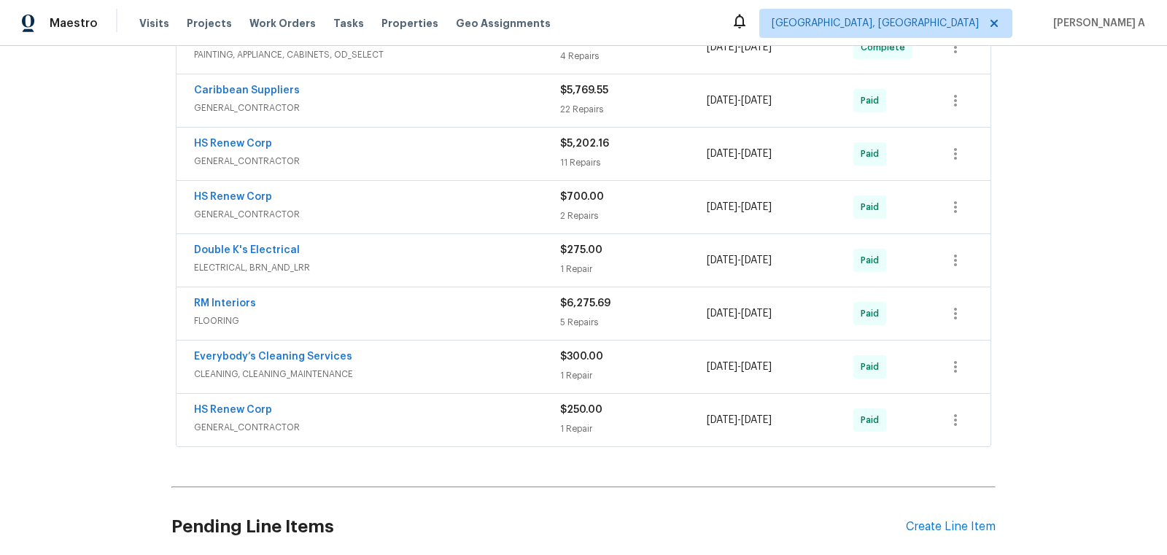
scroll to position [1103, 0]
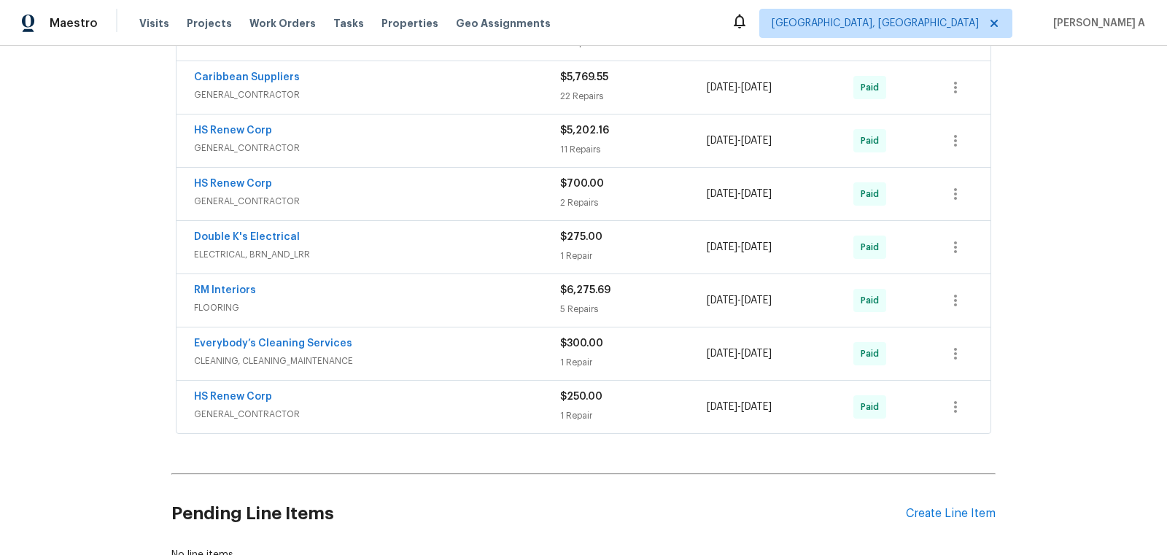
click at [346, 235] on div "Double K's Electrical" at bounding box center [377, 239] width 366 height 18
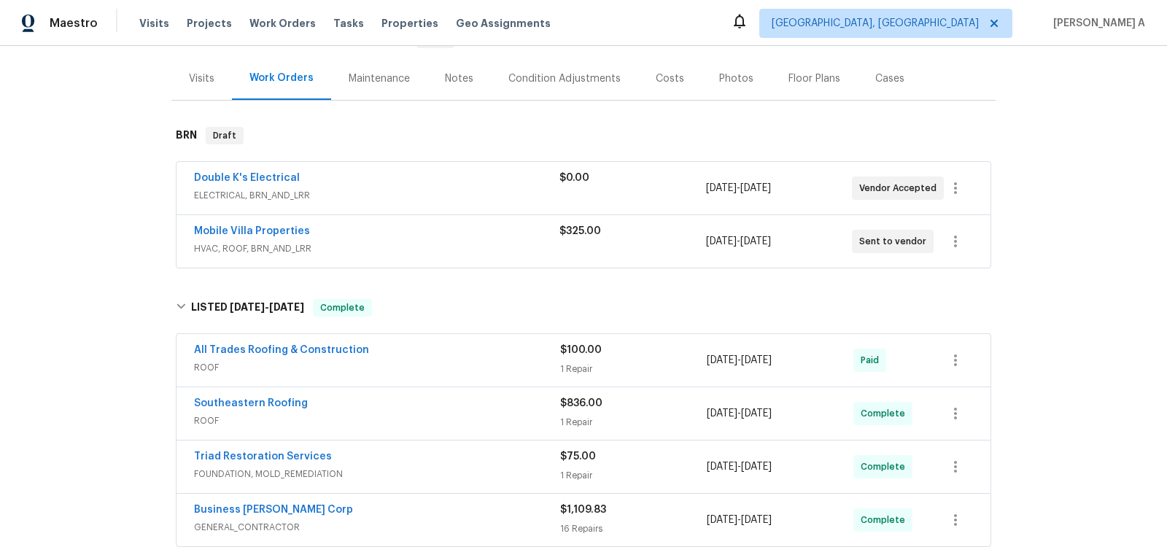
scroll to position [0, 0]
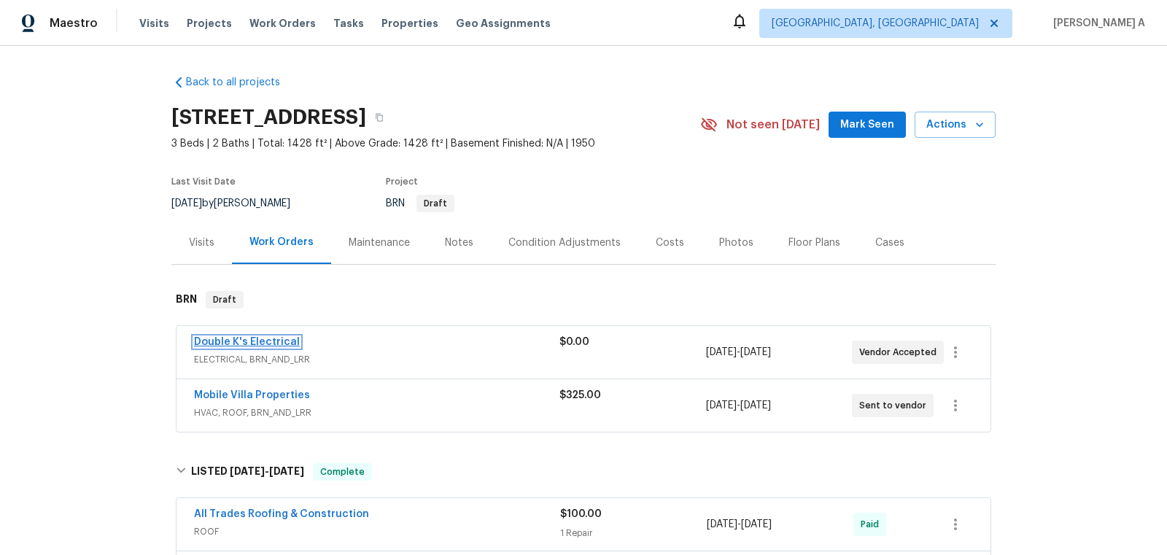
click at [264, 338] on link "Double K's Electrical" at bounding box center [247, 342] width 106 height 10
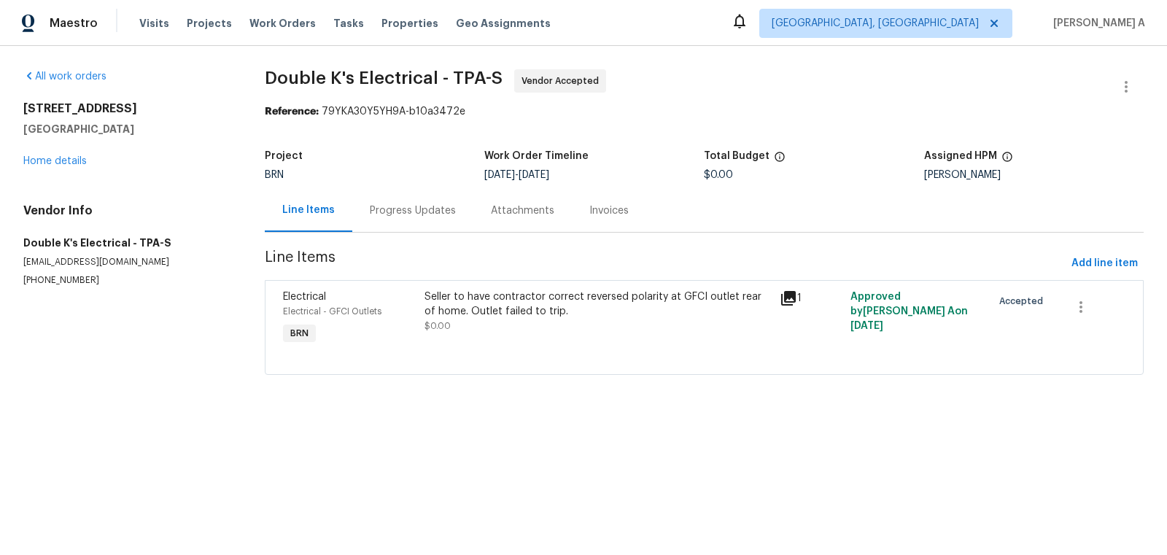
click at [483, 307] on div "Seller to have contractor correct reversed polarity at GFCI outlet rear of home…" at bounding box center [597, 304] width 346 height 29
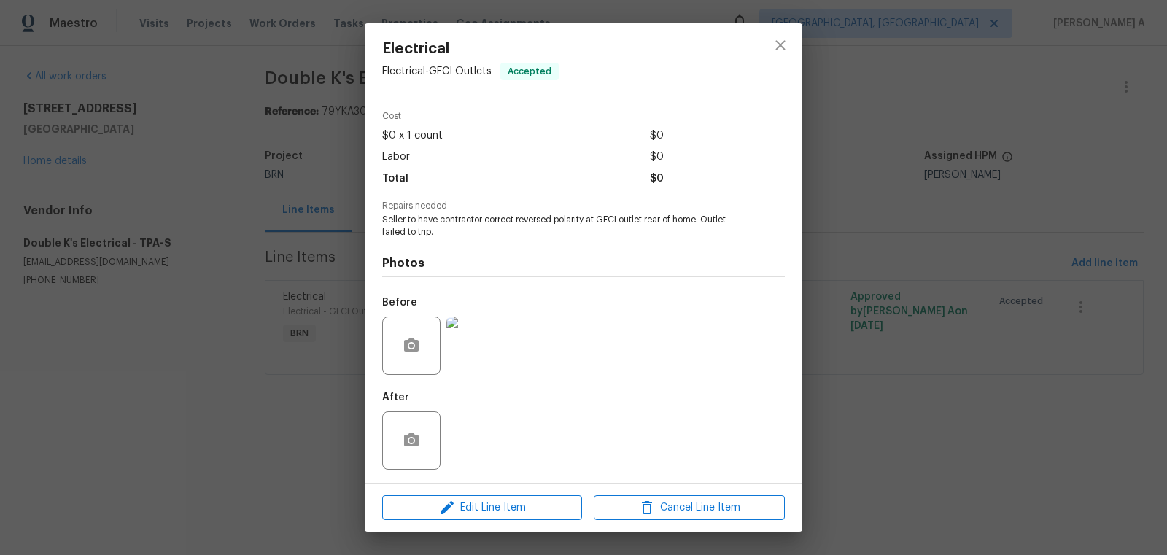
scroll to position [55, 0]
click at [482, 335] on img at bounding box center [475, 345] width 58 height 58
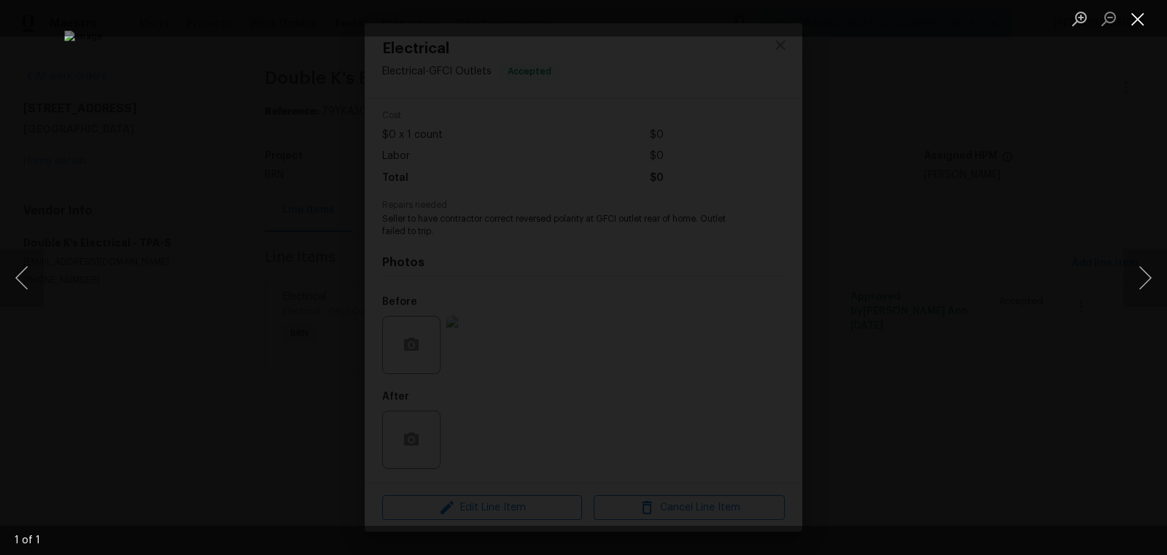
click at [1140, 10] on button "Close lightbox" at bounding box center [1137, 19] width 29 height 26
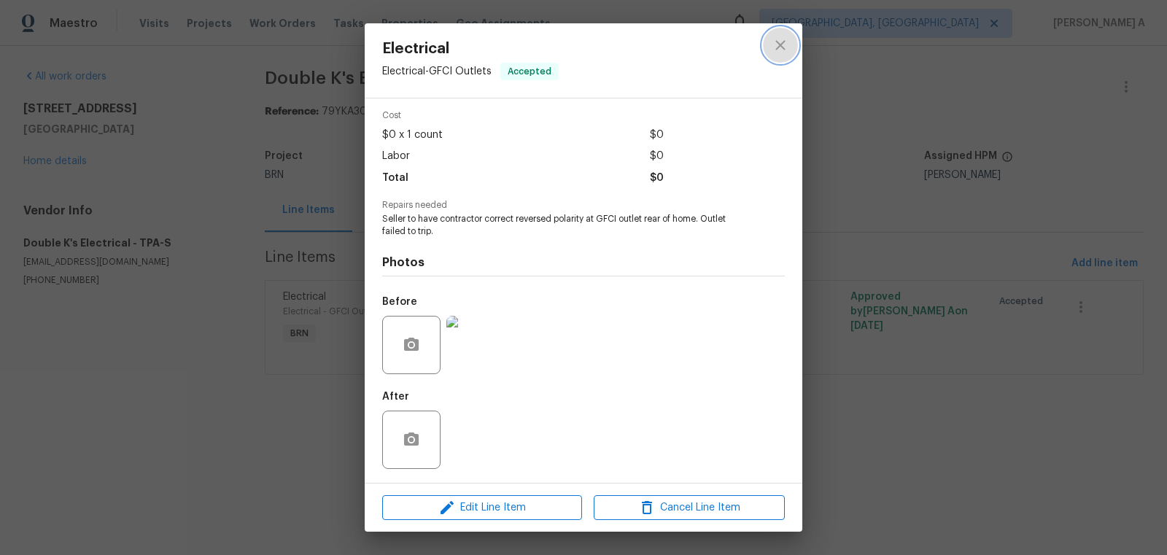
click at [790, 46] on button "close" at bounding box center [780, 45] width 35 height 35
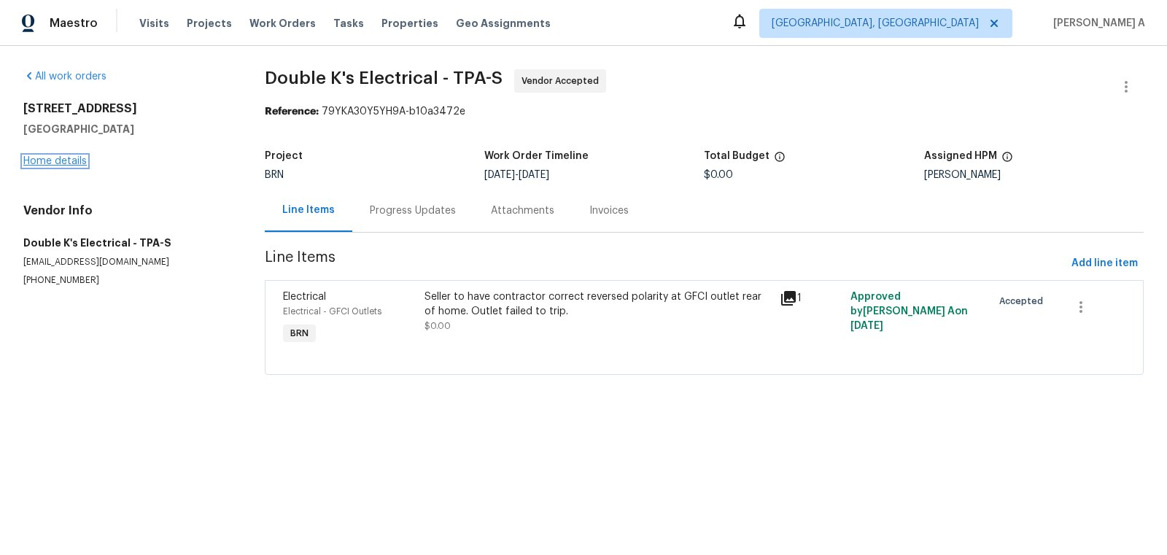
click at [61, 159] on link "Home details" at bounding box center [54, 161] width 63 height 10
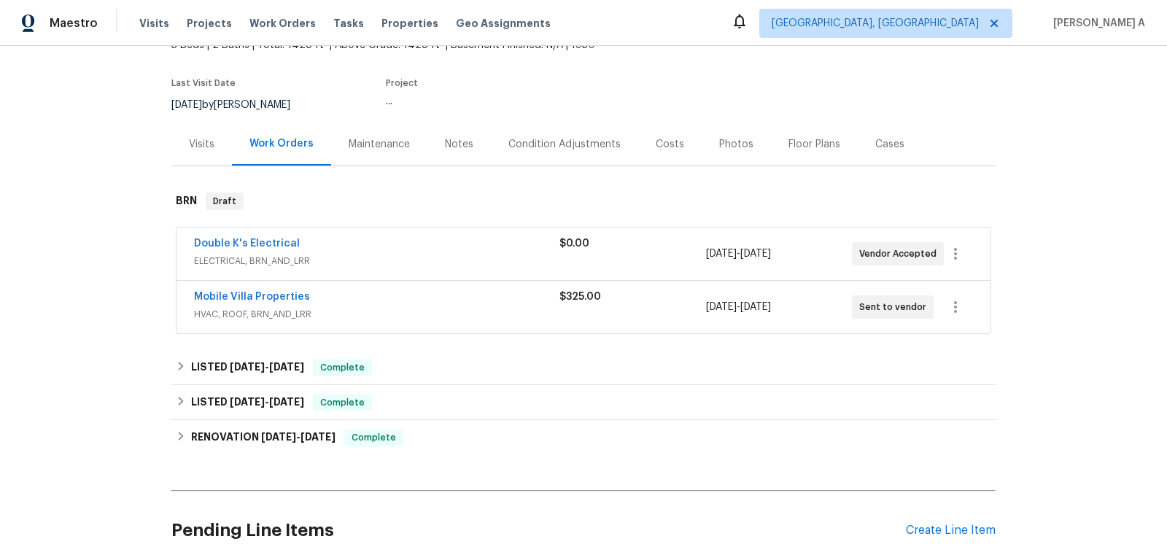
scroll to position [219, 0]
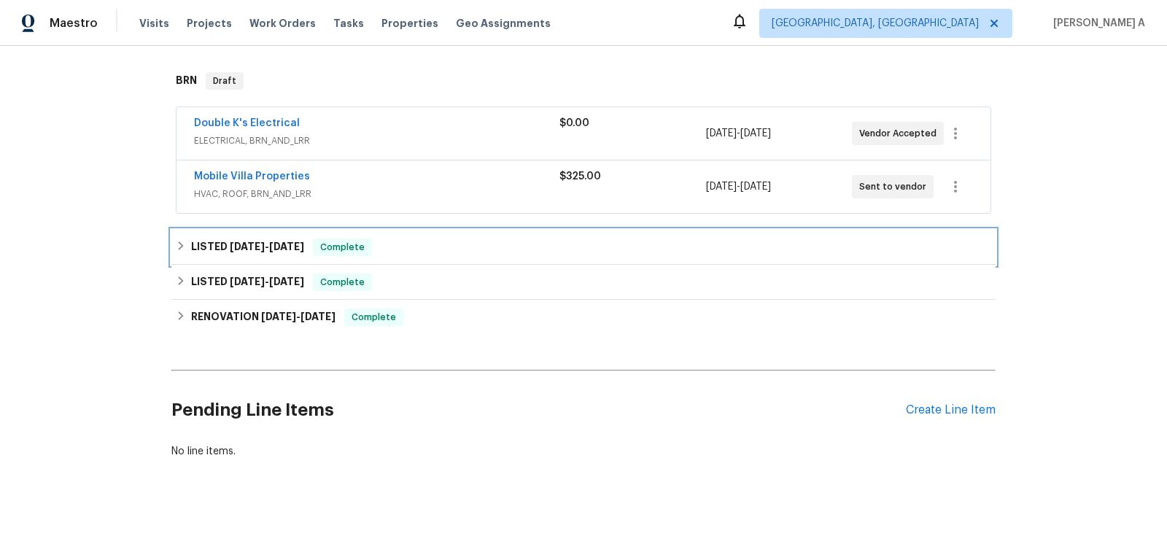
click at [357, 238] on div "Complete" at bounding box center [342, 247] width 59 height 18
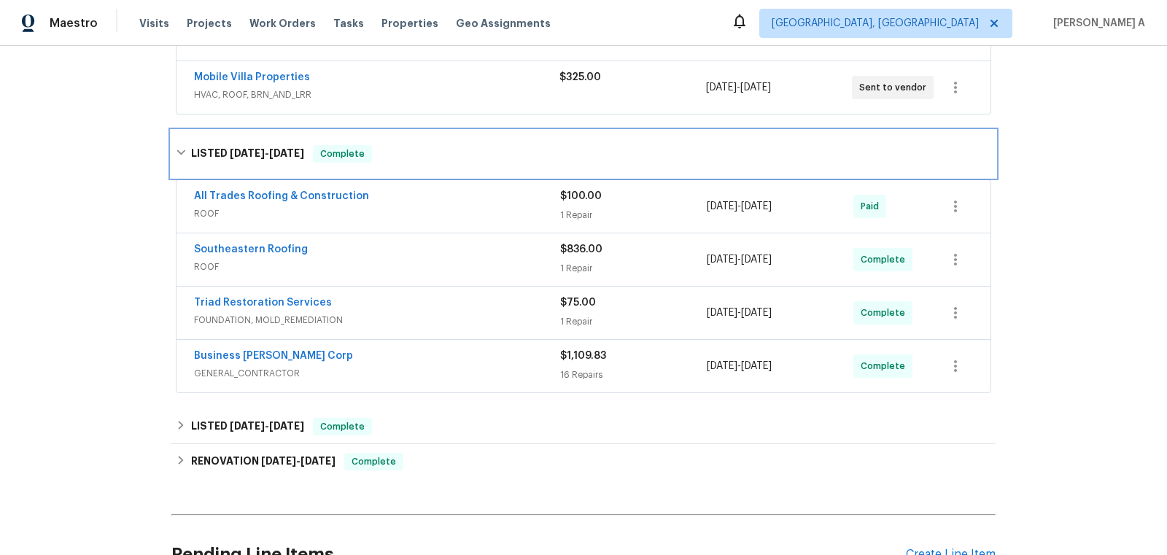
scroll to position [416, 0]
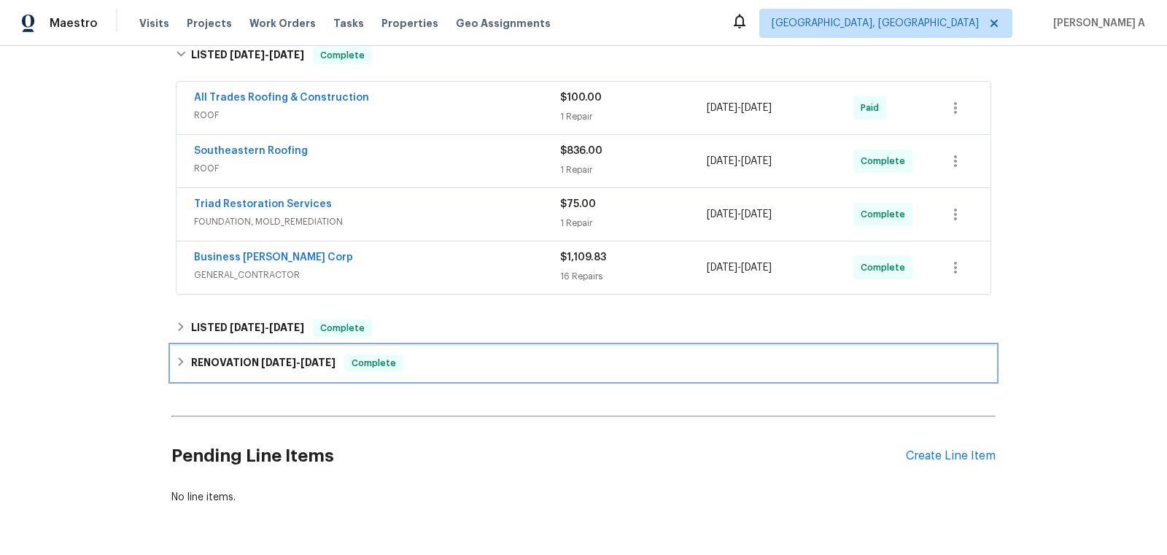
click at [314, 361] on span "[DATE]" at bounding box center [317, 362] width 35 height 10
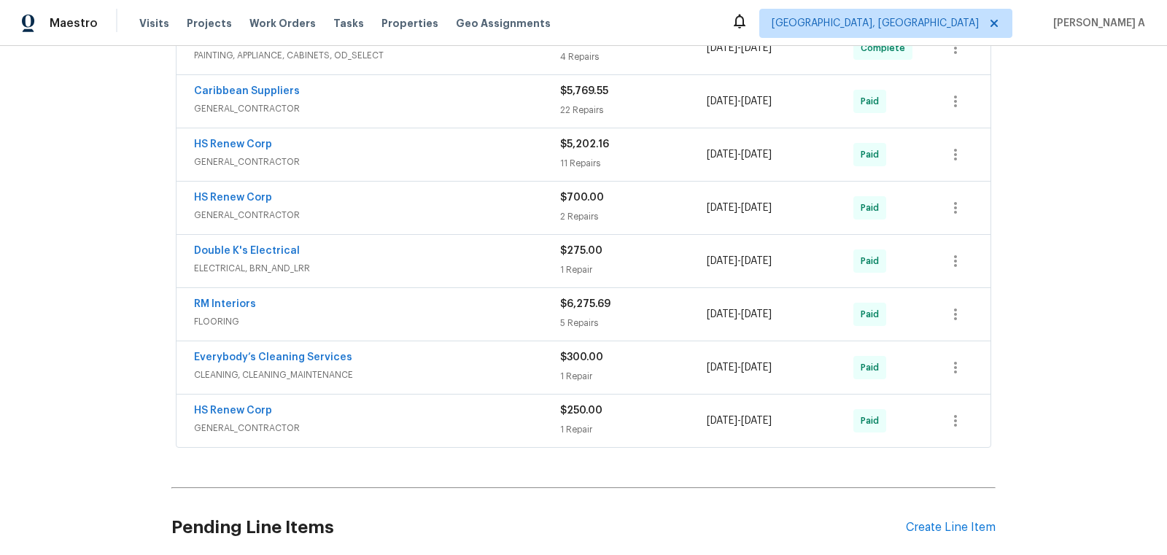
scroll to position [804, 0]
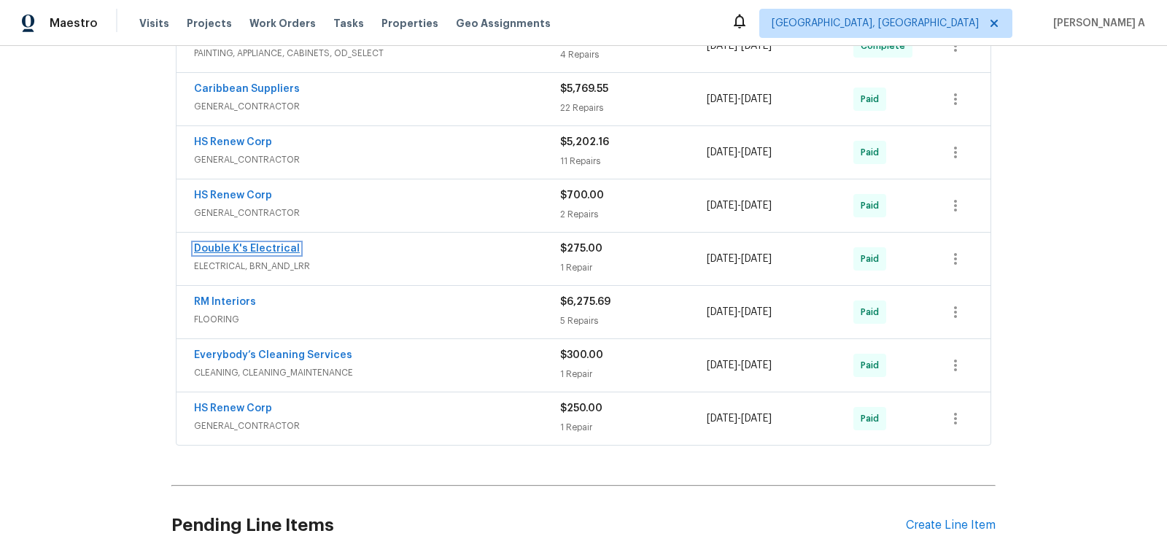
click at [256, 244] on link "Double K's Electrical" at bounding box center [247, 249] width 106 height 10
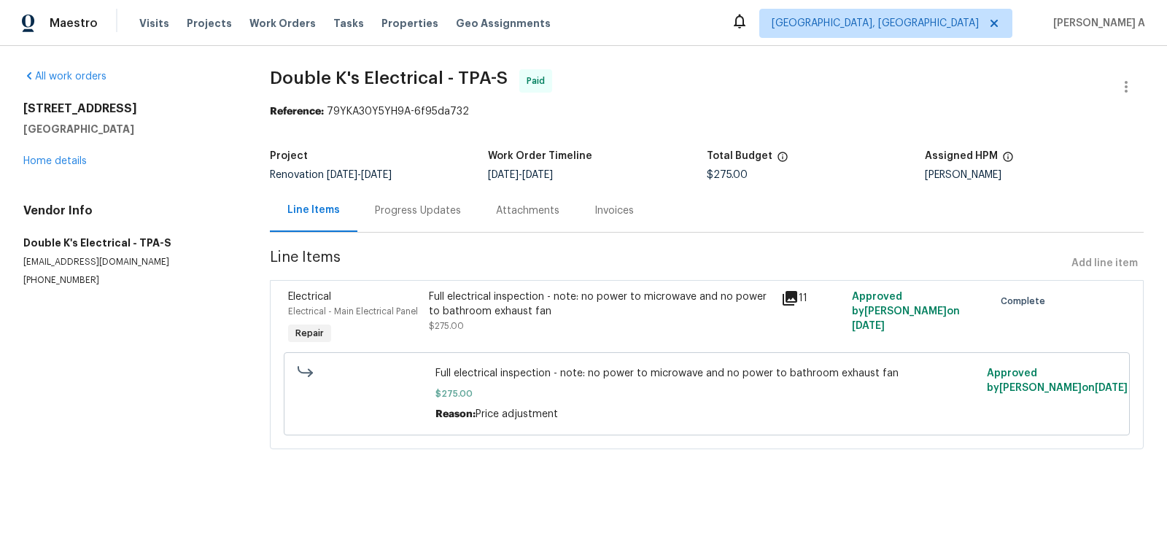
click at [535, 307] on div "Full electrical inspection - note: no power to microwave and no power to bathro…" at bounding box center [601, 304] width 344 height 29
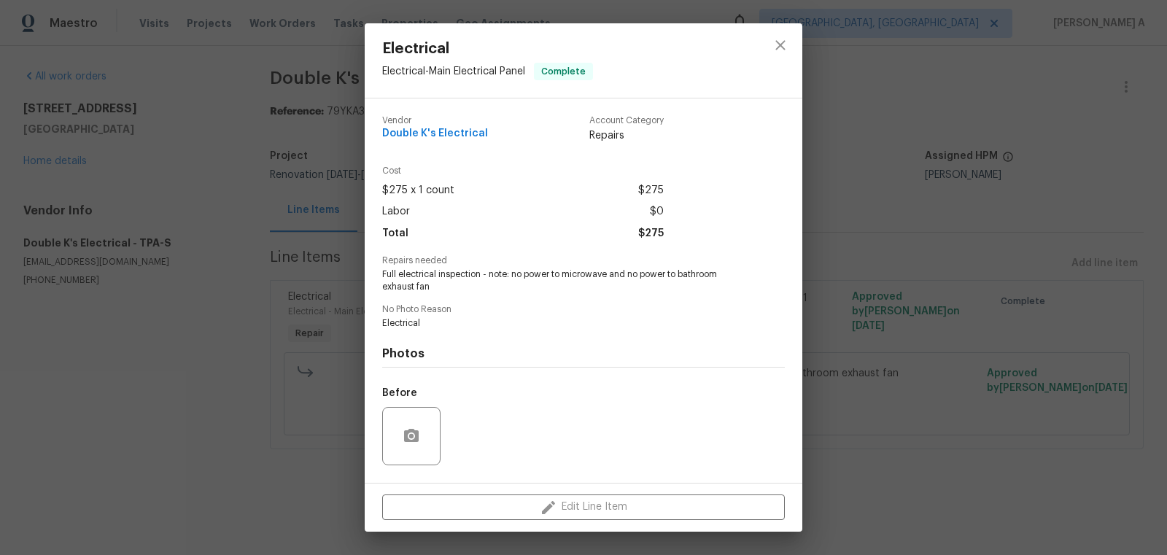
scroll to position [93, 0]
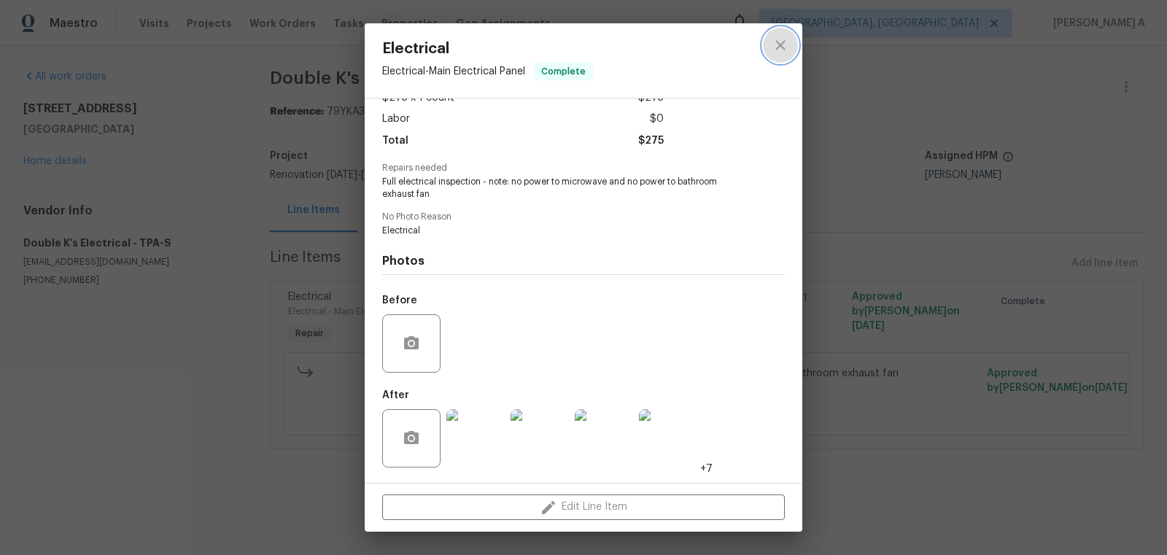
click at [777, 44] on icon "close" at bounding box center [781, 45] width 18 height 18
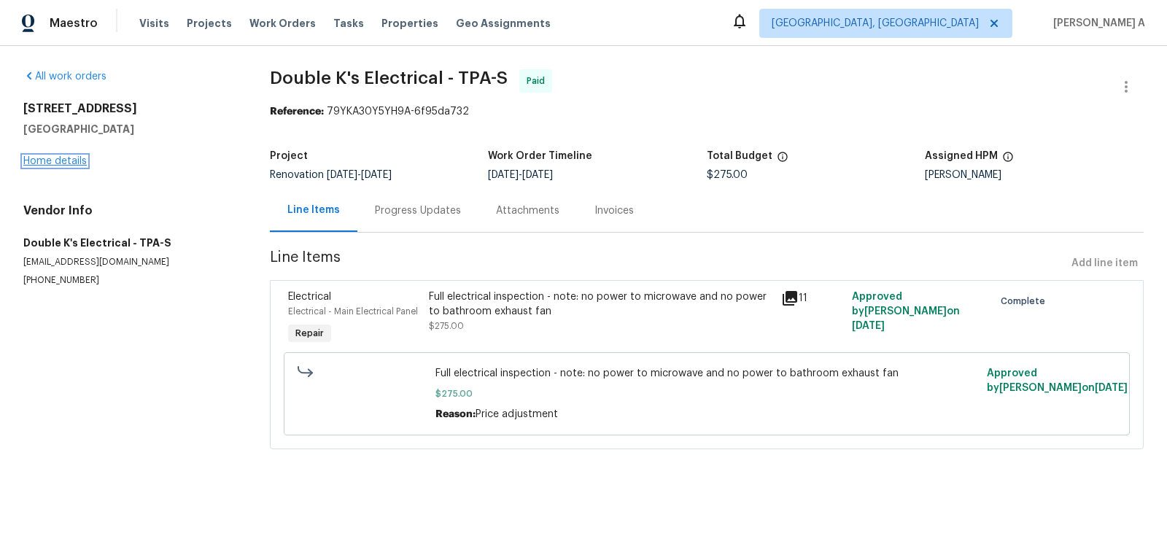
click at [80, 159] on link "Home details" at bounding box center [54, 161] width 63 height 10
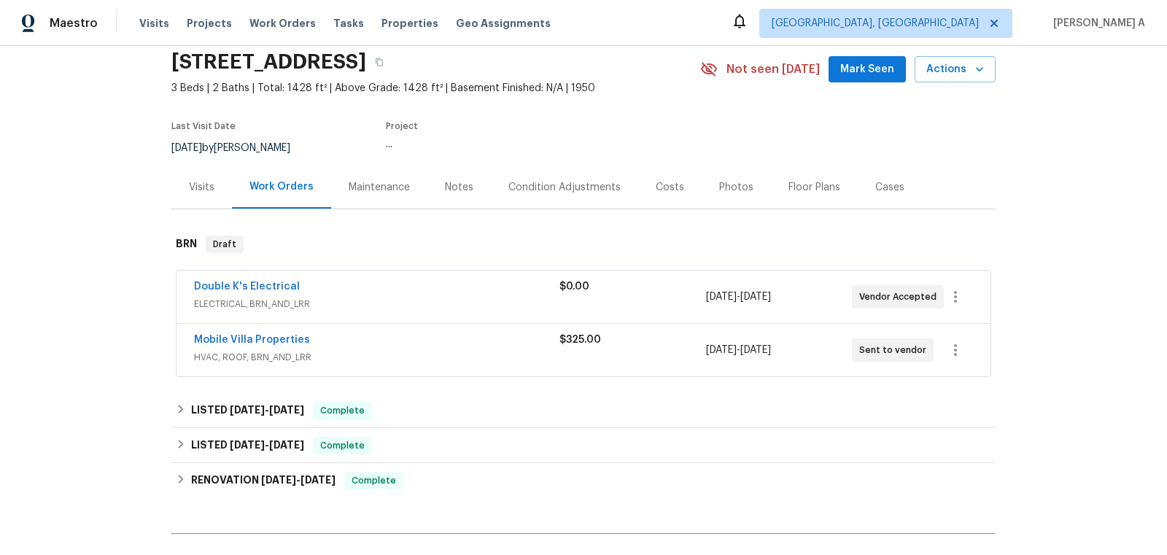
scroll to position [81, 0]
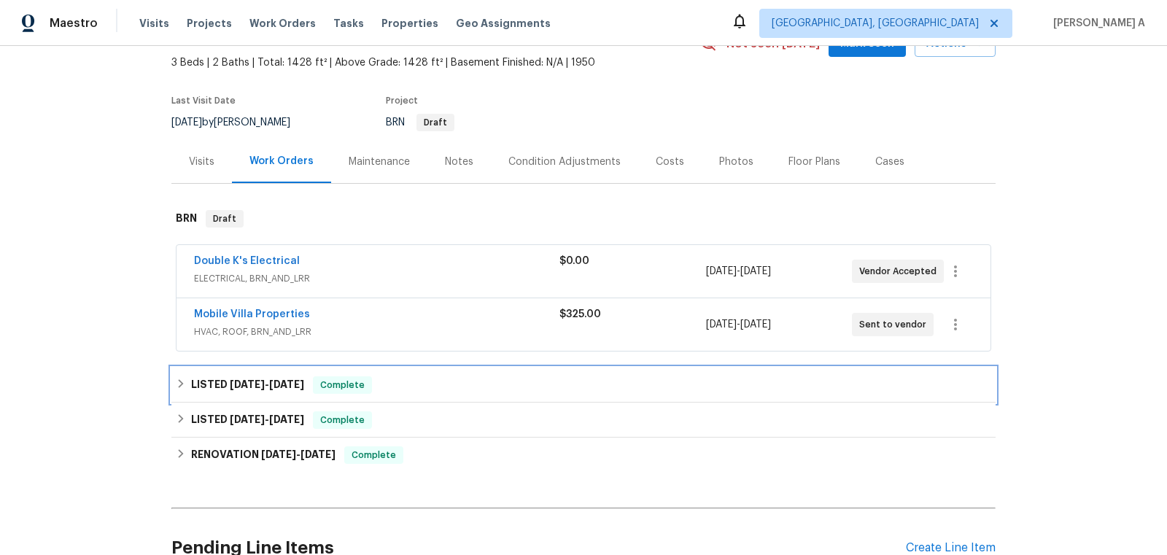
click at [325, 373] on div "LISTED [DATE] - [DATE] Complete" at bounding box center [583, 385] width 824 height 35
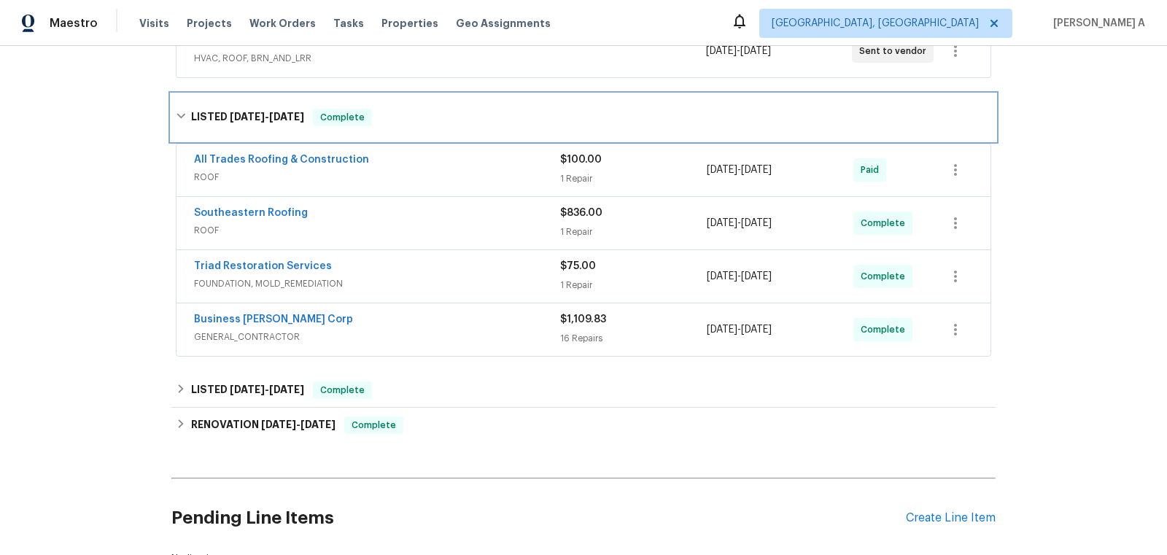
scroll to position [356, 0]
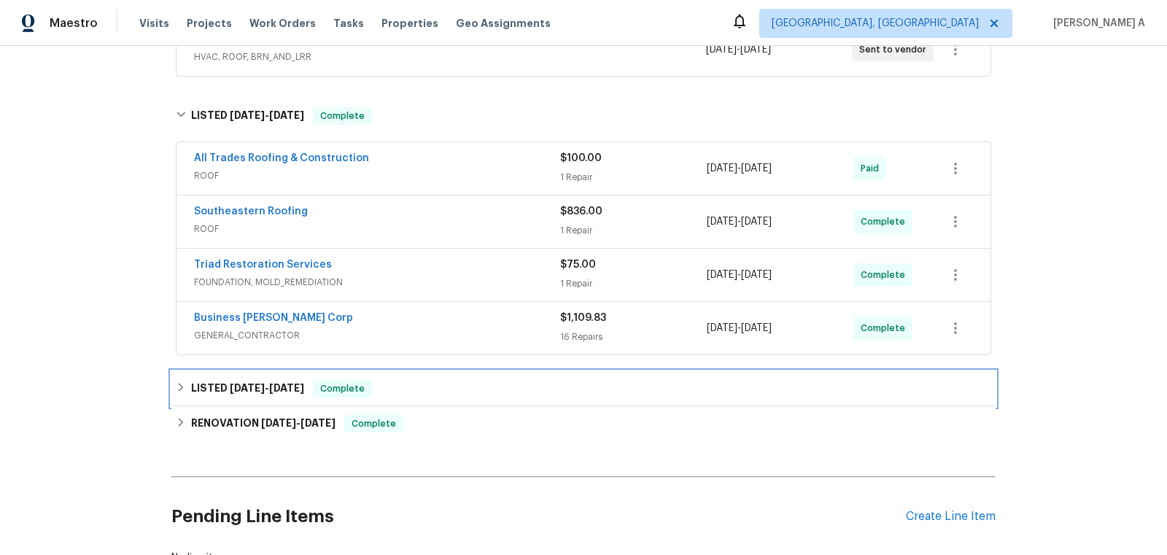
click at [325, 381] on span "Complete" at bounding box center [342, 388] width 56 height 15
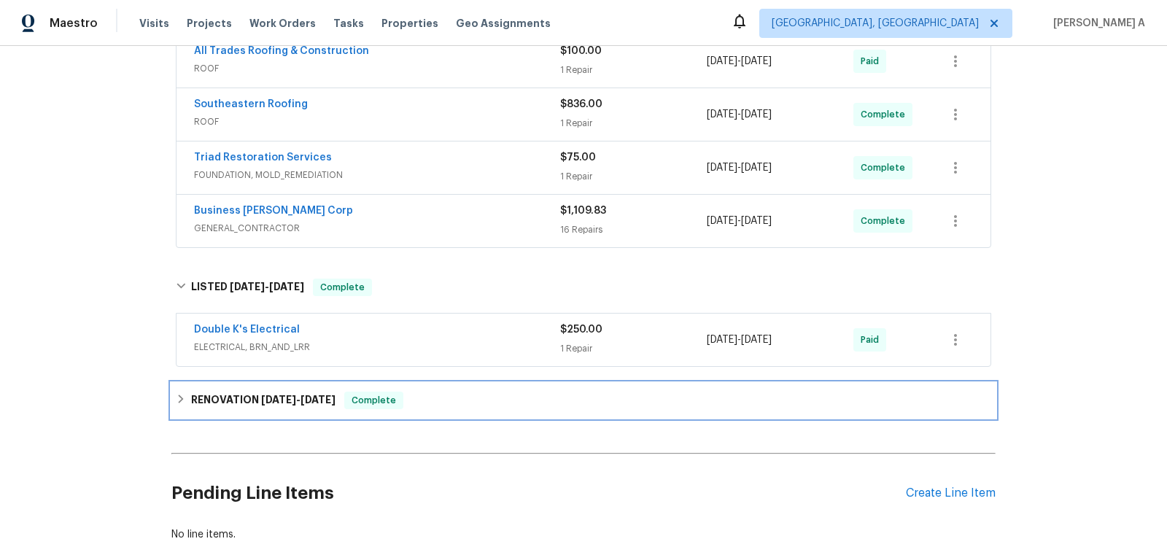
click at [324, 395] on span "[DATE]" at bounding box center [317, 400] width 35 height 10
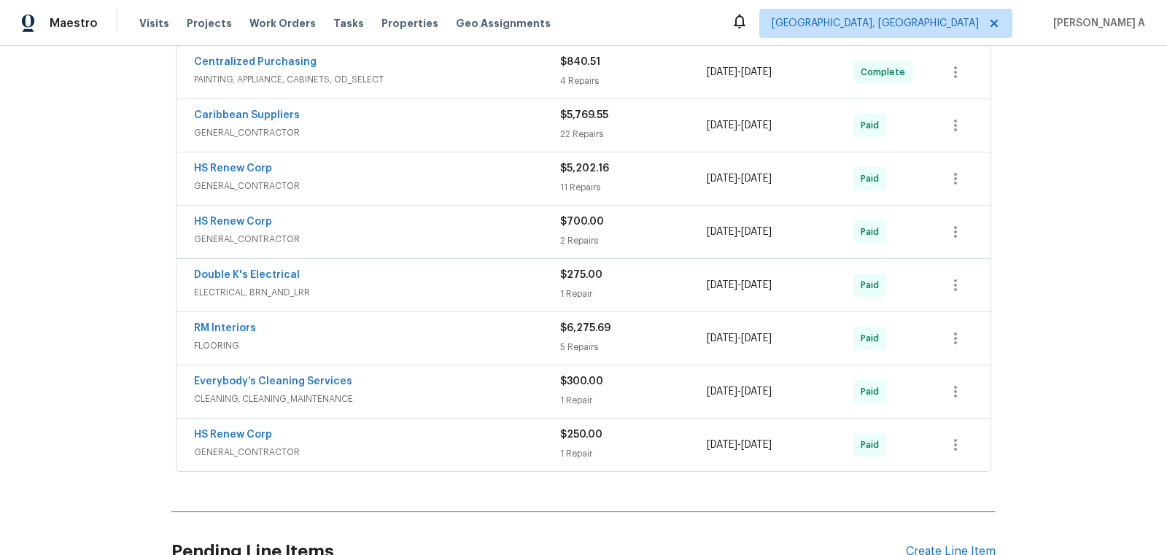
scroll to position [842, 0]
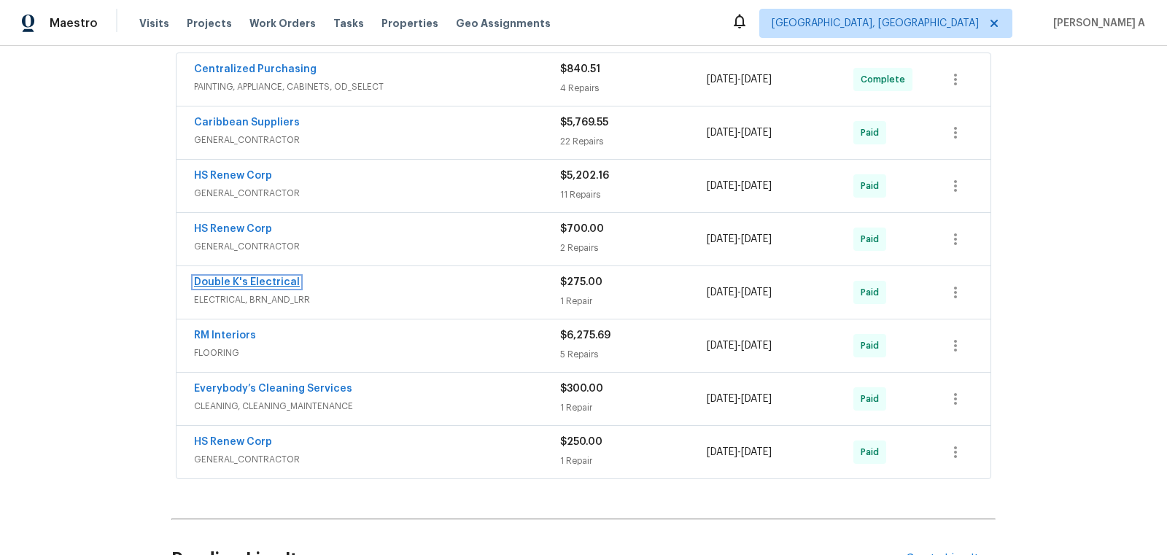
click at [287, 277] on link "Double K's Electrical" at bounding box center [247, 282] width 106 height 10
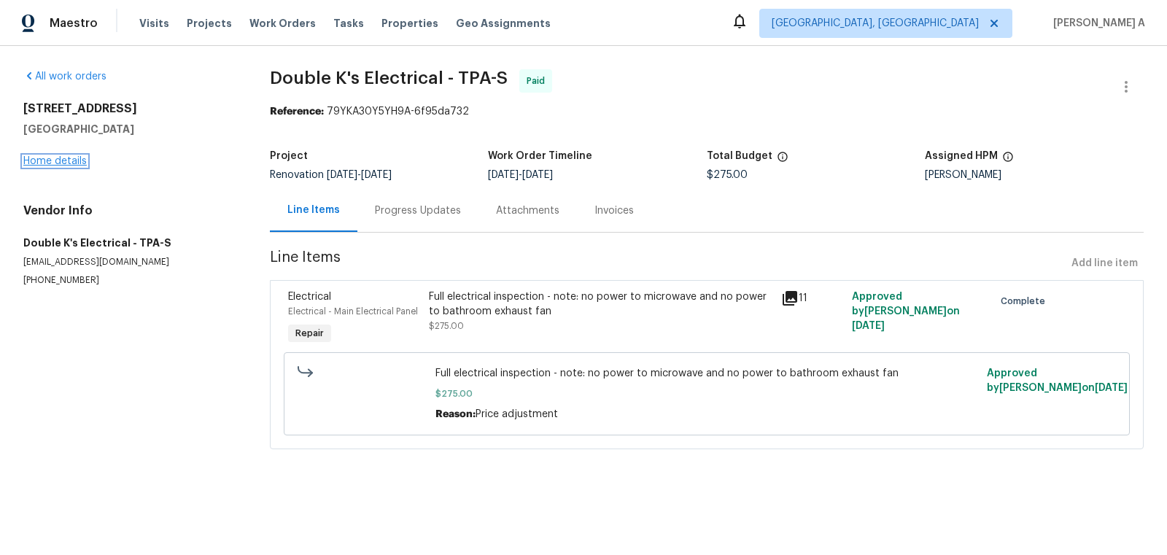
click at [63, 160] on link "Home details" at bounding box center [54, 161] width 63 height 10
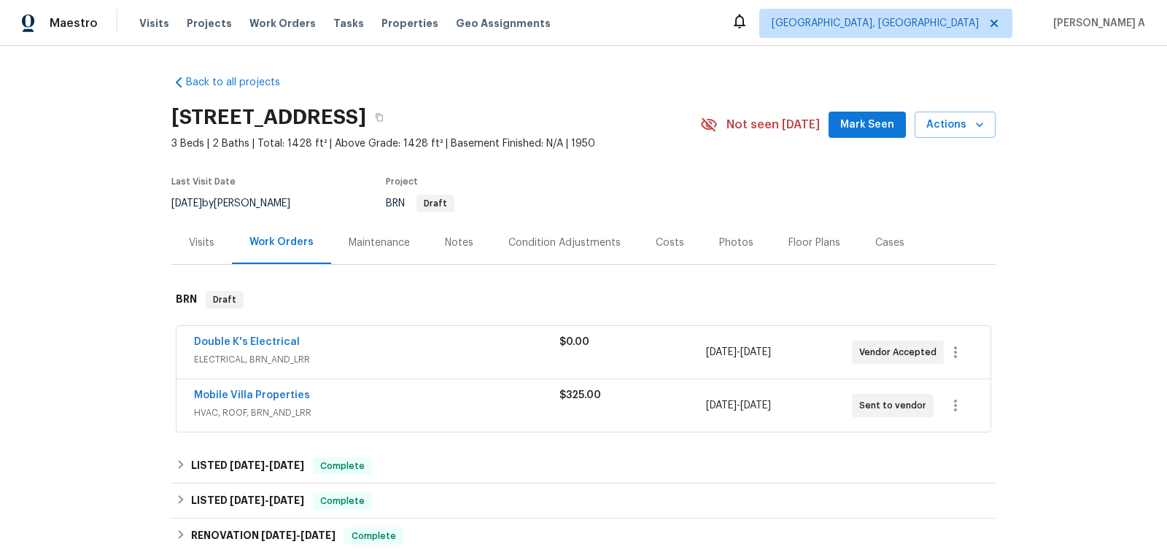
click at [258, 335] on span "Double K's Electrical" at bounding box center [247, 342] width 106 height 15
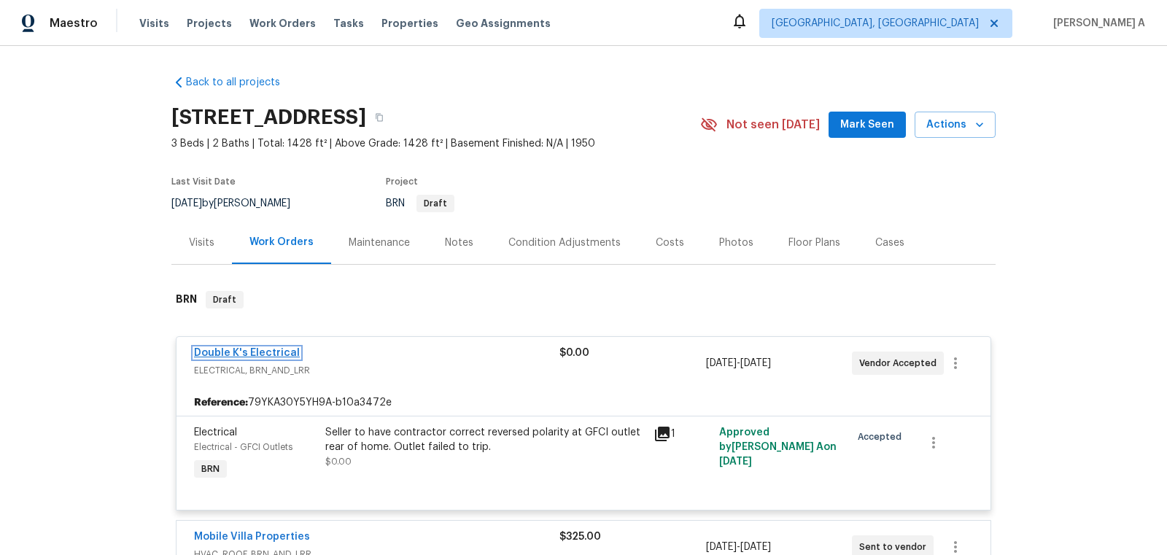
click at [261, 351] on link "Double K's Electrical" at bounding box center [247, 353] width 106 height 10
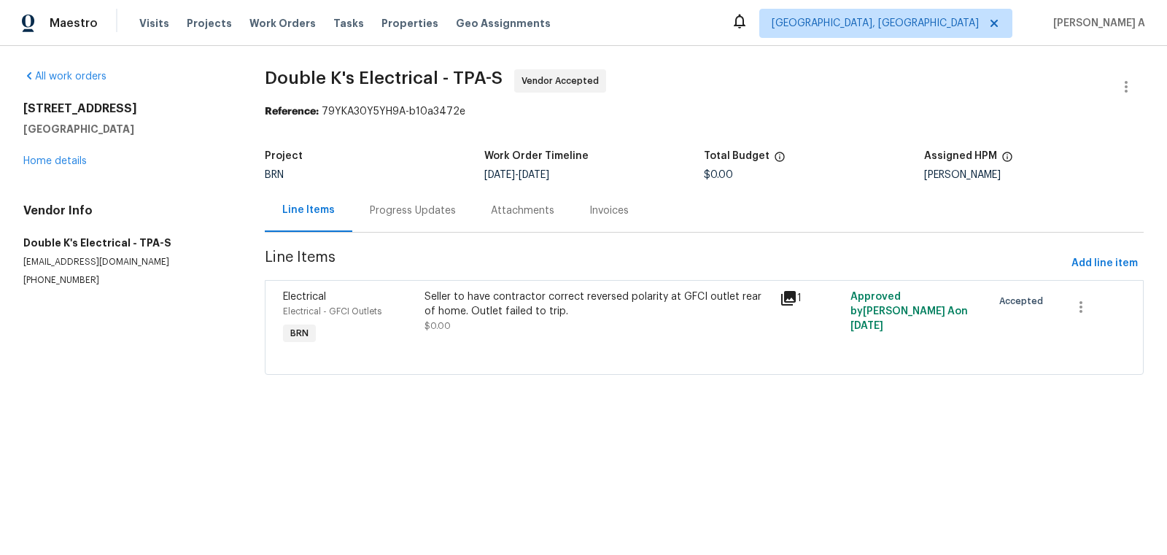
click at [395, 209] on div "Progress Updates" at bounding box center [413, 210] width 86 height 15
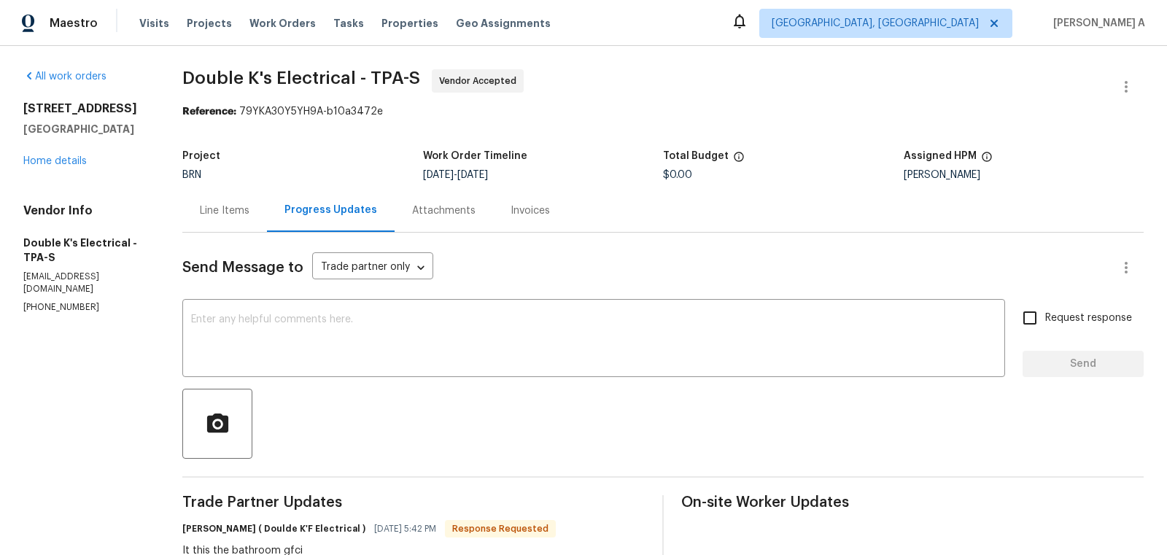
click at [209, 206] on div "Line Items" at bounding box center [225, 210] width 50 height 15
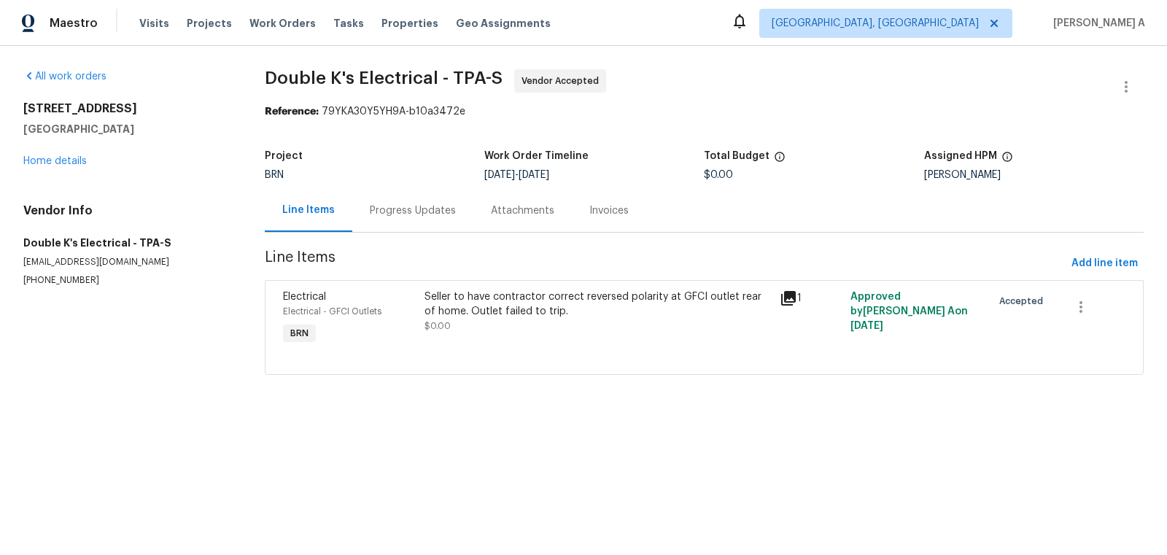
click at [403, 193] on div "Progress Updates" at bounding box center [412, 210] width 121 height 43
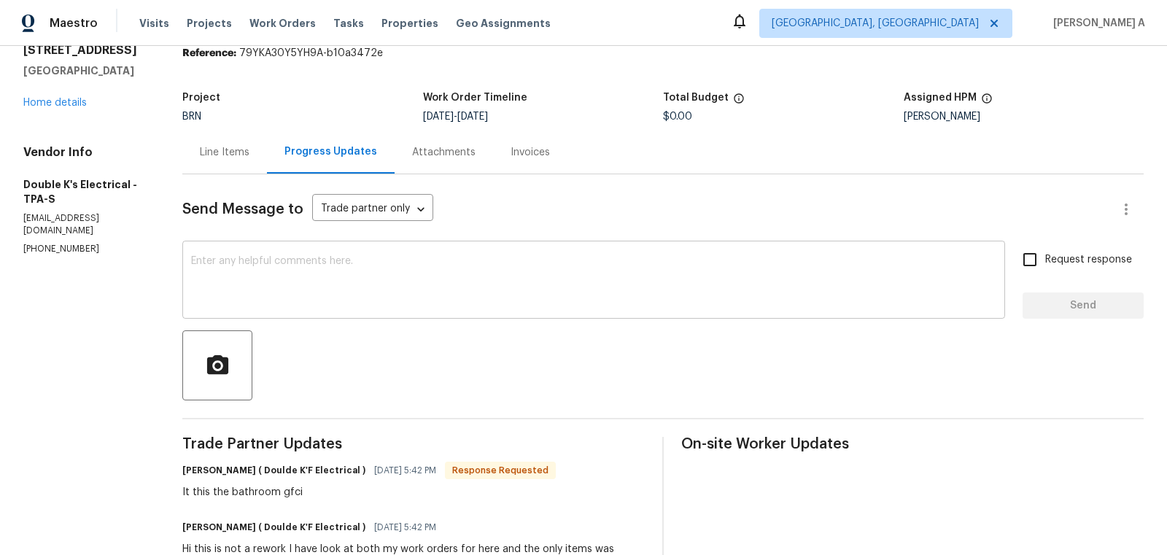
scroll to position [59, 0]
click at [451, 249] on div "x ​" at bounding box center [593, 281] width 823 height 74
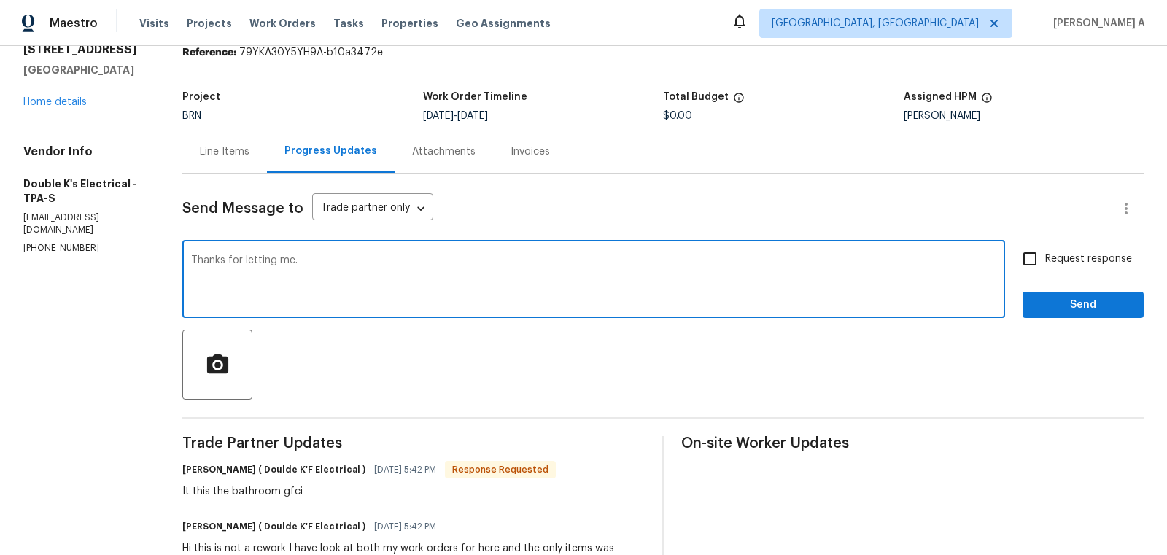
type textarea "Thanks for letting me."
click at [1043, 252] on input "Request response" at bounding box center [1029, 259] width 31 height 31
checkbox input "true"
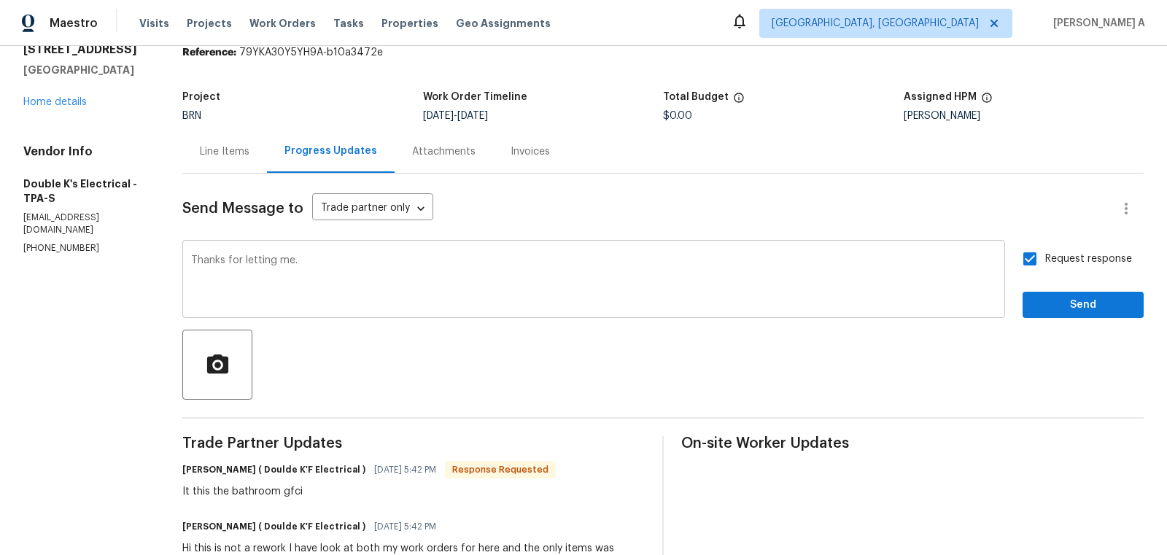
click at [193, 263] on textarea "Thanks for letting me." at bounding box center [593, 280] width 805 height 51
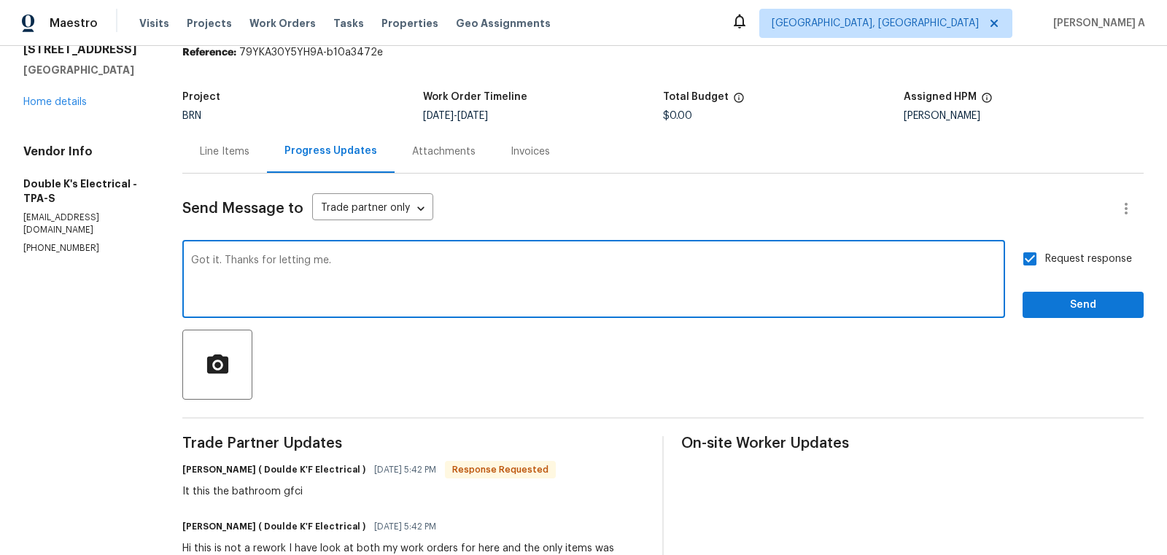
click at [214, 284] on textarea "Got it. Thanks for letting me." at bounding box center [593, 280] width 805 height 51
type textarea "Got it. Thanks for letting me."
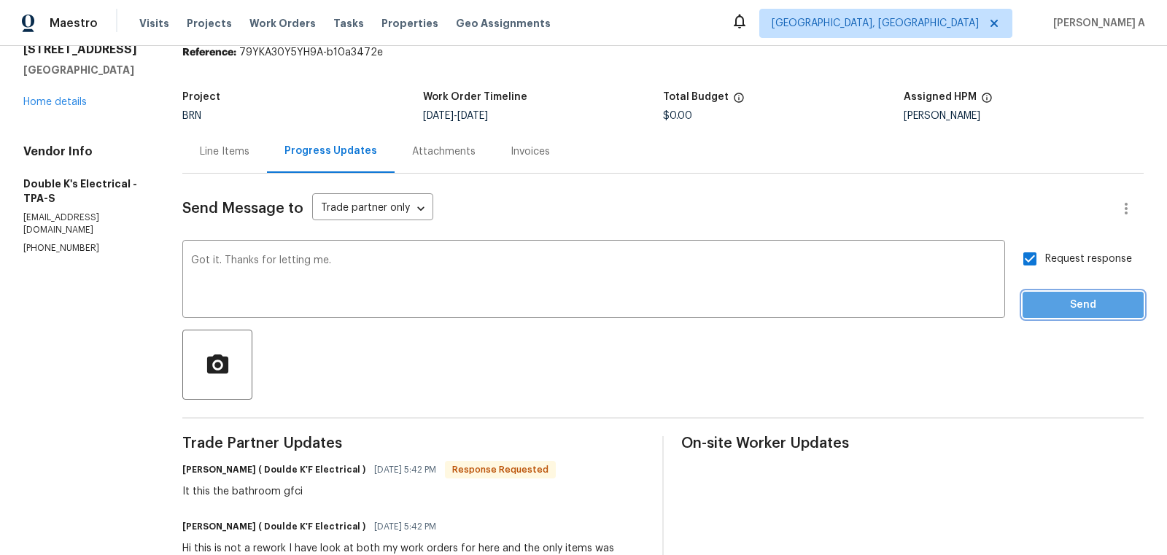
click at [1060, 303] on span "Send" at bounding box center [1083, 305] width 98 height 18
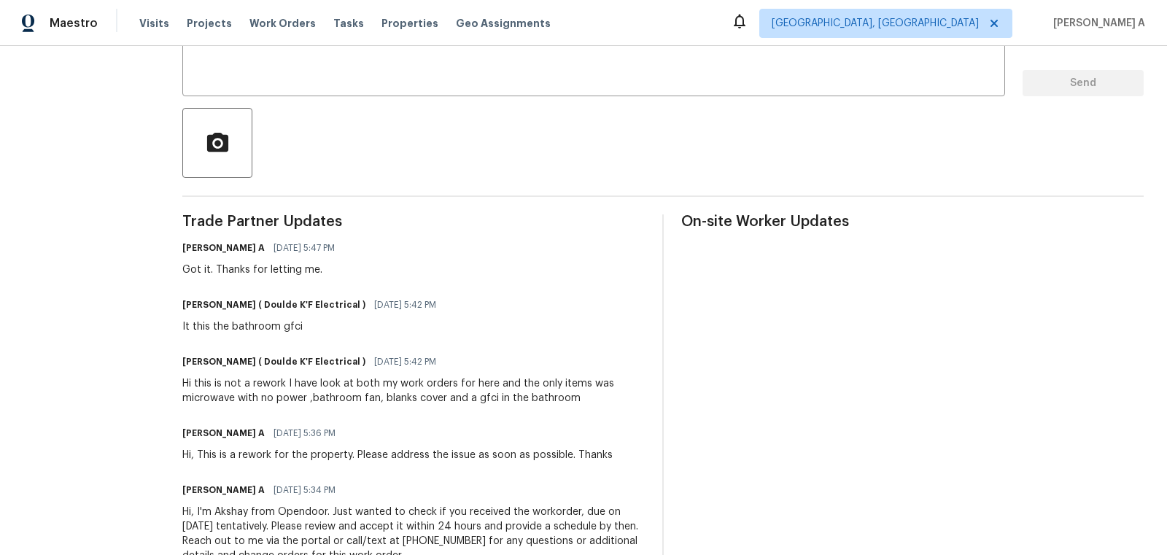
scroll to position [0, 0]
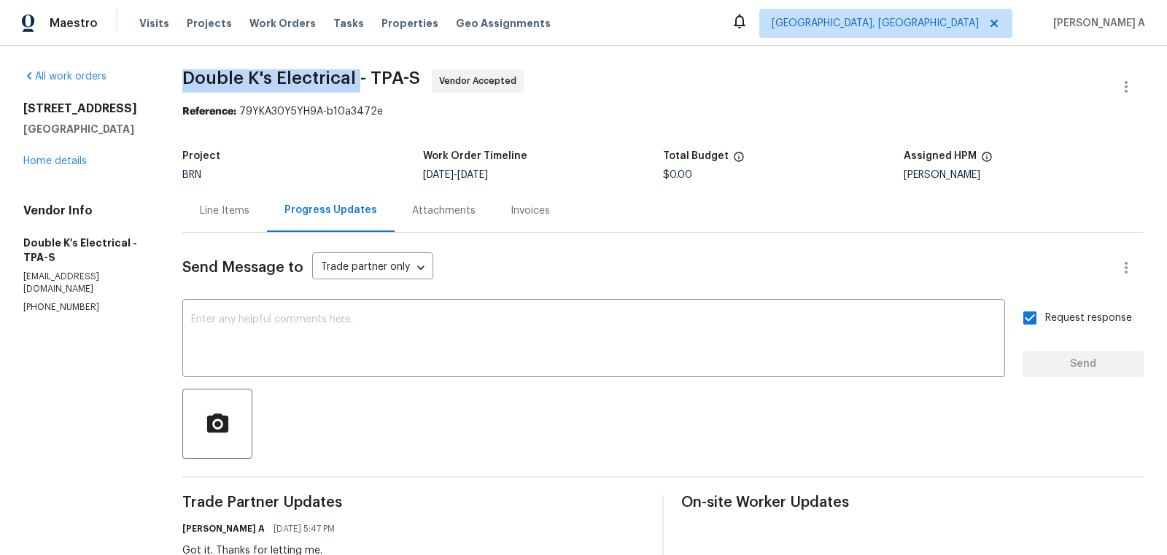
drag, startPoint x: 180, startPoint y: 78, endPoint x: 356, endPoint y: 74, distance: 175.8
click at [356, 74] on div "All work orders [STREET_ADDRESS] Home details Vendor Info Double K's Electrical…" at bounding box center [583, 465] width 1167 height 839
copy span "Double K's Electrical"
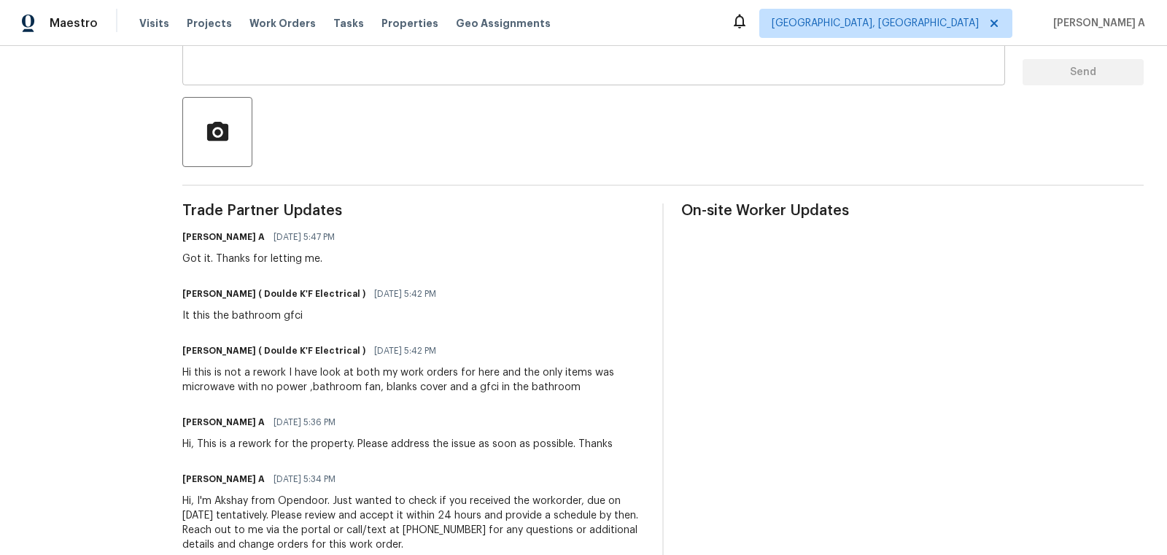
scroll to position [329, 0]
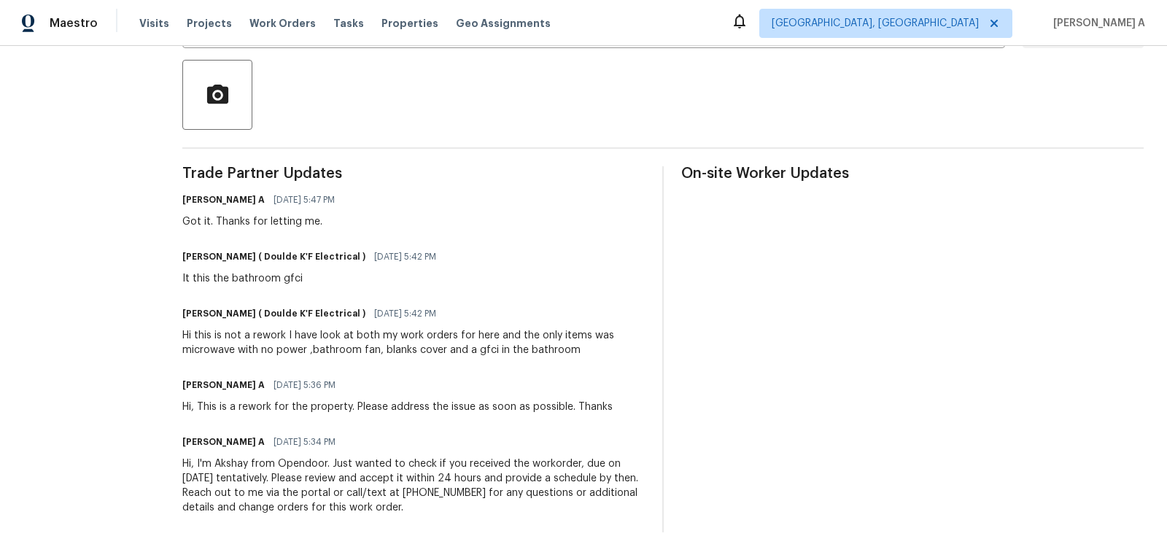
click at [311, 359] on div "Trade Partner Updates [PERSON_NAME] A [DATE] 5:47 PM Got it. Thanks for letting…" at bounding box center [413, 349] width 462 height 366
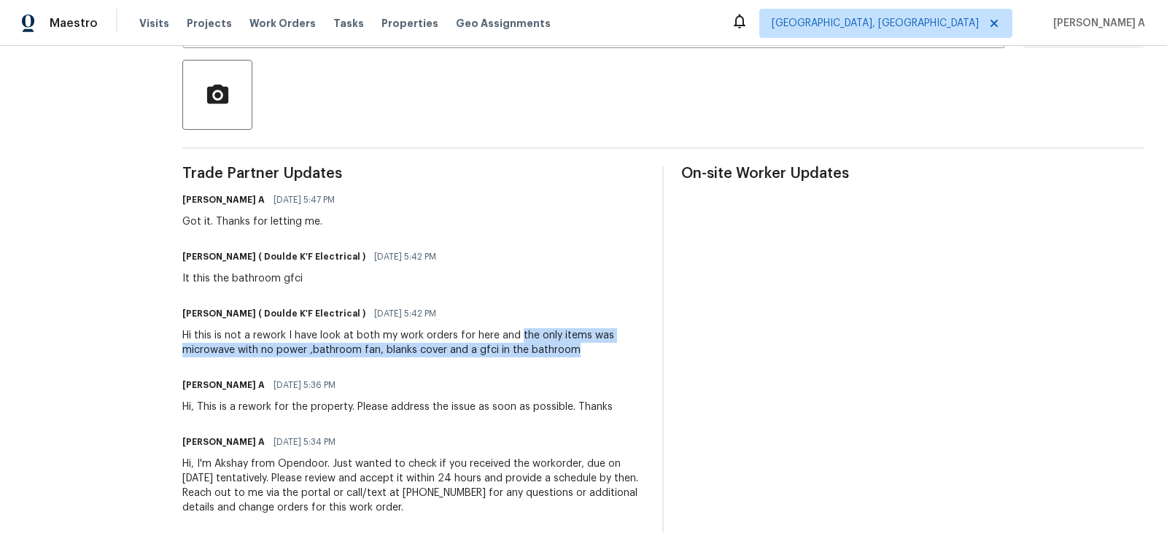
drag, startPoint x: 516, startPoint y: 333, endPoint x: 595, endPoint y: 352, distance: 81.6
click at [595, 352] on div "Hi this is not a rework I have look at both my work orders for here and the onl…" at bounding box center [413, 342] width 462 height 29
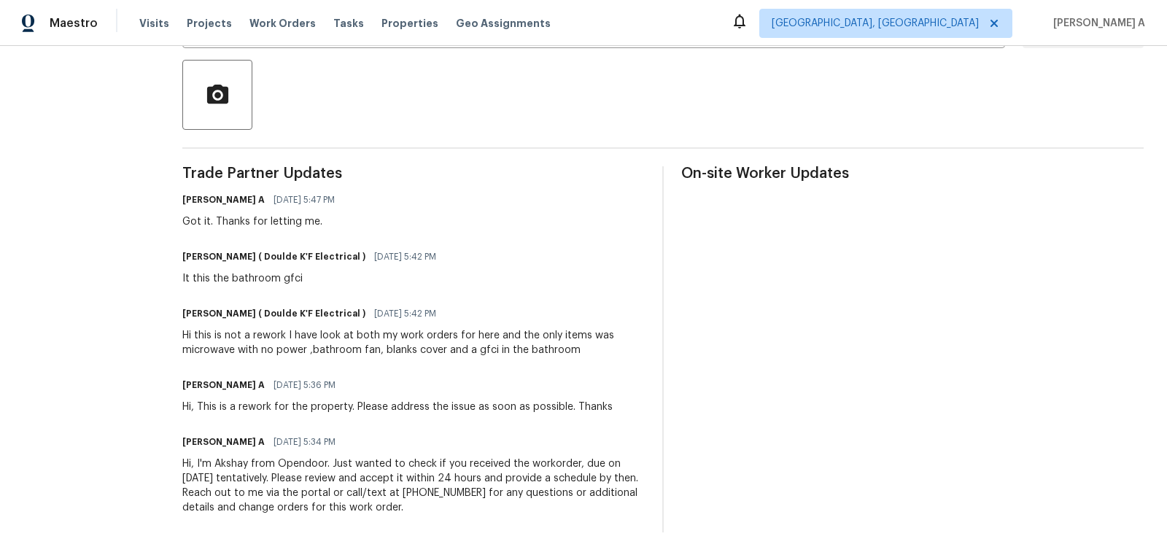
click at [546, 350] on div "Hi this is not a rework I have look at both my work orders for here and the onl…" at bounding box center [413, 342] width 462 height 29
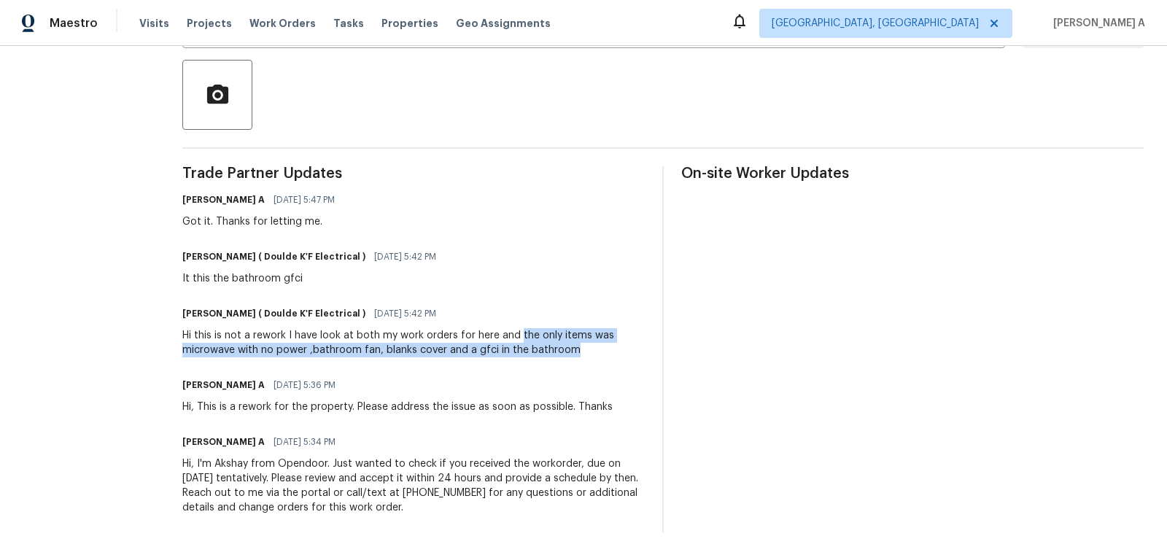
copy div "the only items was microwave with no power ,bathroom fan, blanks cover and a gf…"
drag, startPoint x: 516, startPoint y: 335, endPoint x: 582, endPoint y: 354, distance: 69.2
click at [583, 353] on div "Hi this is not a rework I have look at both my work orders for here and the onl…" at bounding box center [413, 342] width 462 height 29
